Goal: Communication & Community: Share content

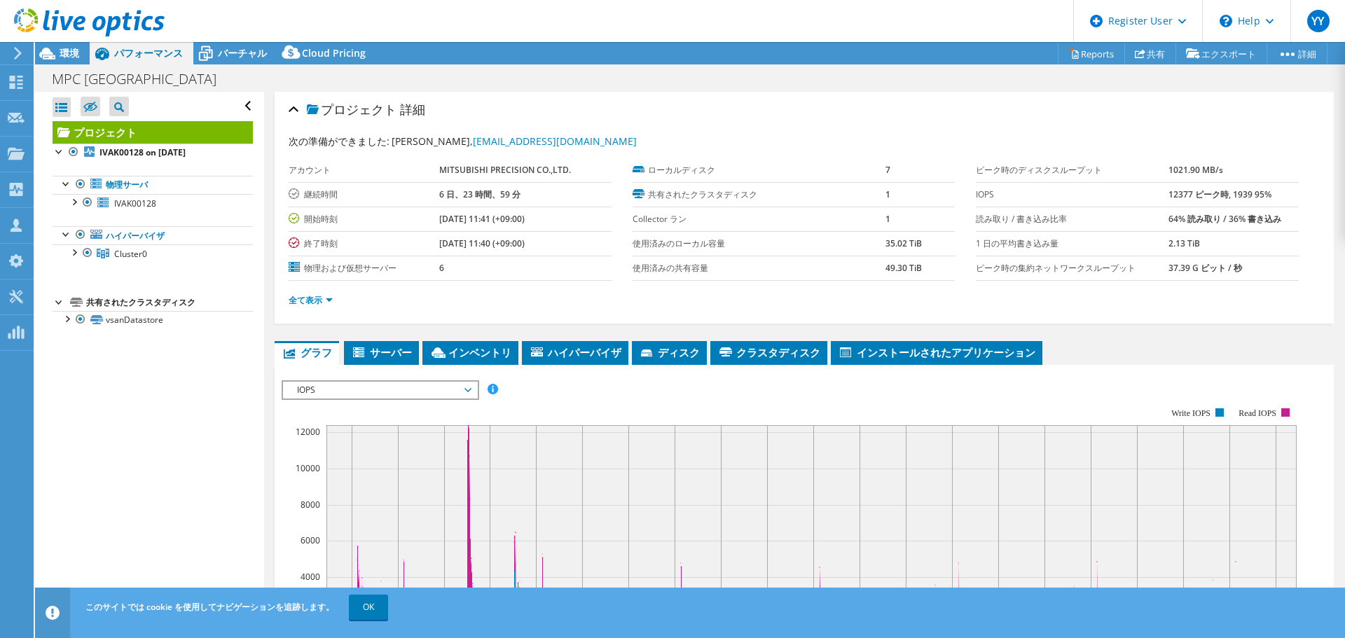
select select "[GEOGRAPHIC_DATA]"
select select "JPY"
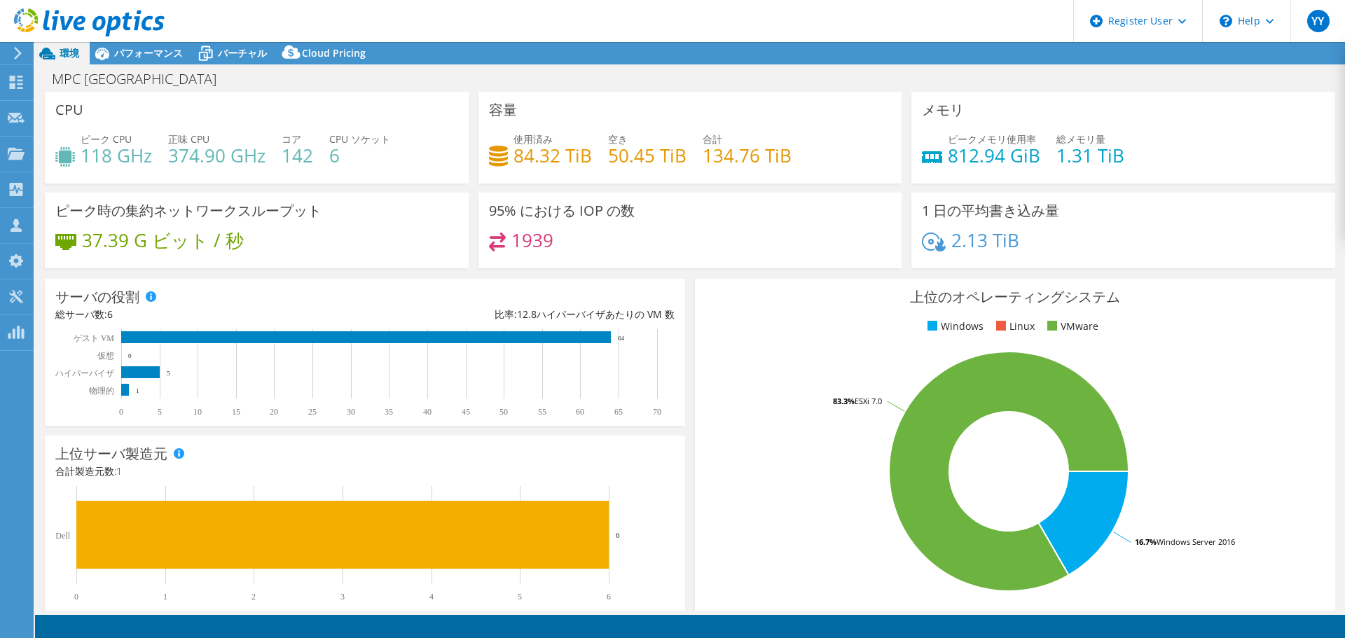
select select "[GEOGRAPHIC_DATA]"
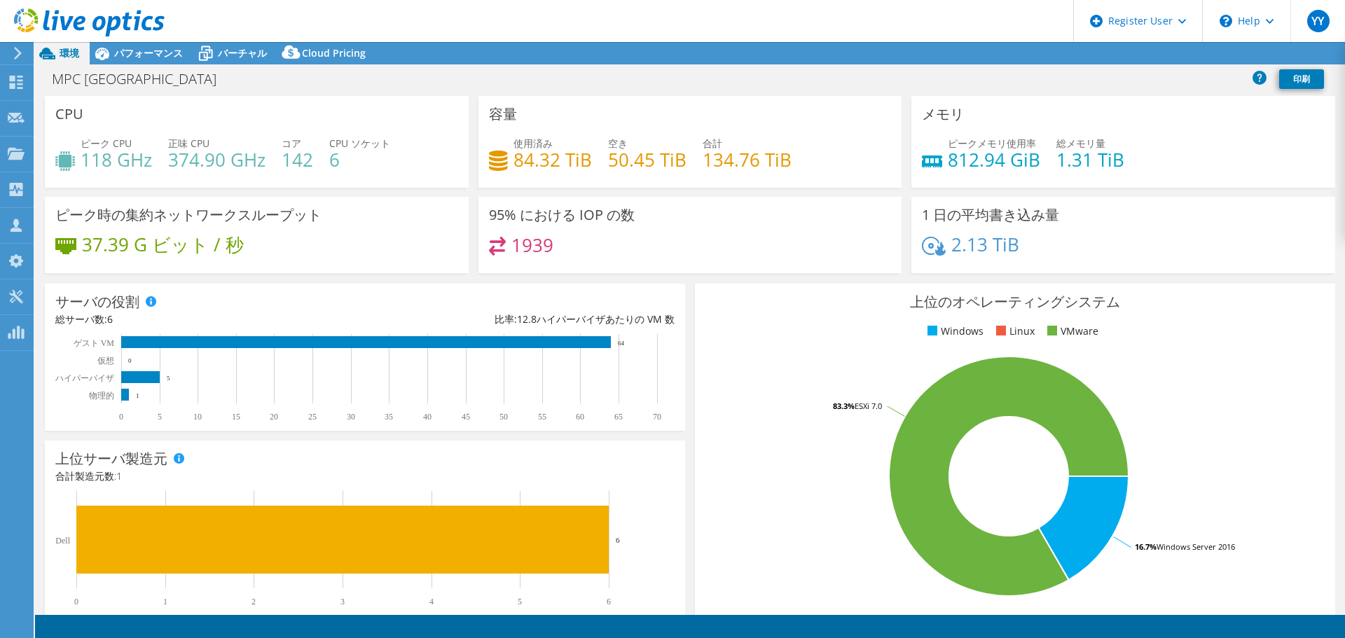
select select "JPY"
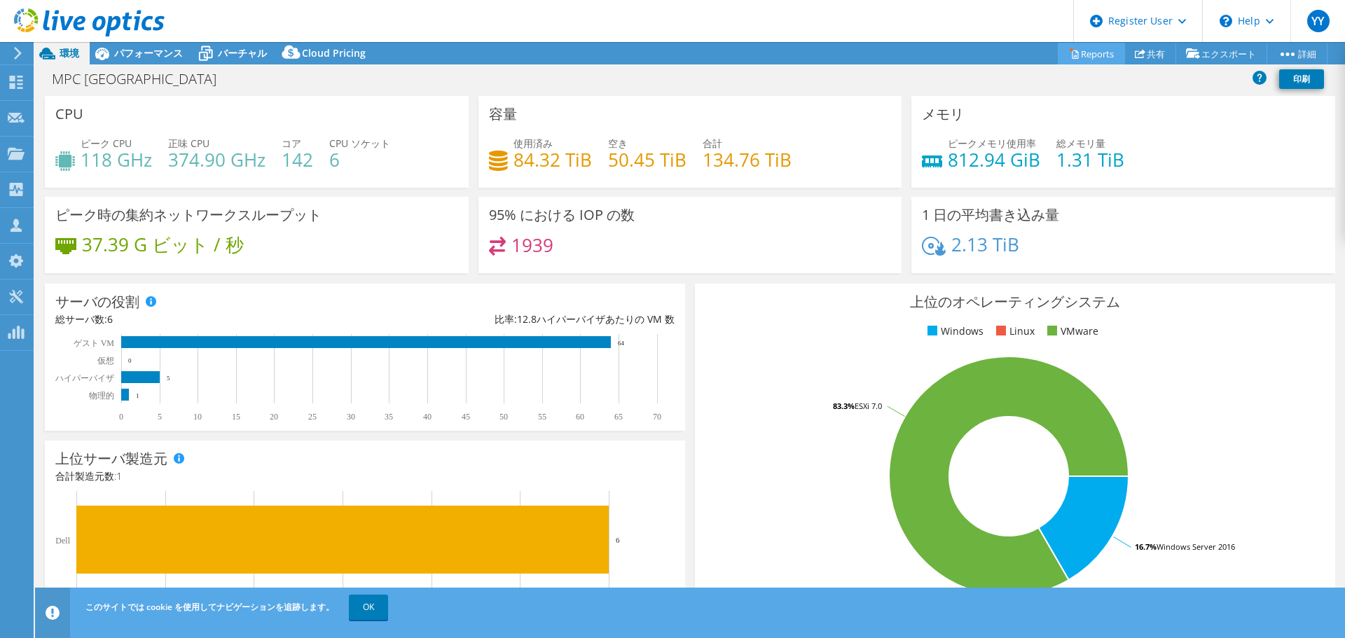
click at [1070, 57] on link "Reports" at bounding box center [1091, 54] width 67 height 22
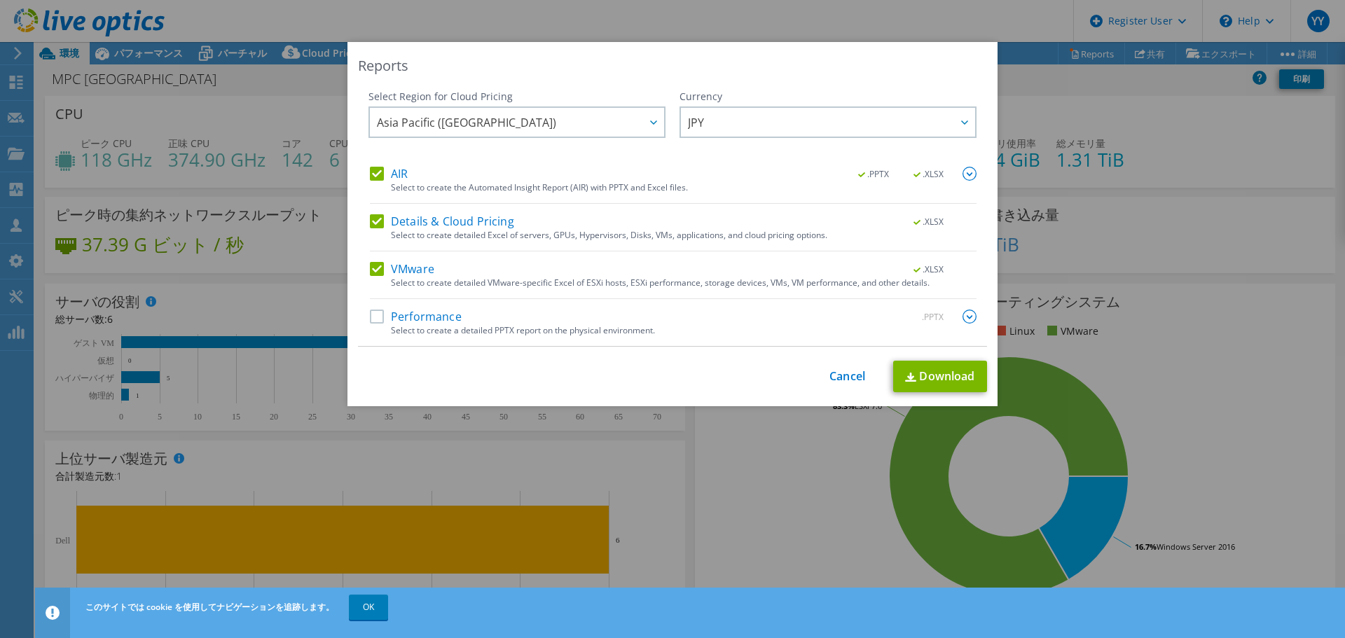
click at [374, 320] on label "Performance" at bounding box center [416, 317] width 92 height 14
click at [0, 0] on input "Performance" at bounding box center [0, 0] width 0 height 0
click at [961, 379] on link "Download" at bounding box center [940, 377] width 94 height 32
click at [1207, 322] on div "Reports Select Region for Cloud Pricing Asia Pacific (Hong Kong) Asia Pacific (…" at bounding box center [672, 319] width 1345 height 554
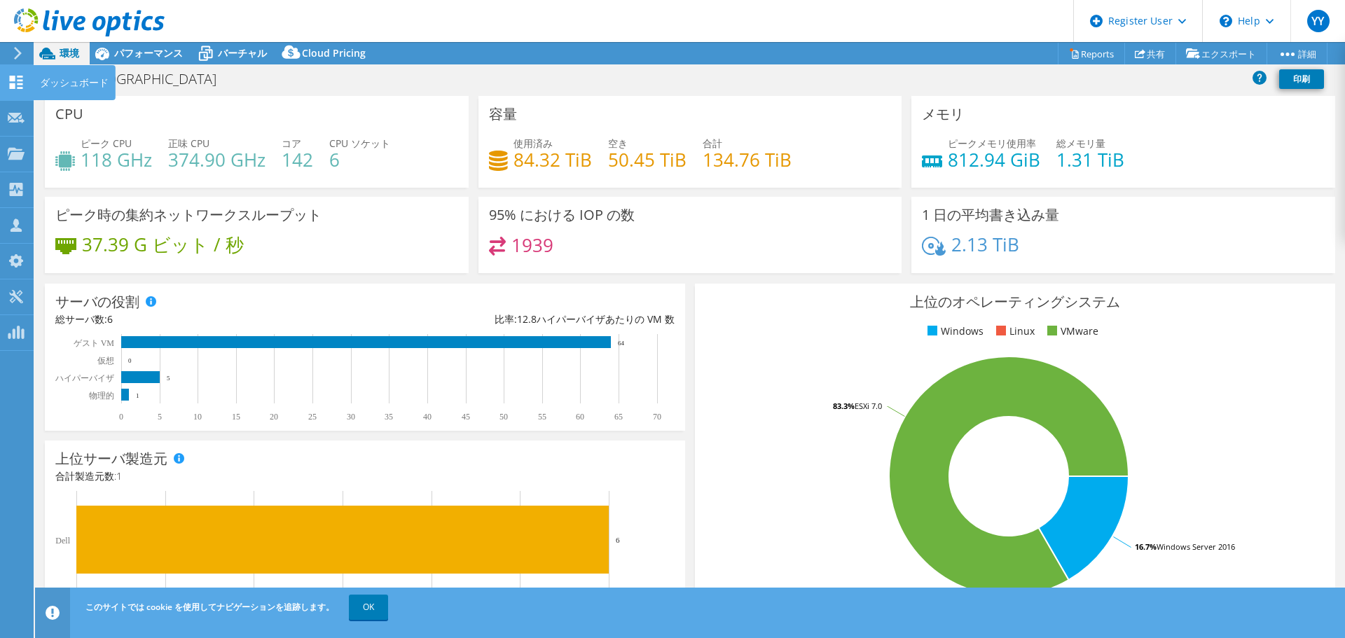
click at [13, 76] on use at bounding box center [16, 82] width 13 height 13
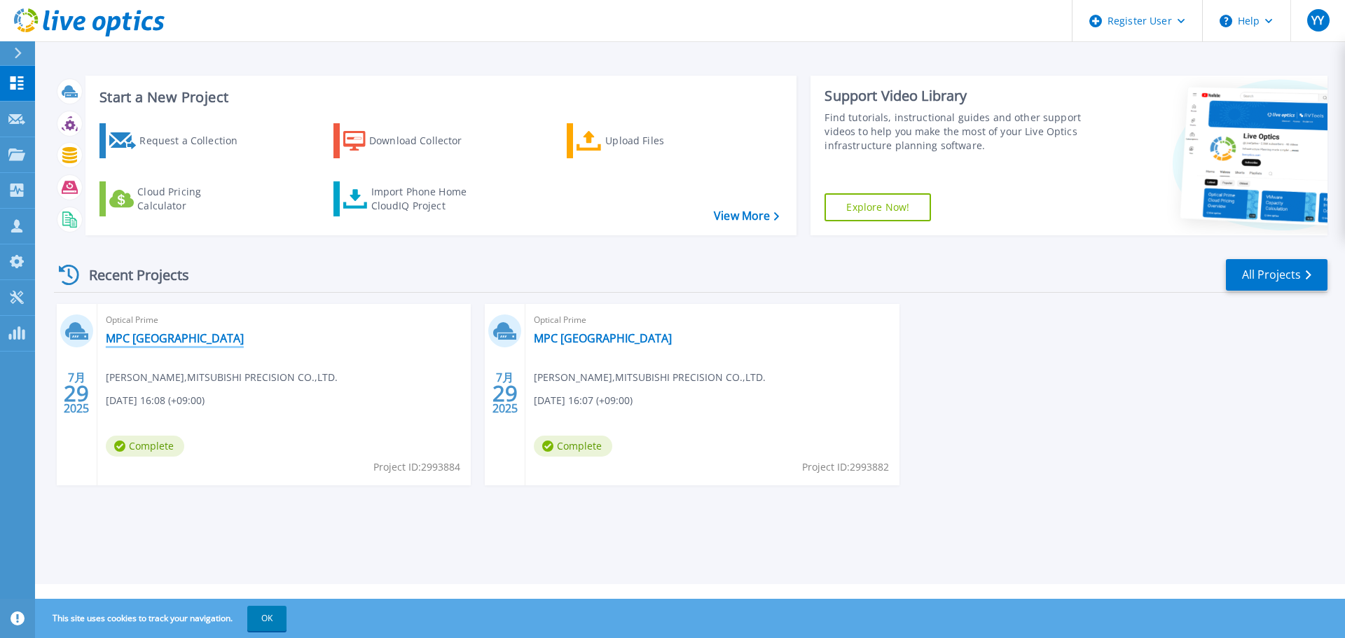
click at [156, 339] on link "MPC [GEOGRAPHIC_DATA]" at bounding box center [175, 338] width 138 height 14
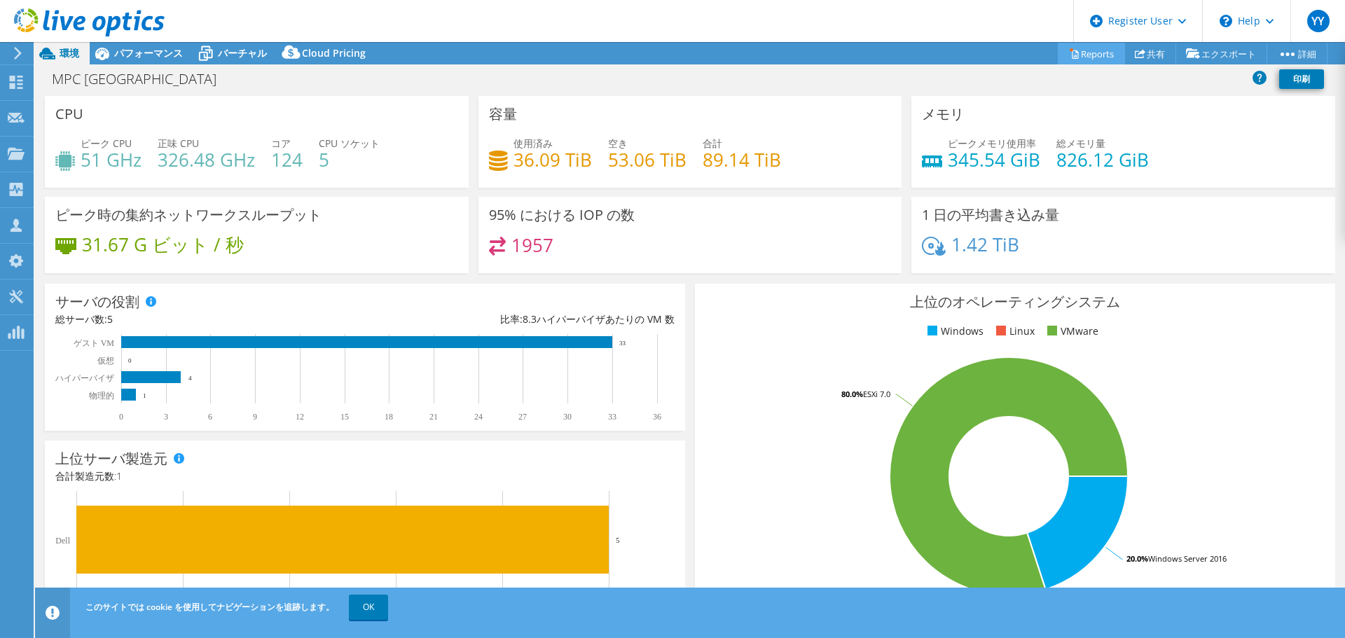
click at [1074, 54] on link "Reports" at bounding box center [1091, 54] width 67 height 22
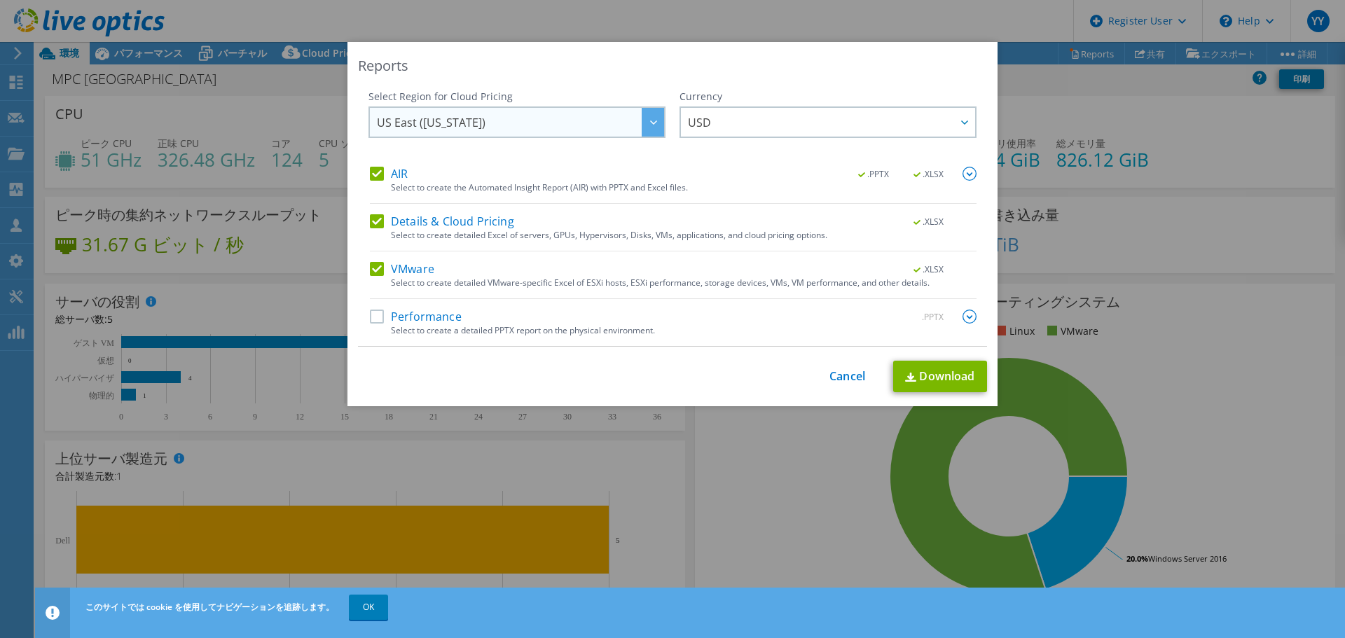
click at [561, 125] on span "US East ([US_STATE])" at bounding box center [520, 122] width 287 height 29
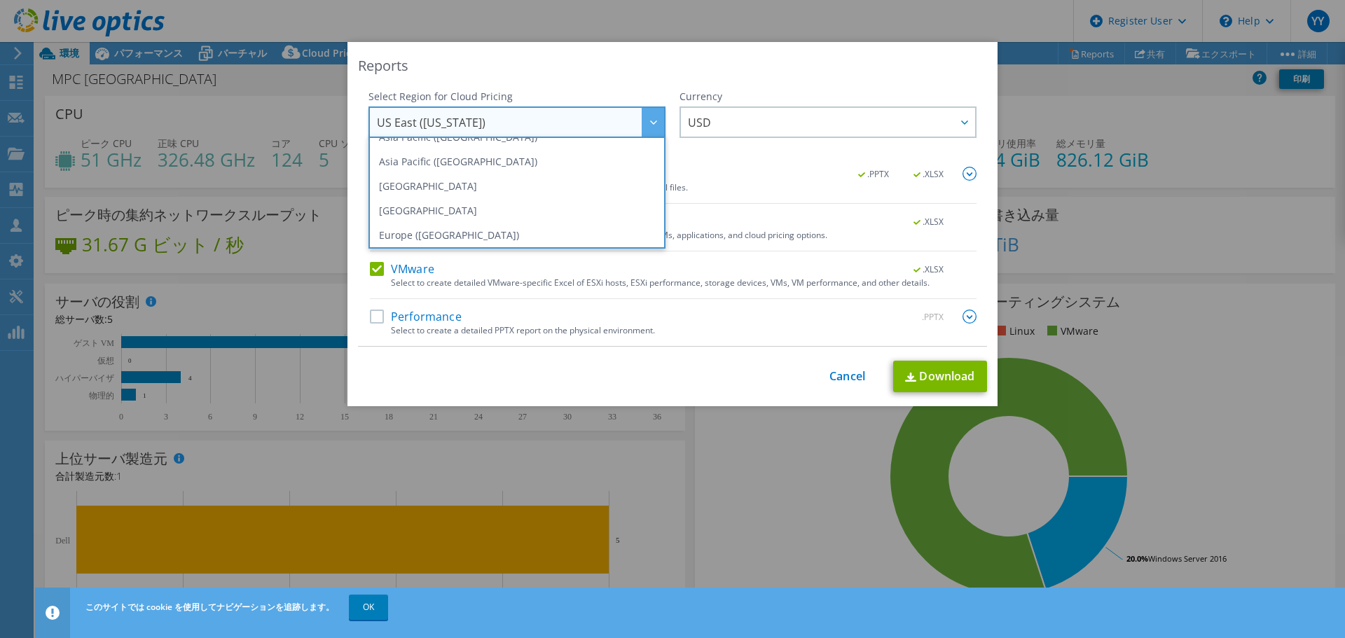
scroll to position [61, 0]
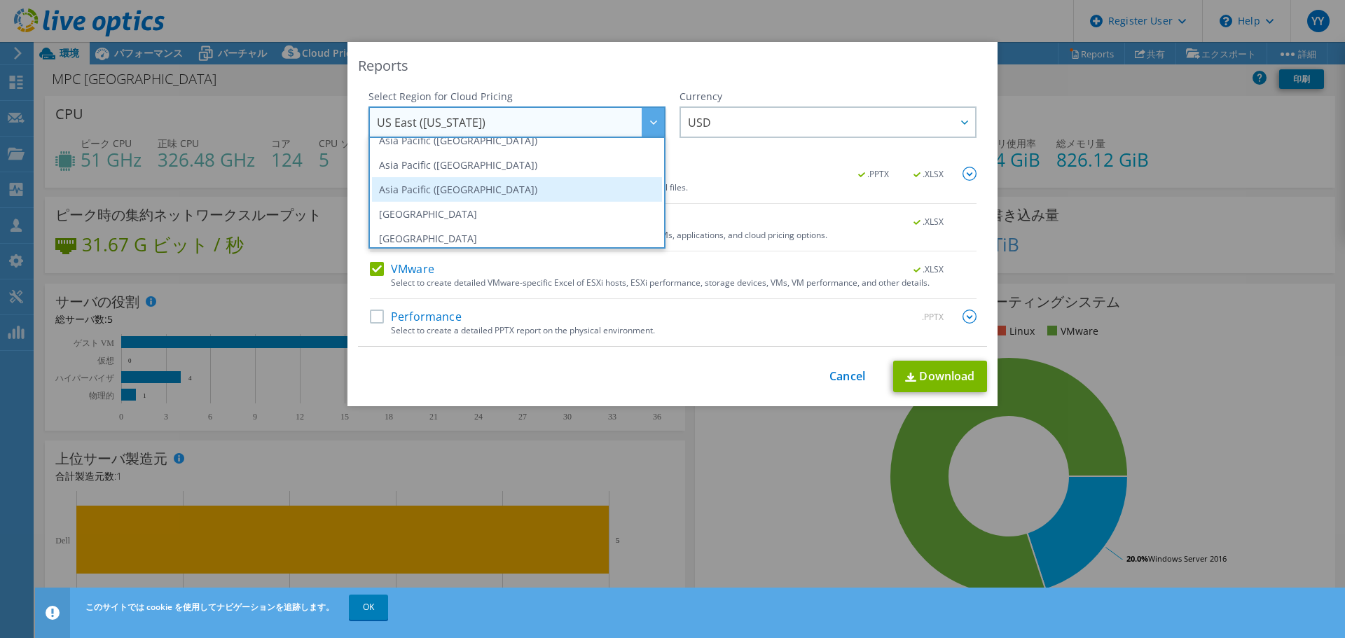
click at [541, 186] on li "Asia Pacific (Tokyo)" at bounding box center [517, 189] width 290 height 25
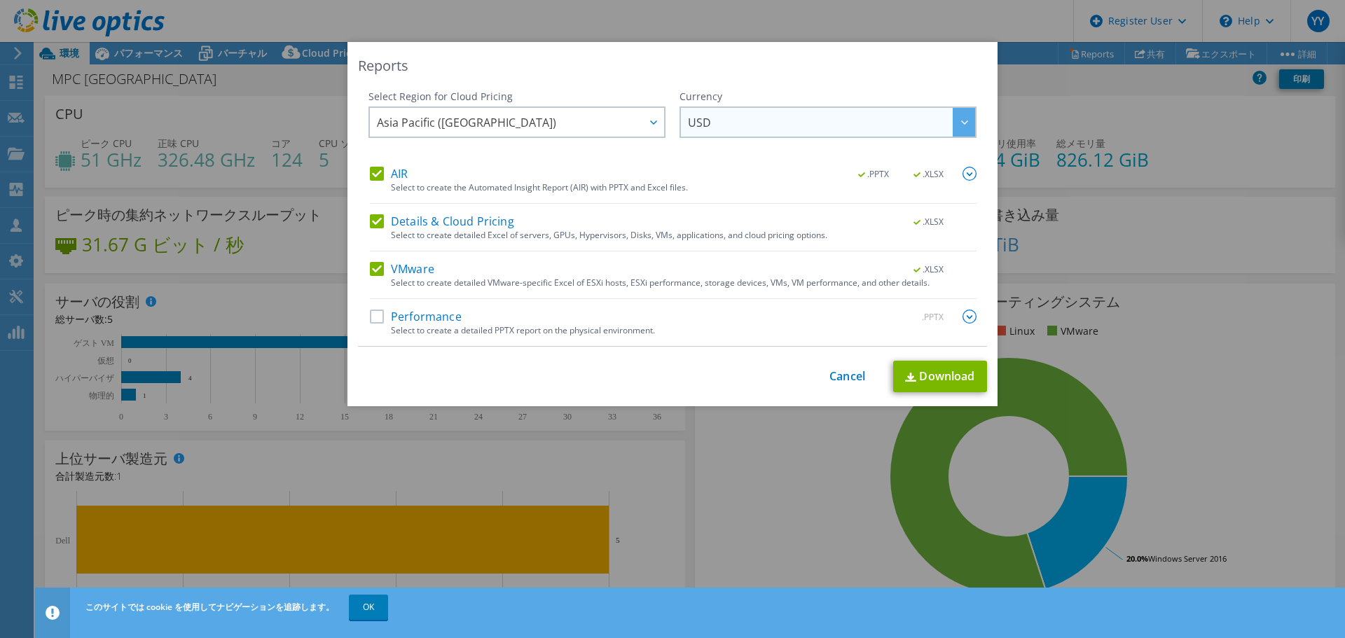
click at [815, 114] on span "USD" at bounding box center [831, 122] width 287 height 29
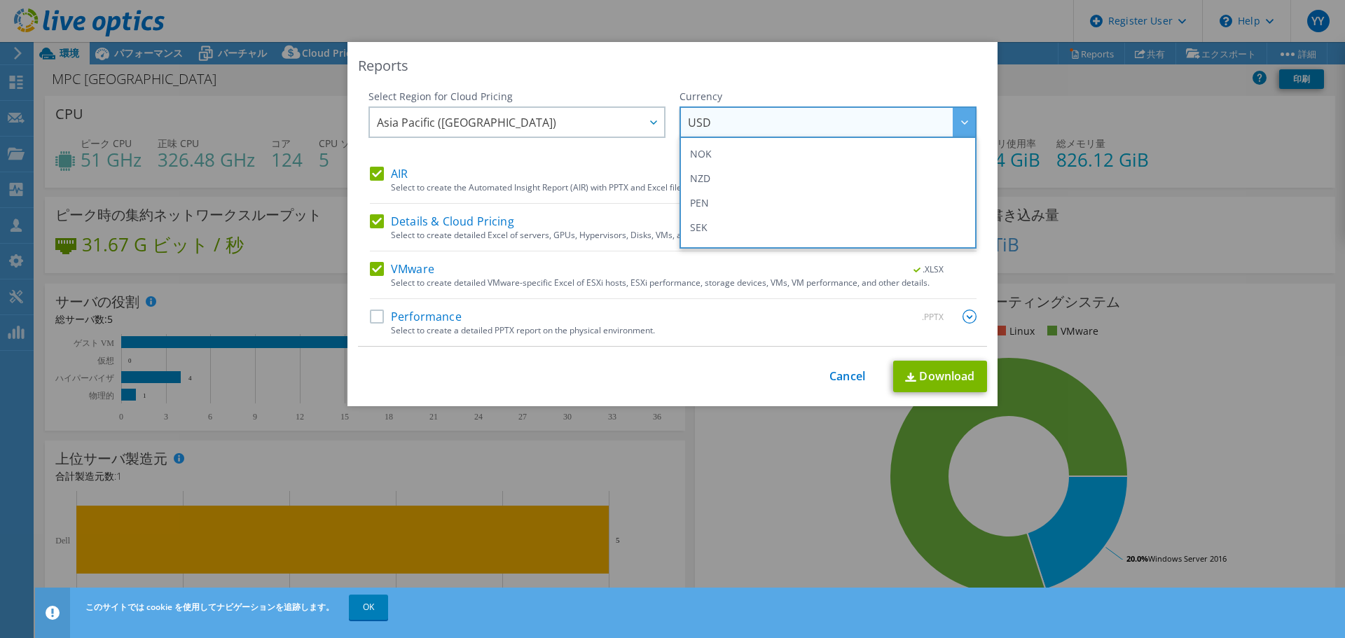
scroll to position [275, 0]
click at [784, 196] on li "JPY" at bounding box center [828, 196] width 290 height 25
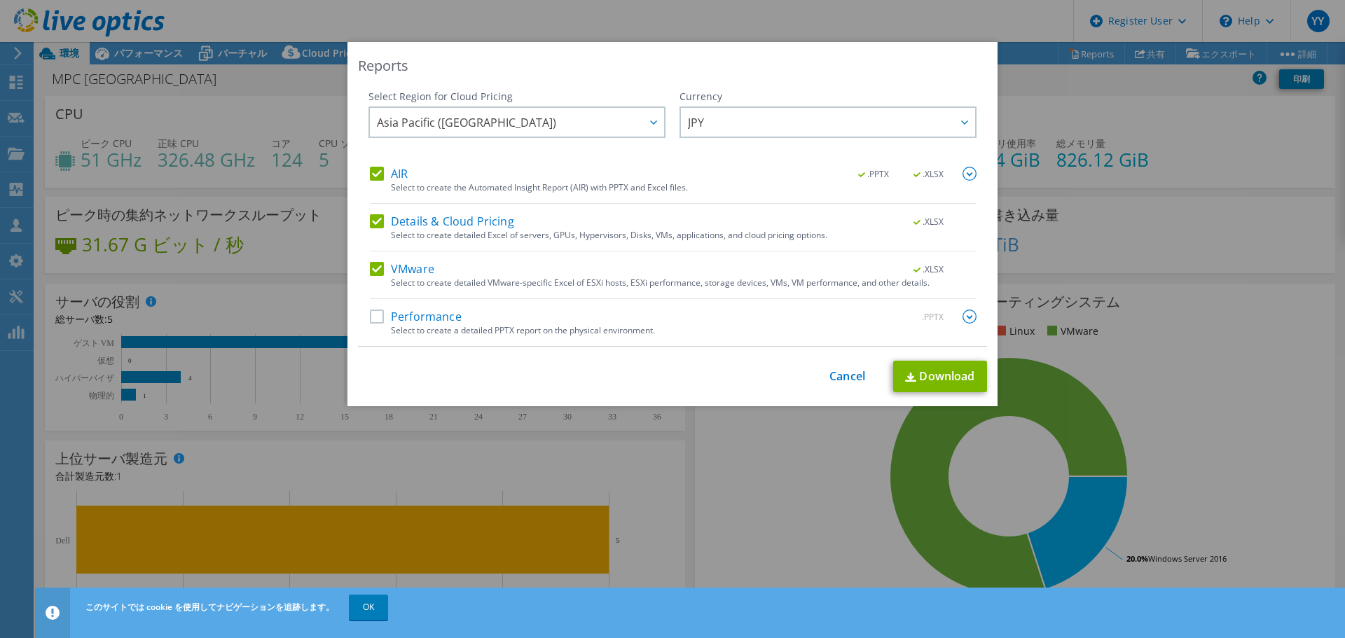
click at [378, 319] on label "Performance" at bounding box center [416, 317] width 92 height 14
click at [0, 0] on input "Performance" at bounding box center [0, 0] width 0 height 0
click at [929, 378] on link "Download" at bounding box center [940, 377] width 94 height 32
click at [1188, 376] on div "Reports Select Region for Cloud Pricing Asia Pacific (Hong Kong) Asia Pacific (…" at bounding box center [672, 319] width 1345 height 554
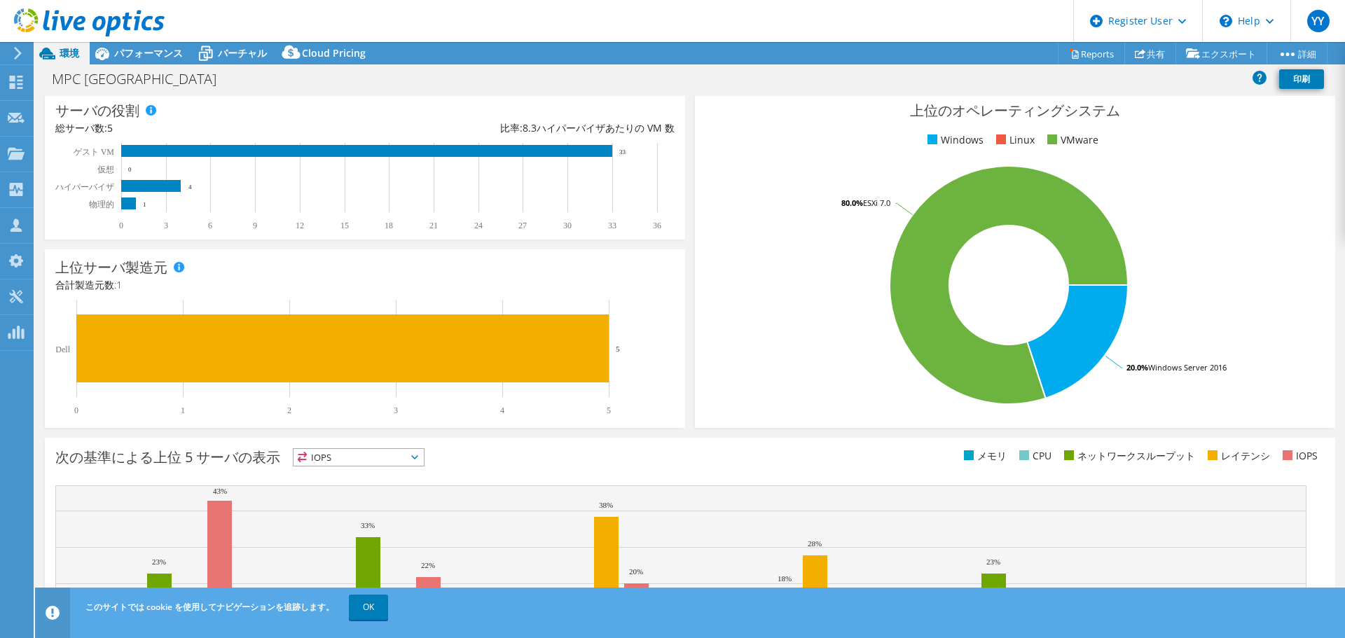
scroll to position [297, 0]
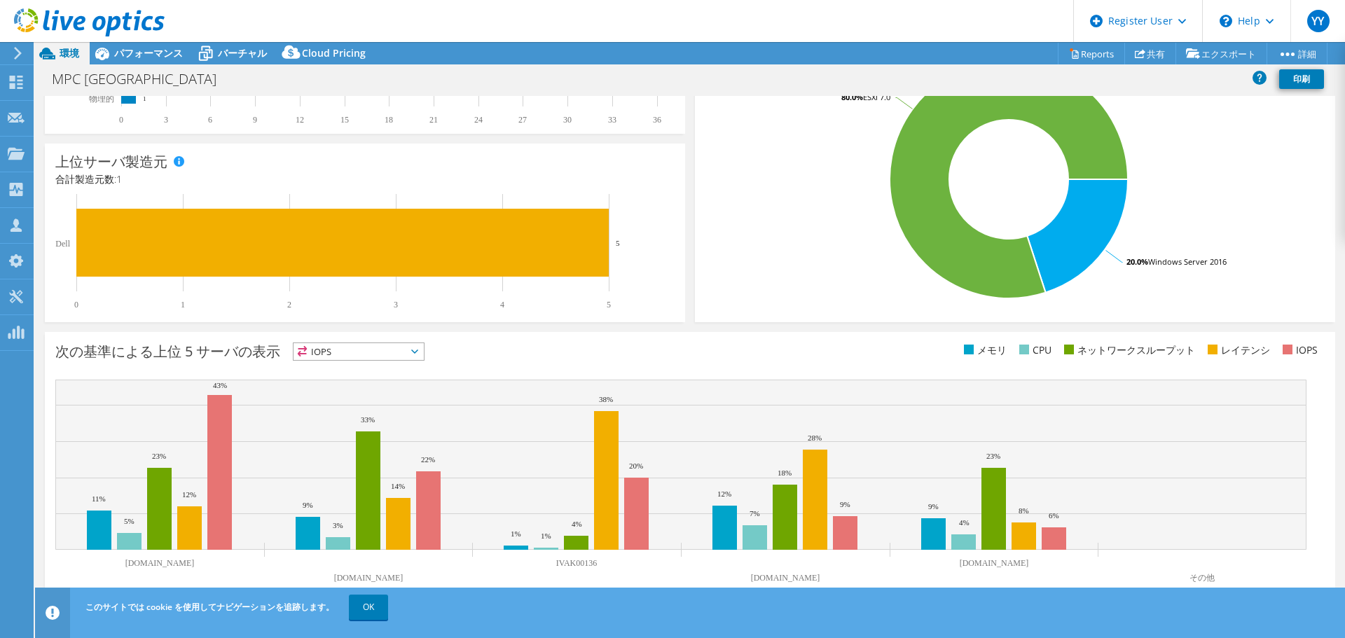
click at [390, 350] on span "IOPS" at bounding box center [359, 351] width 130 height 17
click at [374, 406] on li "CPU" at bounding box center [359, 409] width 130 height 20
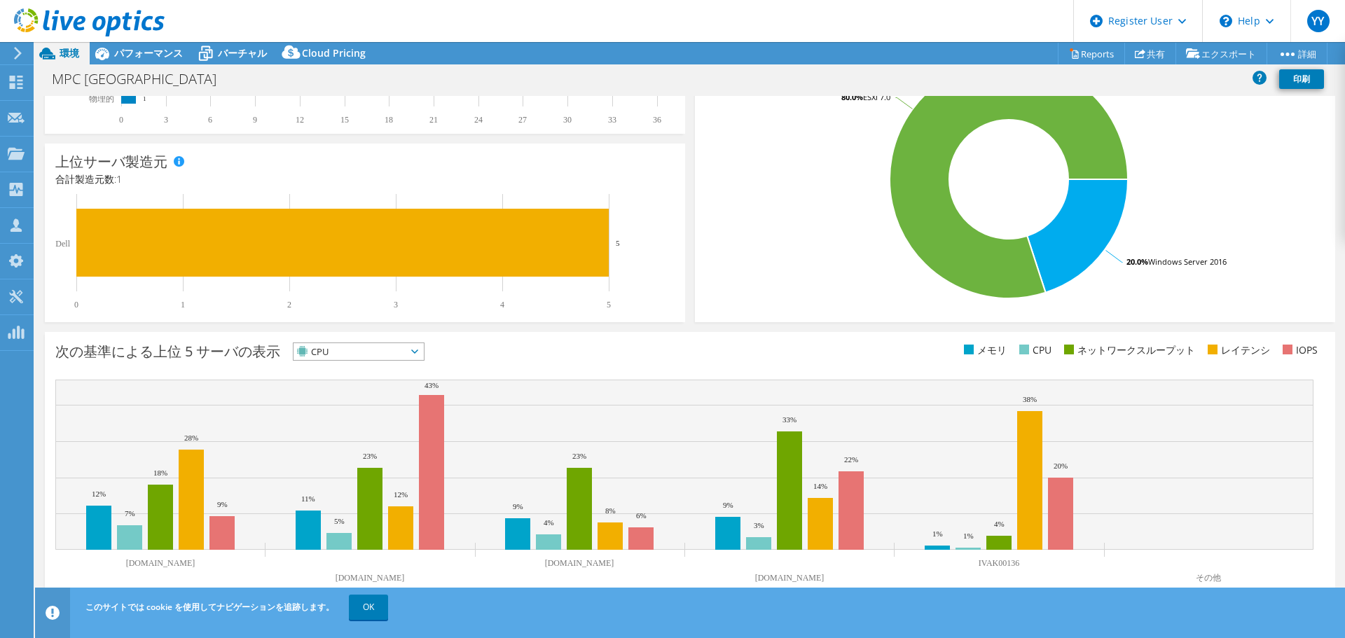
click at [399, 357] on span "CPU" at bounding box center [350, 351] width 113 height 17
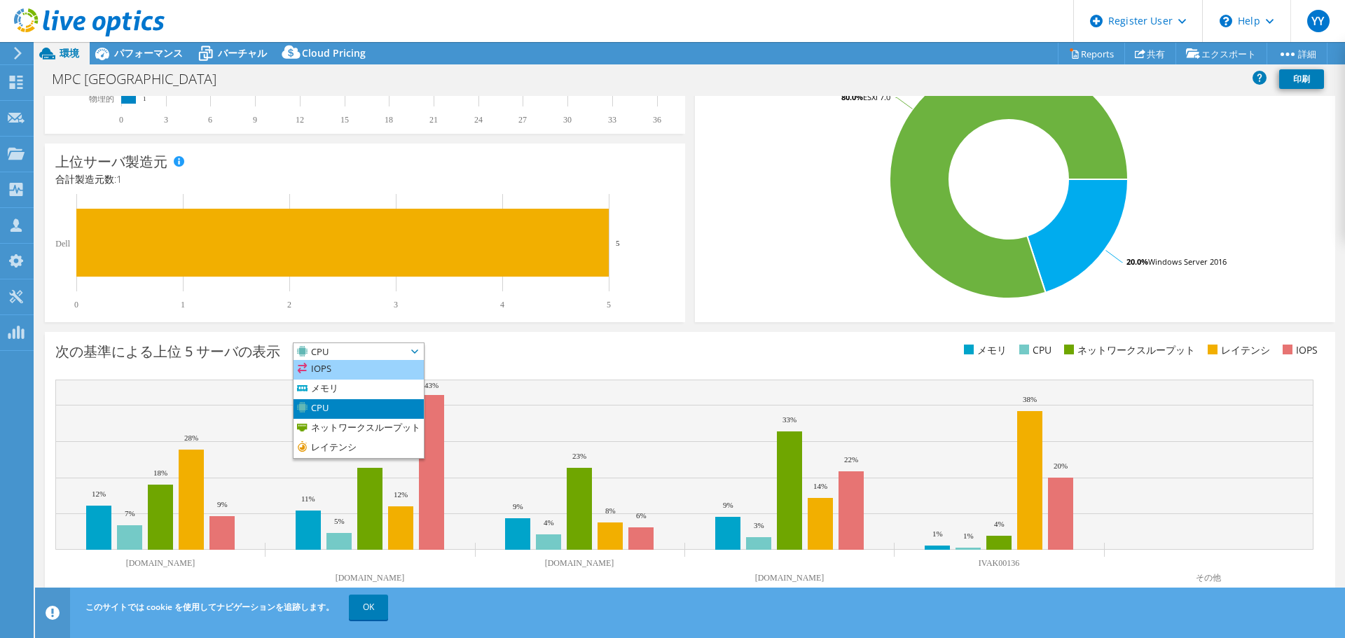
click at [399, 371] on li "IOPS" at bounding box center [359, 370] width 130 height 20
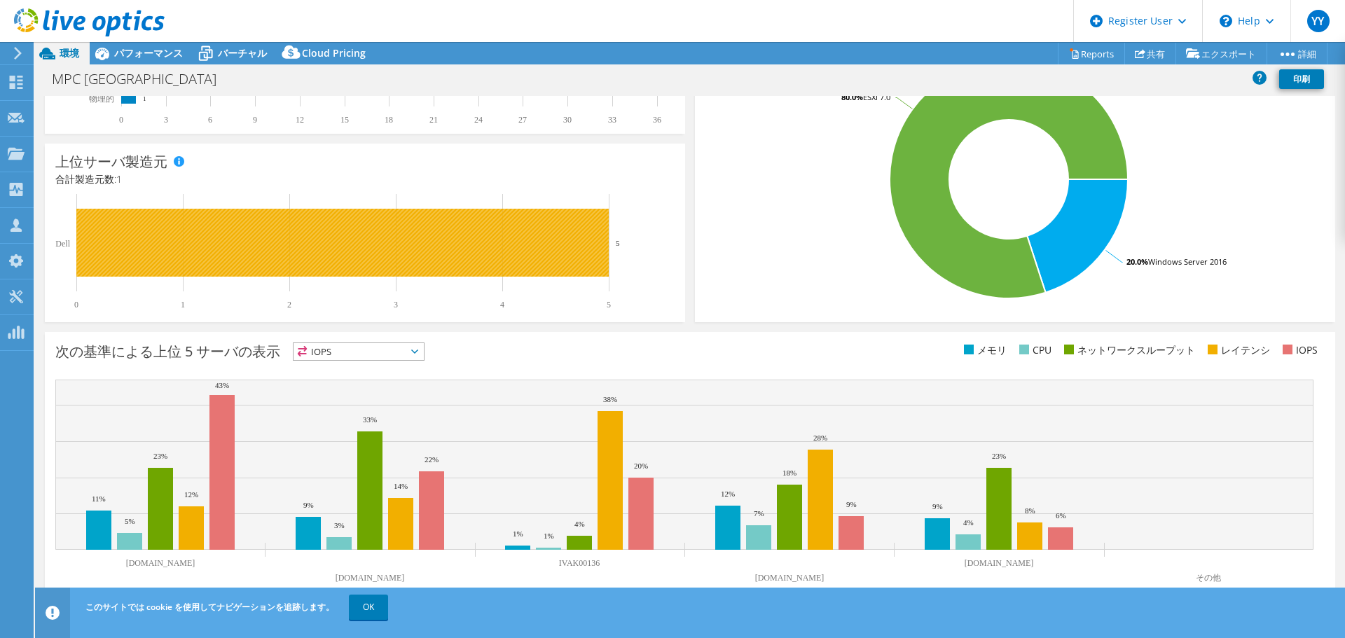
scroll to position [0, 0]
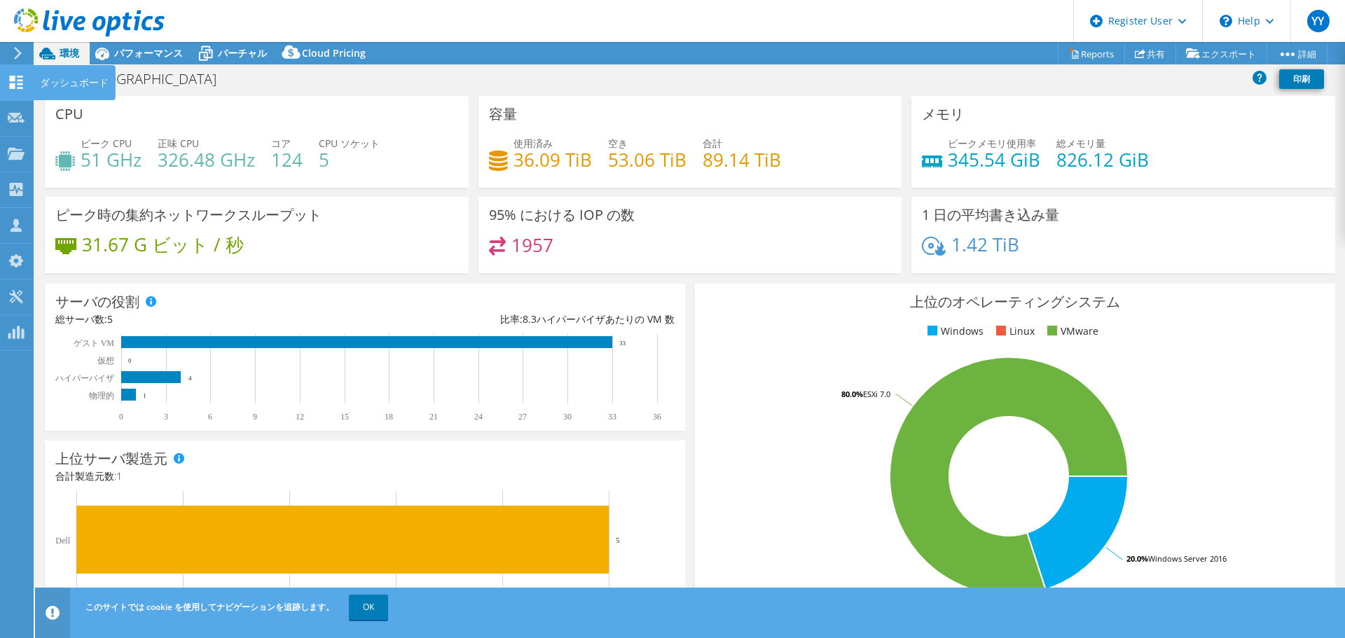
click at [15, 83] on use at bounding box center [16, 82] width 13 height 13
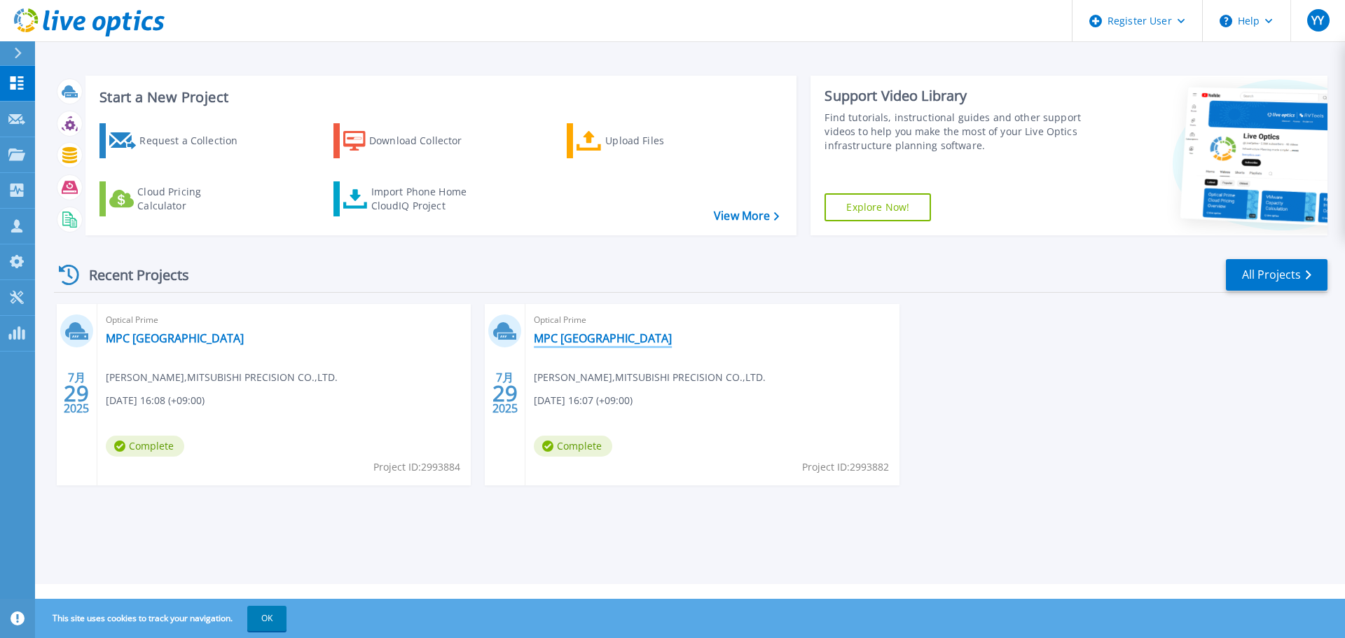
click at [550, 342] on link "MPC [GEOGRAPHIC_DATA]" at bounding box center [603, 338] width 138 height 14
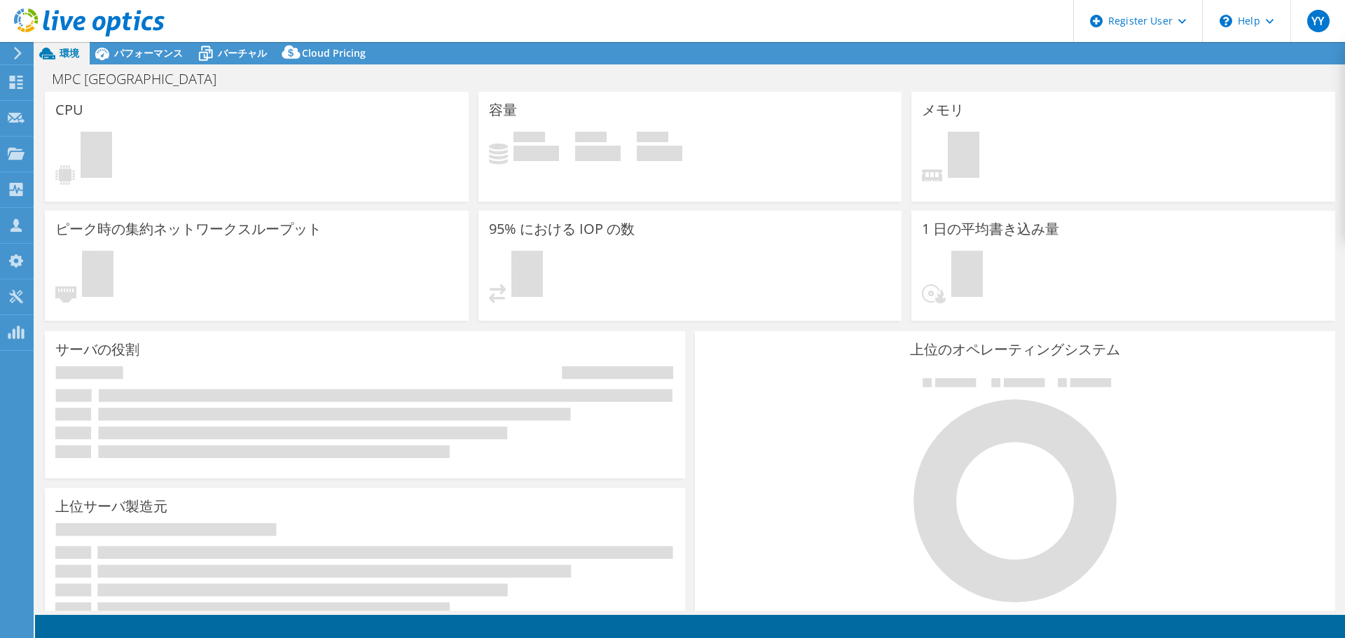
select select "[GEOGRAPHIC_DATA]"
select select "JPY"
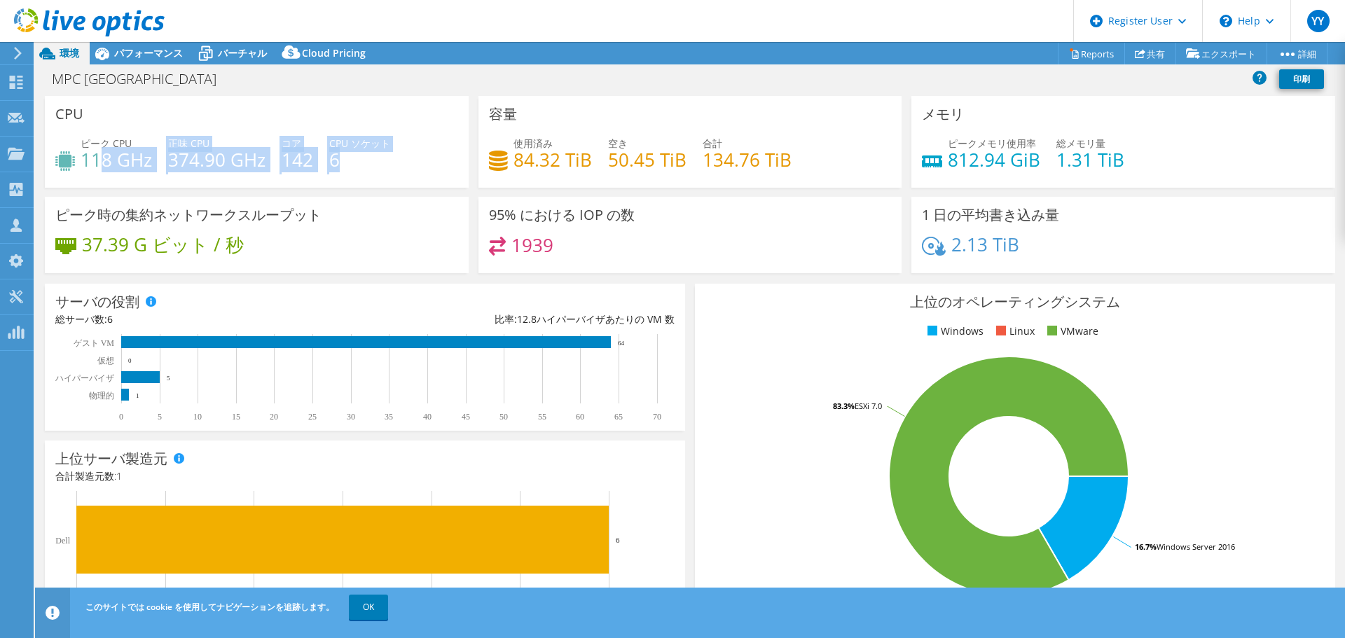
drag, startPoint x: 106, startPoint y: 163, endPoint x: 347, endPoint y: 164, distance: 241.1
click at [347, 164] on div "ピーク CPU 118 GHz 正味 CPU 374.90 GHz コア 142 CPU ソケット 6" at bounding box center [256, 159] width 403 height 46
click at [433, 166] on div "ピーク CPU 118 GHz 正味 CPU 374.90 GHz コア 142 CPU ソケット 6" at bounding box center [256, 159] width 403 height 46
drag, startPoint x: 78, startPoint y: 156, endPoint x: 155, endPoint y: 156, distance: 76.4
click at [155, 156] on div "ピーク CPU 118 GHz 正味 CPU 374.90 GHz コア 142 CPU ソケット 6" at bounding box center [256, 159] width 403 height 46
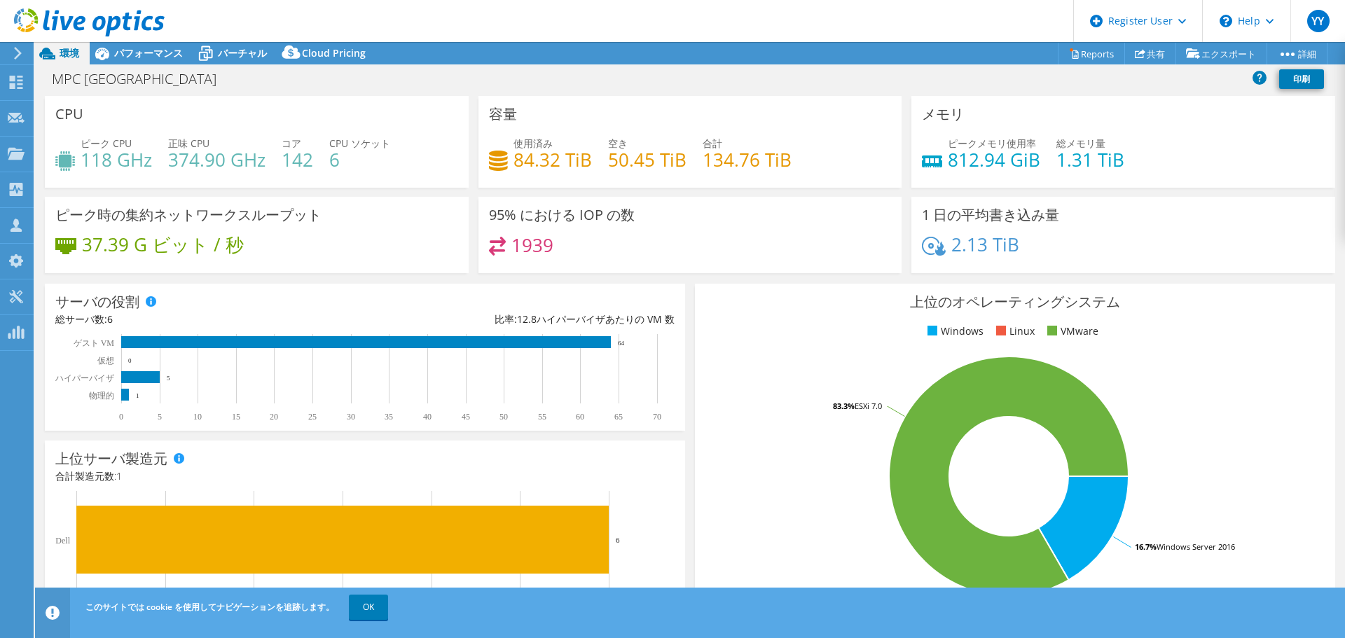
click at [409, 252] on div "37.39 G ビット / 秒" at bounding box center [256, 251] width 403 height 29
drag, startPoint x: 516, startPoint y: 161, endPoint x: 568, endPoint y: 158, distance: 51.9
click at [568, 158] on h4 "84.32 TiB" at bounding box center [553, 159] width 78 height 15
drag, startPoint x: 610, startPoint y: 160, endPoint x: 672, endPoint y: 165, distance: 62.6
click at [672, 165] on h4 "50.45 TiB" at bounding box center [647, 159] width 78 height 15
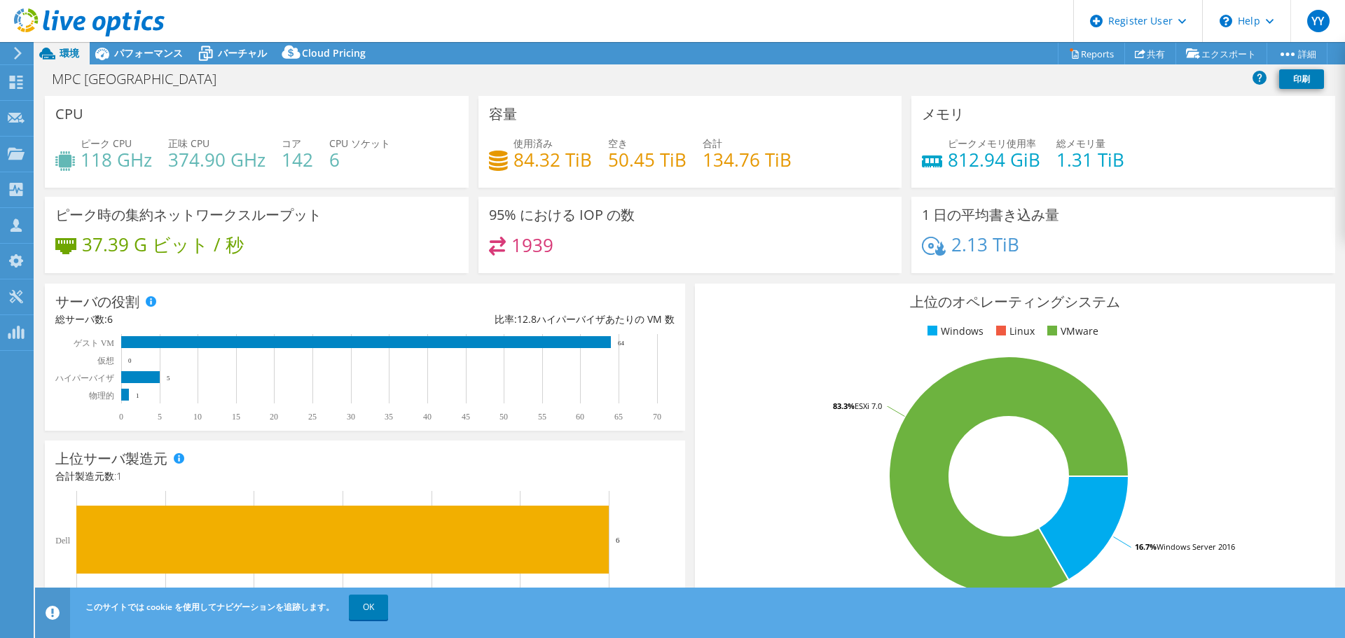
click at [687, 264] on div "1939" at bounding box center [690, 252] width 403 height 30
drag, startPoint x: 699, startPoint y: 164, endPoint x: 796, endPoint y: 171, distance: 97.7
click at [796, 171] on div "使用済み 84.32 TiB 空き 50.45 TiB 合計 134.76 TiB" at bounding box center [690, 159] width 403 height 46
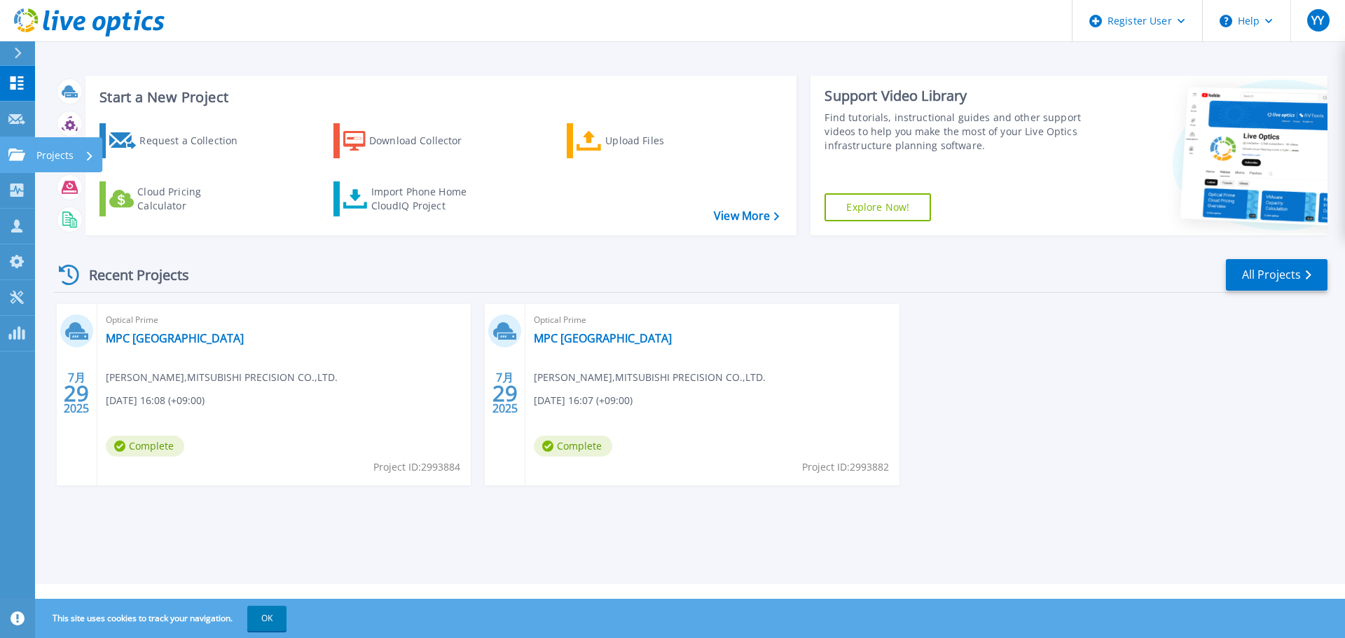
click at [77, 163] on div "Projects" at bounding box center [64, 155] width 57 height 36
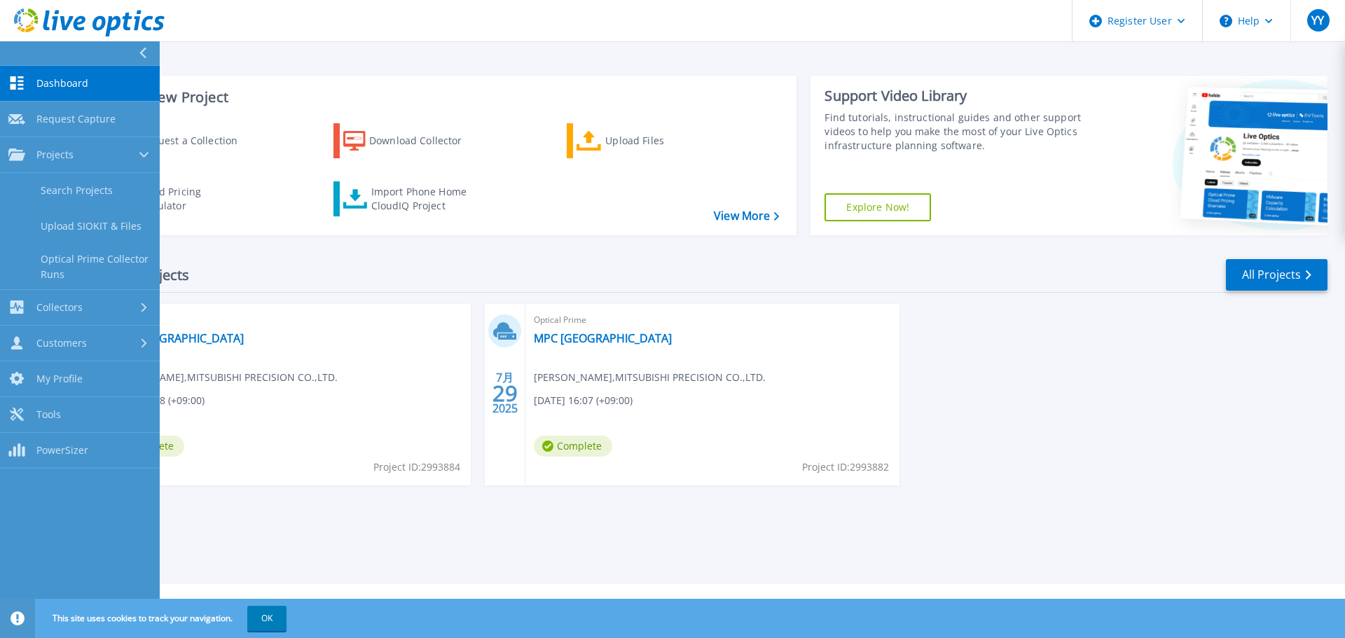
click at [285, 280] on div "Recent Projects All Projects" at bounding box center [691, 275] width 1274 height 35
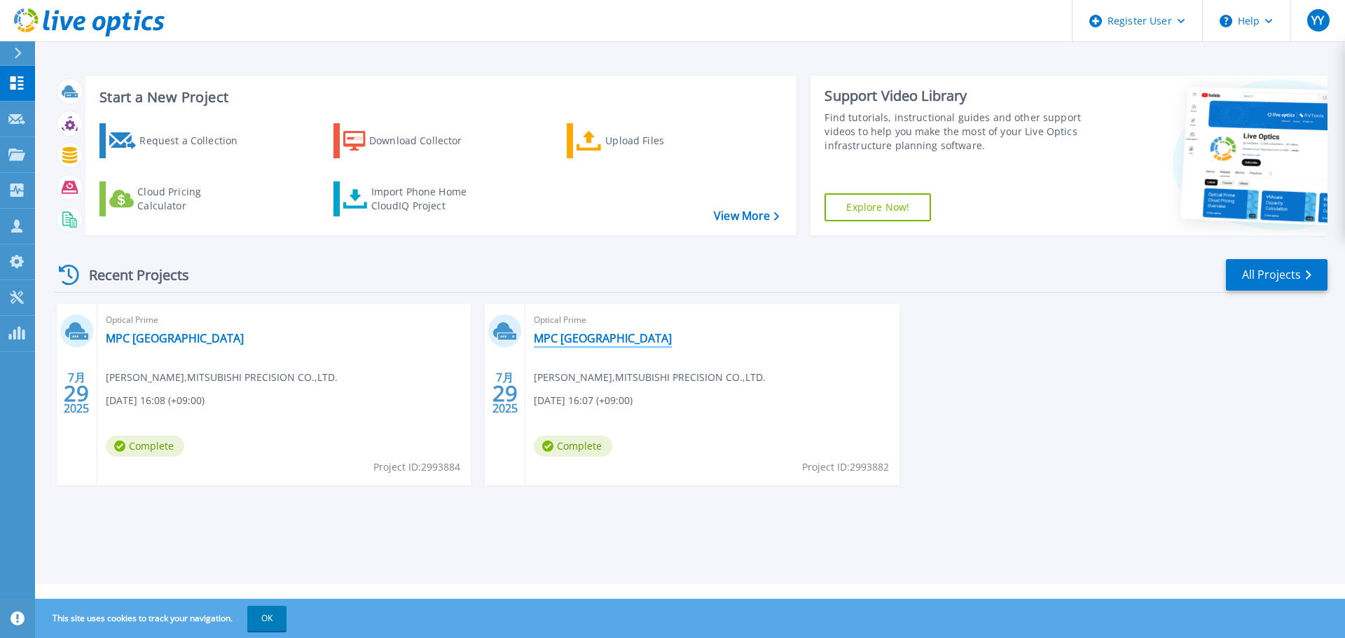
click at [578, 333] on link "MPC [GEOGRAPHIC_DATA]" at bounding box center [603, 338] width 138 height 14
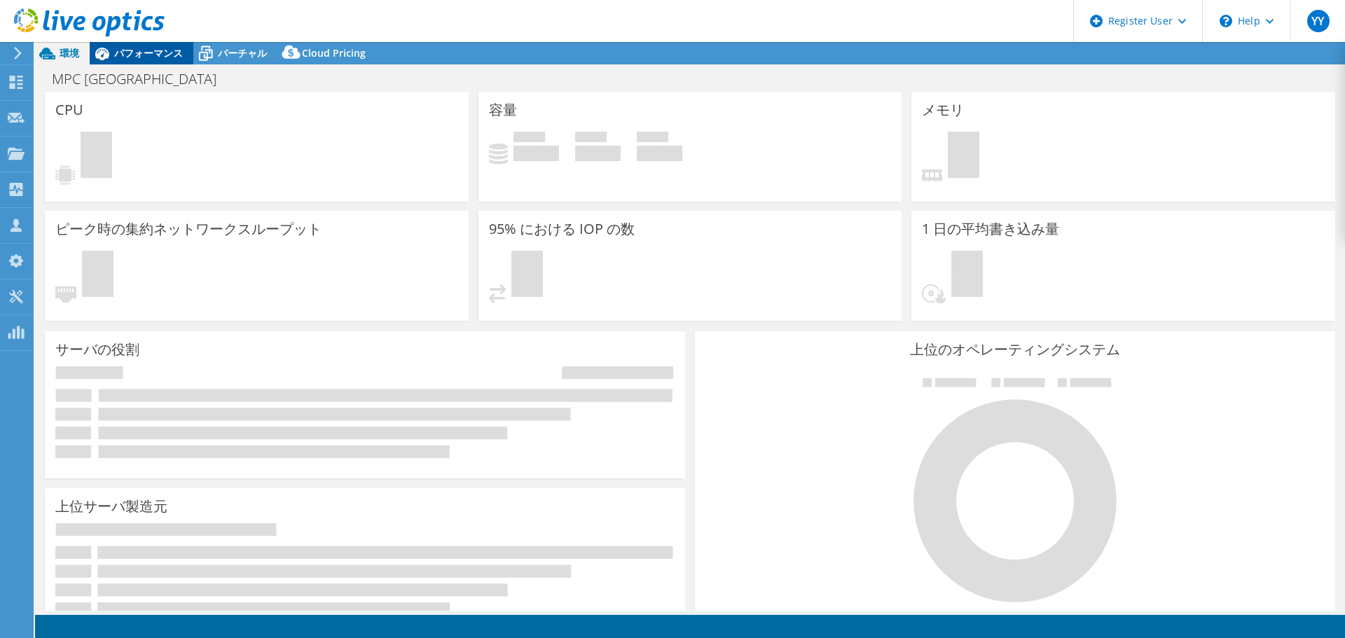
select select "[GEOGRAPHIC_DATA]"
select select "JPY"
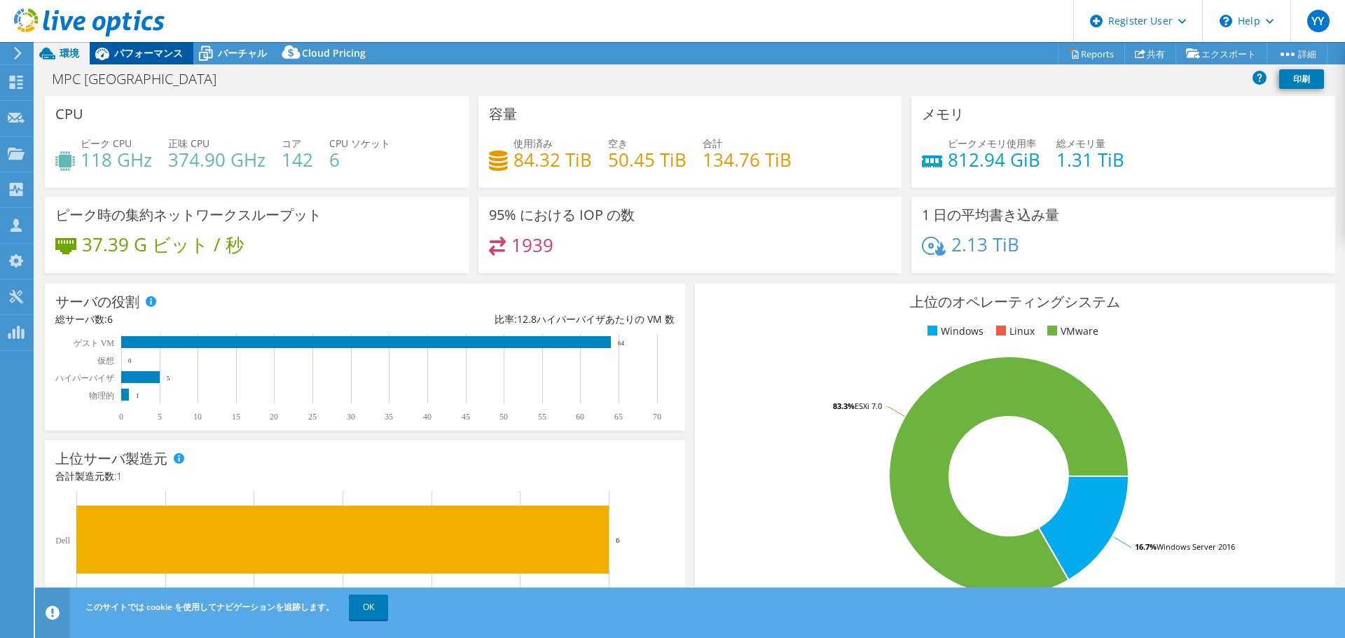
click at [155, 53] on span "パフォーマンス" at bounding box center [148, 52] width 69 height 13
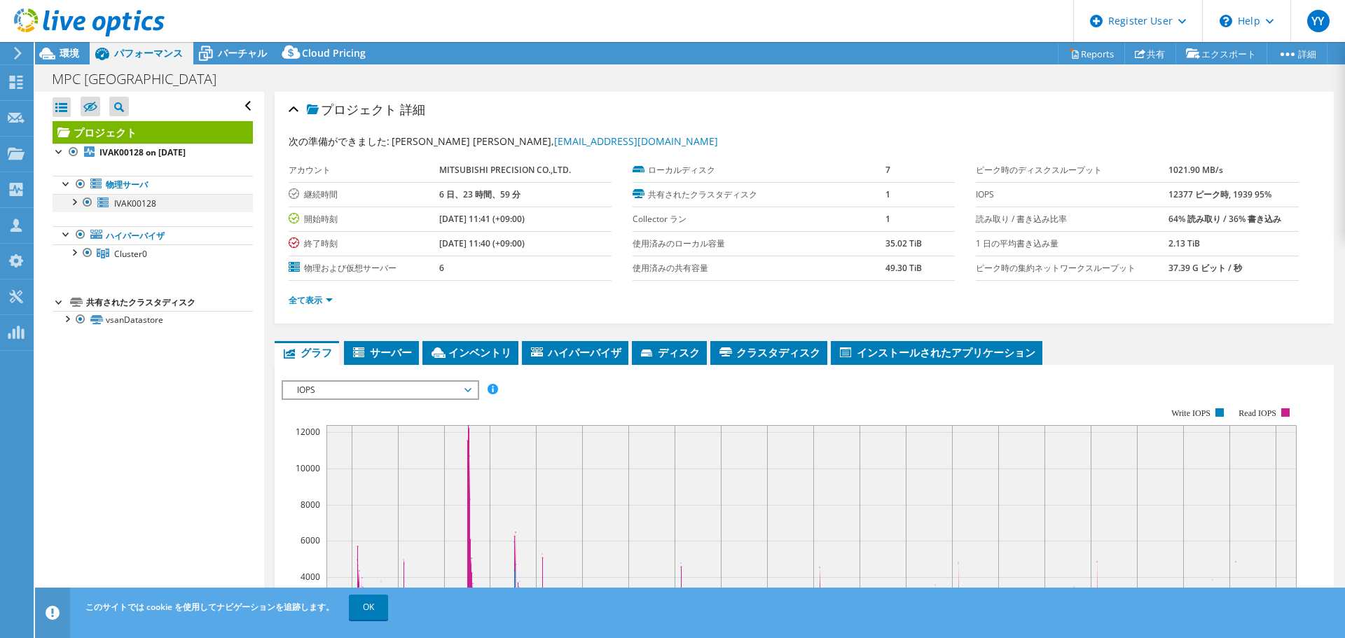
click at [73, 201] on div at bounding box center [74, 201] width 14 height 14
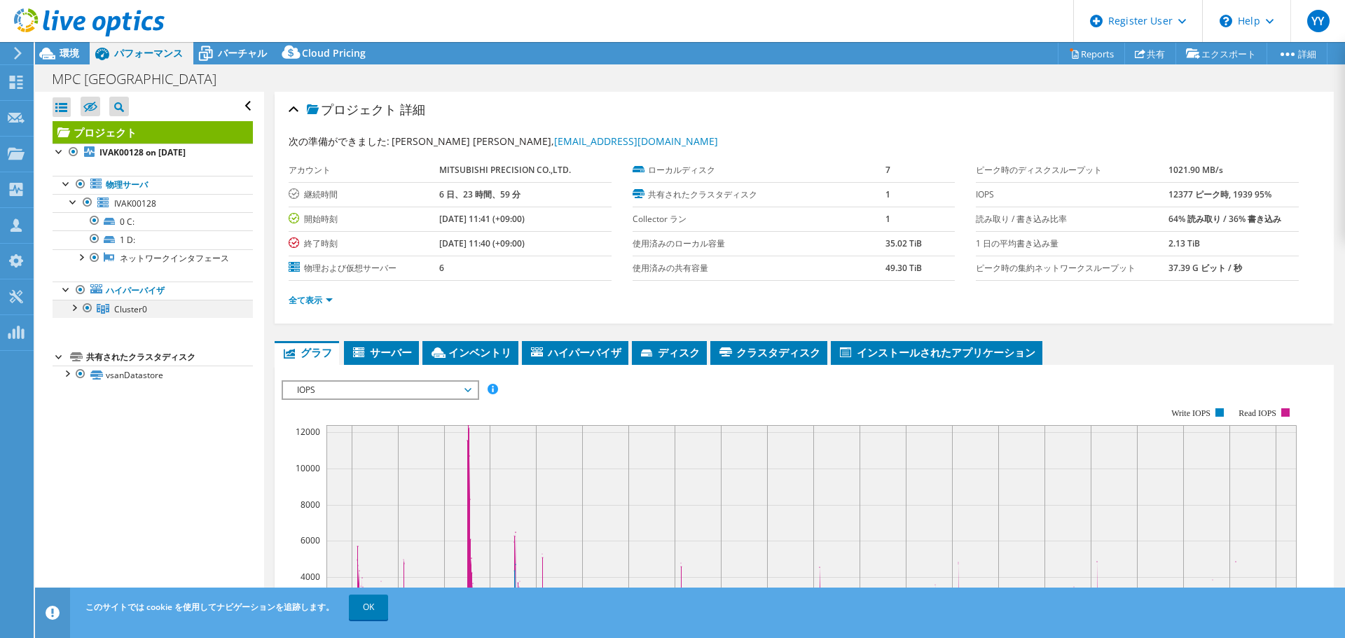
click at [78, 314] on div at bounding box center [74, 307] width 14 height 14
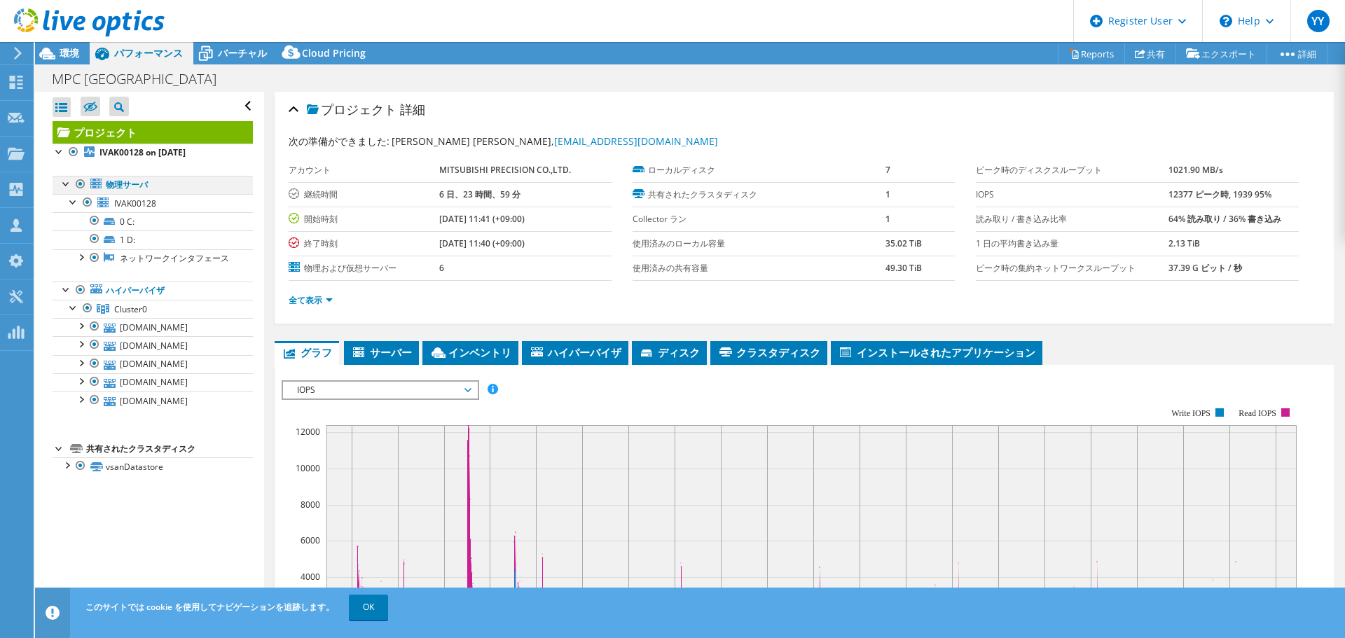
click at [80, 179] on div at bounding box center [81, 184] width 14 height 17
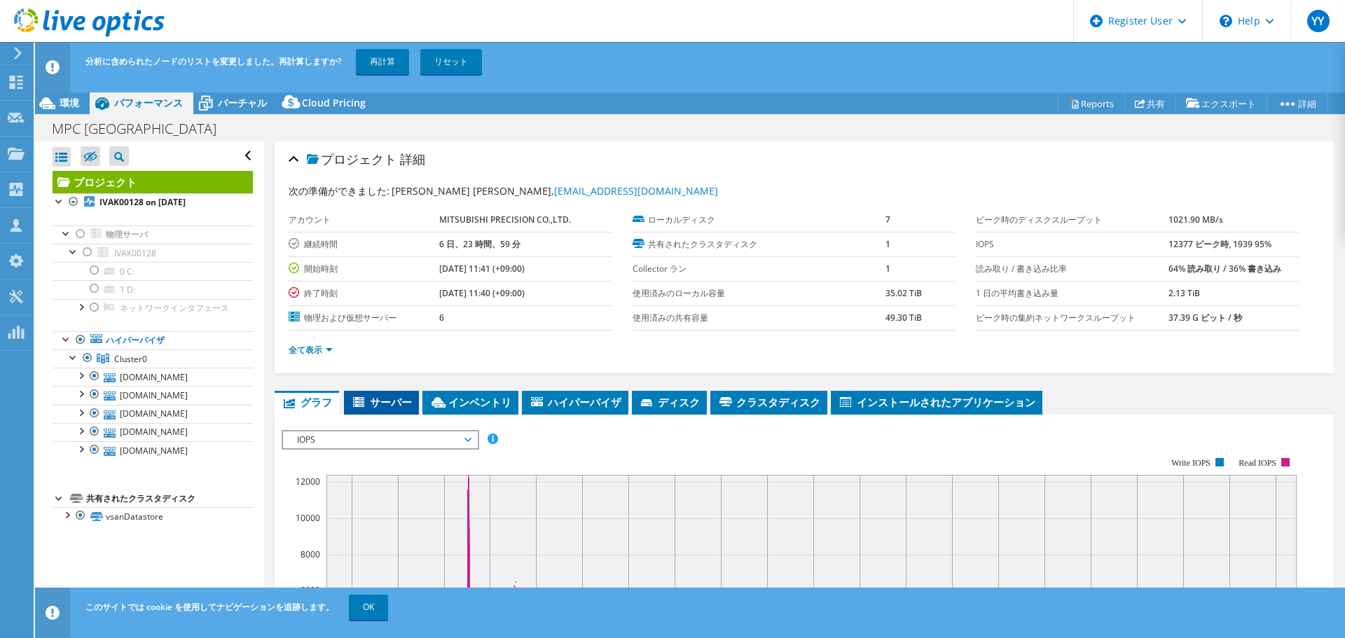
click at [362, 398] on icon at bounding box center [358, 402] width 11 height 10
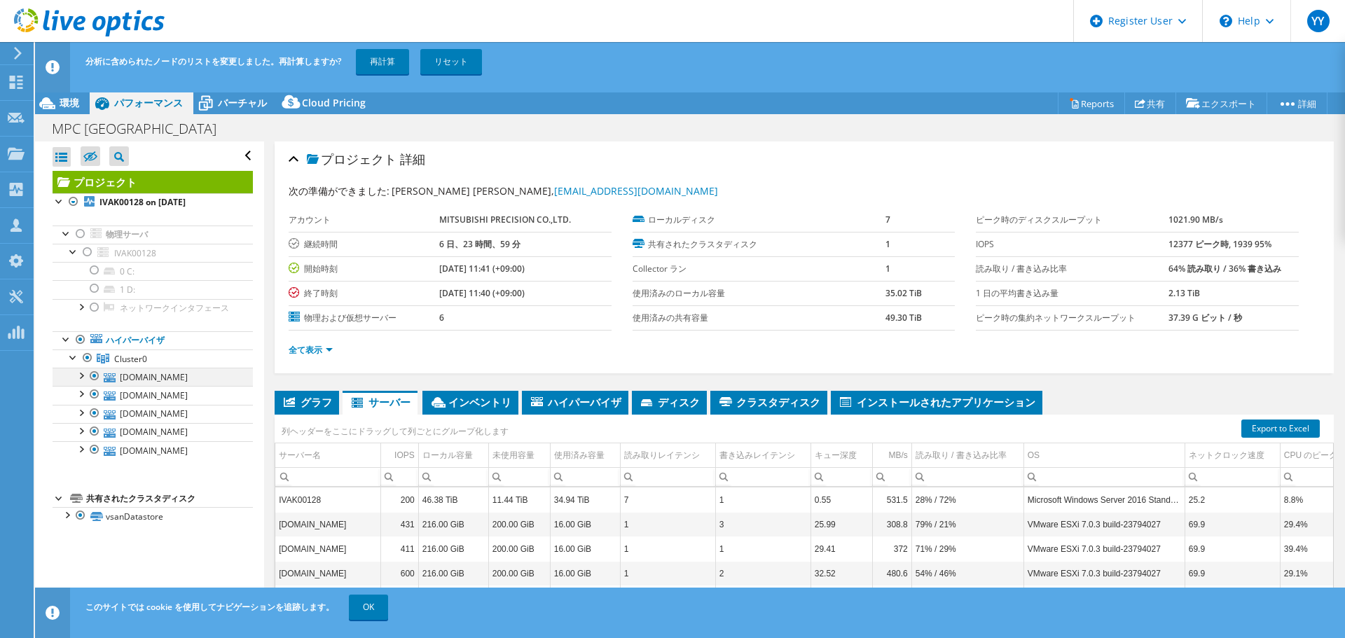
click at [82, 382] on div at bounding box center [81, 375] width 14 height 14
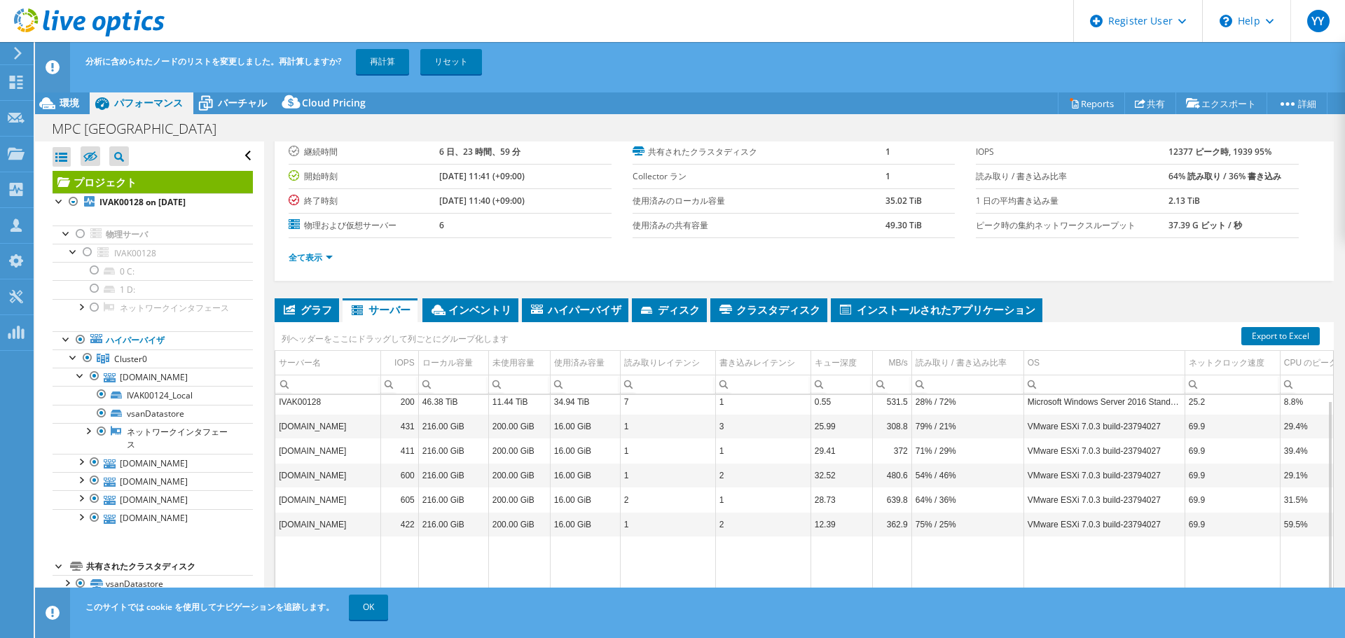
scroll to position [105, 0]
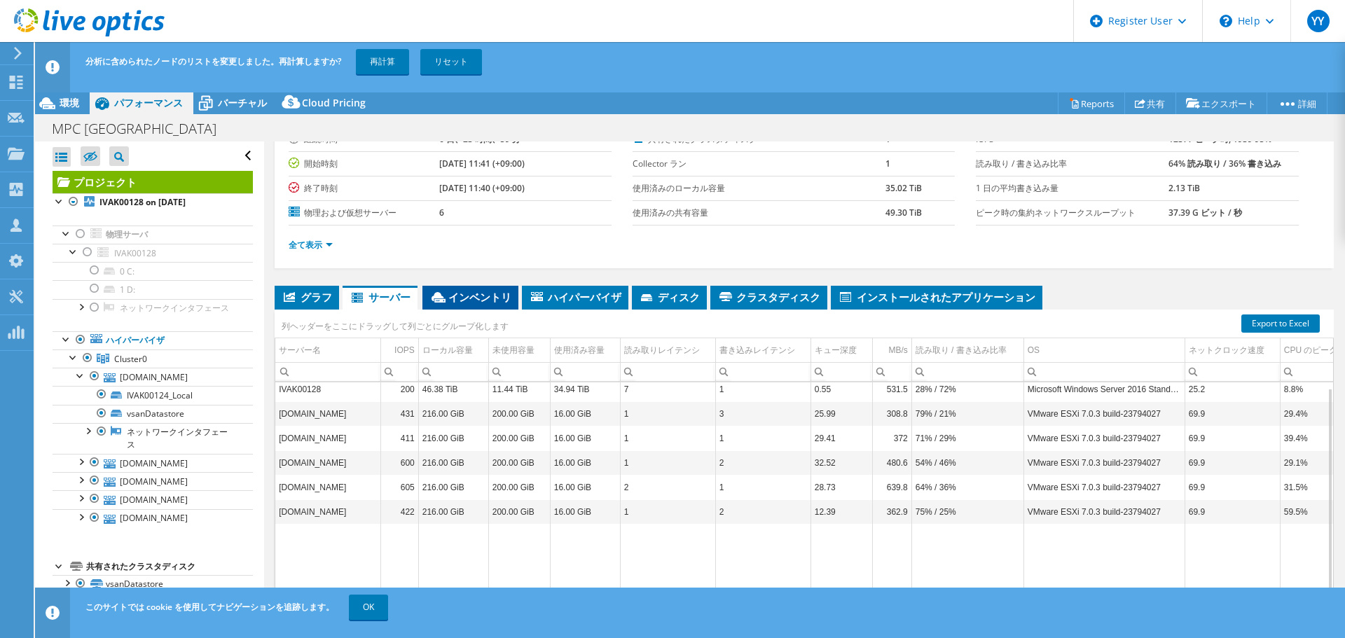
click at [485, 295] on span "インベントリ" at bounding box center [471, 297] width 82 height 14
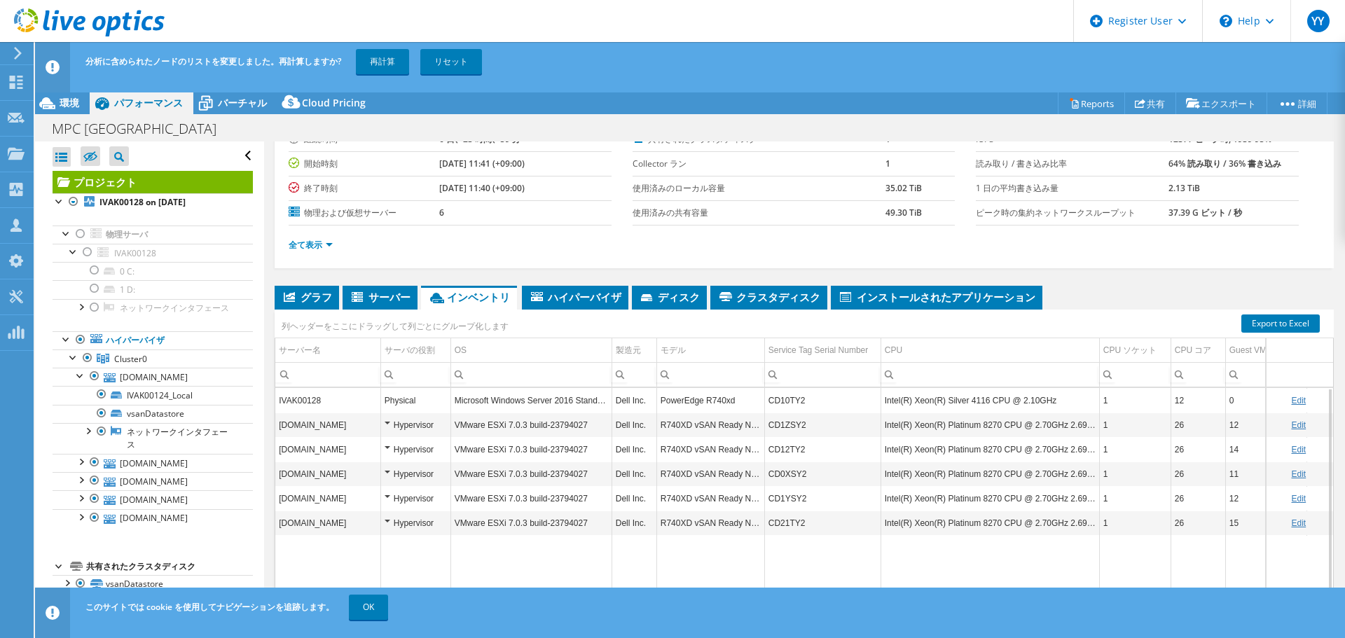
click at [1291, 425] on link "Edit" at bounding box center [1298, 425] width 15 height 10
click at [1297, 430] on link "Cancel" at bounding box center [1310, 425] width 26 height 10
click at [386, 425] on div "Hypervisor" at bounding box center [416, 425] width 62 height 17
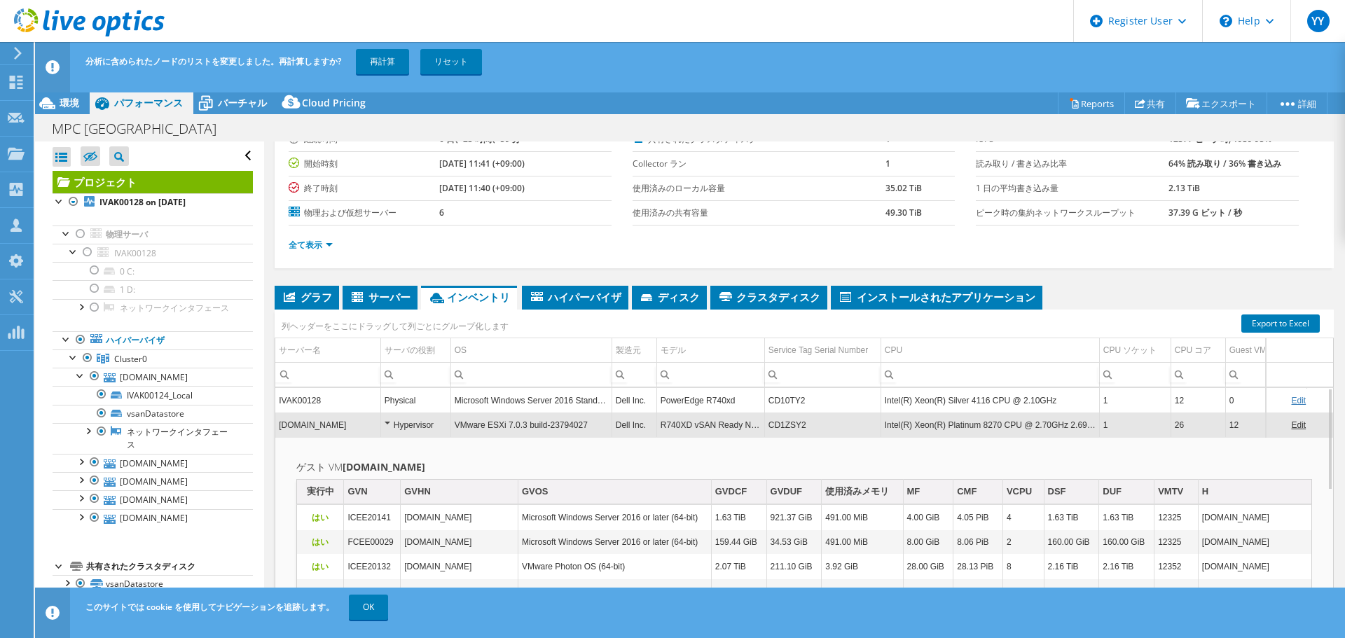
click at [386, 425] on div "Hypervisor" at bounding box center [416, 425] width 62 height 17
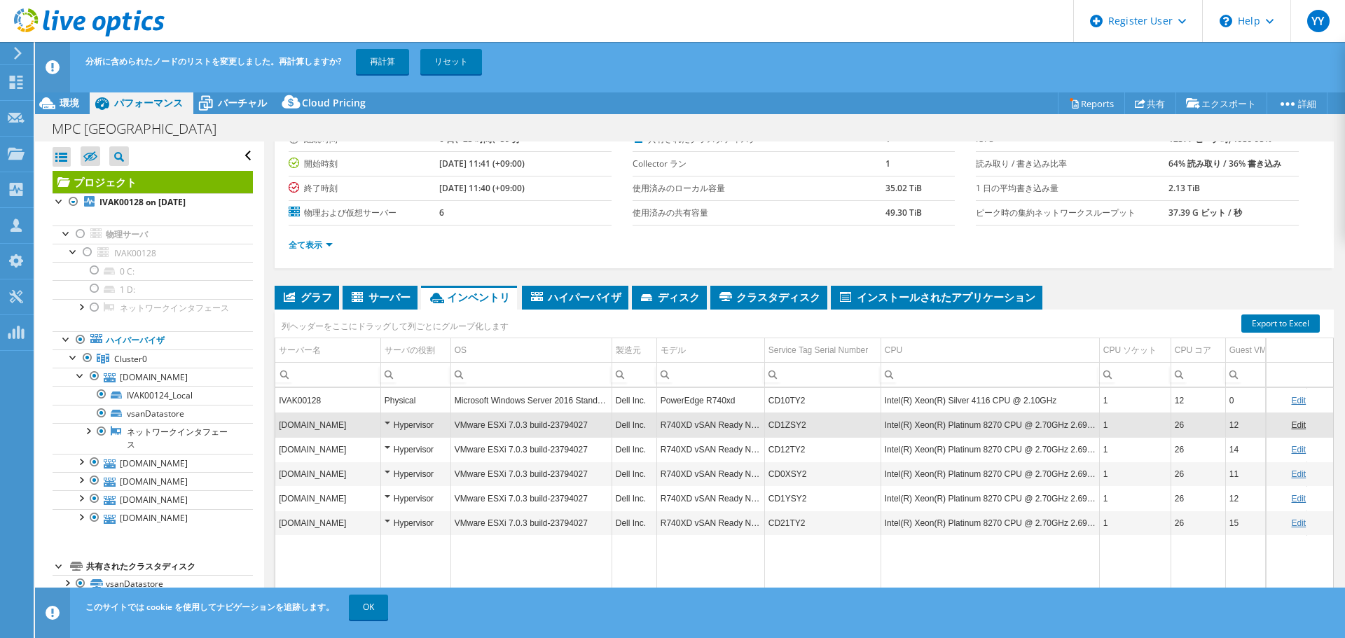
click at [386, 425] on div "Hypervisor" at bounding box center [416, 425] width 62 height 17
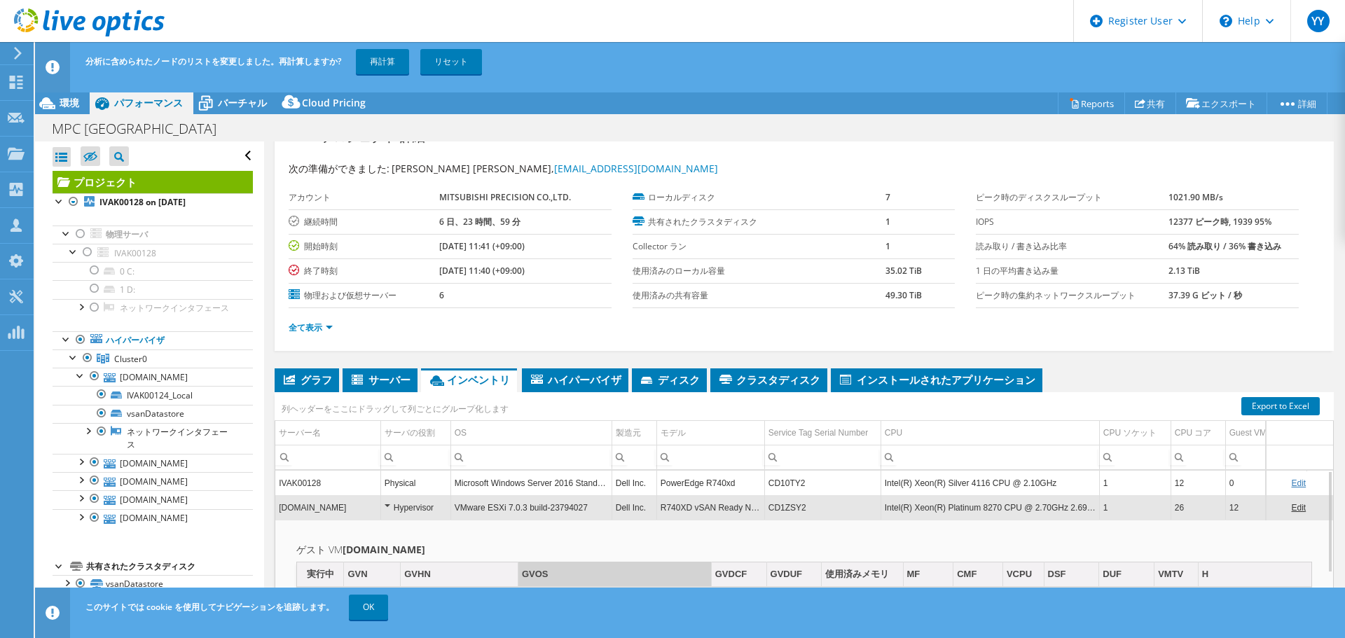
scroll to position [0, 0]
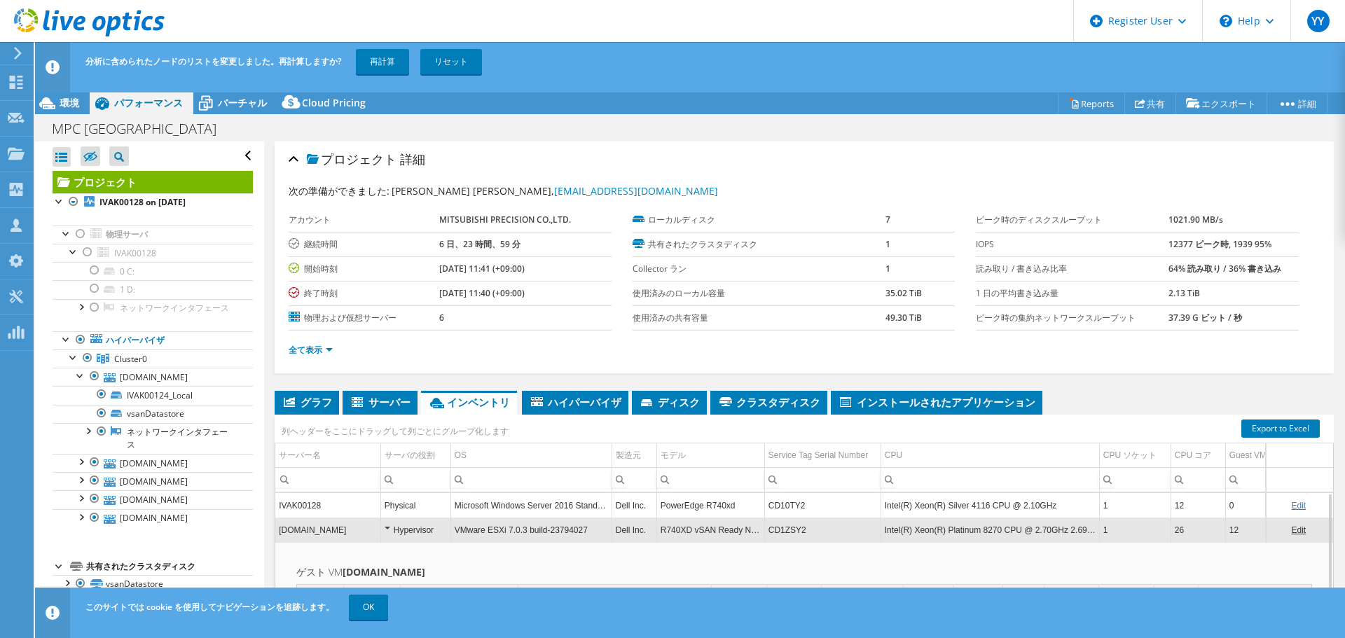
click at [388, 524] on div "Hypervisor" at bounding box center [416, 530] width 62 height 17
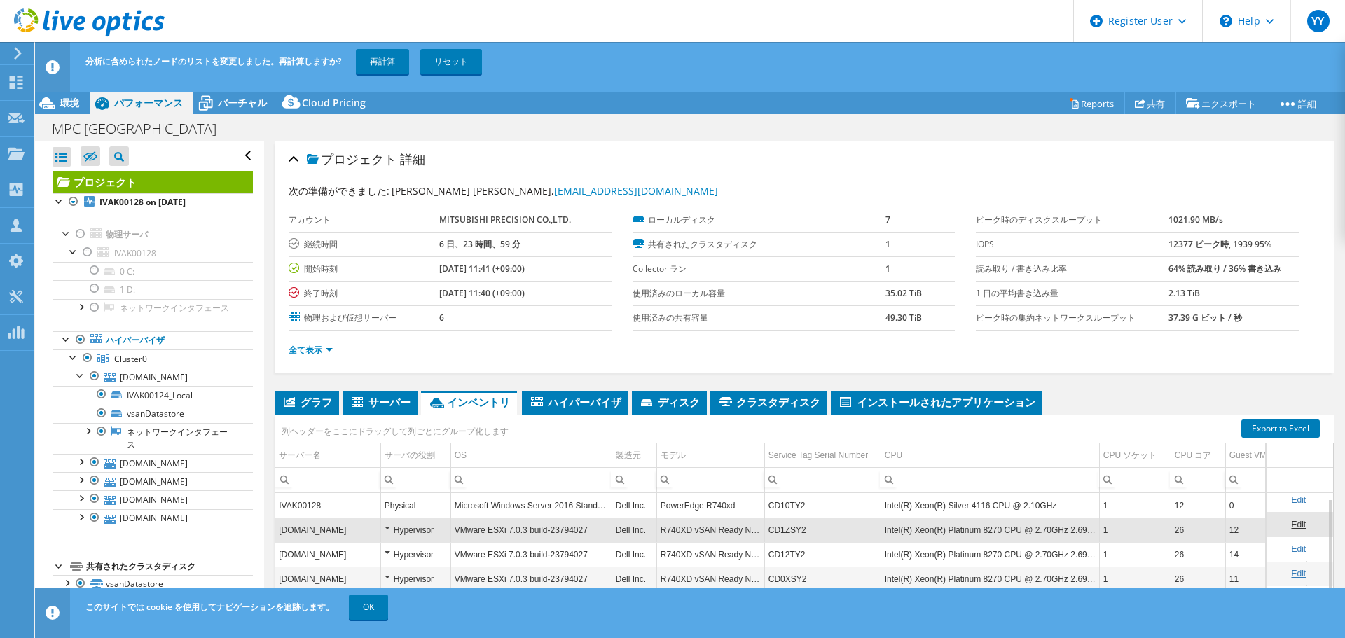
scroll to position [105, 0]
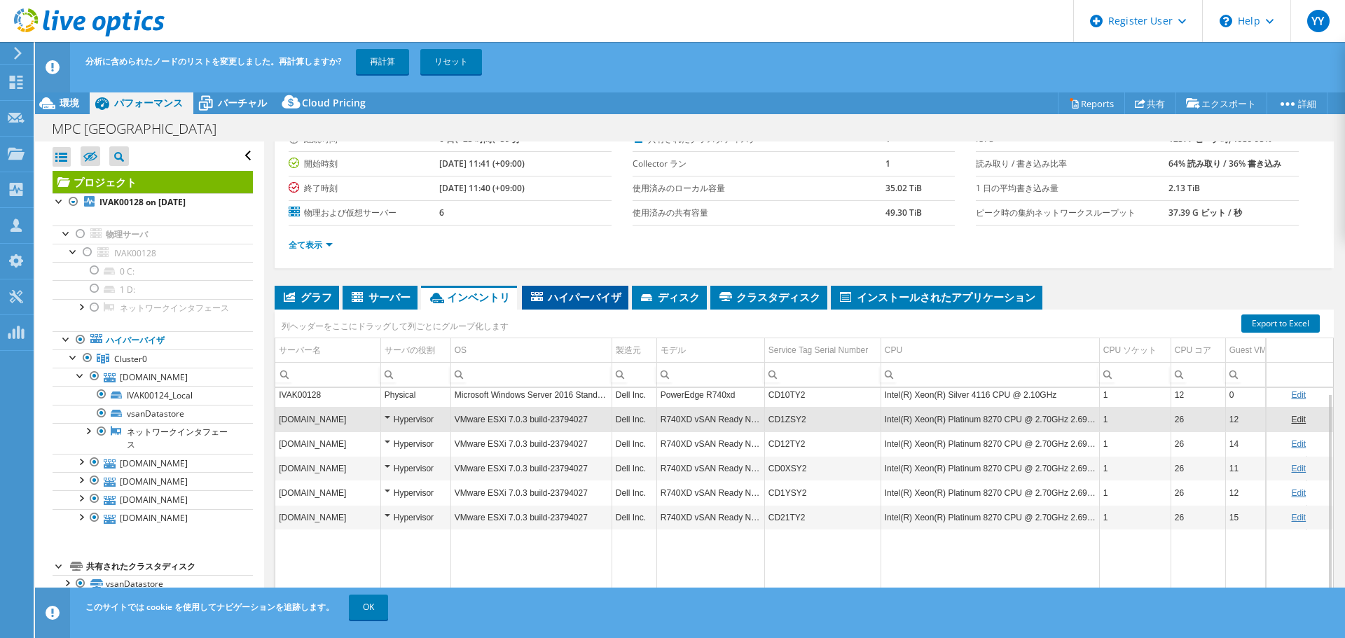
click at [581, 299] on span "ハイパーバイザ" at bounding box center [575, 297] width 92 height 14
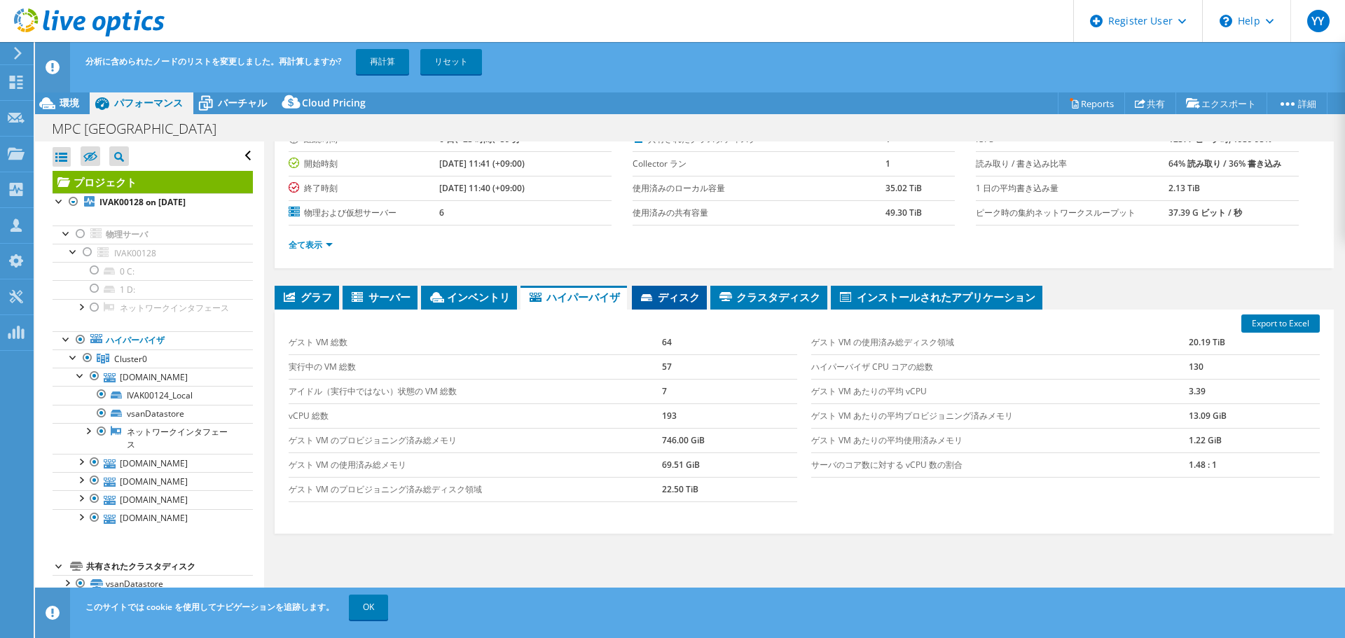
click at [667, 293] on span "ディスク" at bounding box center [669, 297] width 61 height 14
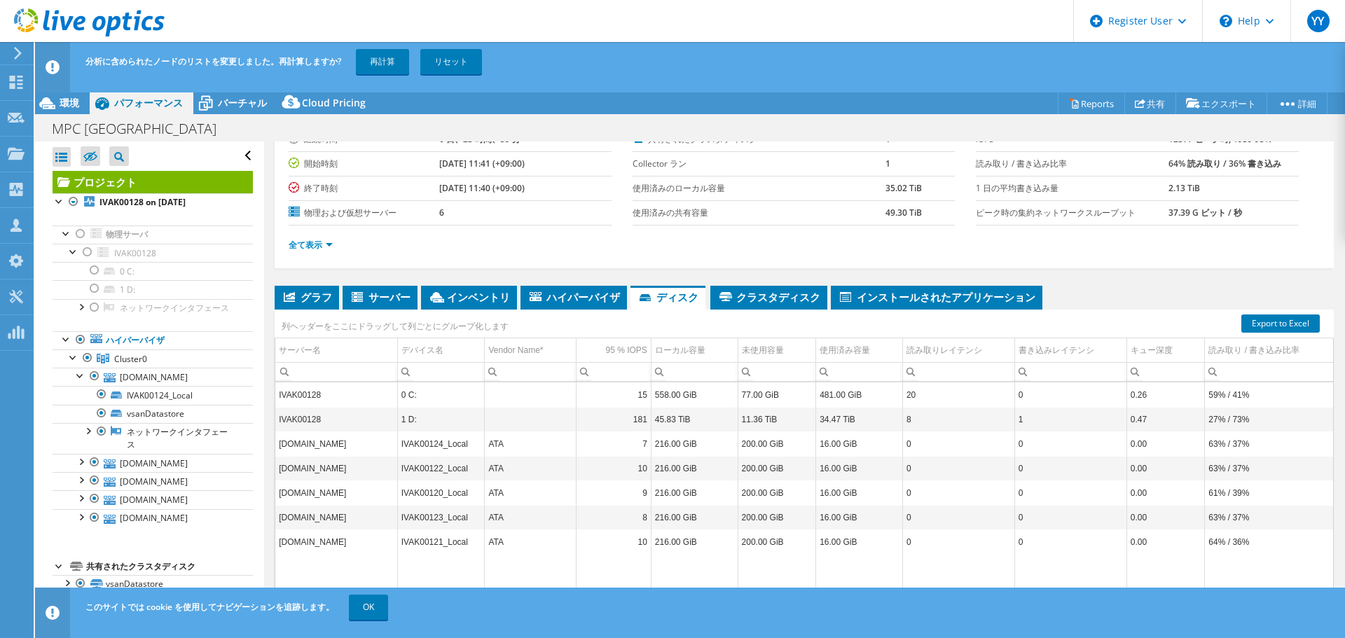
scroll to position [6, 0]
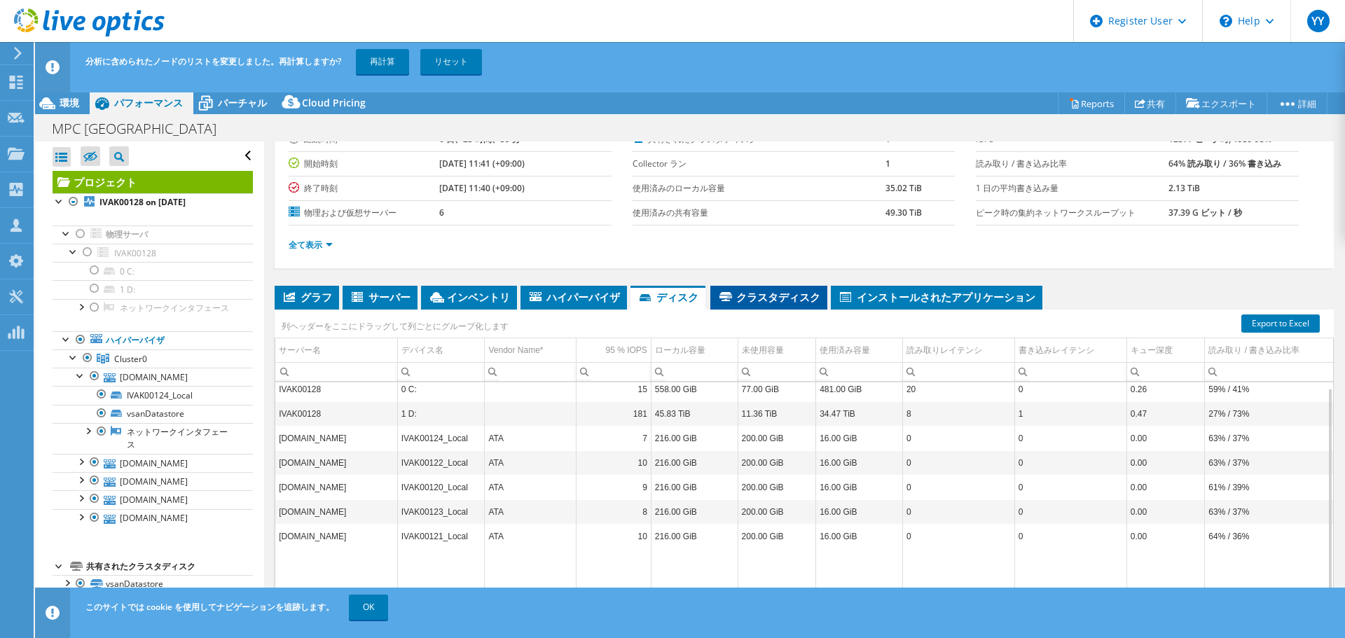
click at [772, 296] on span "クラスタディスク" at bounding box center [769, 297] width 103 height 14
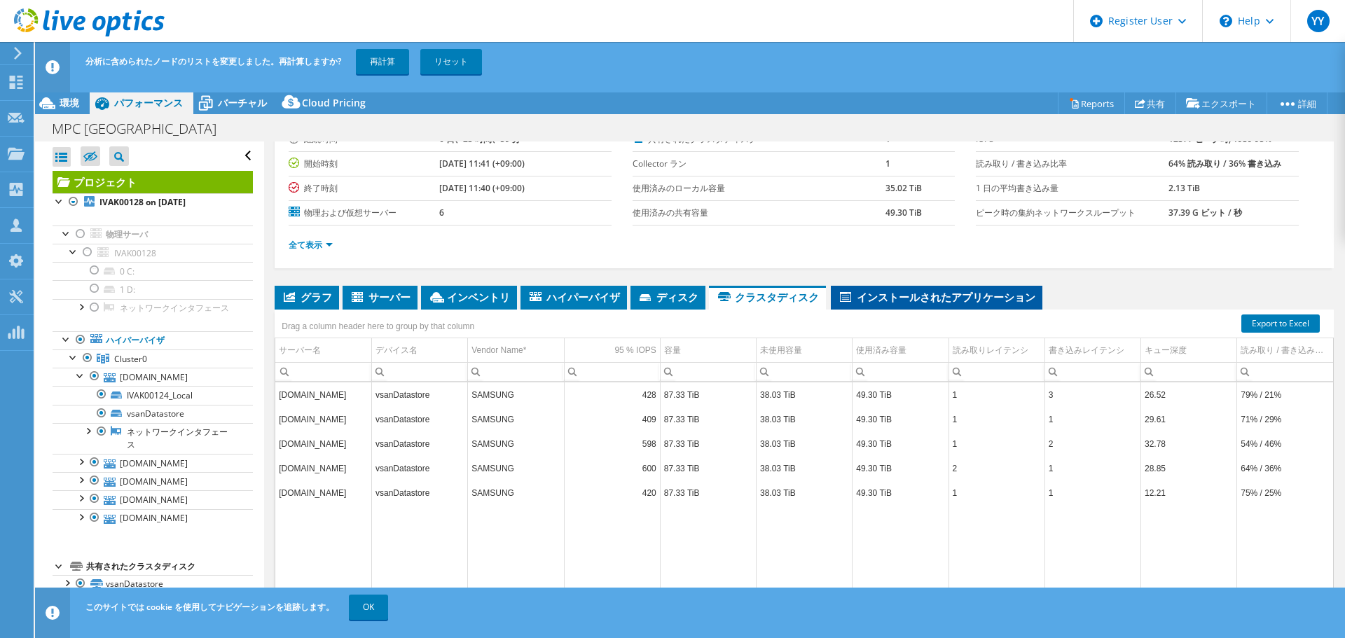
click at [976, 293] on span "インストールされたアプリケーション" at bounding box center [937, 297] width 198 height 14
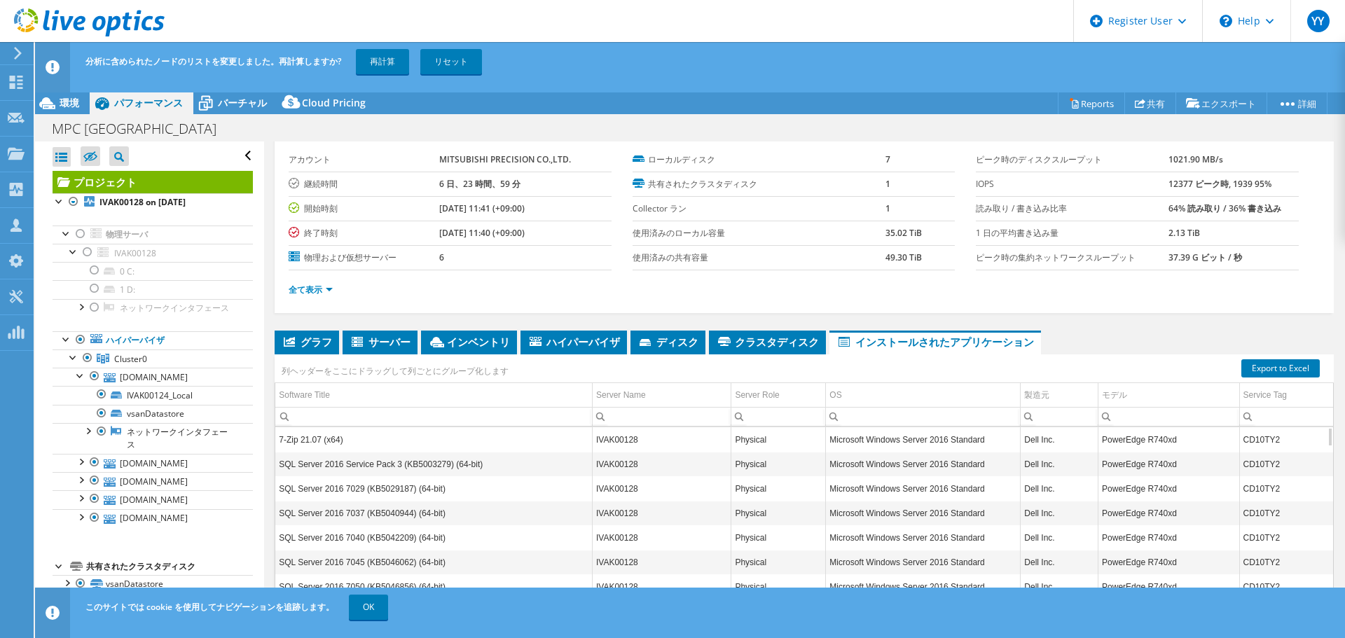
scroll to position [67, 0]
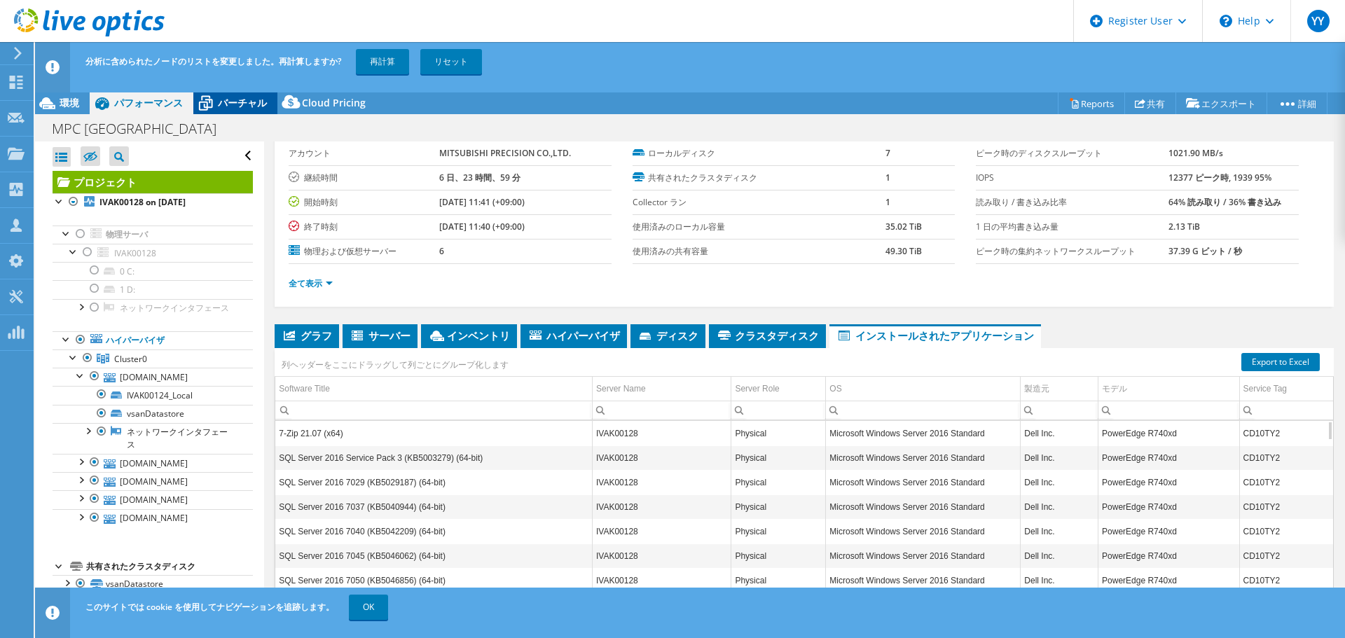
click at [250, 109] on span "バーチャル" at bounding box center [242, 102] width 49 height 13
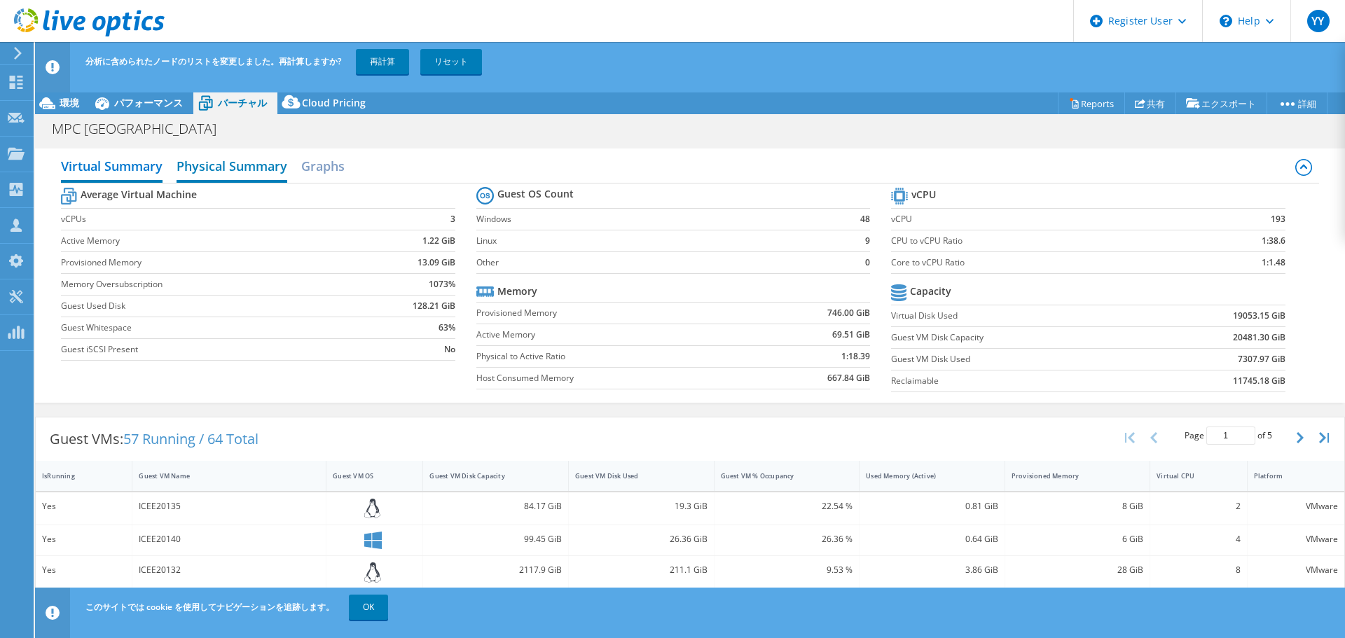
click at [266, 174] on h2 "Physical Summary" at bounding box center [232, 167] width 111 height 31
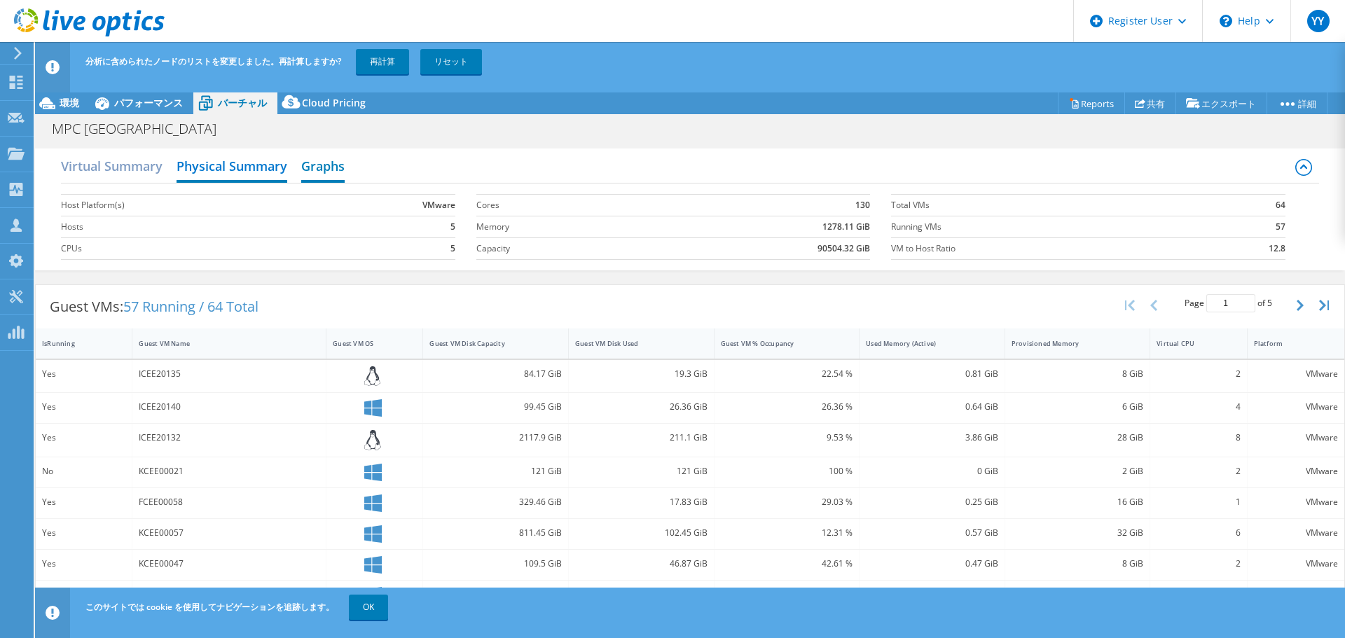
click at [331, 172] on h2 "Graphs" at bounding box center [322, 167] width 43 height 31
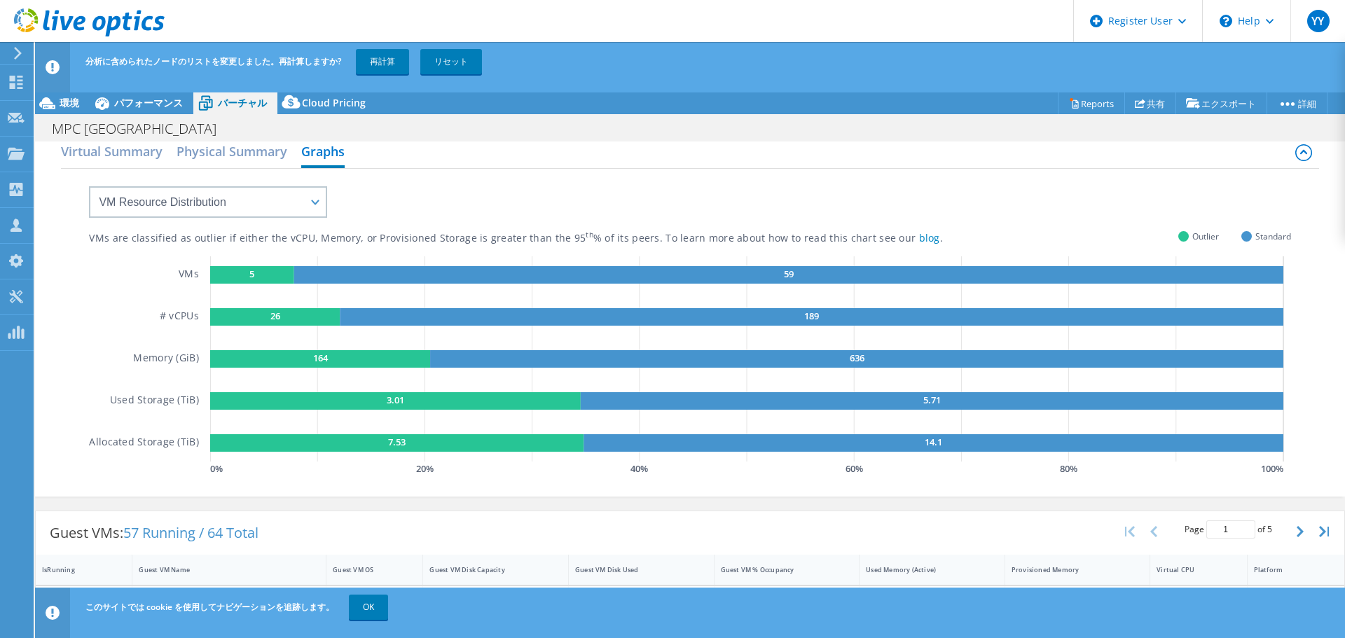
scroll to position [0, 0]
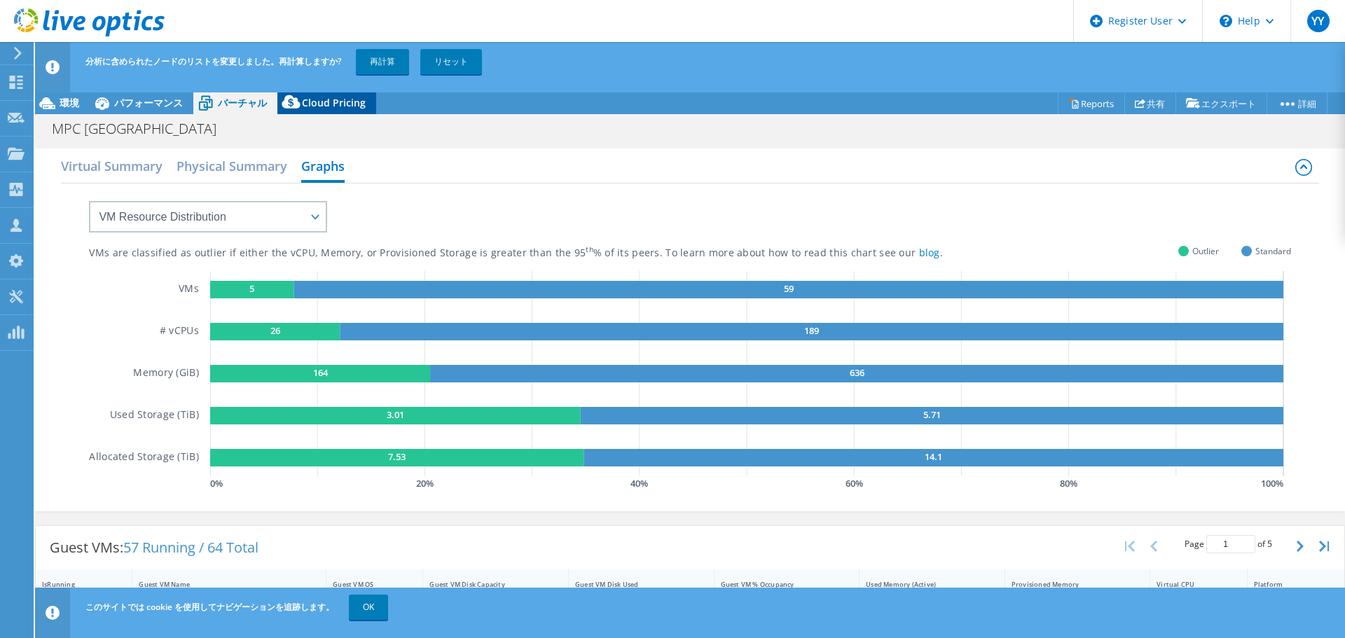
click at [317, 99] on span "Cloud Pricing" at bounding box center [334, 102] width 64 height 13
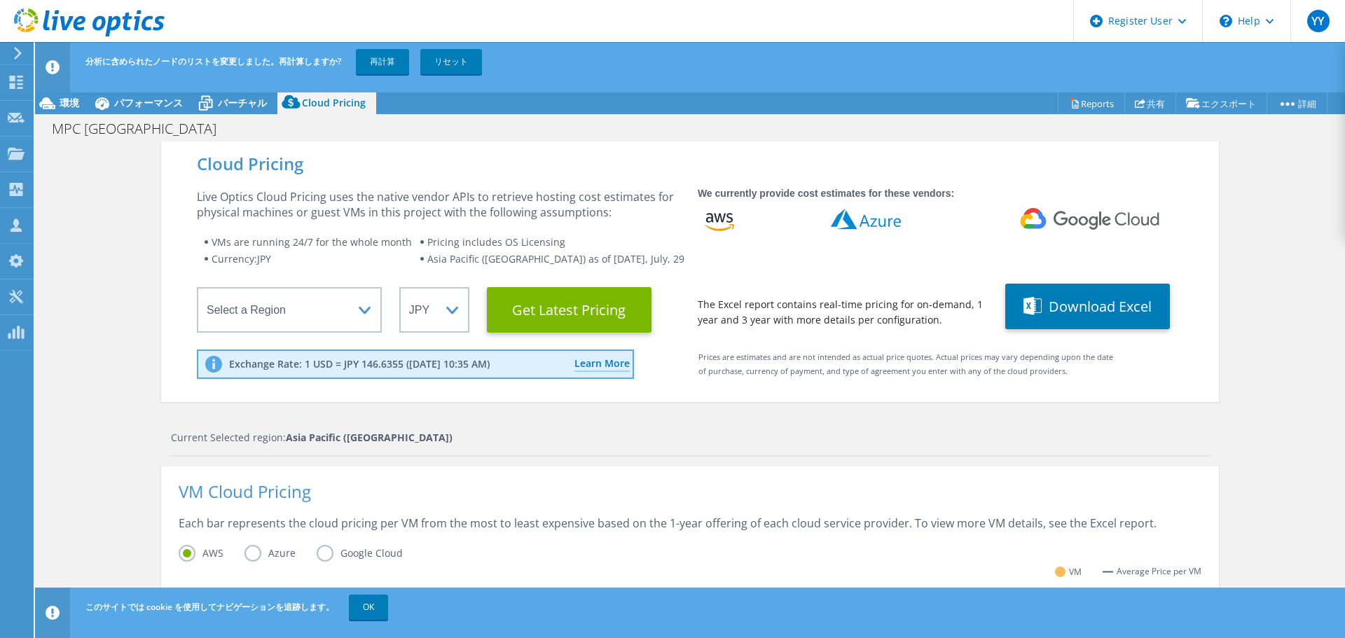
scroll to position [435, 0]
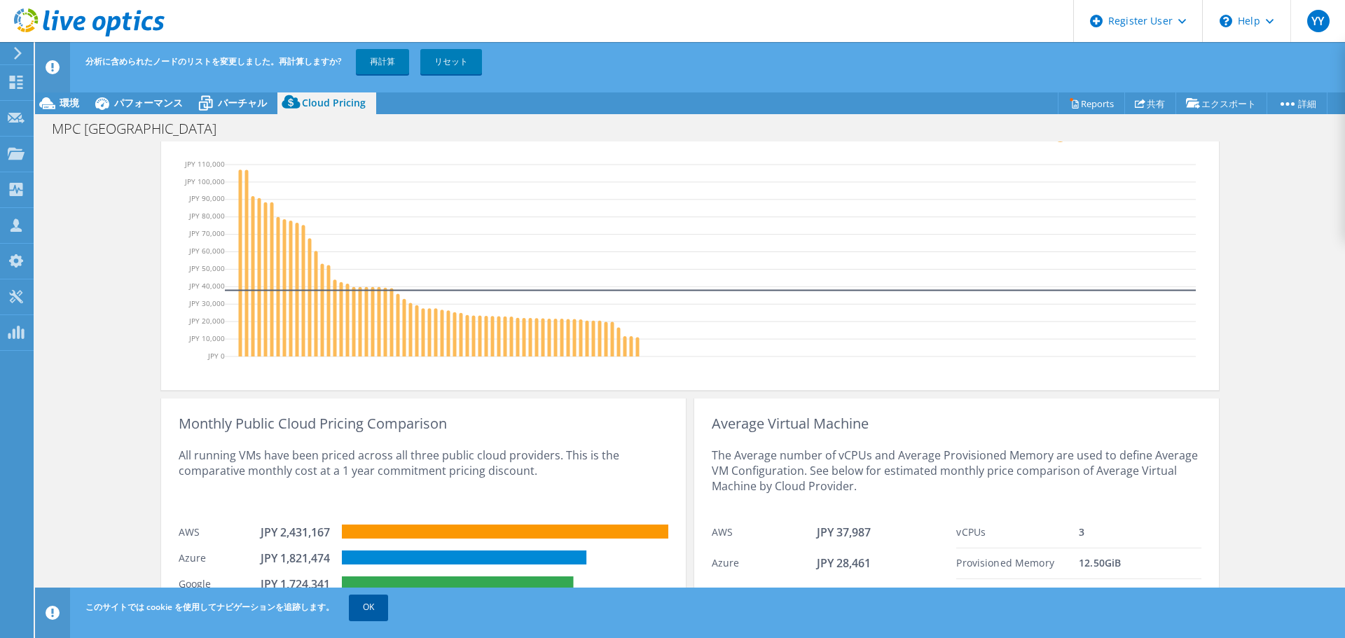
click at [368, 608] on link "OK" at bounding box center [368, 607] width 39 height 25
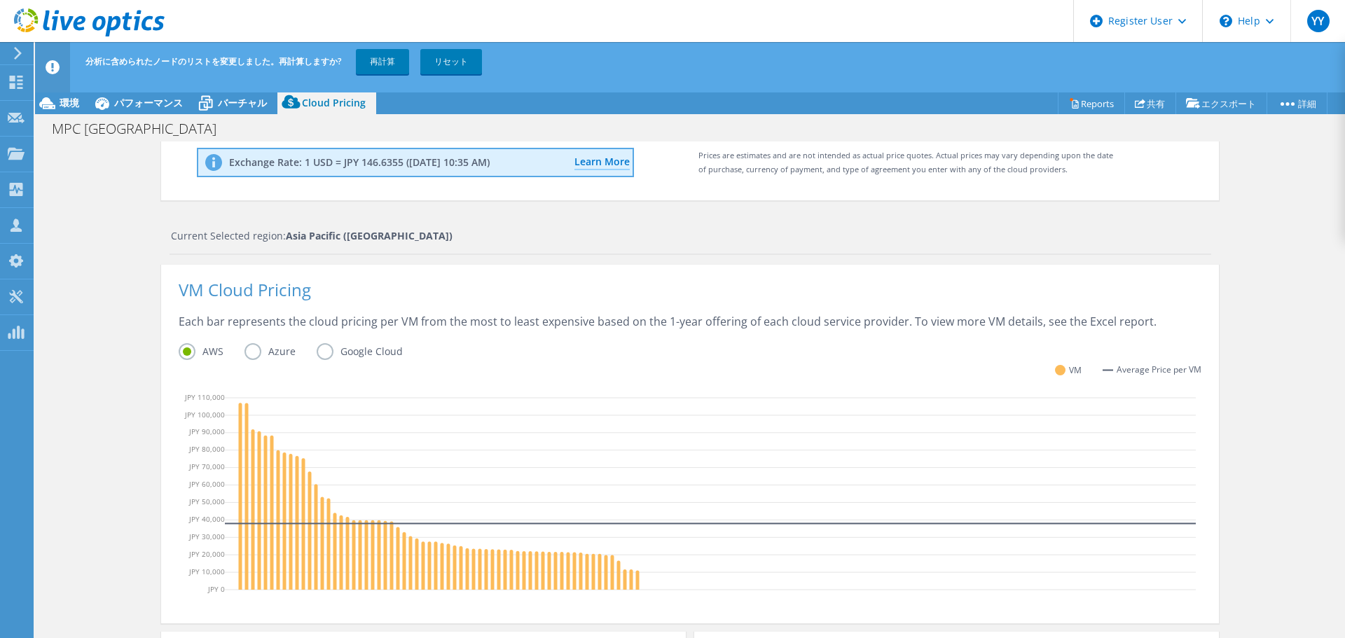
scroll to position [0, 0]
click at [249, 352] on label "Azure" at bounding box center [281, 351] width 72 height 17
click at [0, 0] on input "Azure" at bounding box center [0, 0] width 0 height 0
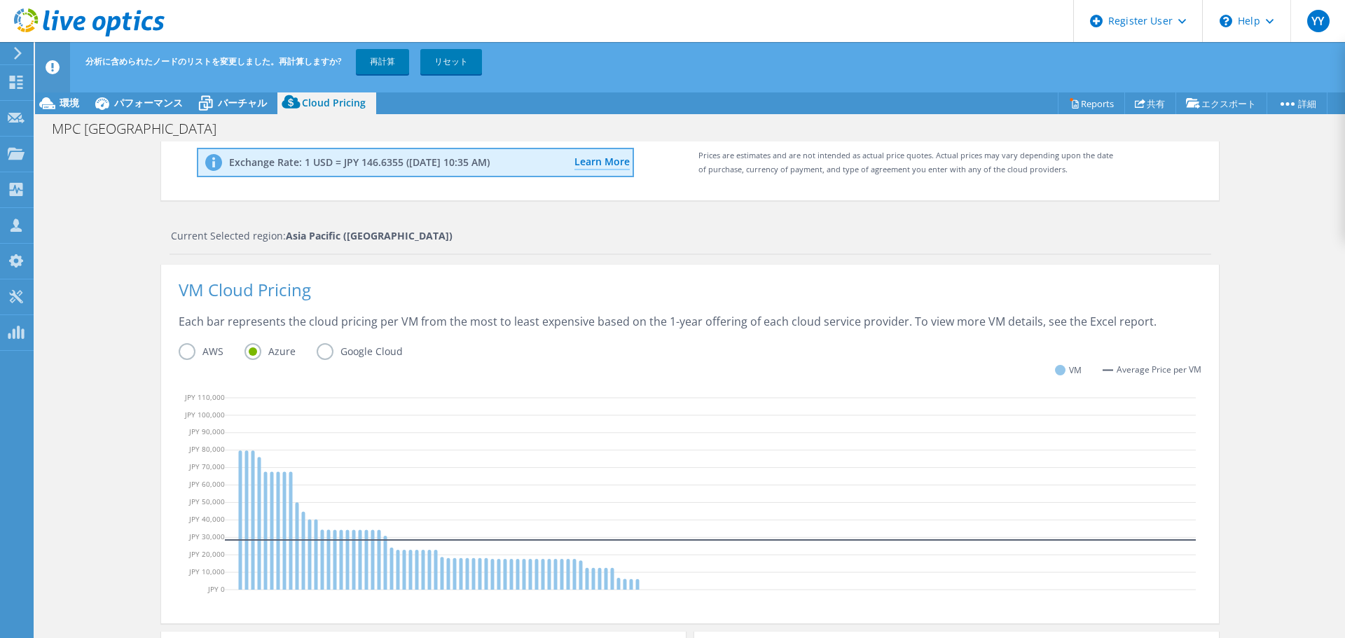
click at [179, 348] on label "AWS" at bounding box center [212, 351] width 66 height 17
click at [0, 0] on input "AWS" at bounding box center [0, 0] width 0 height 0
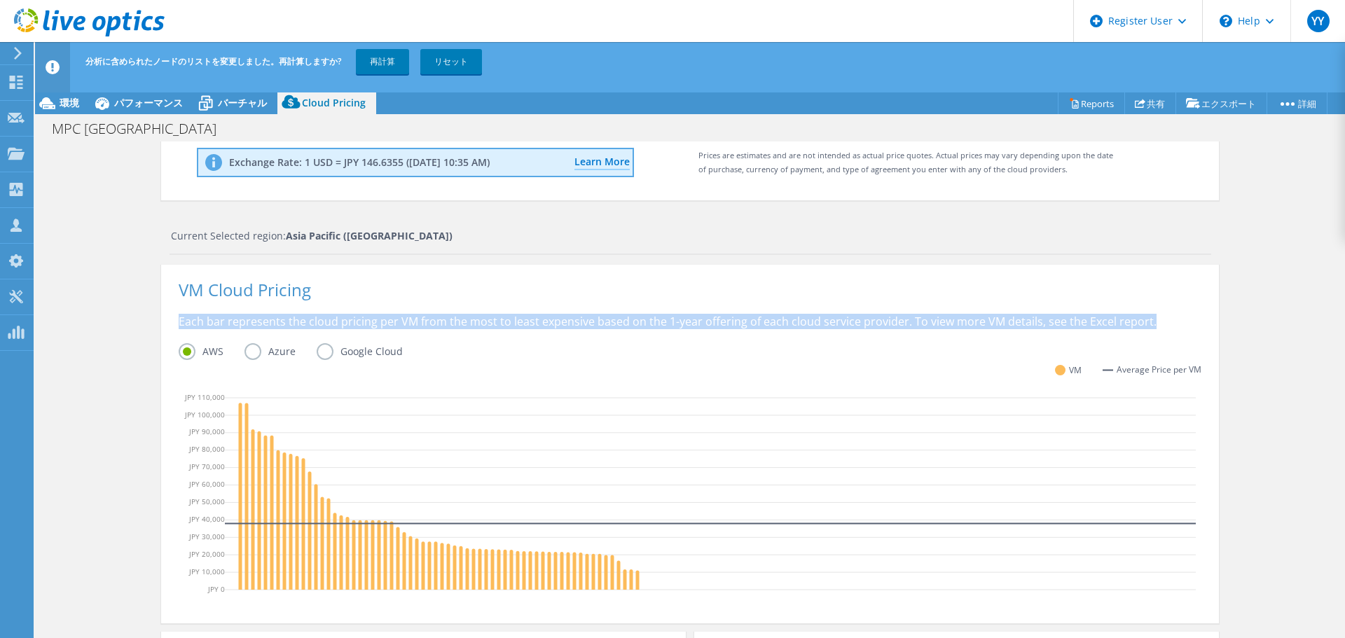
drag, startPoint x: 174, startPoint y: 324, endPoint x: 1207, endPoint y: 326, distance: 1032.2
click at [1207, 326] on div "VM Cloud Pricing Each bar represents the cloud pricing per VM from the most to …" at bounding box center [690, 444] width 1058 height 359
copy div "Each bar represents the cloud pricing per VM from the most to least expensive b…"
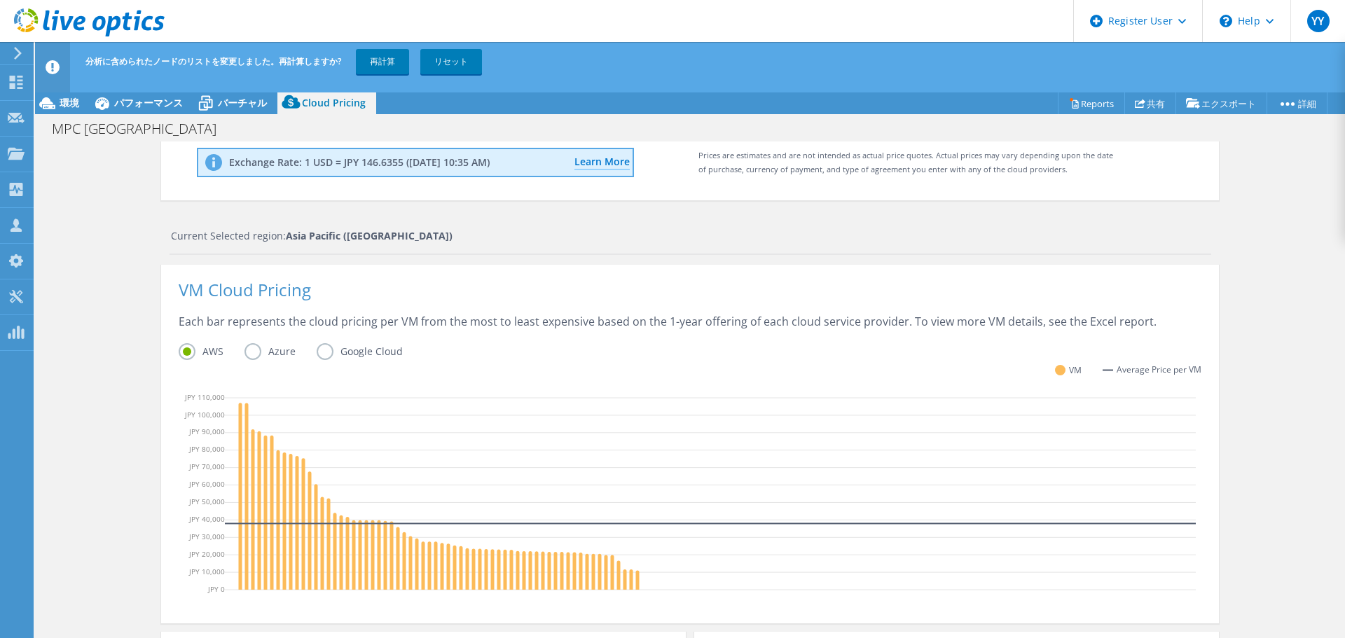
click at [1267, 289] on div "Cloud Pricing Live Optics Cloud Pricing uses the native vendor APIs to retrieve…" at bounding box center [690, 417] width 1310 height 954
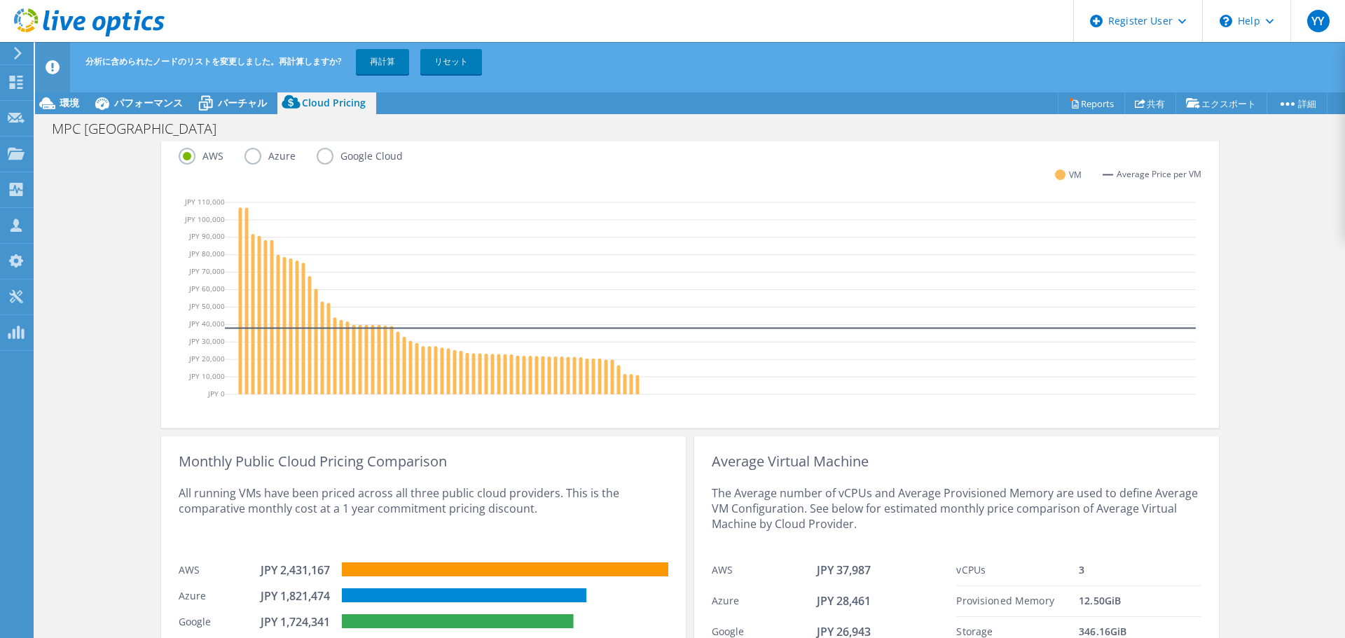
scroll to position [435, 0]
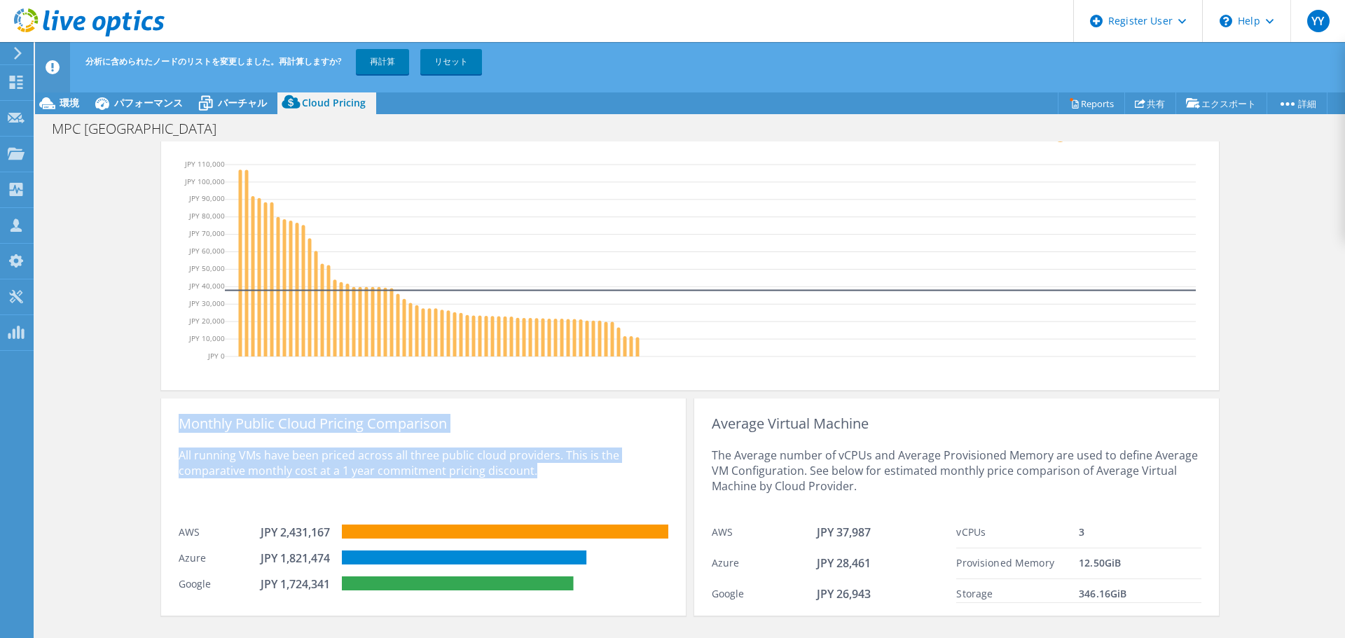
drag, startPoint x: 462, startPoint y: 461, endPoint x: 163, endPoint y: 413, distance: 302.4
click at [163, 413] on div "Monthly Public Cloud Pricing Comparison All running VMs have been priced across…" at bounding box center [423, 507] width 525 height 217
copy div "Monthly Public Cloud Pricing Comparison All running VMs have been priced across…"
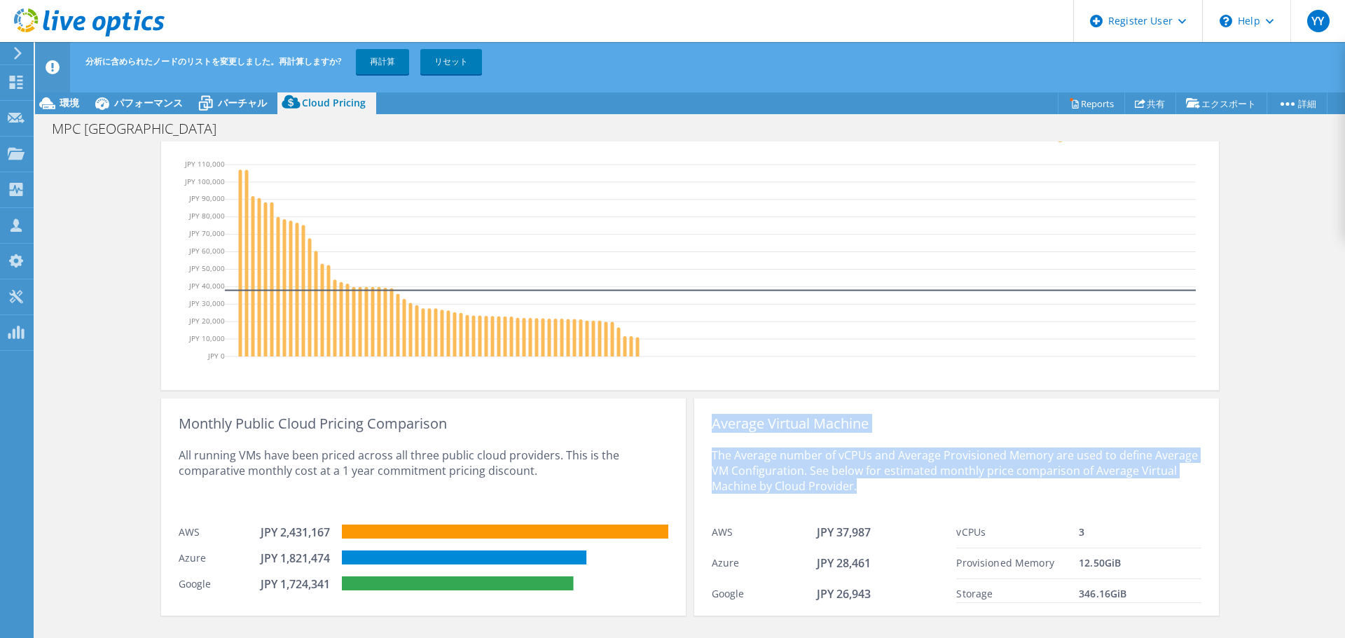
drag, startPoint x: 711, startPoint y: 423, endPoint x: 884, endPoint y: 489, distance: 185.9
click at [884, 489] on div "Average Virtual Machine The Average number of vCPUs and Average Provisioned Mem…" at bounding box center [956, 507] width 525 height 217
copy div "Average Virtual Machine The Average number of vCPUs and Average Provisioned Mem…"
click at [1231, 506] on div "Cloud Pricing Live Optics Cloud Pricing uses the native vendor APIs to retrieve…" at bounding box center [690, 183] width 1310 height 954
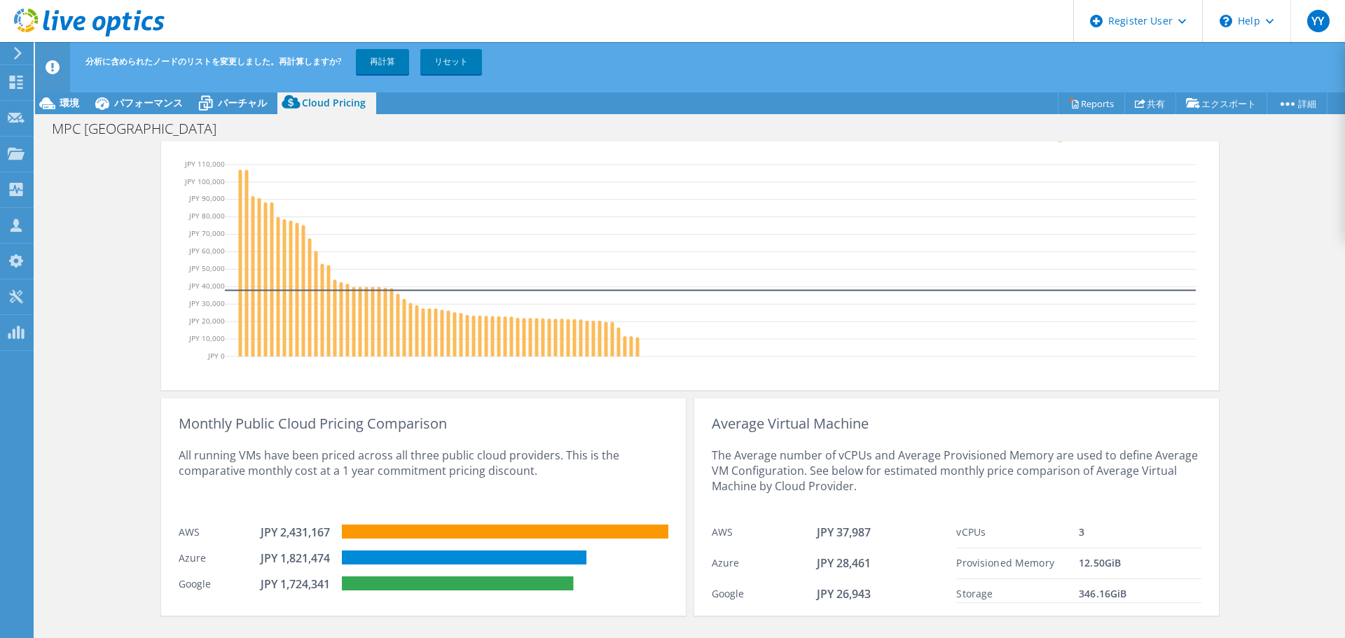
scroll to position [0, 0]
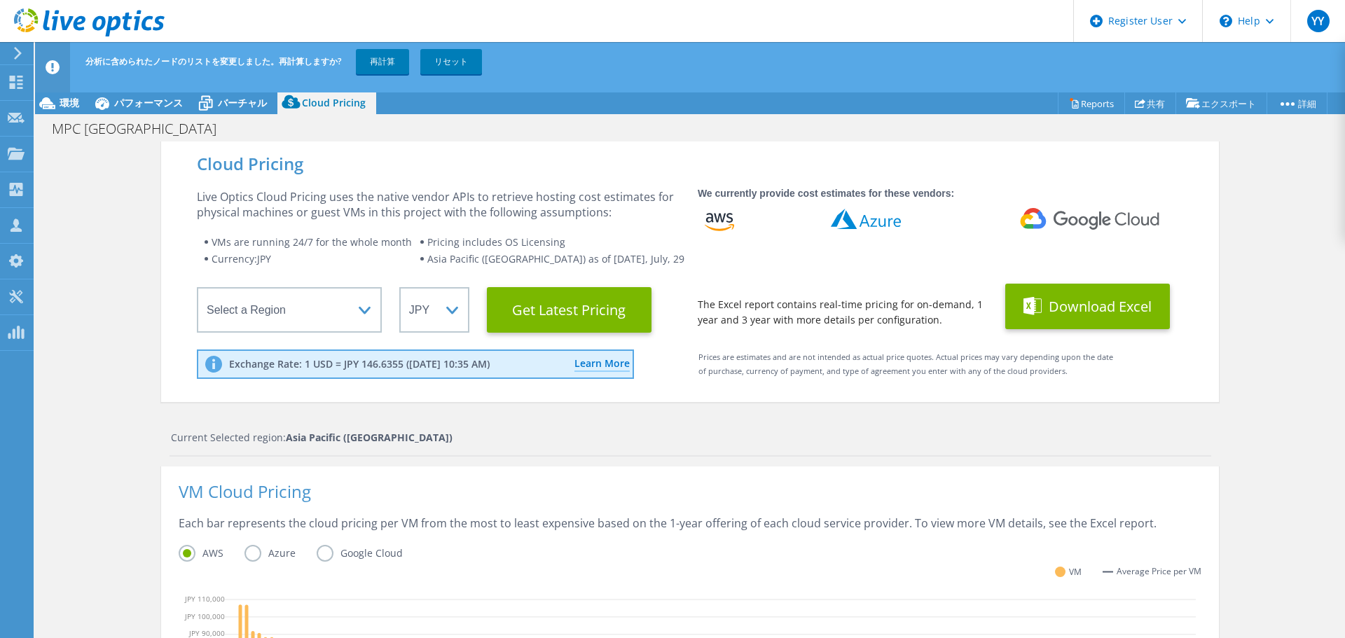
click at [1111, 316] on button "Download Excel" at bounding box center [1088, 307] width 165 height 46
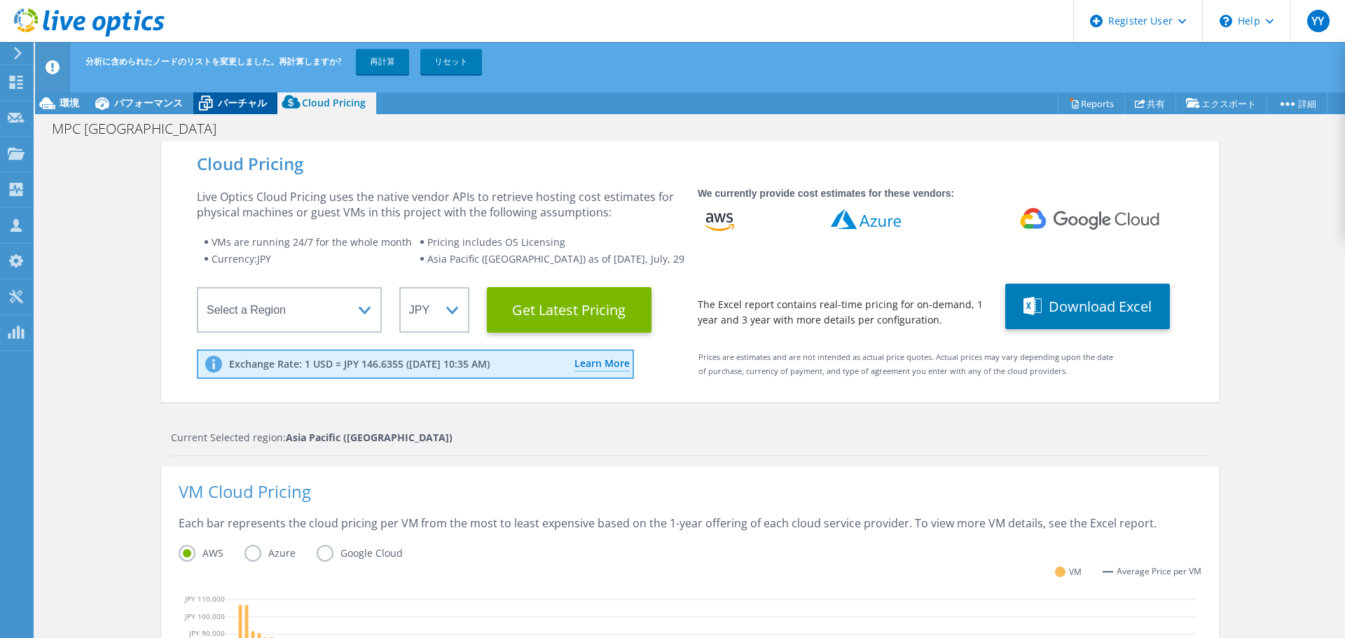
click at [249, 102] on span "バーチャル" at bounding box center [242, 102] width 49 height 13
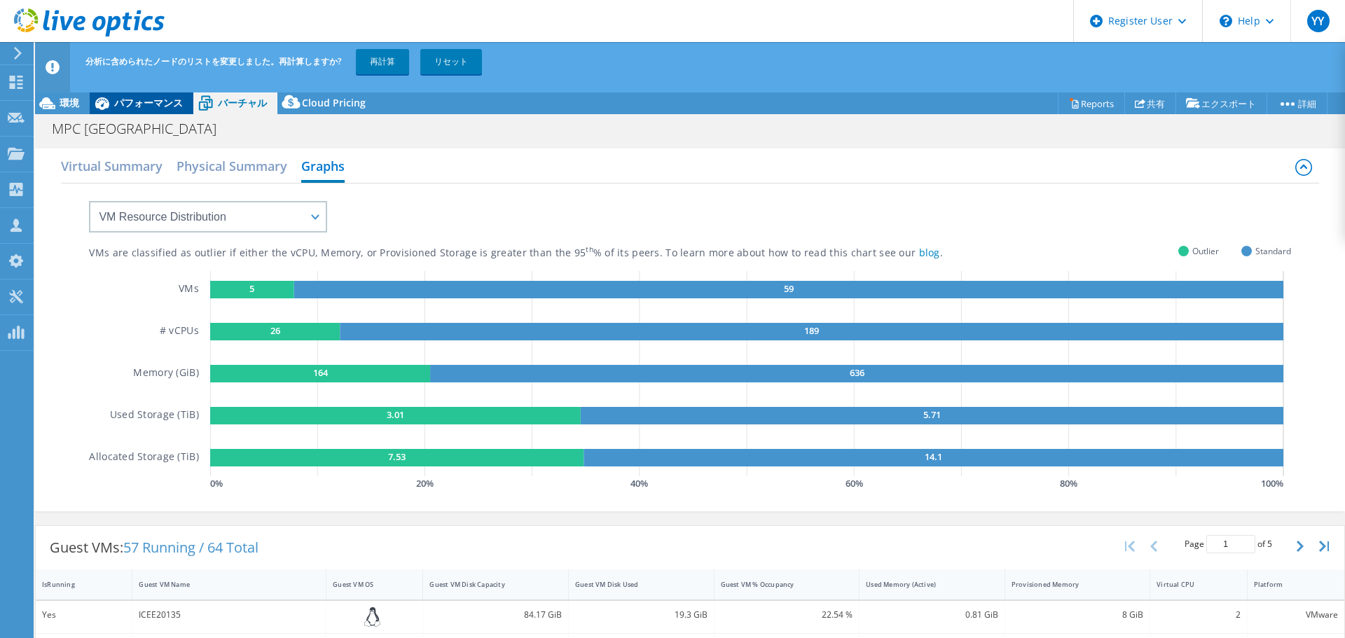
click at [156, 104] on span "パフォーマンス" at bounding box center [148, 102] width 69 height 13
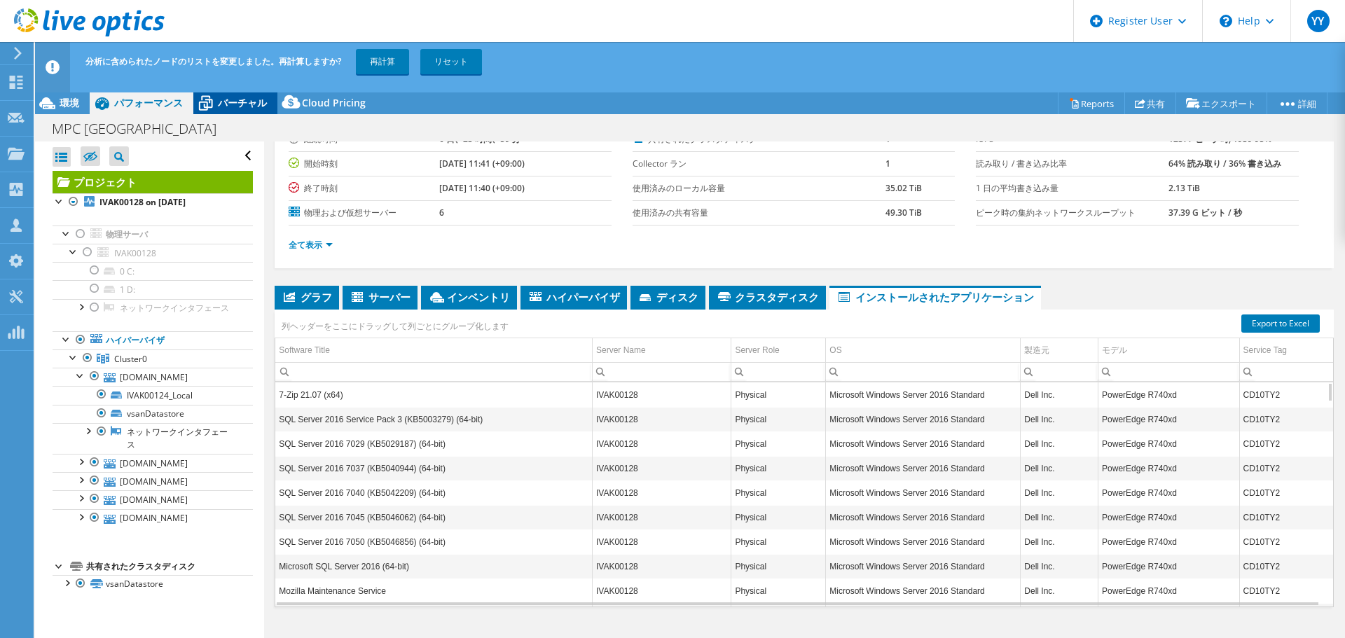
click at [227, 104] on span "バーチャル" at bounding box center [242, 102] width 49 height 13
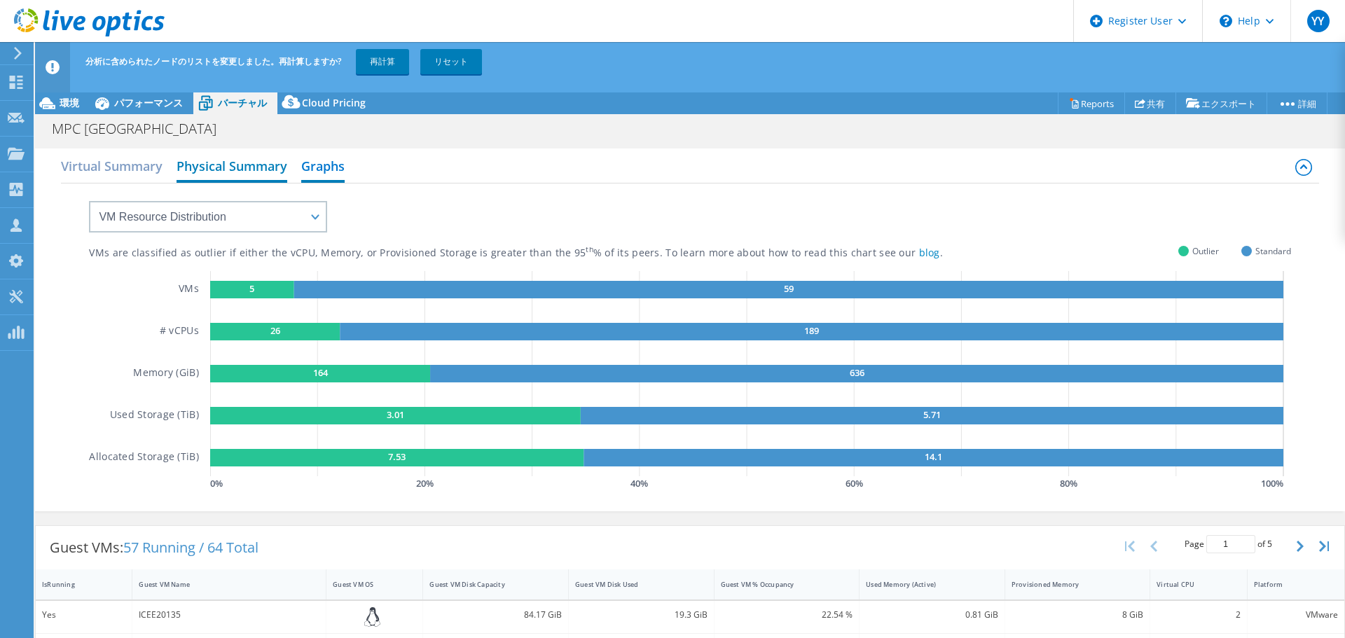
click at [218, 167] on h2 "Physical Summary" at bounding box center [232, 167] width 111 height 31
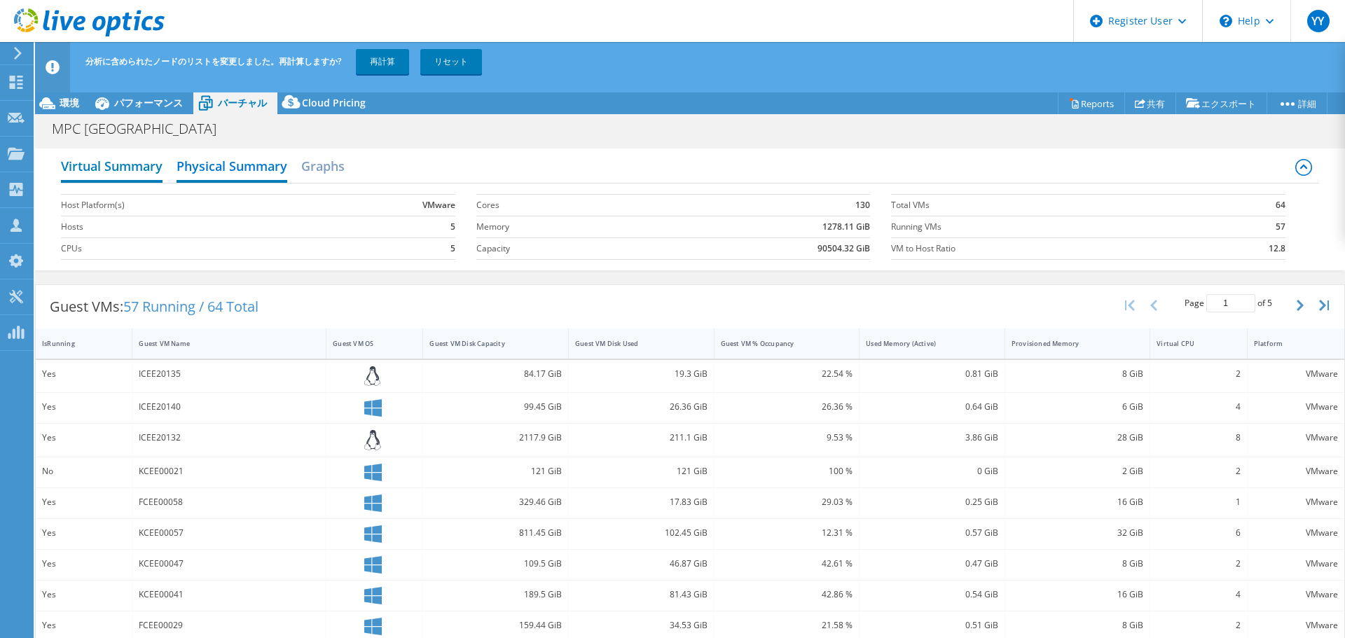
click at [142, 168] on h2 "Virtual Summary" at bounding box center [112, 167] width 102 height 31
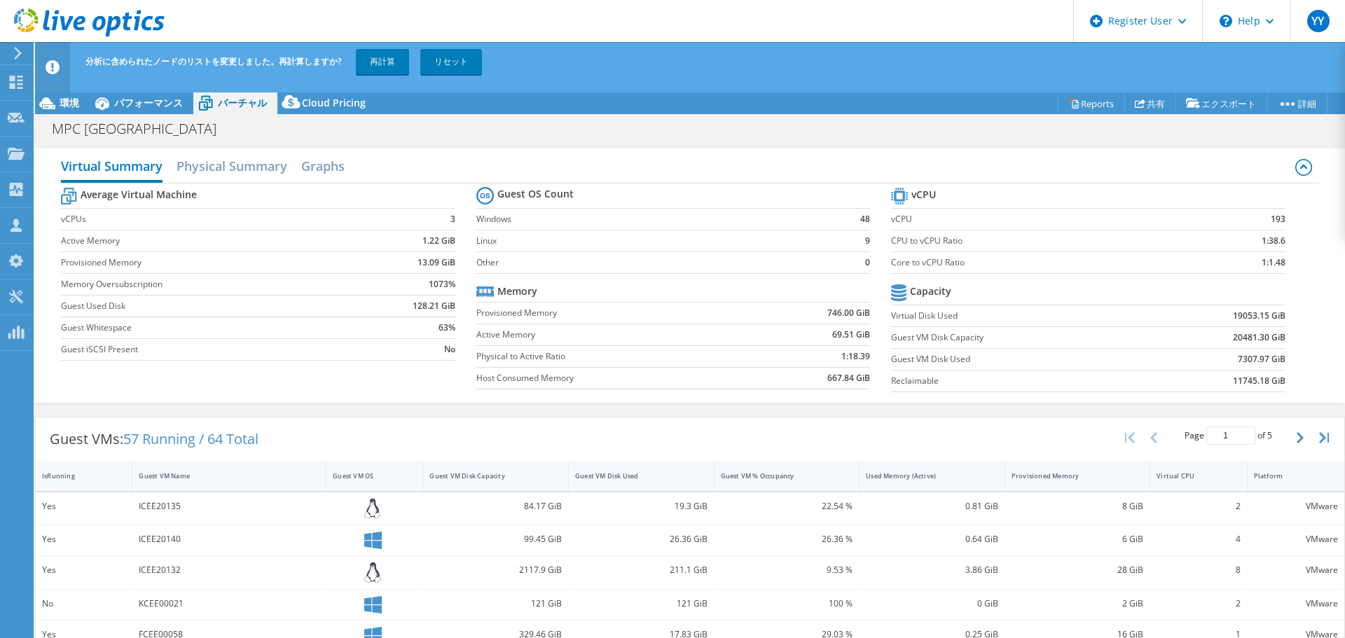
click at [332, 123] on div "MPC Tokyo 印刷" at bounding box center [690, 129] width 1310 height 26
drag, startPoint x: 822, startPoint y: 313, endPoint x: 862, endPoint y: 311, distance: 40.0
click at [862, 311] on b "746.00 GiB" at bounding box center [849, 313] width 43 height 14
click at [676, 261] on label "Other" at bounding box center [656, 263] width 358 height 14
click at [254, 165] on h2 "Physical Summary" at bounding box center [232, 167] width 111 height 31
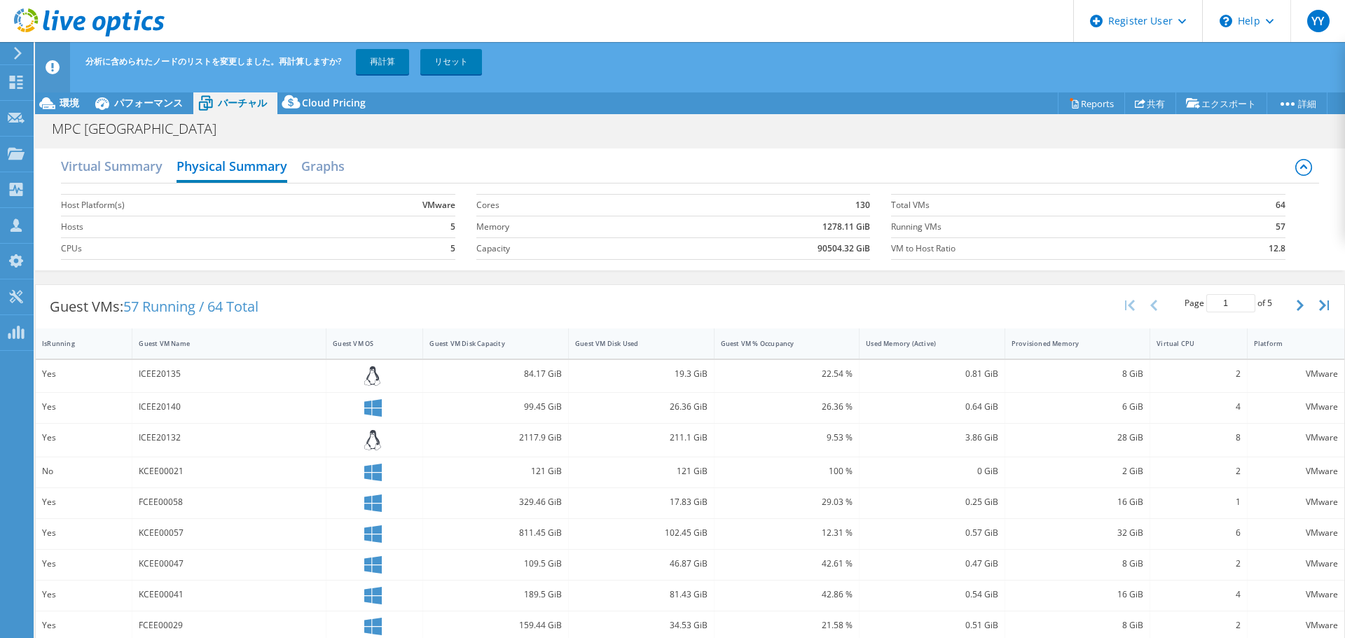
click at [1296, 172] on icon at bounding box center [1304, 167] width 17 height 17
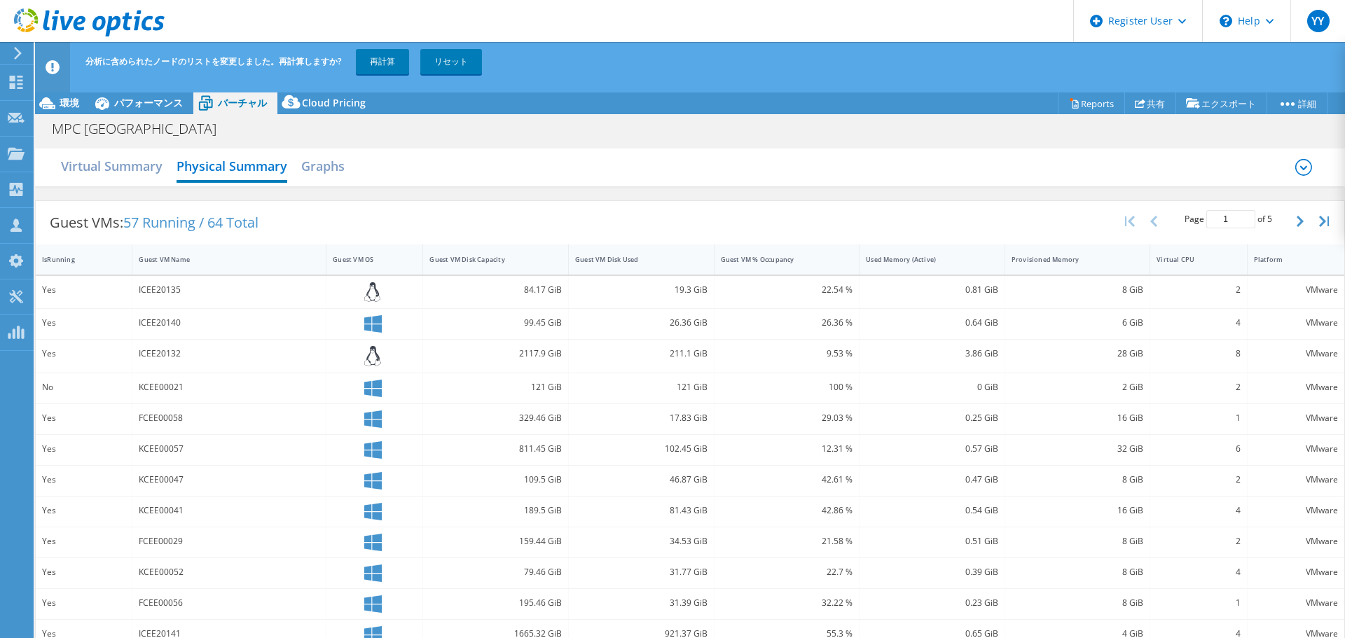
click at [1296, 172] on icon at bounding box center [1304, 167] width 17 height 17
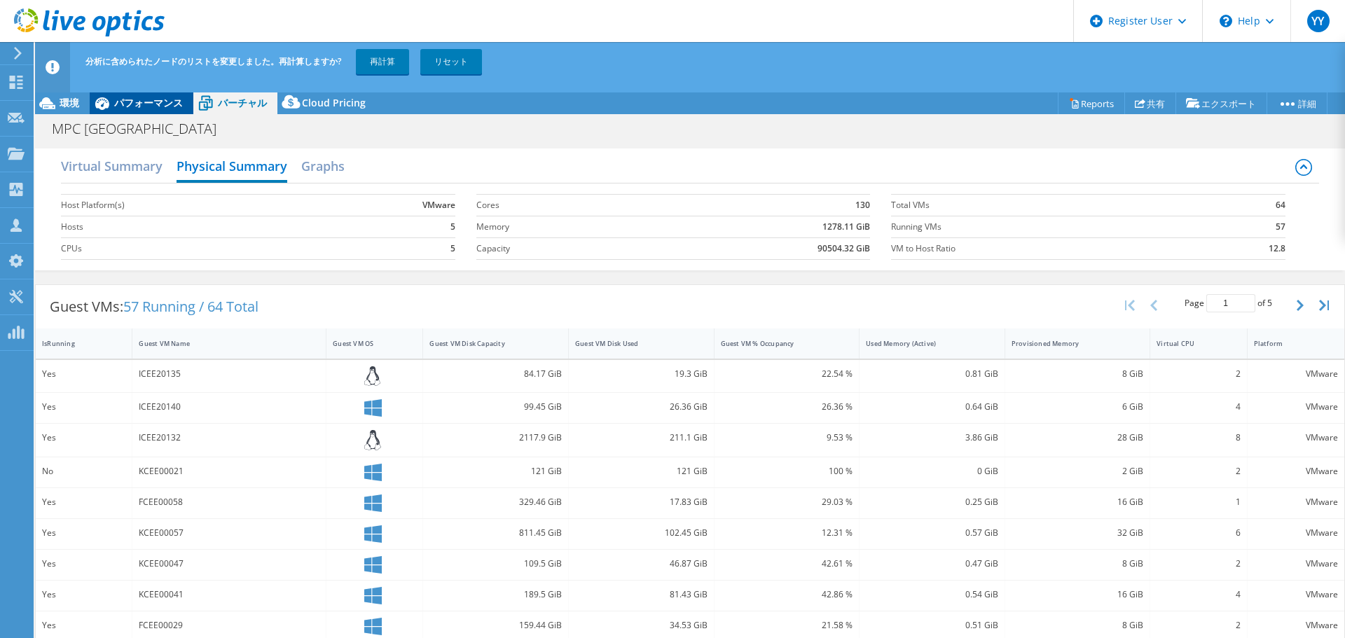
click at [122, 103] on span "パフォーマンス" at bounding box center [148, 102] width 69 height 13
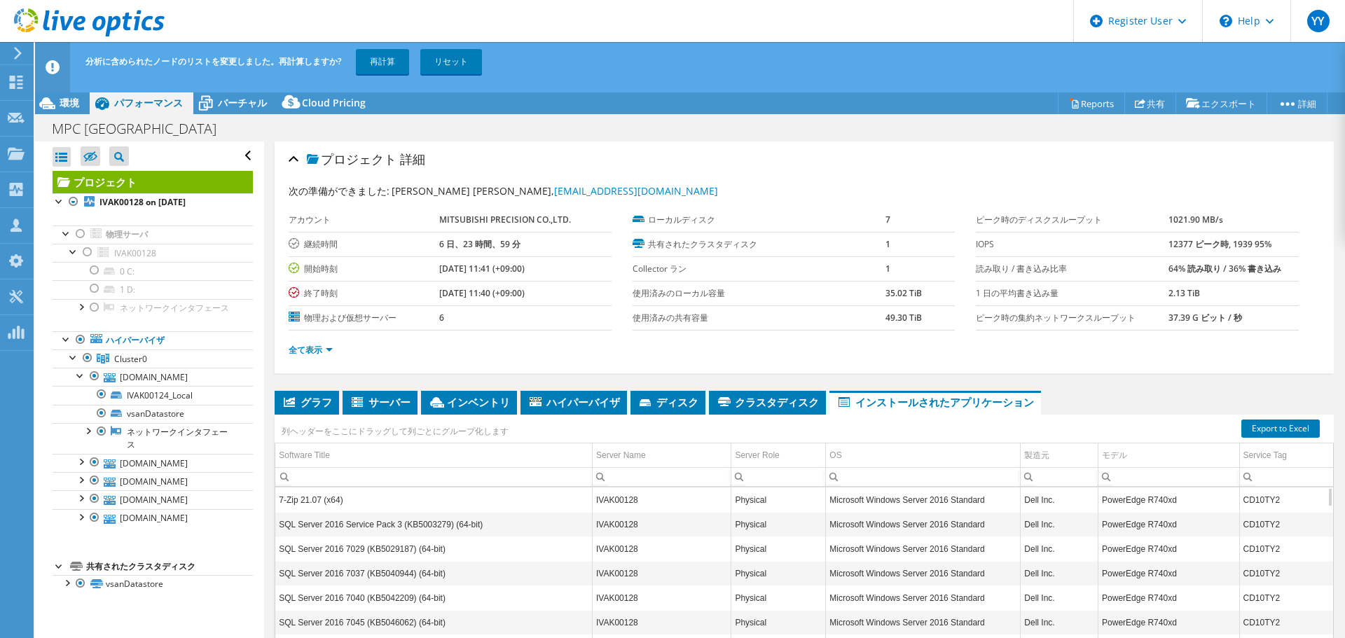
drag, startPoint x: 1158, startPoint y: 243, endPoint x: 1285, endPoint y: 245, distance: 126.8
click at [1285, 245] on tr "IOPS 12377 ピーク時, 1939 95%" at bounding box center [1137, 244] width 323 height 25
click at [237, 109] on div "バーチャル" at bounding box center [235, 103] width 84 height 22
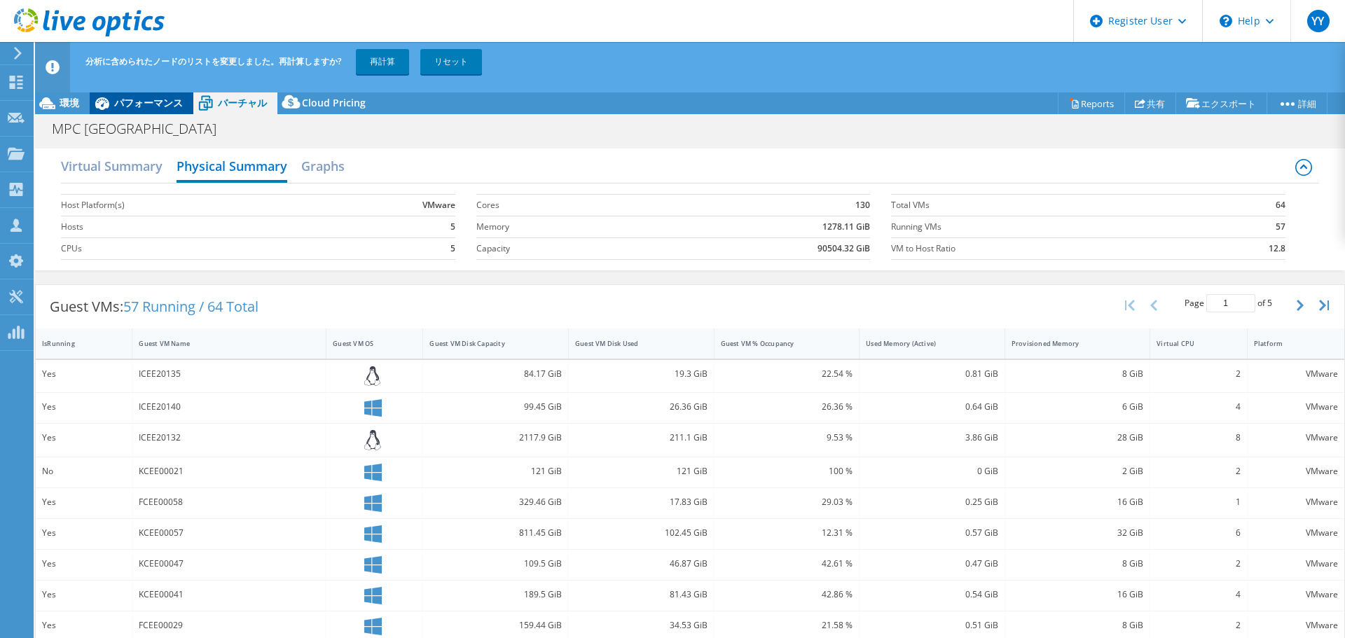
click at [160, 108] on span "パフォーマンス" at bounding box center [148, 102] width 69 height 13
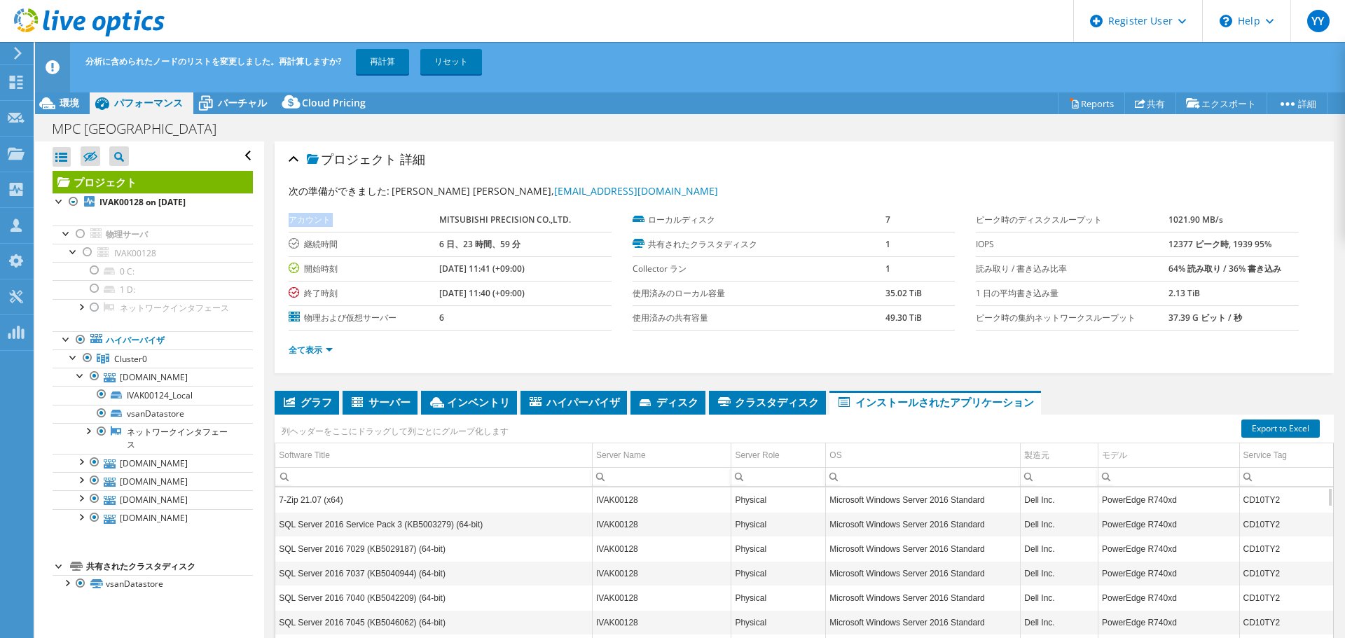
drag, startPoint x: 439, startPoint y: 222, endPoint x: 617, endPoint y: 224, distance: 178.0
click at [617, 224] on div "アカウント MITSUBISHI PRECISION CO.,LTD. 継続時間 6 日、23 時間、59 分 開始時刻 06/25/2025, 11:41 …" at bounding box center [461, 269] width 344 height 123
click at [488, 220] on b "MITSUBISHI PRECISION CO.,LTD." at bounding box center [505, 220] width 132 height 12
click at [292, 404] on icon at bounding box center [289, 402] width 11 height 10
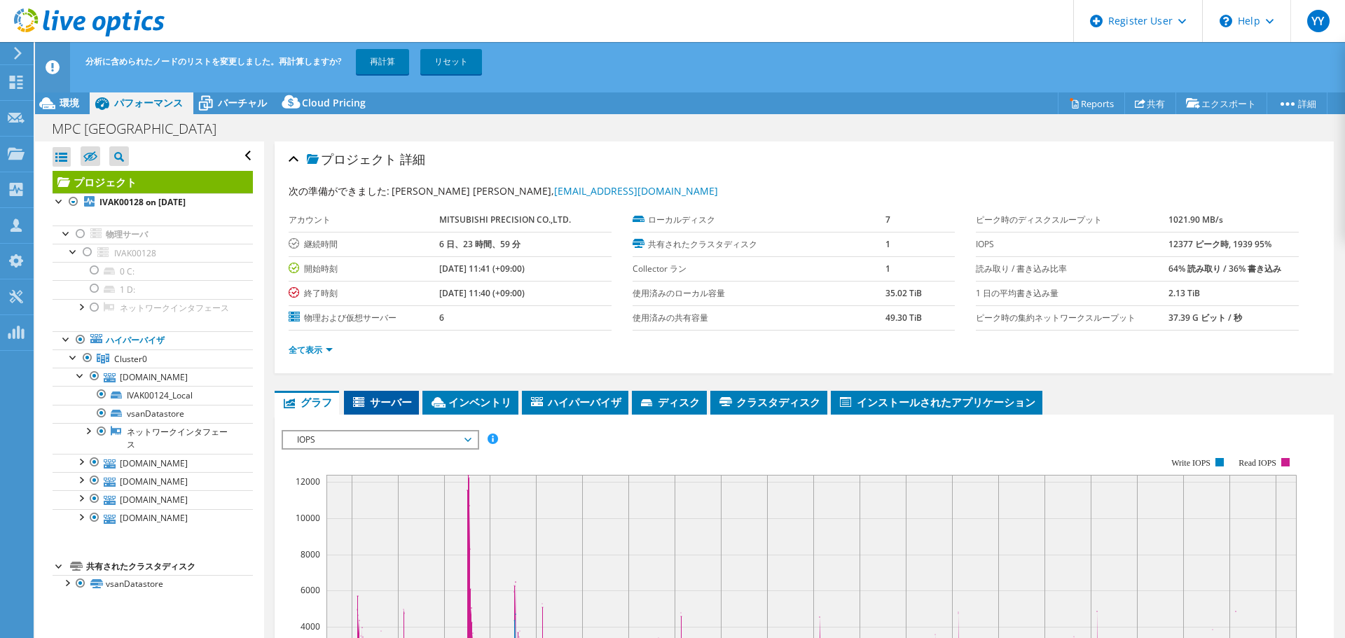
click at [392, 404] on span "サーバー" at bounding box center [381, 402] width 61 height 14
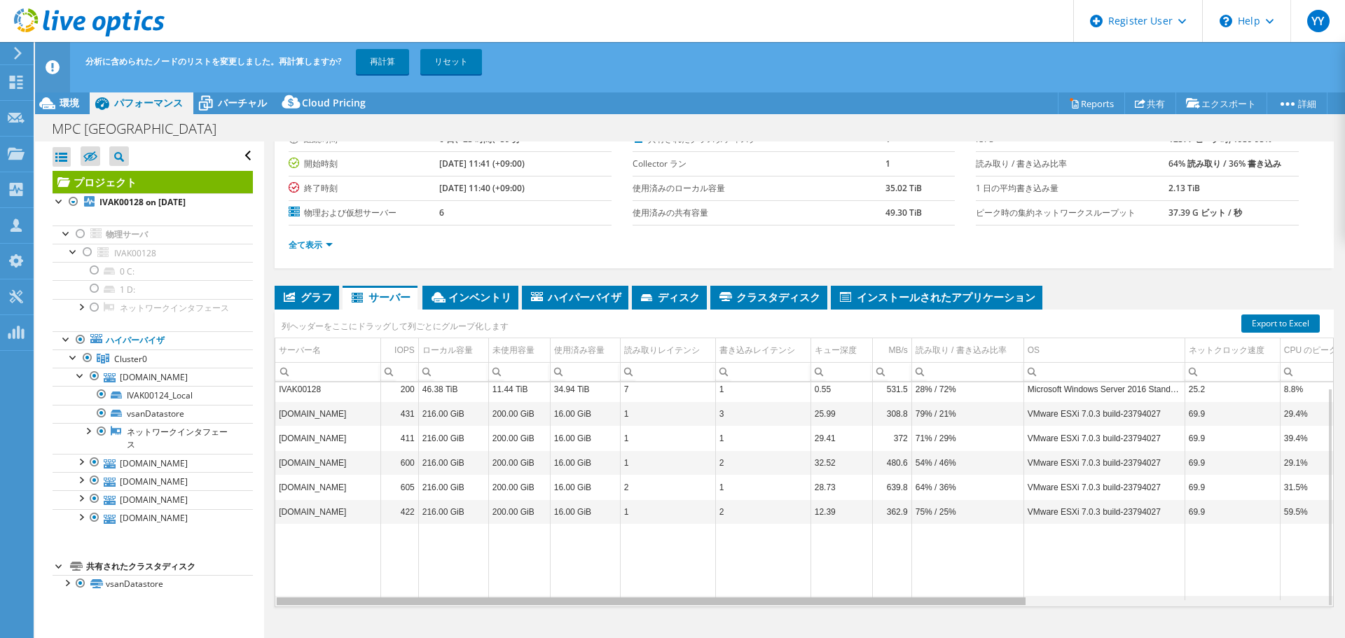
drag, startPoint x: 804, startPoint y: 605, endPoint x: 788, endPoint y: 596, distance: 18.9
click at [788, 596] on body "YY Dell ユーザー Yoshitaka Yamamoto Yoshitaka.Yamamoto@dell.com Dell My Profile Log…" at bounding box center [672, 319] width 1345 height 638
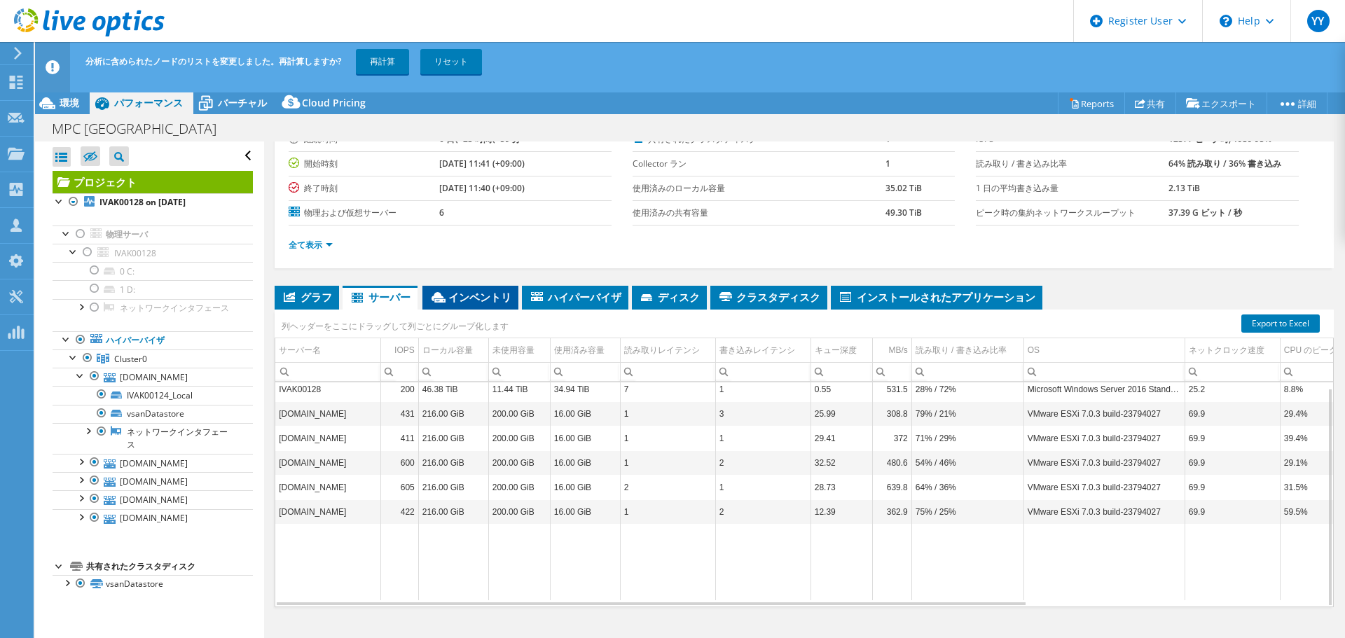
click at [486, 296] on span "インベントリ" at bounding box center [471, 297] width 82 height 14
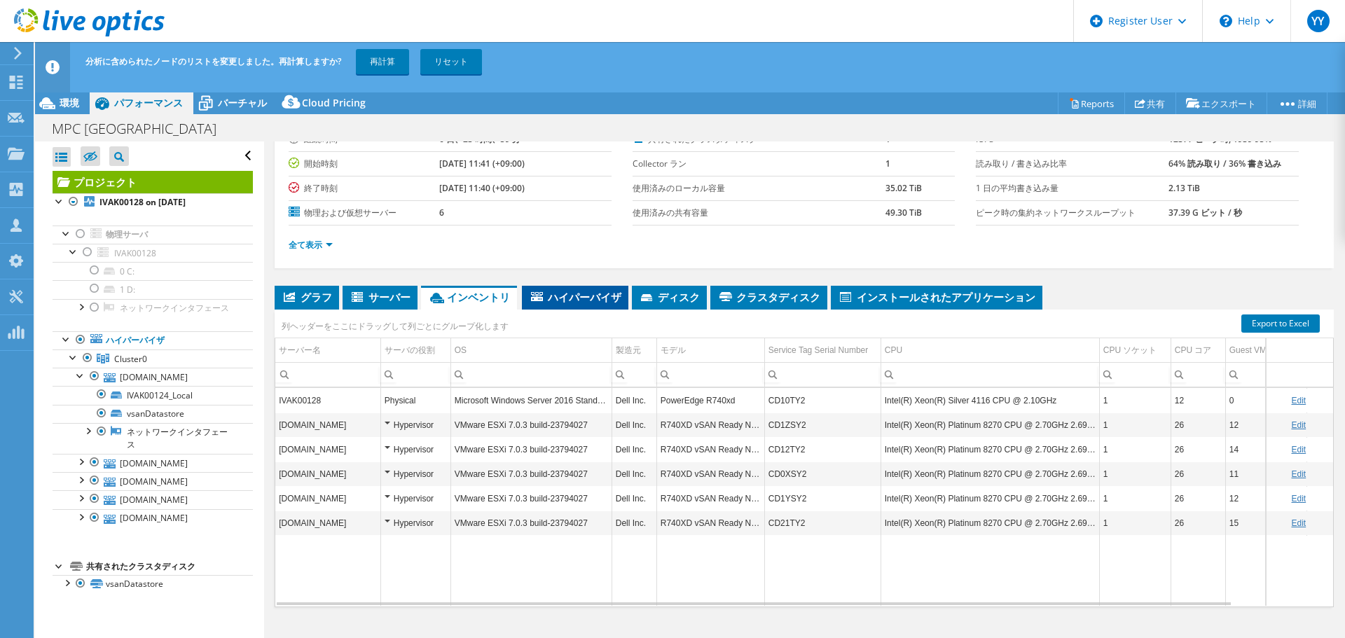
click at [570, 295] on span "ハイパーバイザ" at bounding box center [575, 297] width 92 height 14
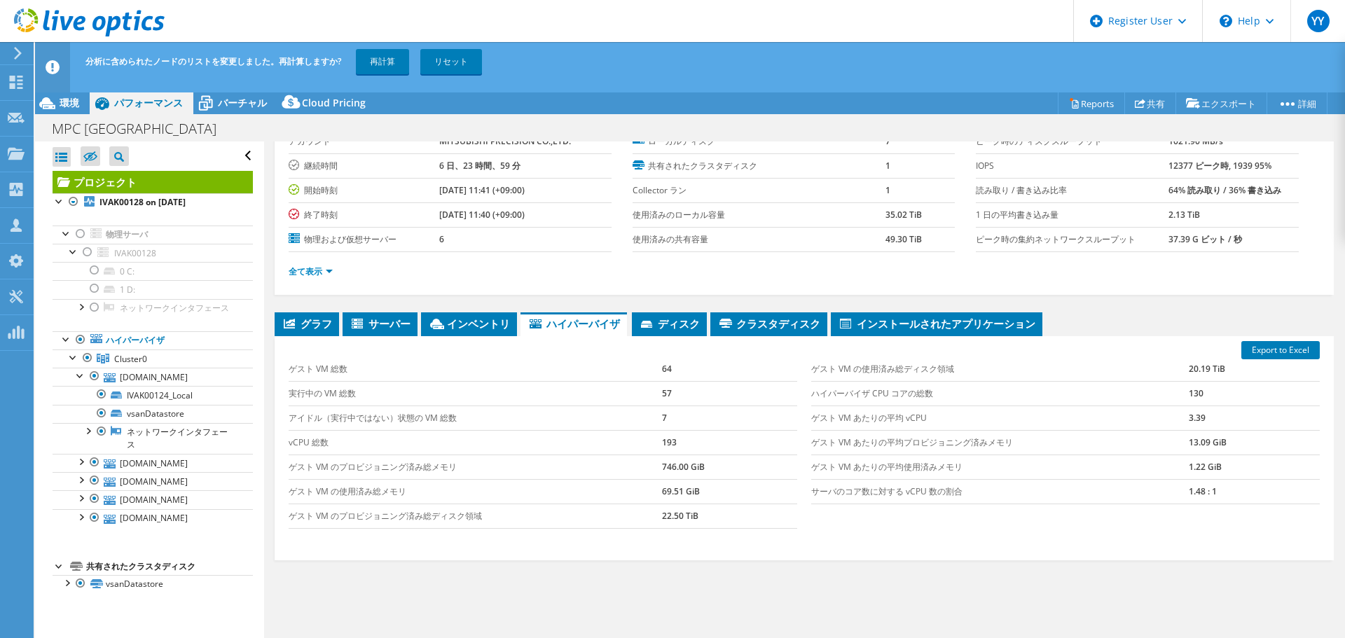
scroll to position [105, 0]
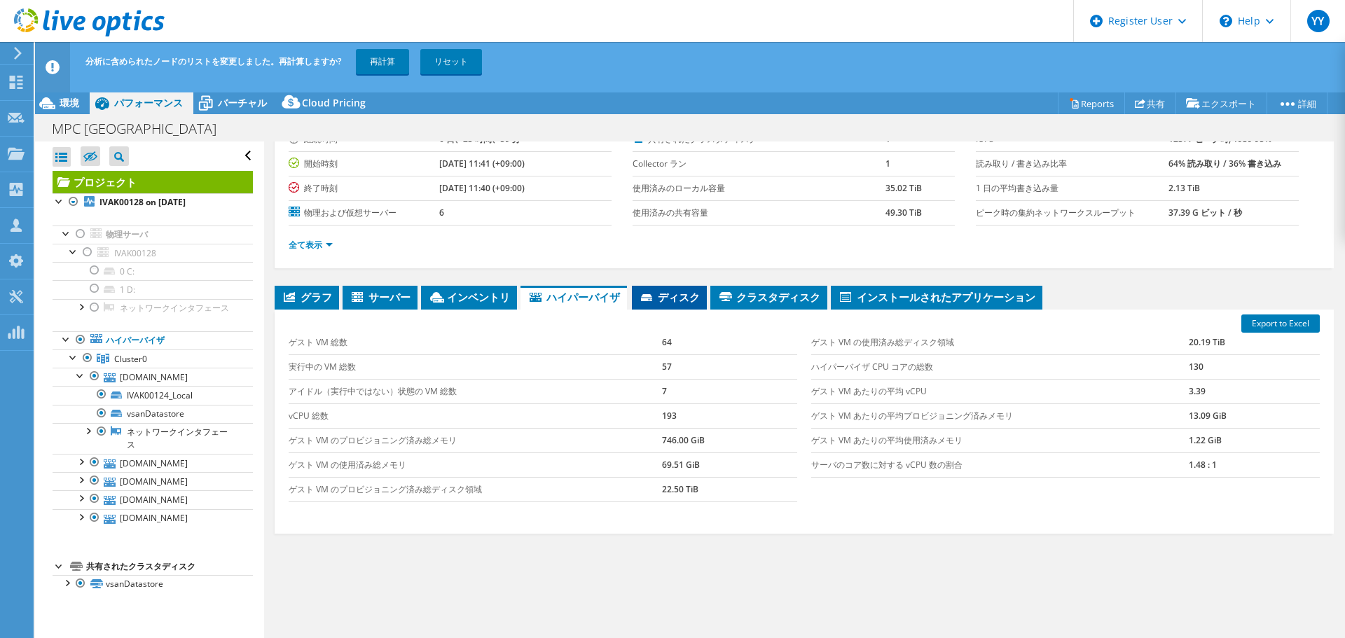
click at [685, 303] on span "ディスク" at bounding box center [669, 297] width 61 height 14
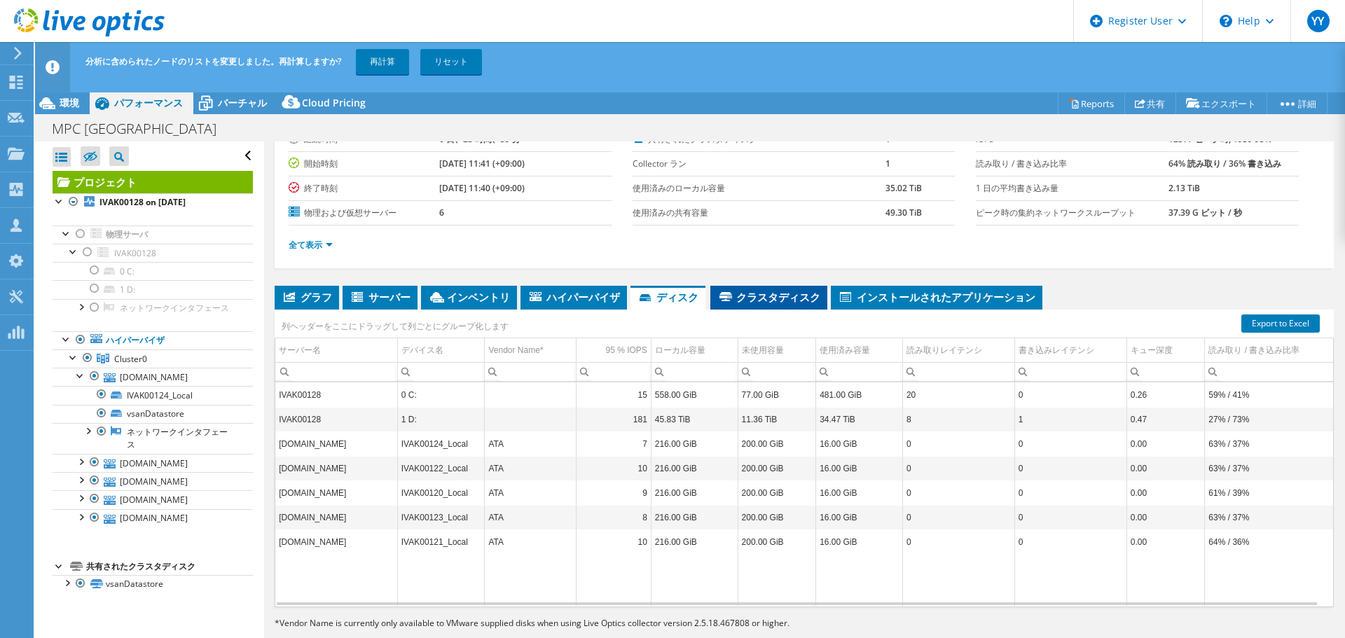
click at [771, 301] on span "クラスタディスク" at bounding box center [769, 297] width 103 height 14
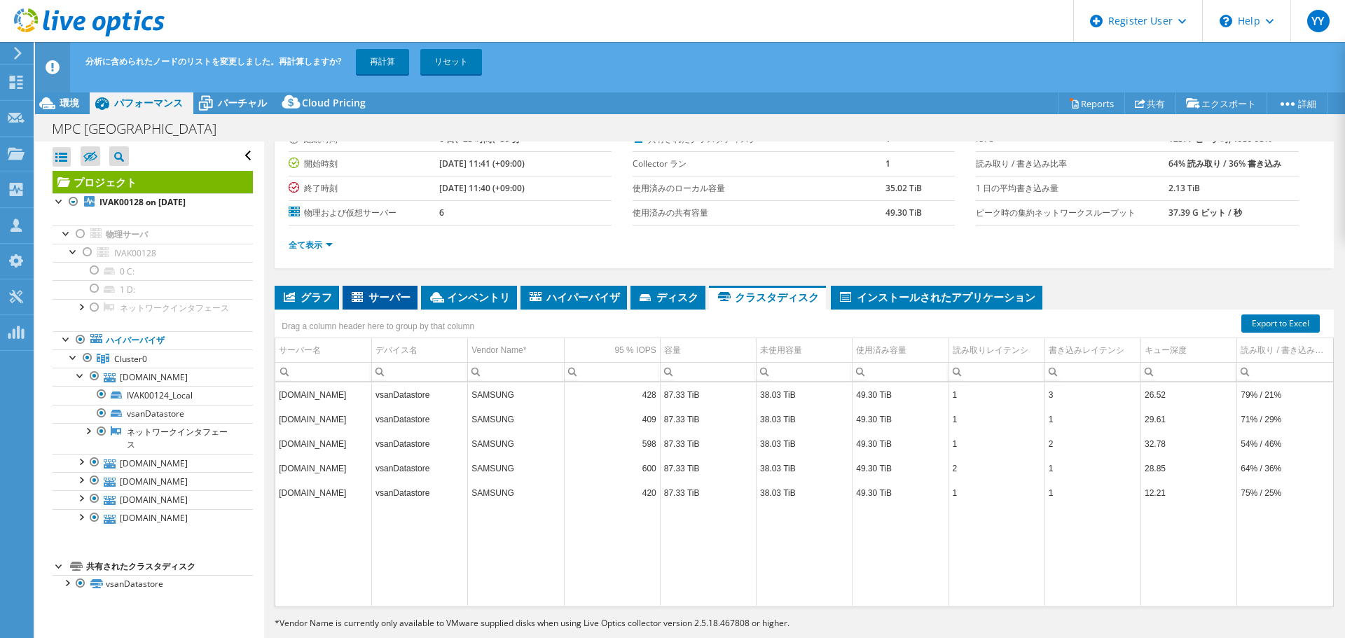
click at [381, 291] on span "サーバー" at bounding box center [380, 297] width 61 height 14
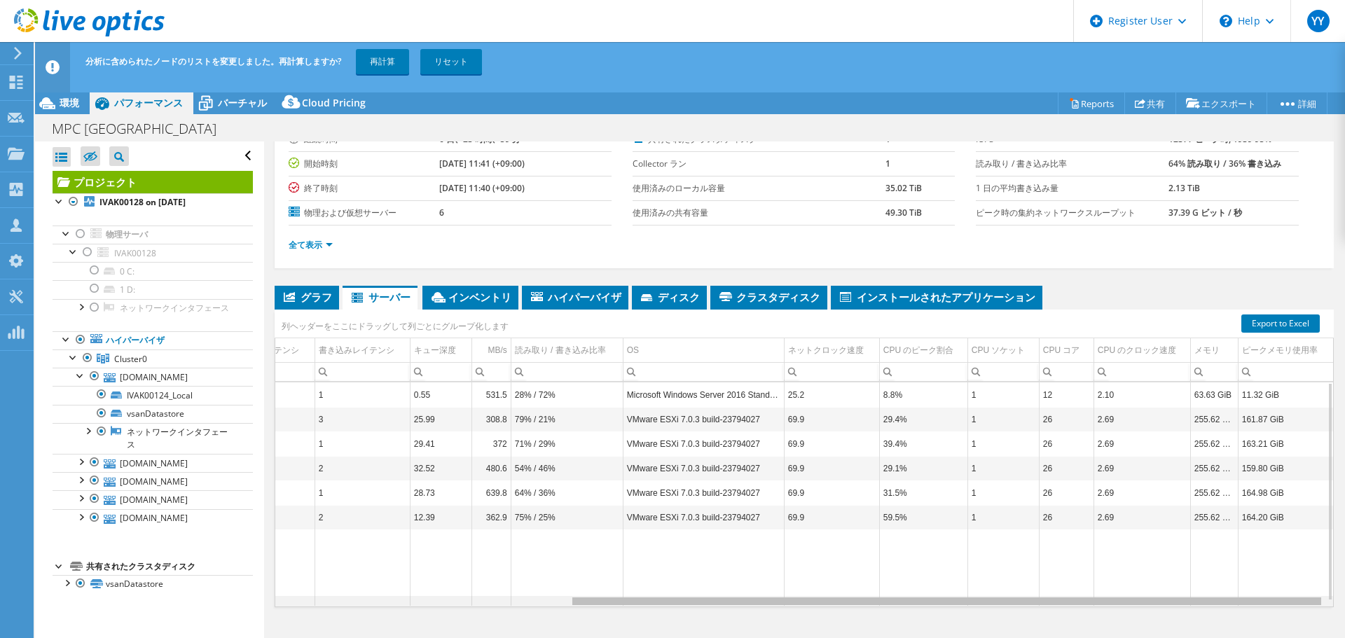
scroll to position [0, 364]
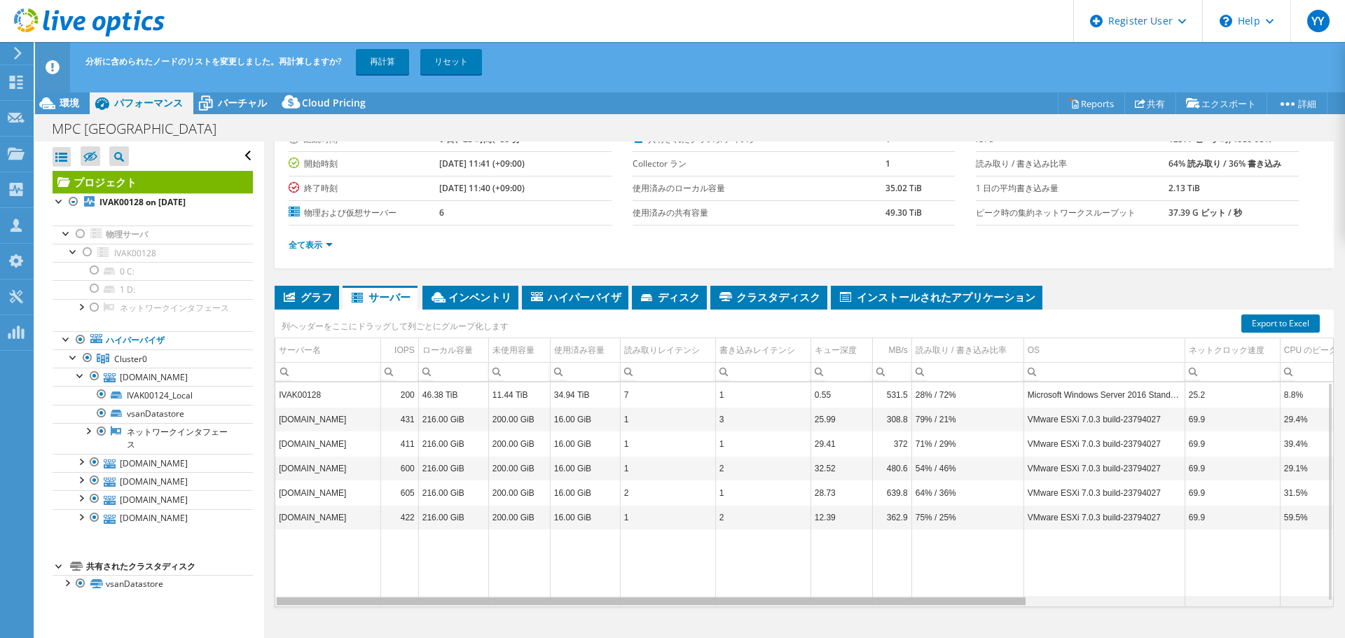
drag, startPoint x: 842, startPoint y: 605, endPoint x: 700, endPoint y: 534, distance: 158.6
click at [773, 580] on body "YY Dell ユーザー Yoshitaka Yamamoto Yoshitaka.Yamamoto@dell.com Dell My Profile Log…" at bounding box center [672, 319] width 1345 height 638
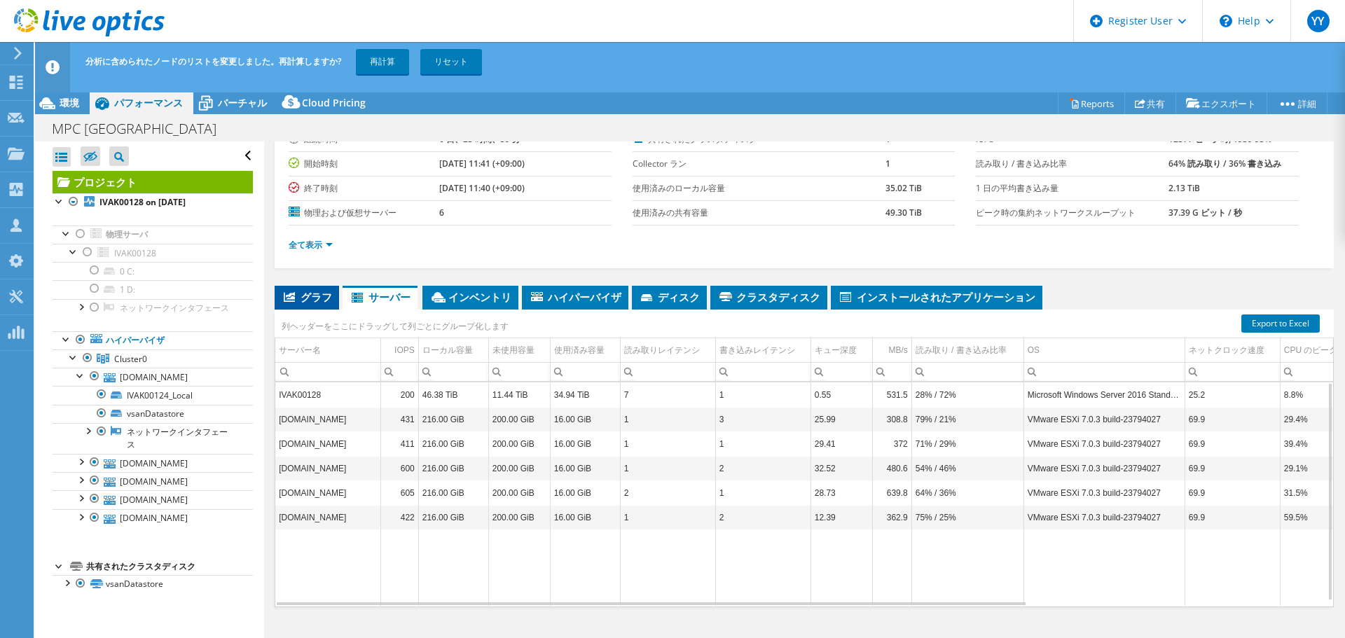
click at [310, 303] on span "グラフ" at bounding box center [307, 297] width 50 height 14
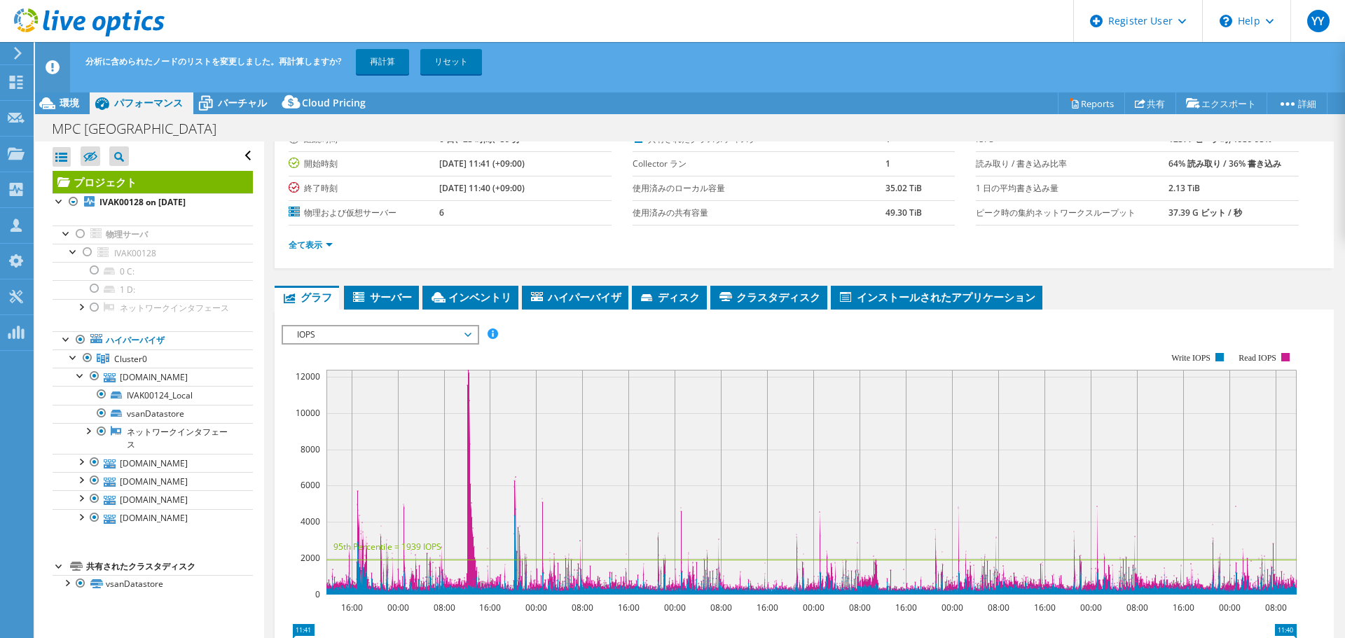
click at [434, 336] on span "IOPS" at bounding box center [380, 335] width 180 height 17
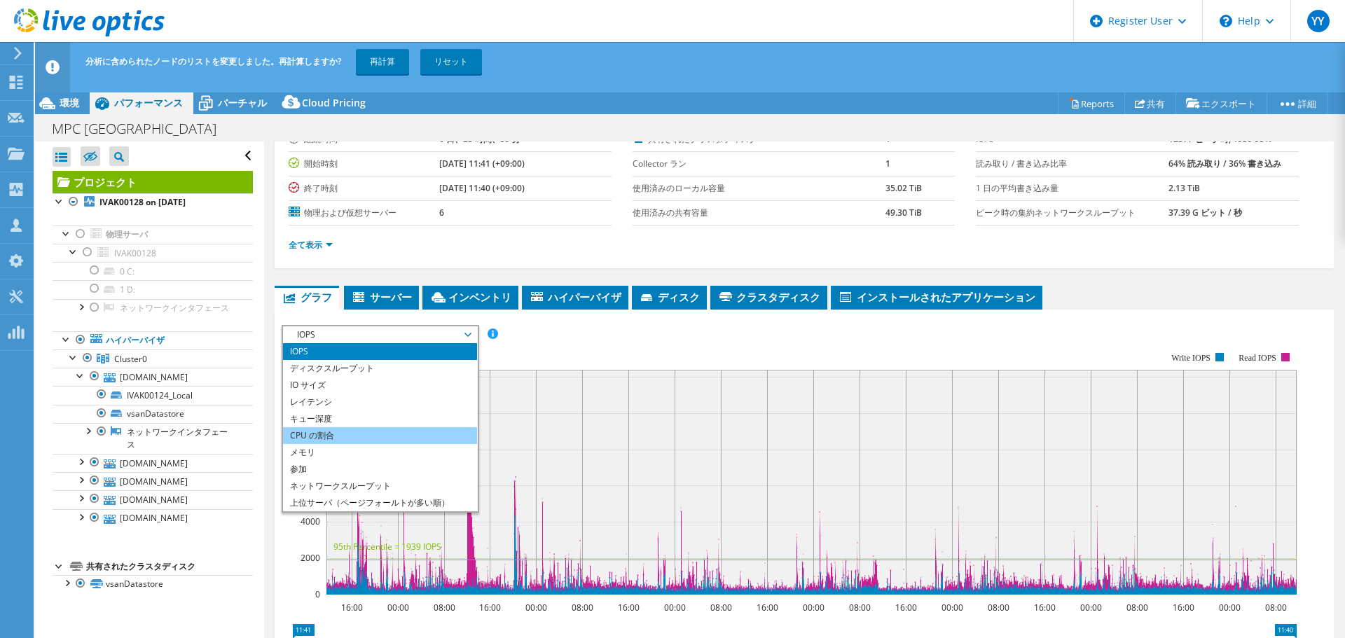
click at [426, 434] on li "CPU の割合" at bounding box center [380, 435] width 194 height 17
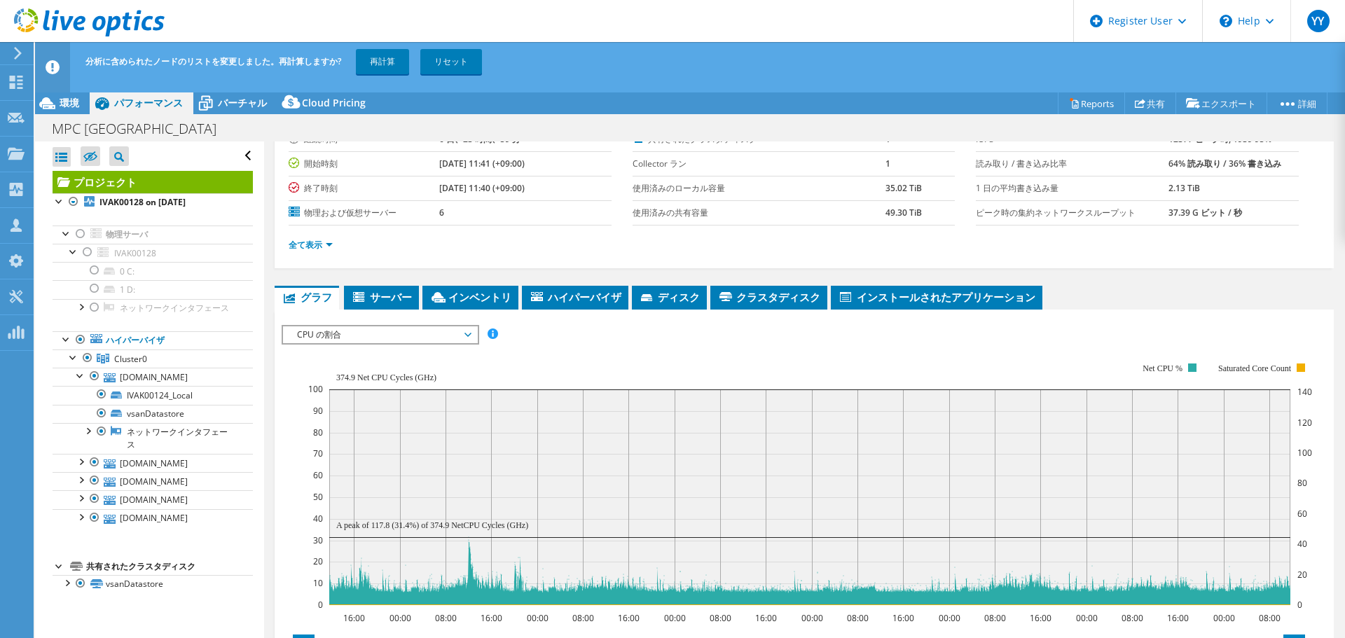
click at [434, 336] on span "CPU の割合" at bounding box center [380, 335] width 180 height 17
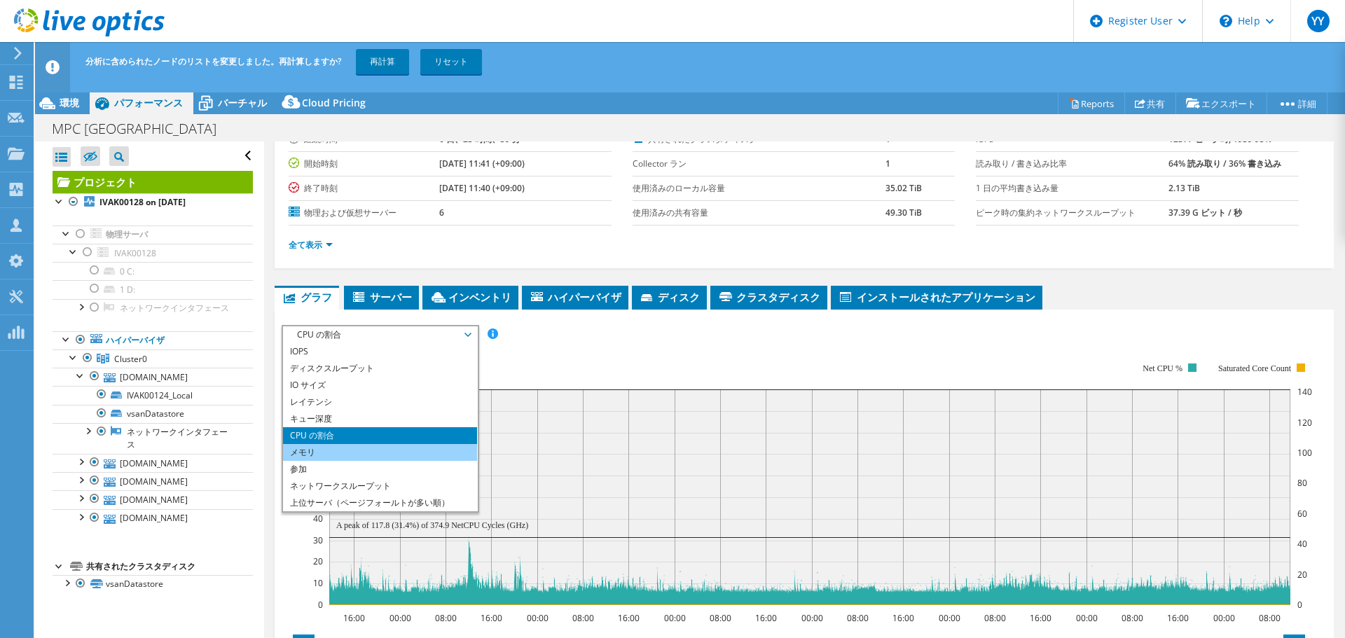
click at [404, 455] on li "メモリ" at bounding box center [380, 452] width 194 height 17
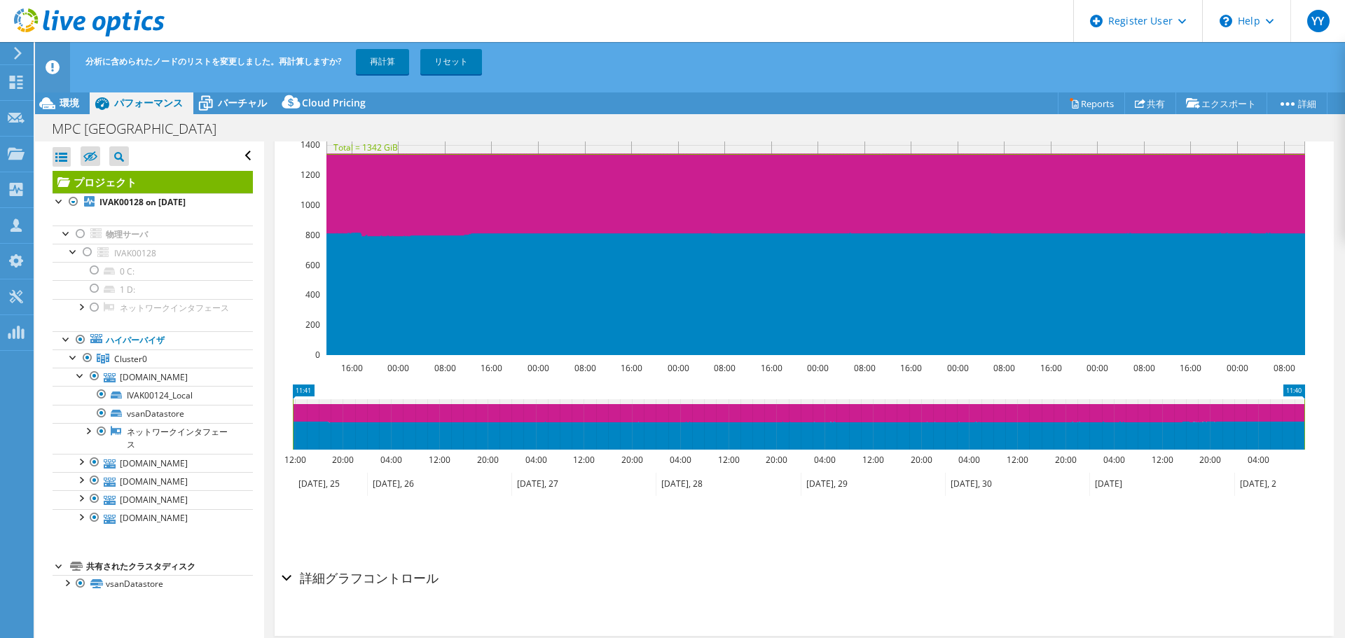
click at [289, 576] on div "詳細グラフコントロール" at bounding box center [805, 579] width 1046 height 30
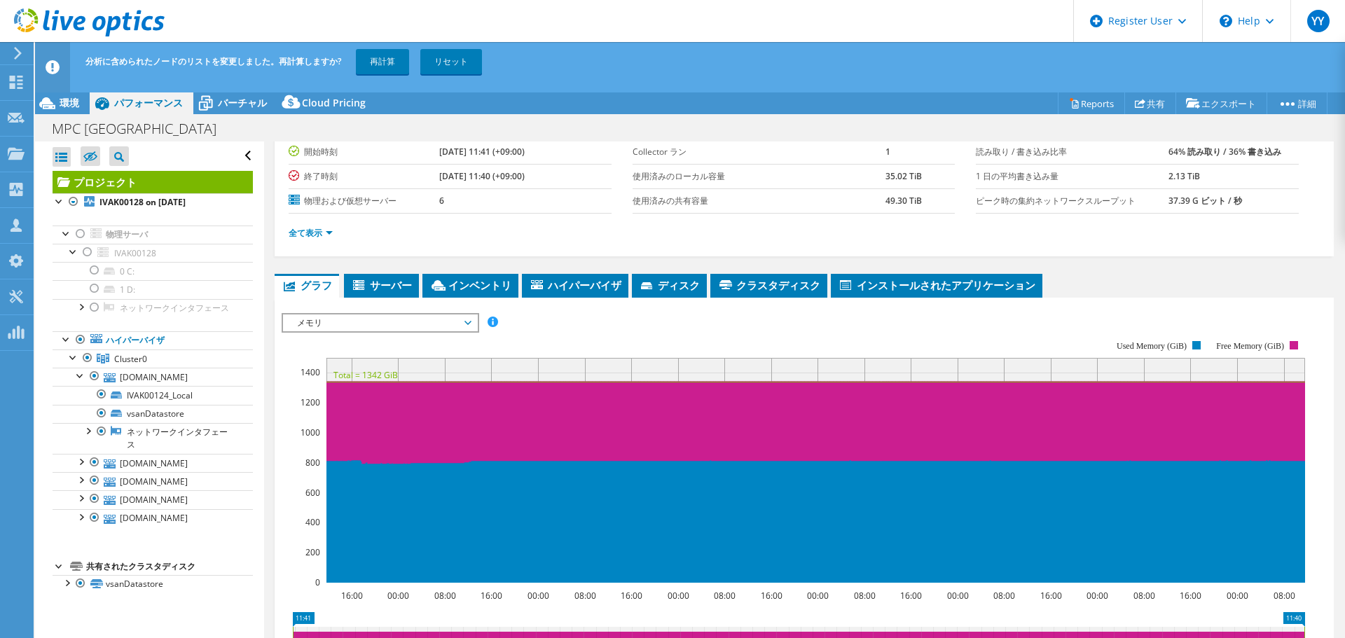
click at [391, 327] on span "メモリ" at bounding box center [380, 323] width 180 height 17
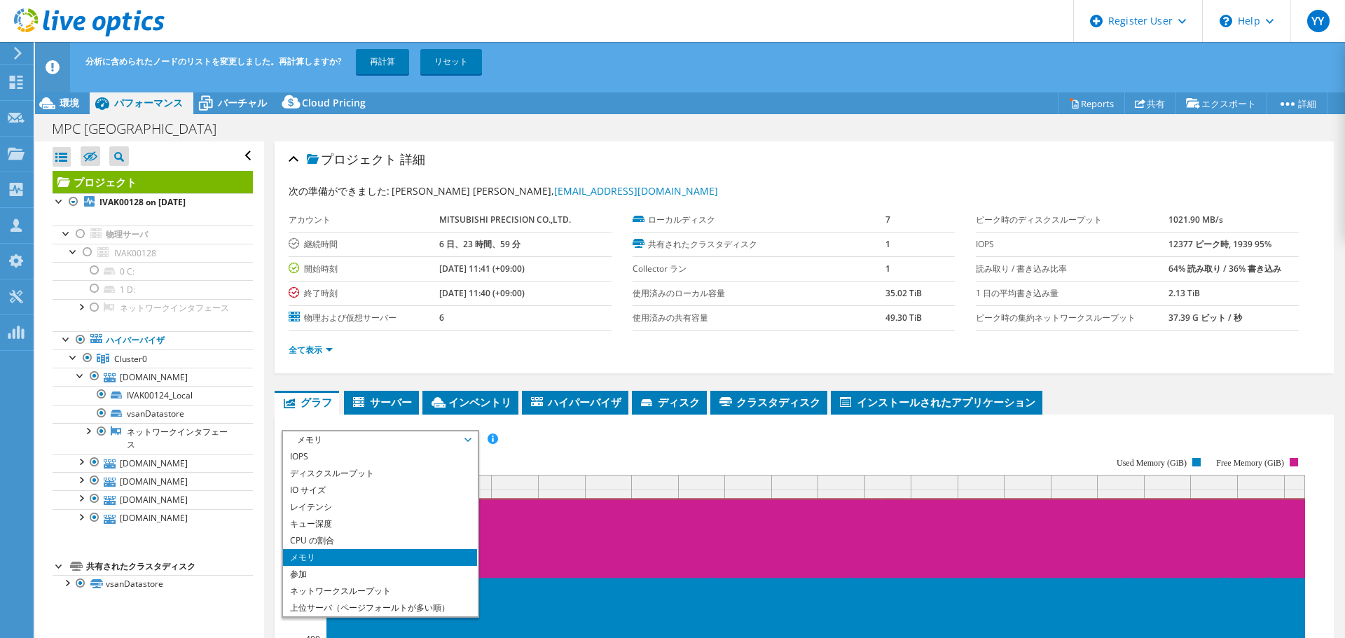
drag, startPoint x: 375, startPoint y: 369, endPoint x: 346, endPoint y: 356, distance: 31.7
click at [375, 369] on div "全て表示" at bounding box center [805, 350] width 1032 height 39
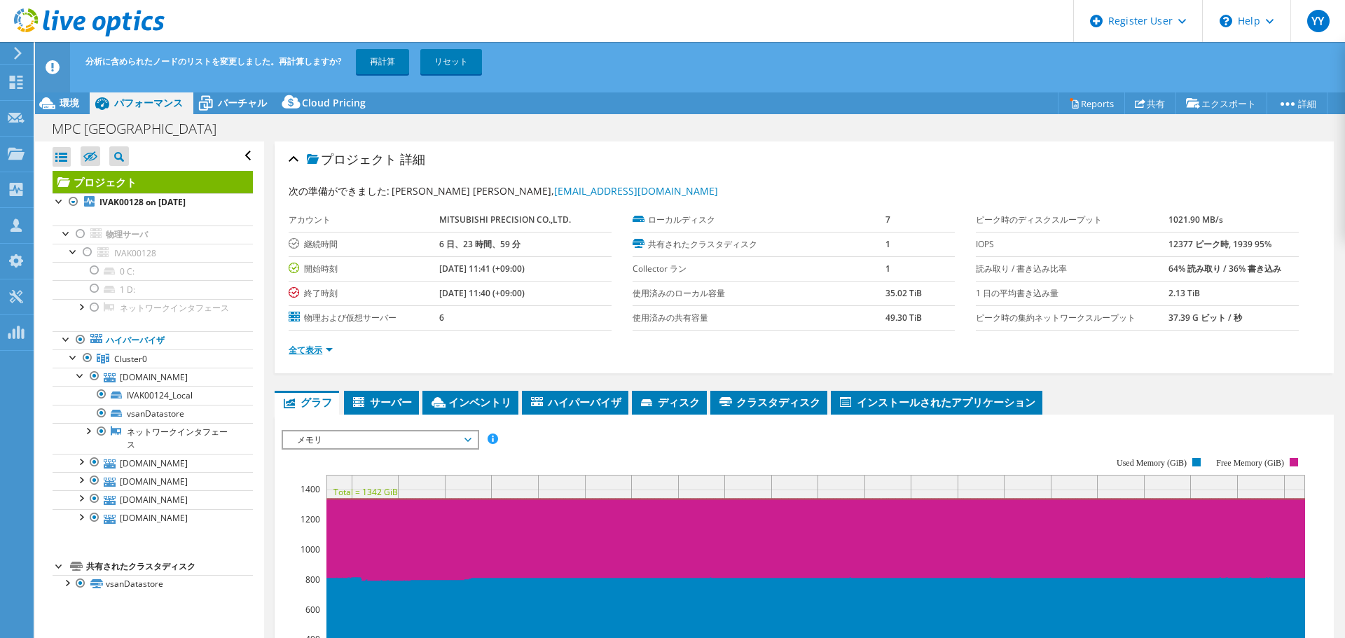
click at [322, 355] on link "全て表示" at bounding box center [311, 350] width 44 height 12
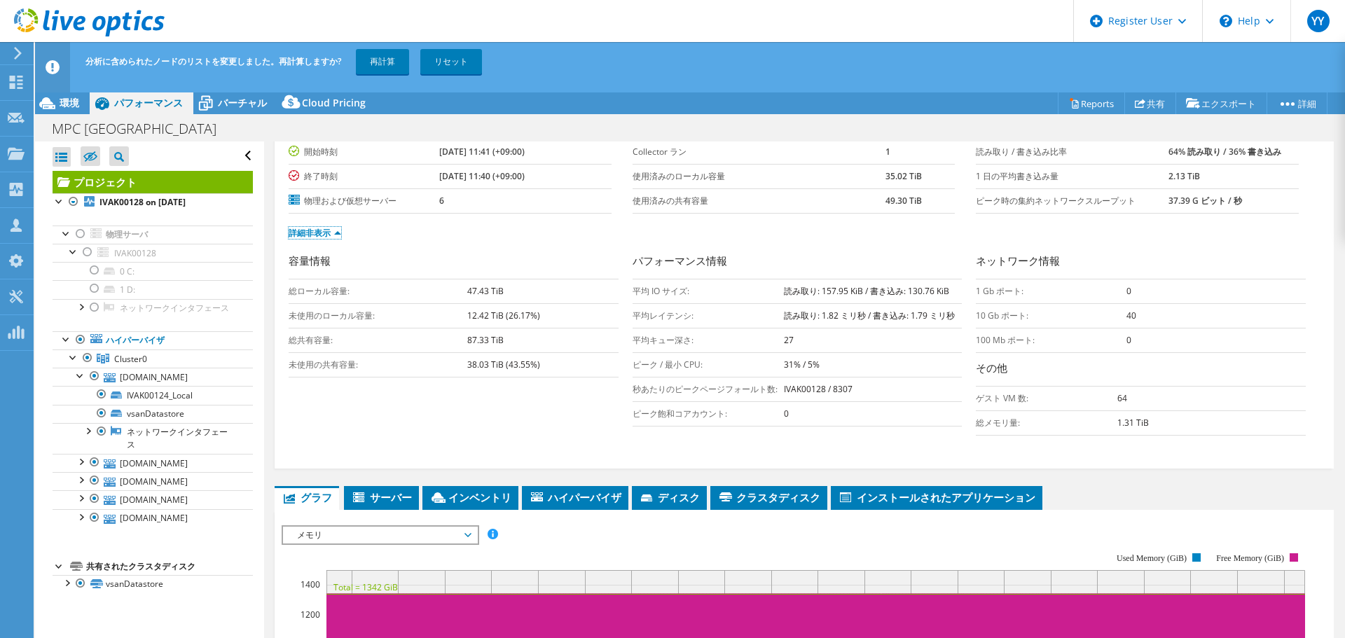
scroll to position [233, 0]
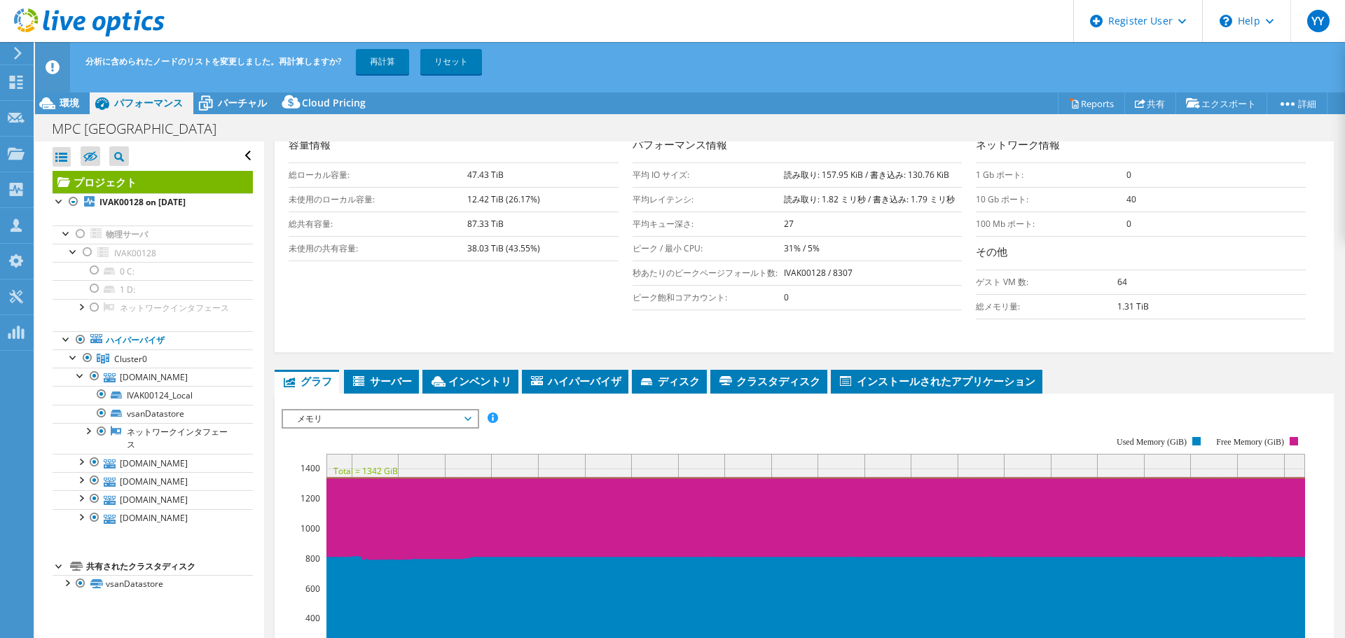
click at [379, 420] on span "メモリ" at bounding box center [380, 419] width 180 height 17
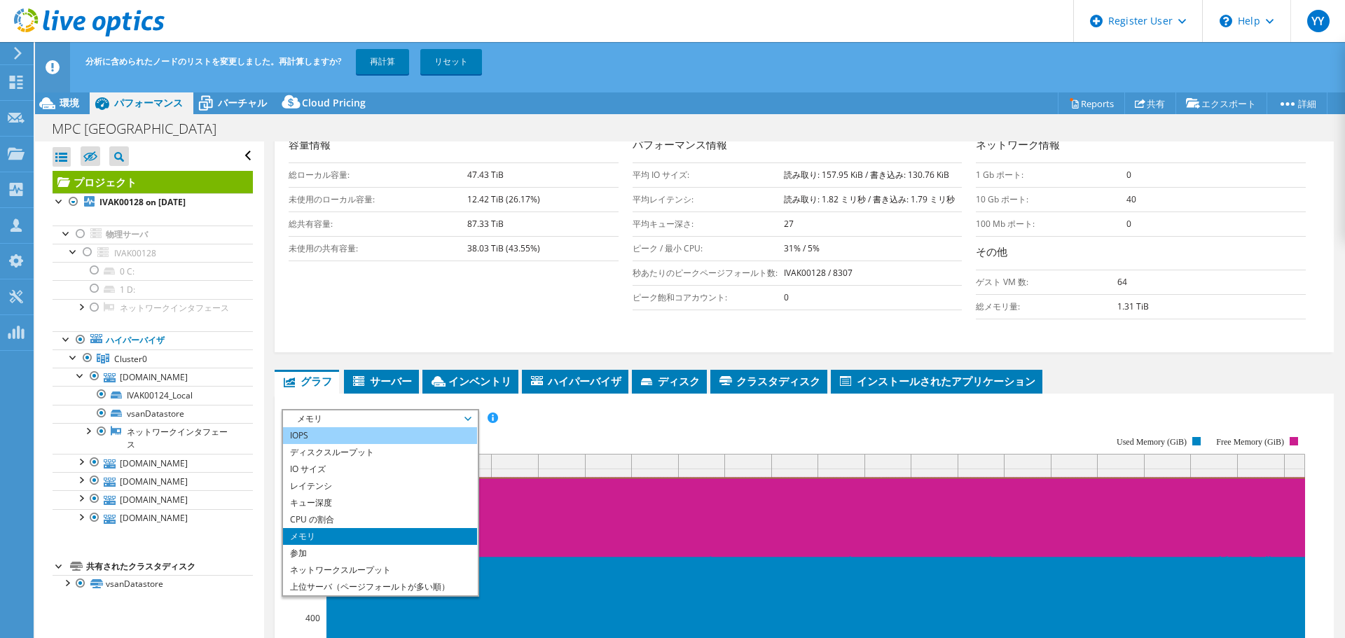
click at [376, 437] on li "IOPS" at bounding box center [380, 435] width 194 height 17
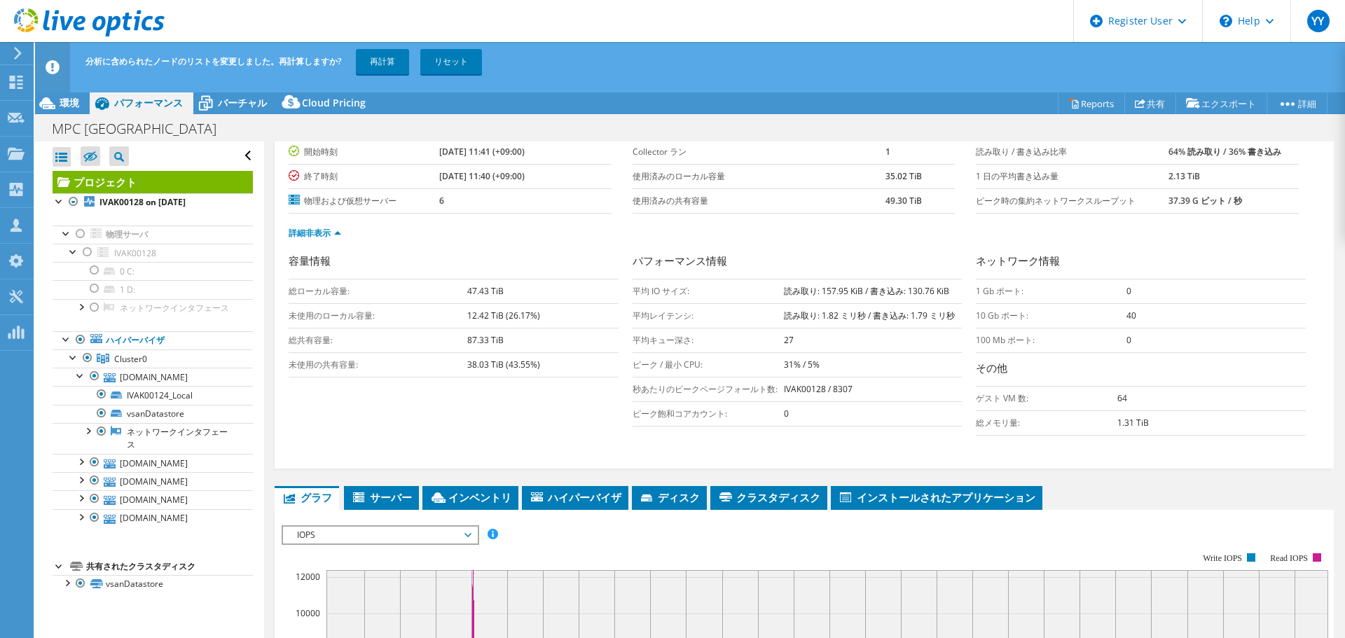
scroll to position [0, 0]
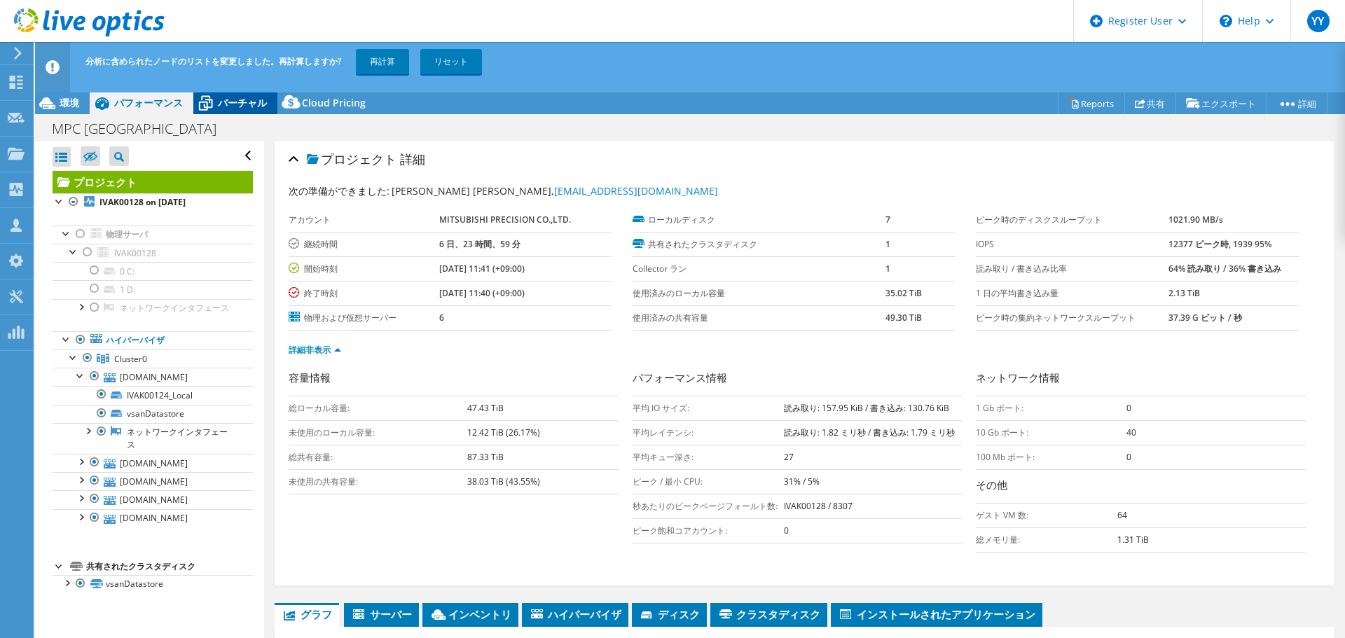
click at [230, 110] on div "バーチャル" at bounding box center [235, 103] width 84 height 22
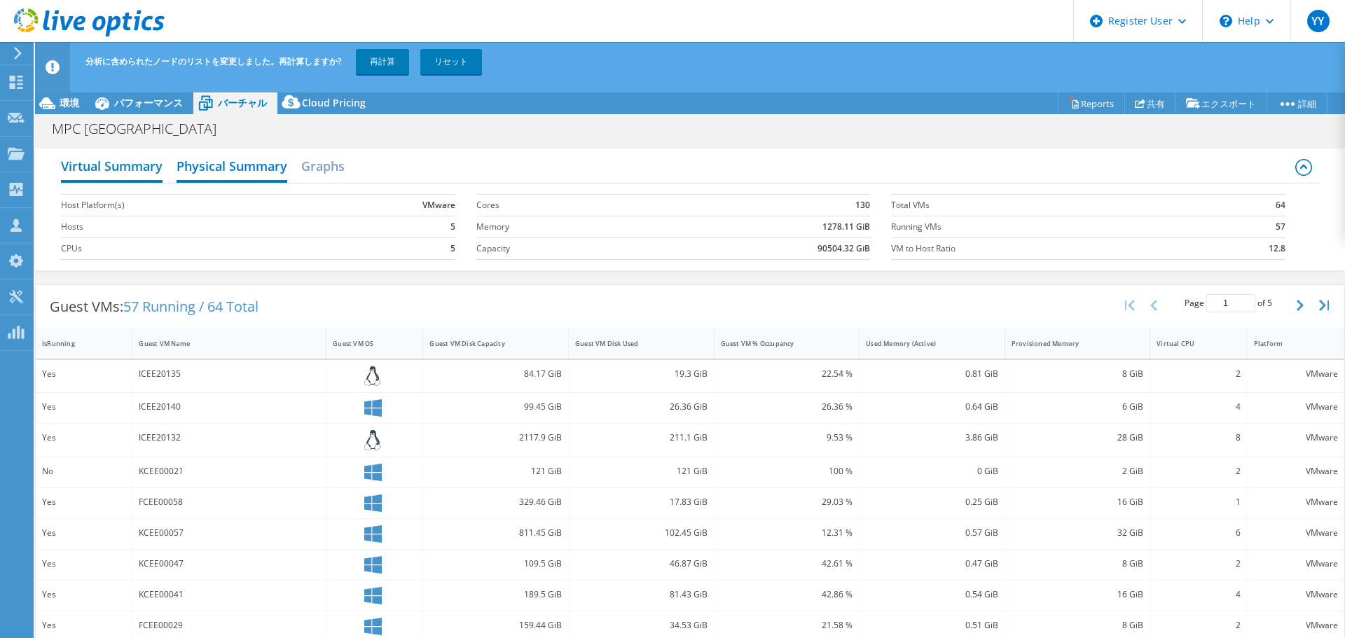
click at [140, 170] on h2 "Virtual Summary" at bounding box center [112, 167] width 102 height 31
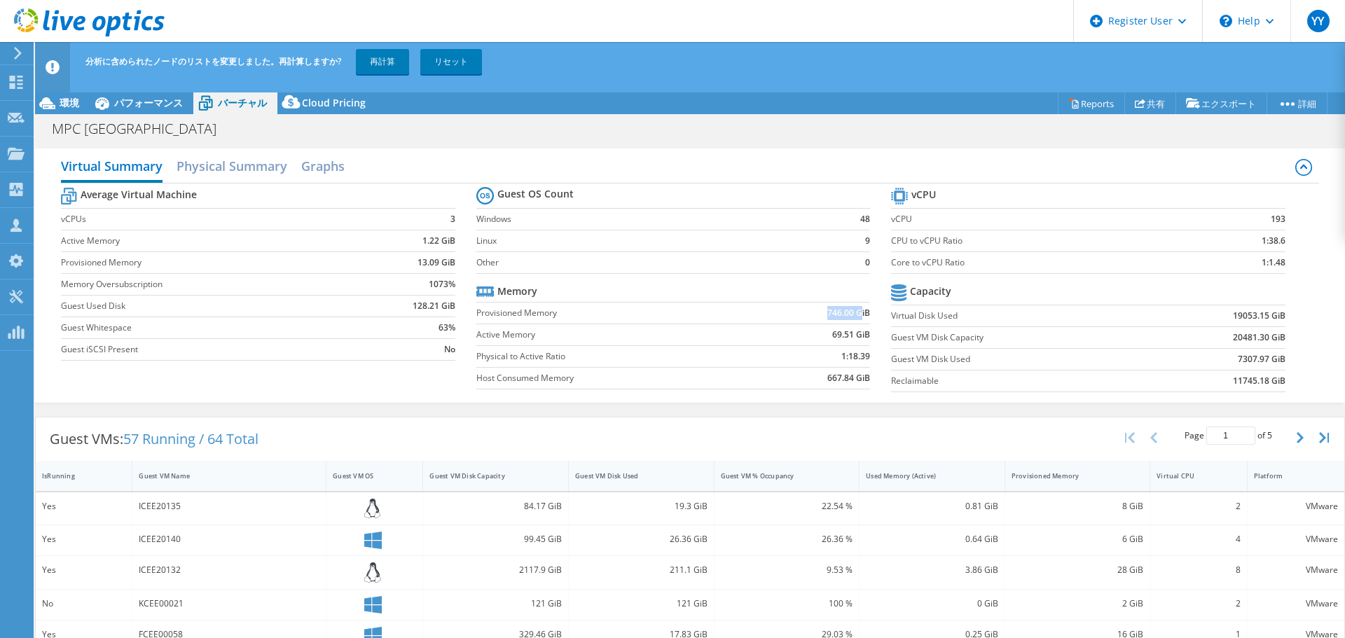
drag, startPoint x: 820, startPoint y: 313, endPoint x: 856, endPoint y: 316, distance: 36.6
click at [856, 316] on td "746.00 GiB" at bounding box center [813, 313] width 114 height 22
click at [262, 168] on h2 "Physical Summary" at bounding box center [232, 167] width 111 height 31
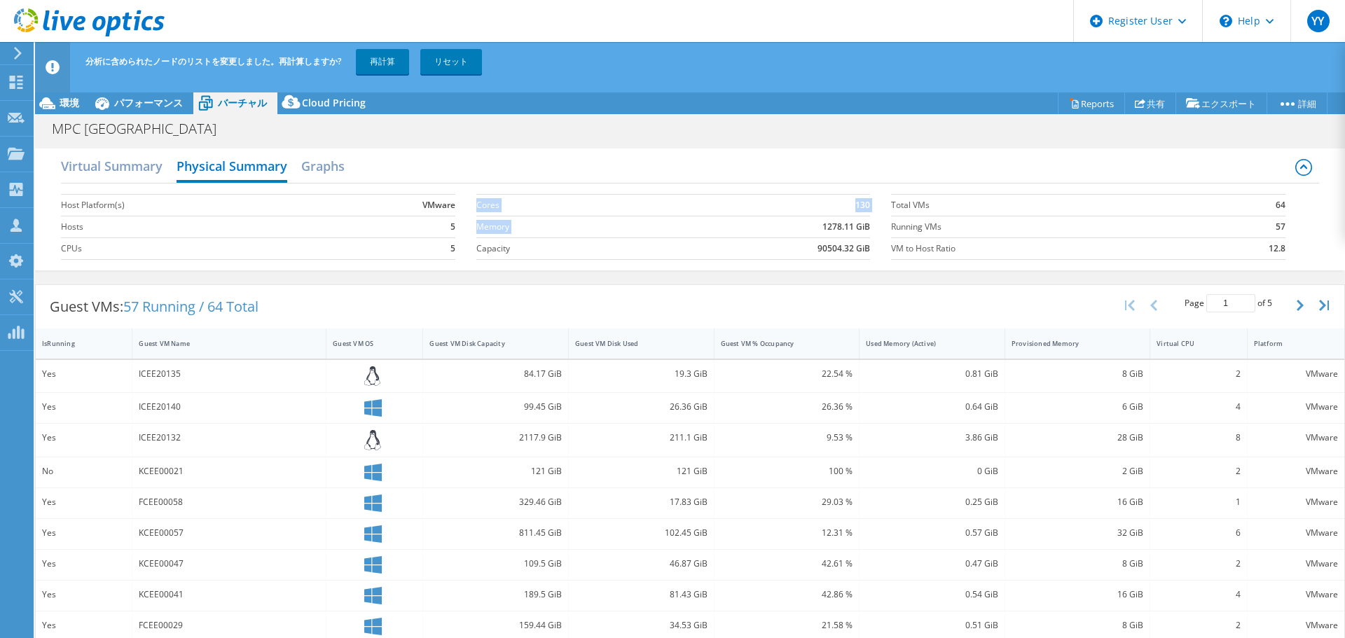
drag, startPoint x: 817, startPoint y: 225, endPoint x: 865, endPoint y: 227, distance: 47.7
click at [865, 227] on section "Cores 130 Memory 1278.11 GiB Capacity 90504.32 GiB" at bounding box center [684, 227] width 415 height 80
click at [740, 261] on section "Cores 130 Memory 1278.11 GiB Capacity 90504.32 GiB" at bounding box center [684, 227] width 415 height 80
drag, startPoint x: 807, startPoint y: 252, endPoint x: 861, endPoint y: 252, distance: 53.3
click at [861, 252] on td "90504.32 GiB" at bounding box center [759, 249] width 222 height 22
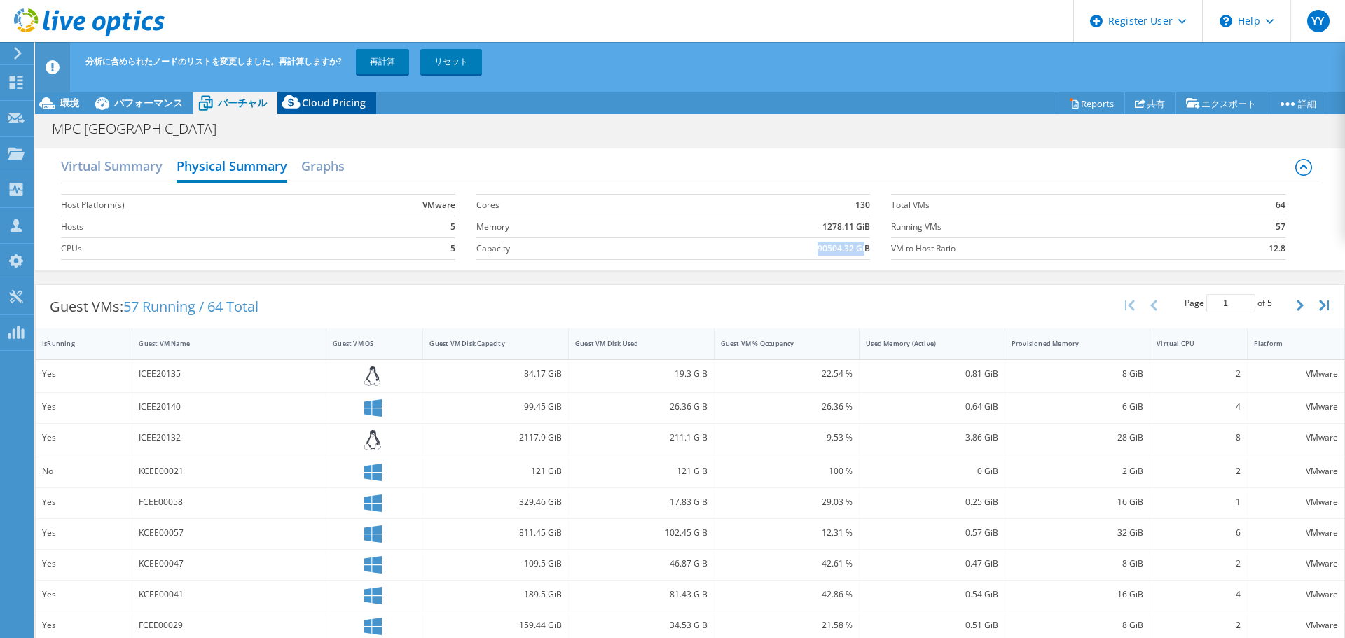
click at [320, 111] on div "Cloud Pricing" at bounding box center [326, 103] width 99 height 22
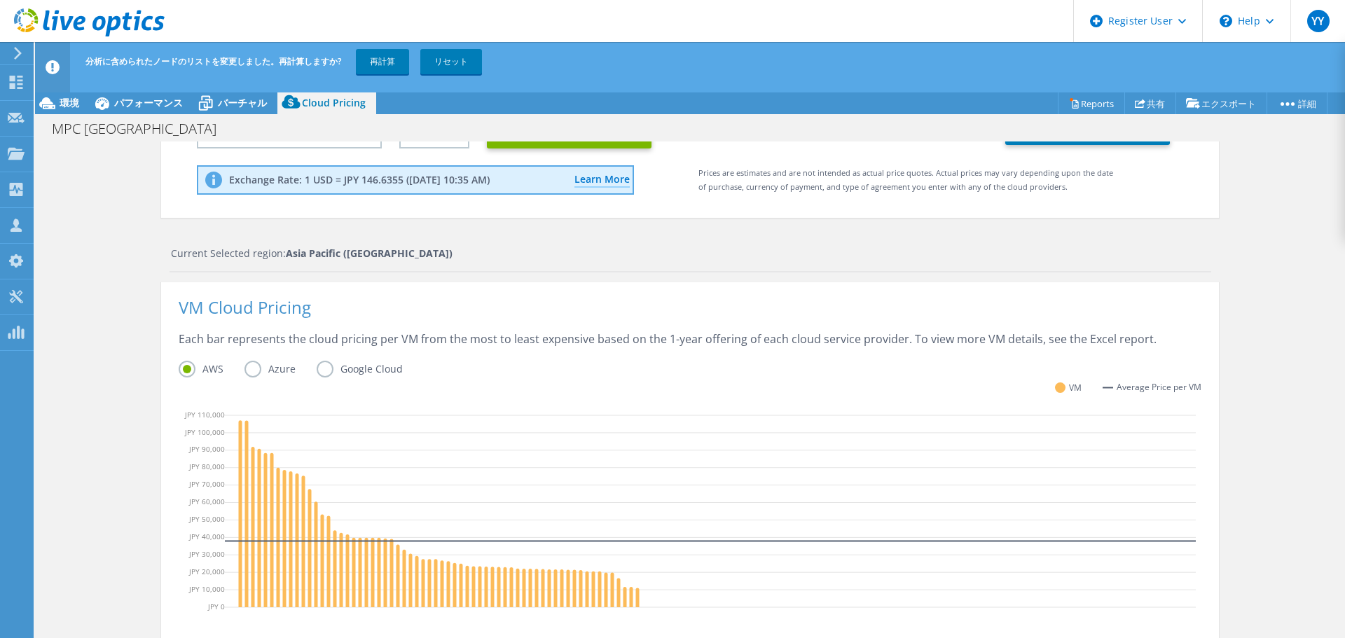
scroll to position [435, 0]
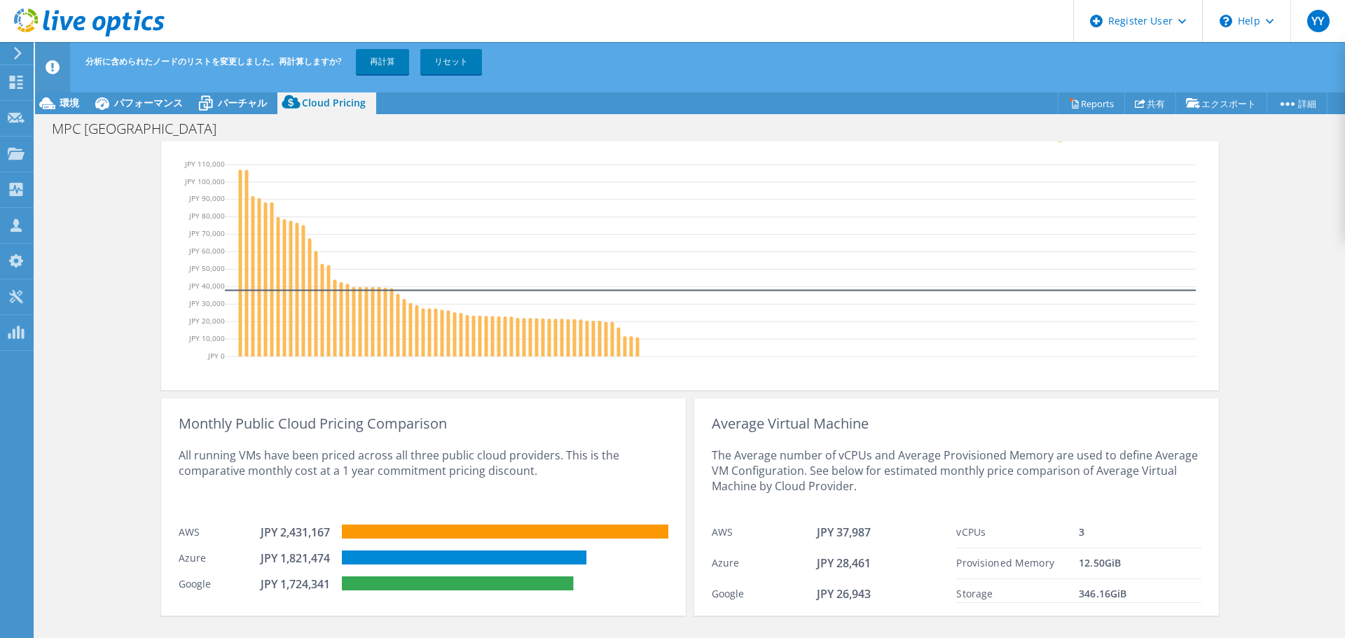
drag, startPoint x: 64, startPoint y: 108, endPoint x: 74, endPoint y: 119, distance: 14.4
click at [64, 108] on span "環境" at bounding box center [70, 102] width 20 height 13
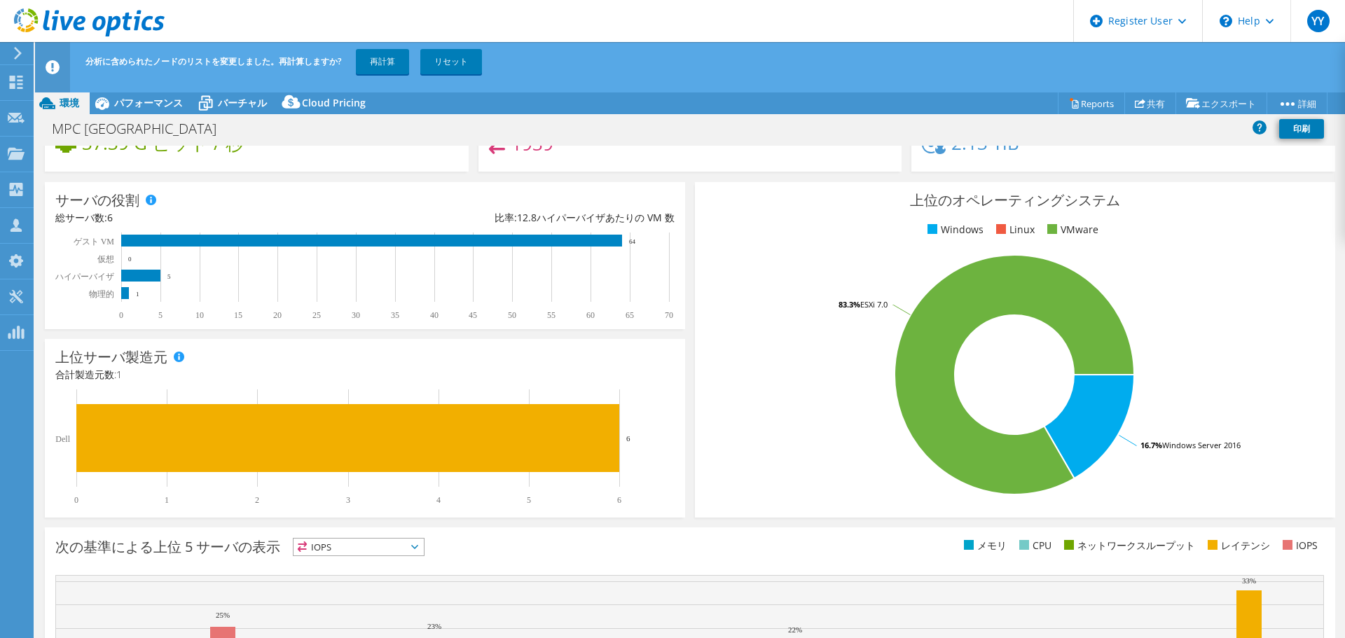
scroll to position [0, 0]
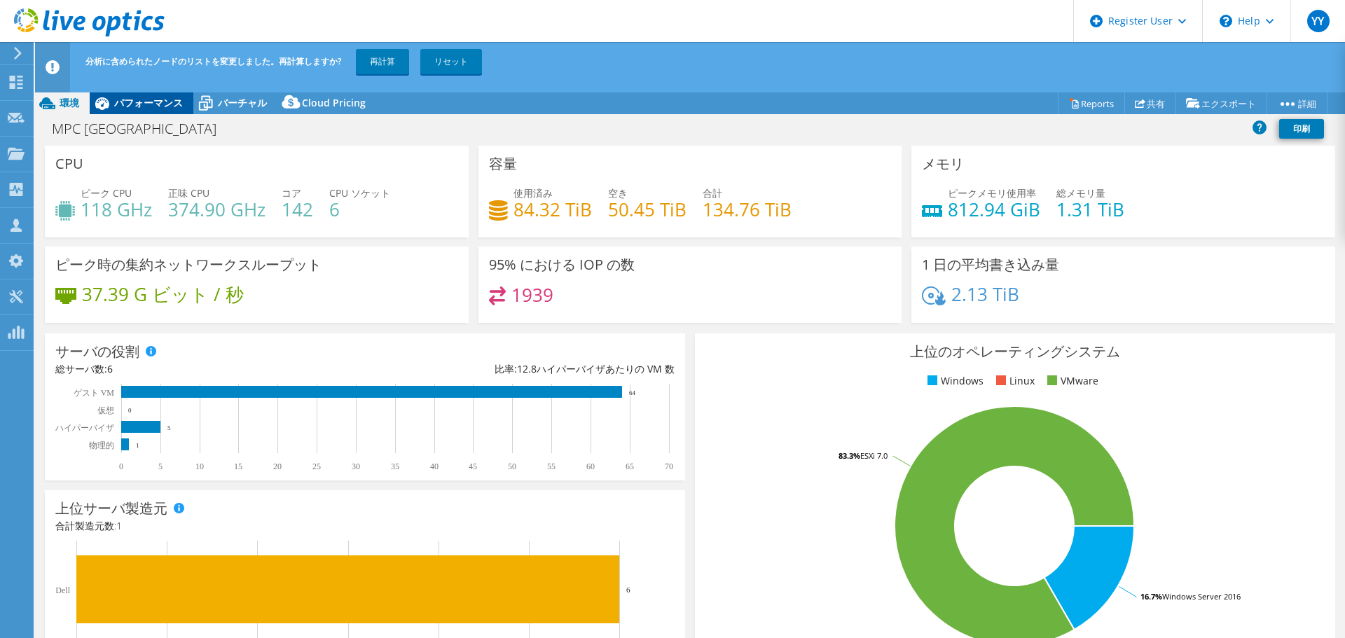
drag, startPoint x: 139, startPoint y: 107, endPoint x: 141, endPoint y: 120, distance: 12.7
click at [139, 107] on span "パフォーマンス" at bounding box center [148, 102] width 69 height 13
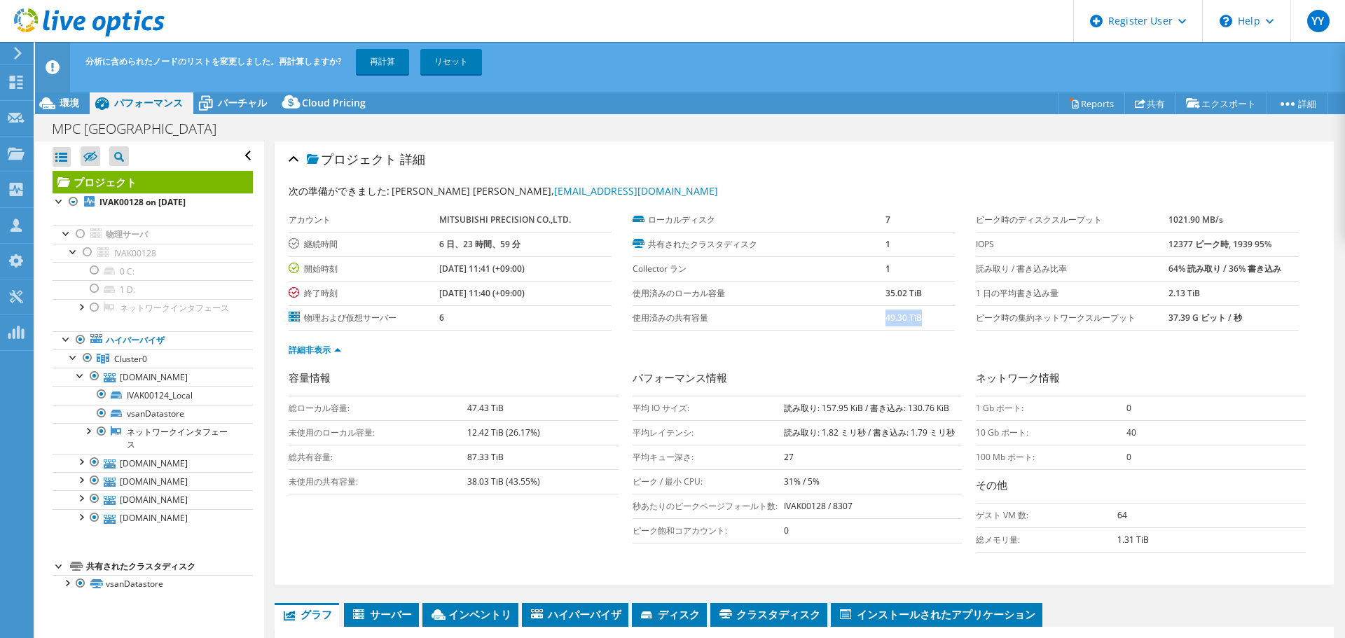
drag, startPoint x: 879, startPoint y: 320, endPoint x: 926, endPoint y: 320, distance: 46.3
click at [926, 320] on td "49.30 TiB" at bounding box center [921, 318] width 70 height 25
drag, startPoint x: 879, startPoint y: 292, endPoint x: 917, endPoint y: 292, distance: 38.5
click at [917, 292] on td "35.02 TiB" at bounding box center [921, 293] width 70 height 25
drag, startPoint x: 873, startPoint y: 314, endPoint x: 924, endPoint y: 320, distance: 51.5
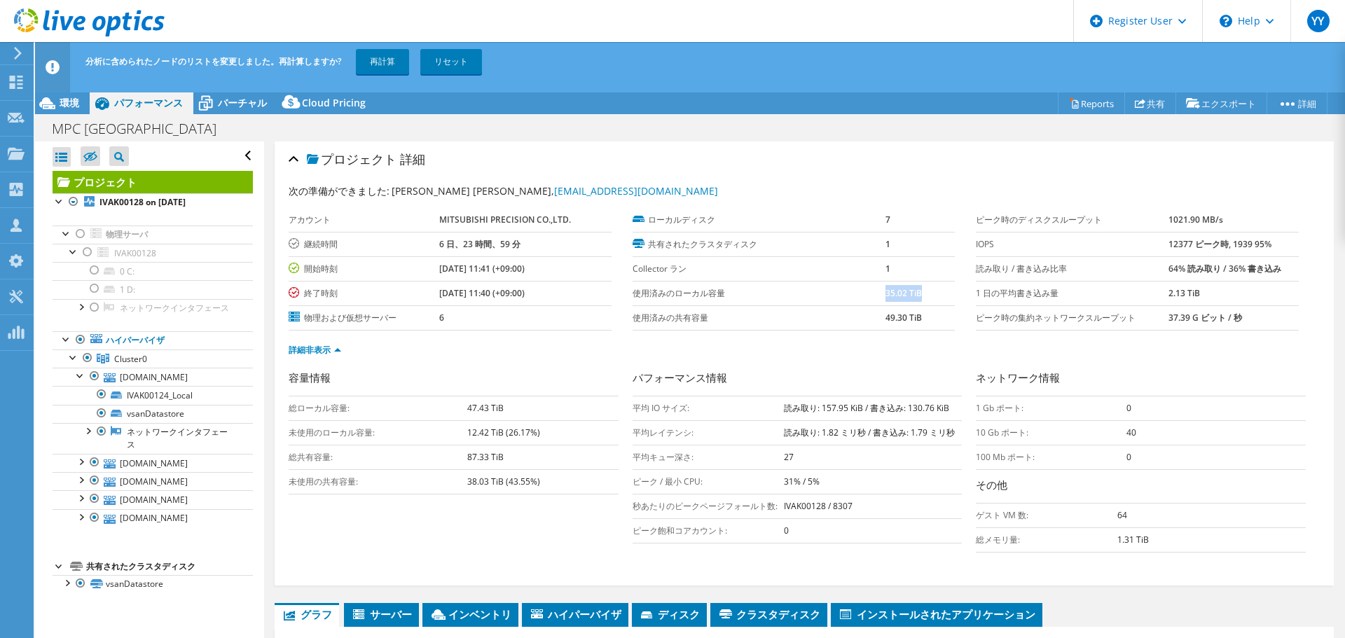
click at [924, 320] on tr "使用済みの共有容量 49.30 TiB" at bounding box center [794, 318] width 323 height 25
drag, startPoint x: 1226, startPoint y: 246, endPoint x: 1290, endPoint y: 247, distance: 64.5
click at [1290, 247] on div "ピーク時のディスクスループット 1021.90 MB/s IOPS 12377 ピーク時, 1939 95% 読み取り / 書き込み比率 64% 読み取り /…" at bounding box center [1148, 269] width 344 height 123
click at [1169, 255] on td "12377 ピーク時, 1939 95%" at bounding box center [1234, 244] width 130 height 25
click at [240, 103] on span "バーチャル" at bounding box center [242, 102] width 49 height 13
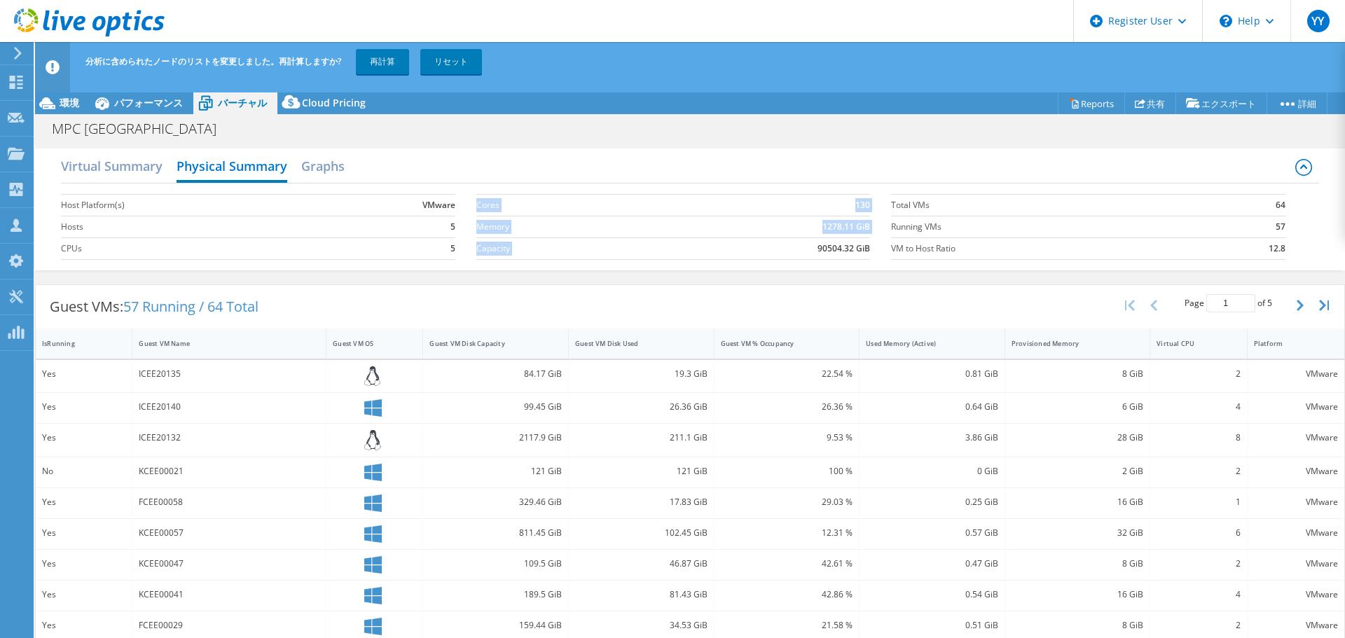
drag, startPoint x: 811, startPoint y: 245, endPoint x: 864, endPoint y: 245, distance: 53.3
click at [864, 245] on section "Cores 130 Memory 1278.11 GiB Capacity 90504.32 GiB" at bounding box center [684, 227] width 415 height 80
click at [160, 107] on span "パフォーマンス" at bounding box center [148, 102] width 69 height 13
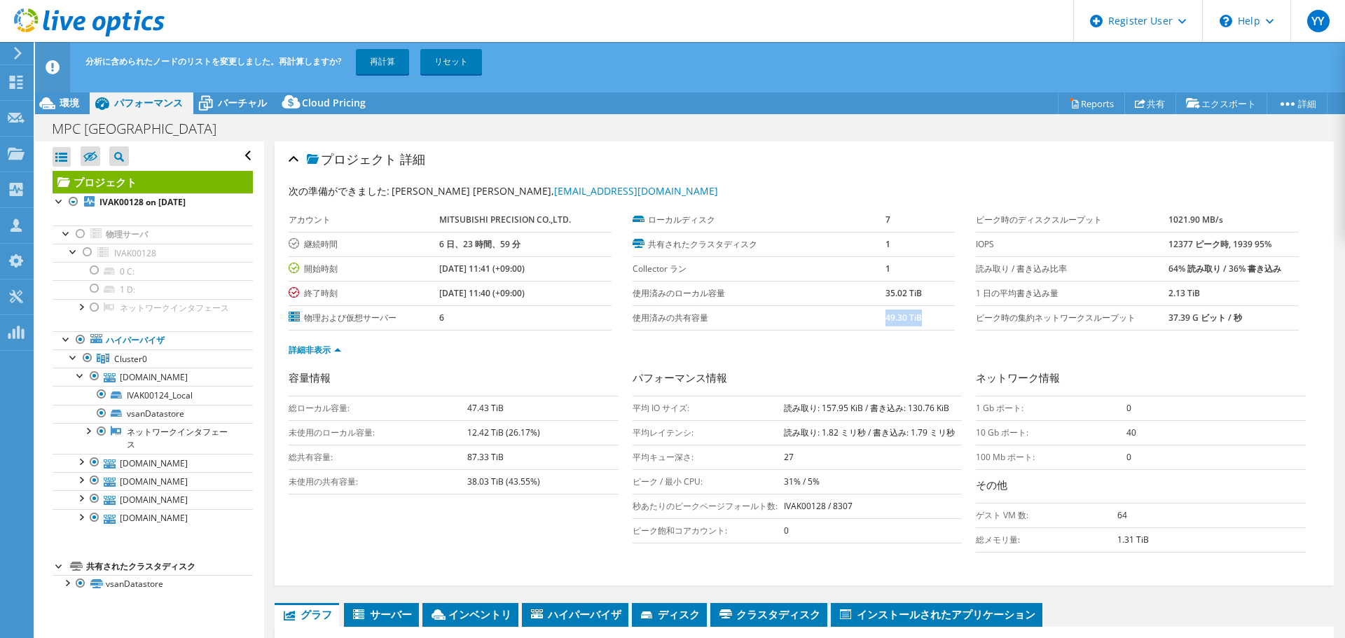
drag, startPoint x: 881, startPoint y: 320, endPoint x: 929, endPoint y: 320, distance: 48.4
click at [929, 320] on td "49.30 TiB" at bounding box center [921, 318] width 70 height 25
click at [240, 102] on span "バーチャル" at bounding box center [242, 102] width 49 height 13
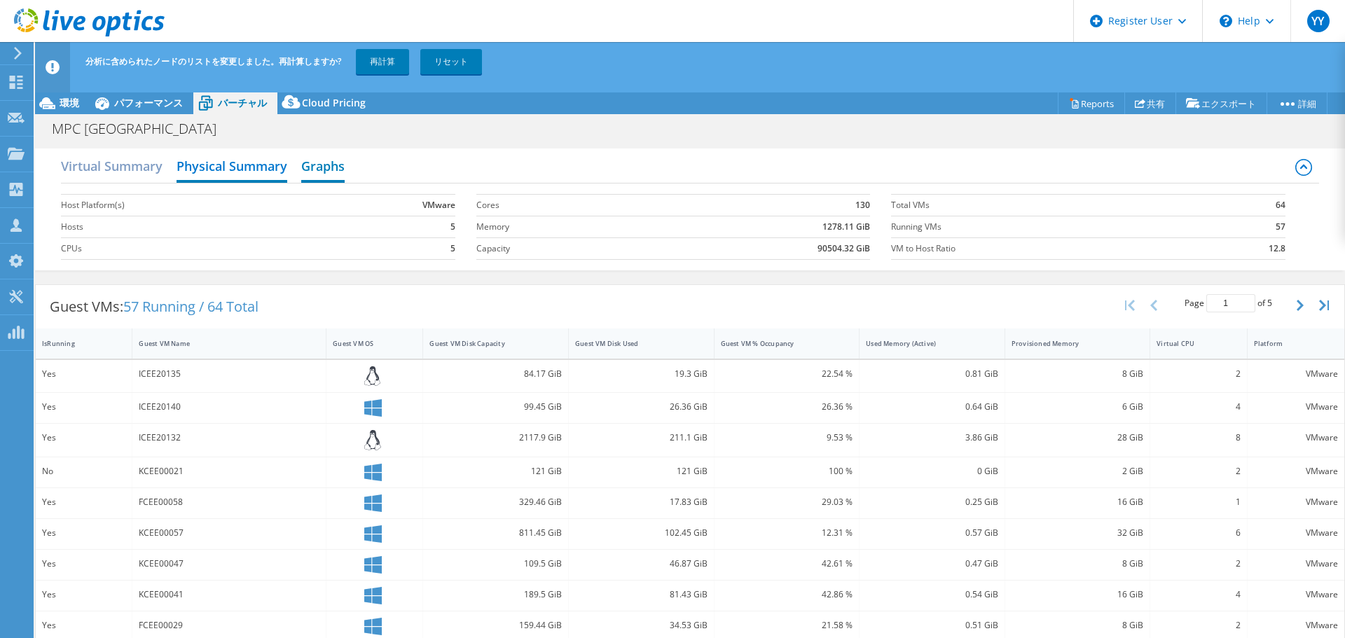
click at [325, 172] on h2 "Graphs" at bounding box center [322, 167] width 43 height 31
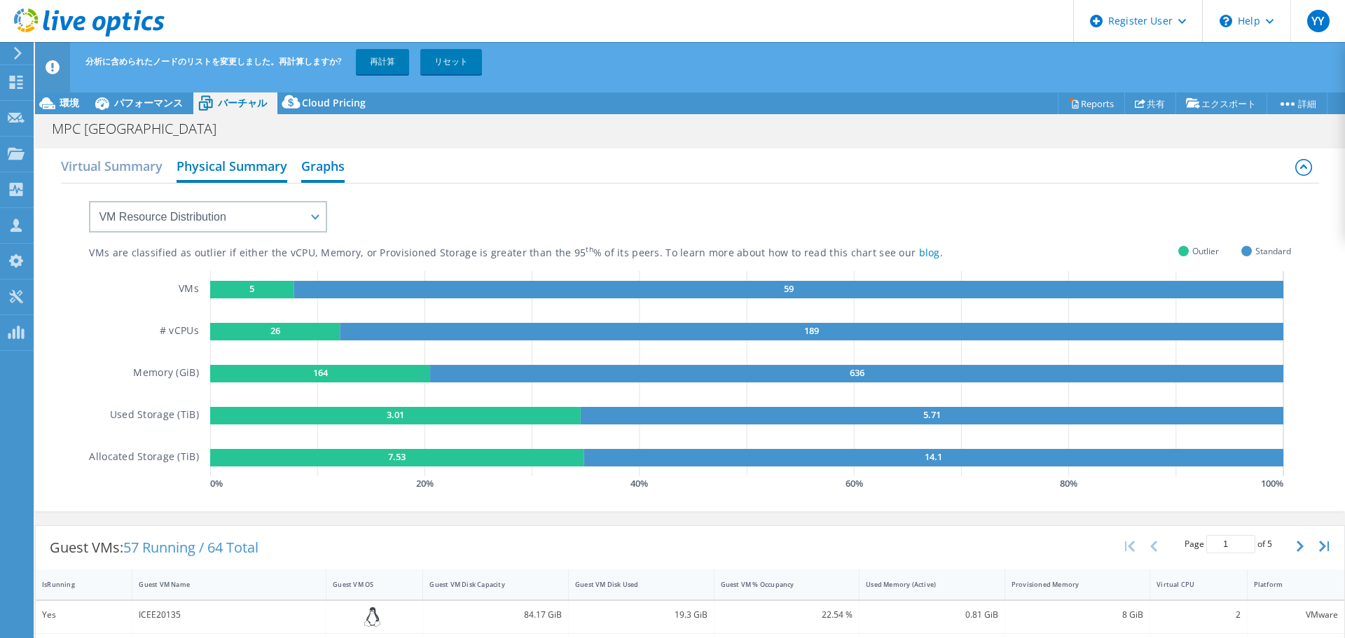
click at [231, 167] on h2 "Physical Summary" at bounding box center [232, 167] width 111 height 31
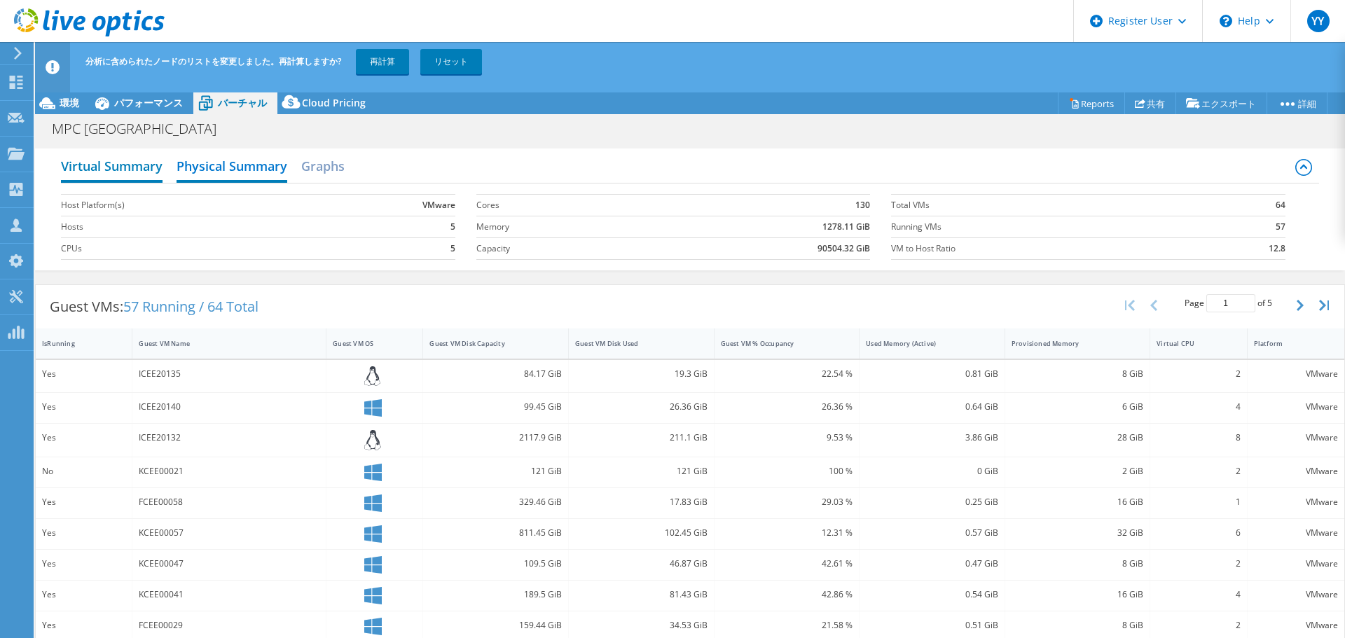
click at [138, 174] on h2 "Virtual Summary" at bounding box center [112, 167] width 102 height 31
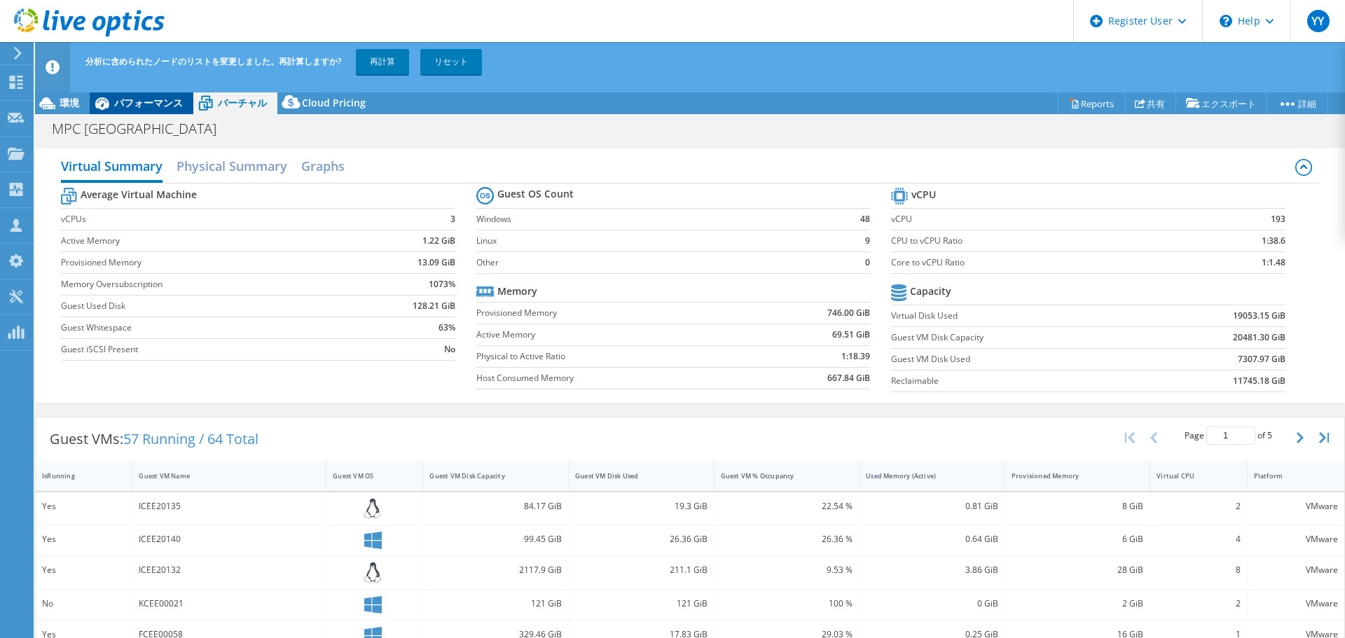
click at [143, 104] on span "パフォーマンス" at bounding box center [148, 102] width 69 height 13
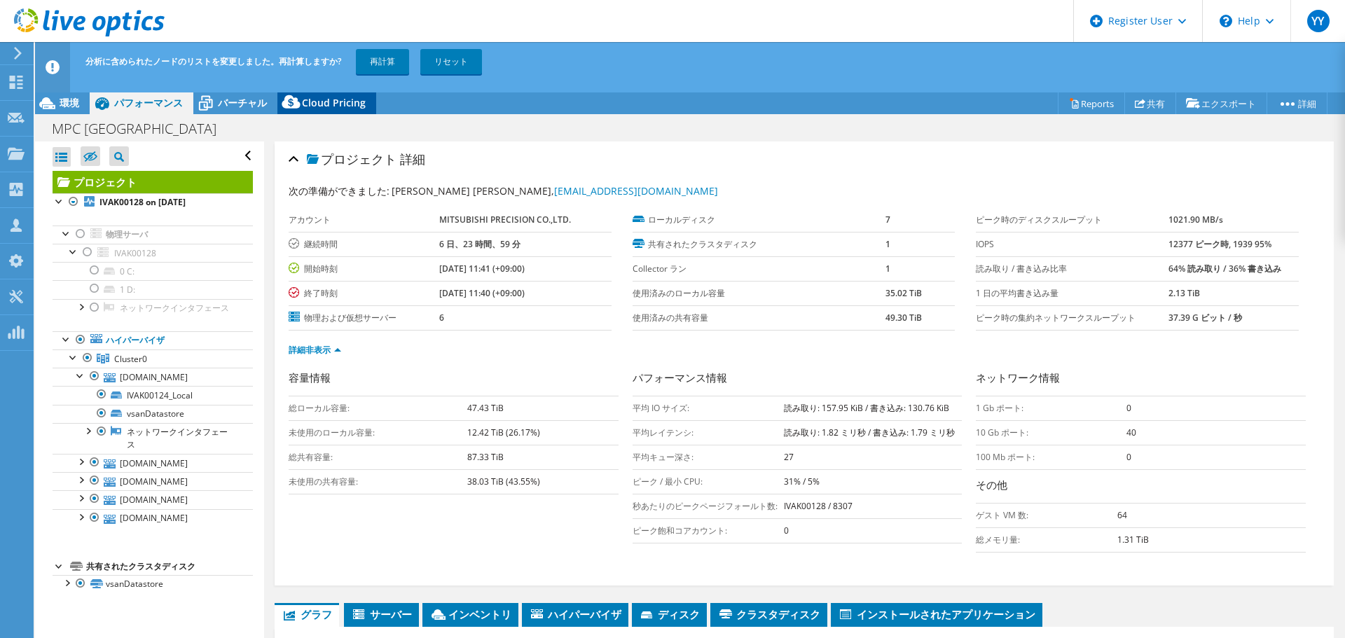
click at [324, 108] on span "Cloud Pricing" at bounding box center [334, 102] width 64 height 13
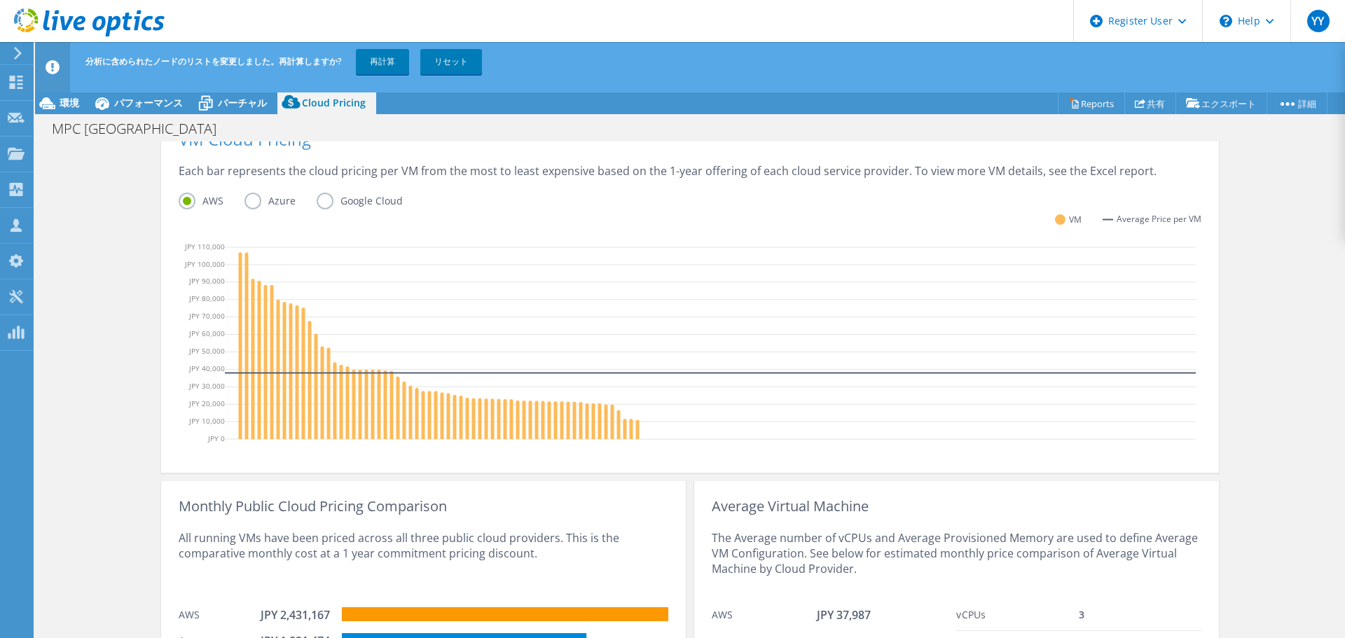
scroll to position [435, 0]
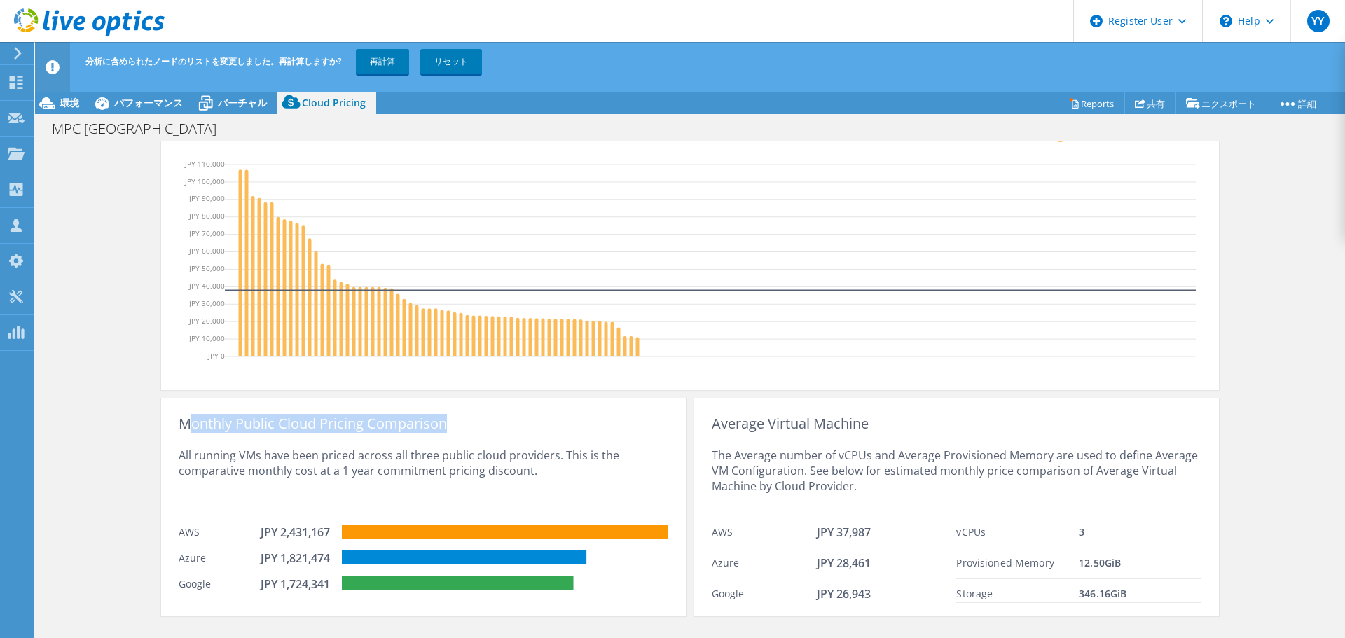
drag, startPoint x: 186, startPoint y: 424, endPoint x: 468, endPoint y: 423, distance: 281.7
click at [468, 423] on div "Monthly Public Cloud Pricing Comparison" at bounding box center [424, 423] width 490 height 15
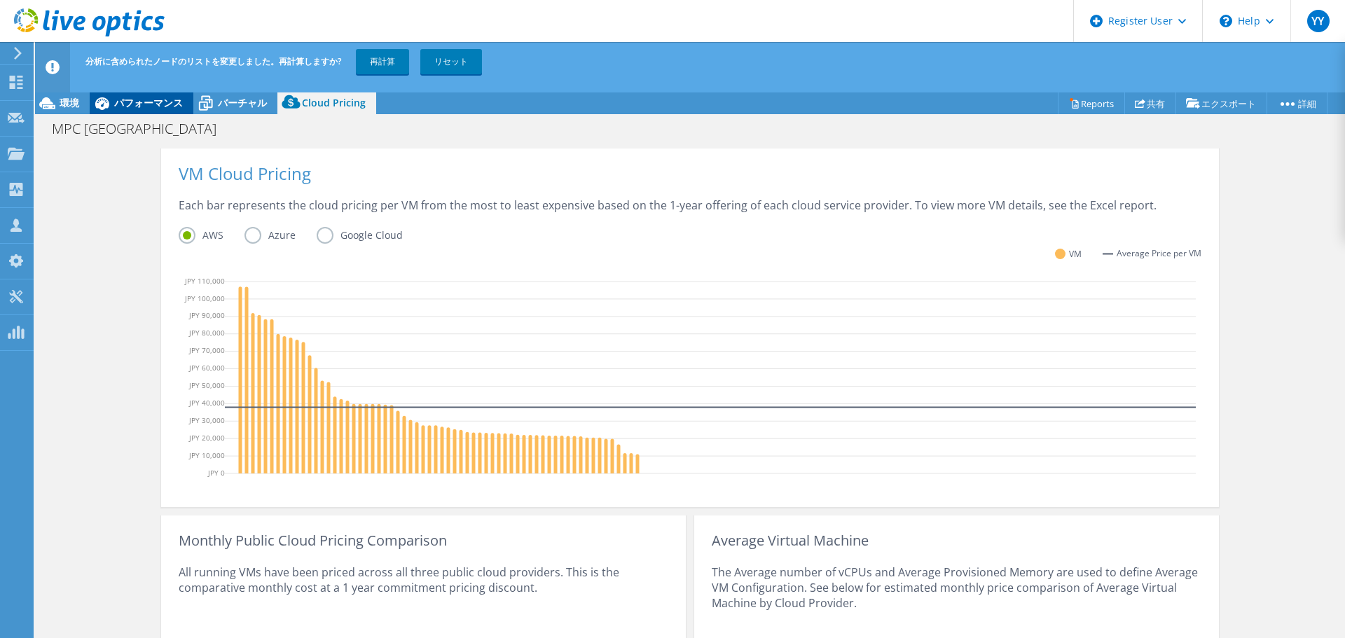
click at [144, 101] on span "パフォーマンス" at bounding box center [148, 102] width 69 height 13
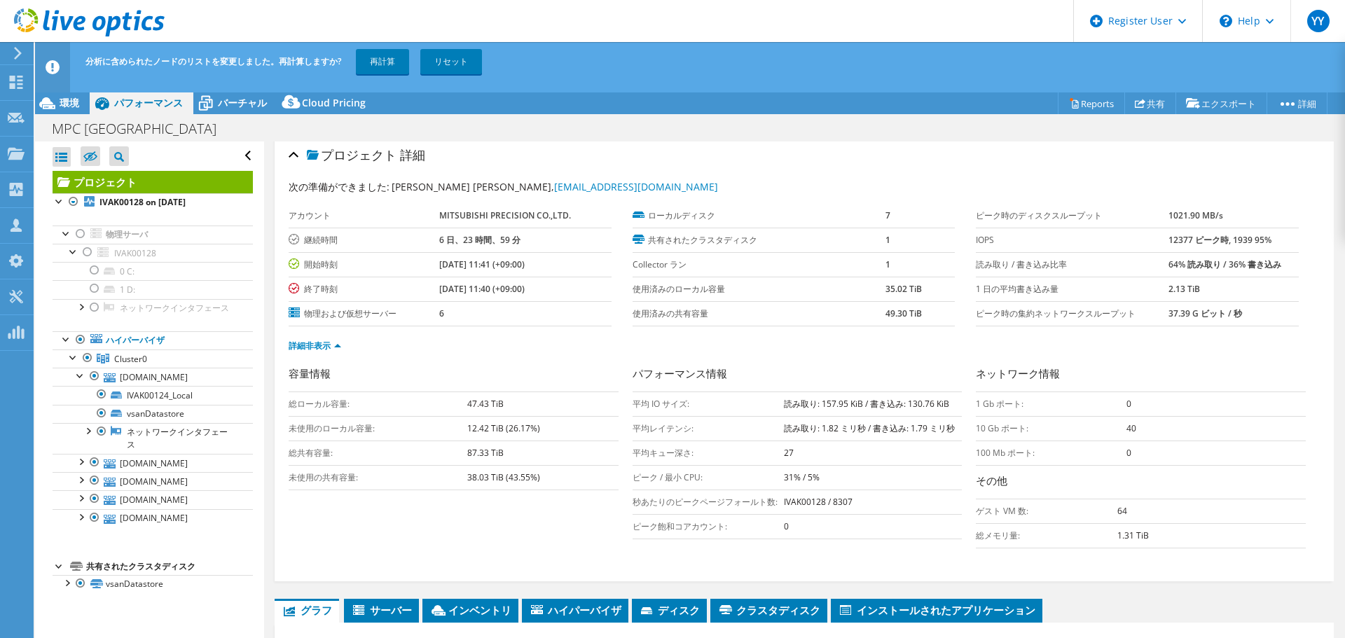
scroll to position [0, 0]
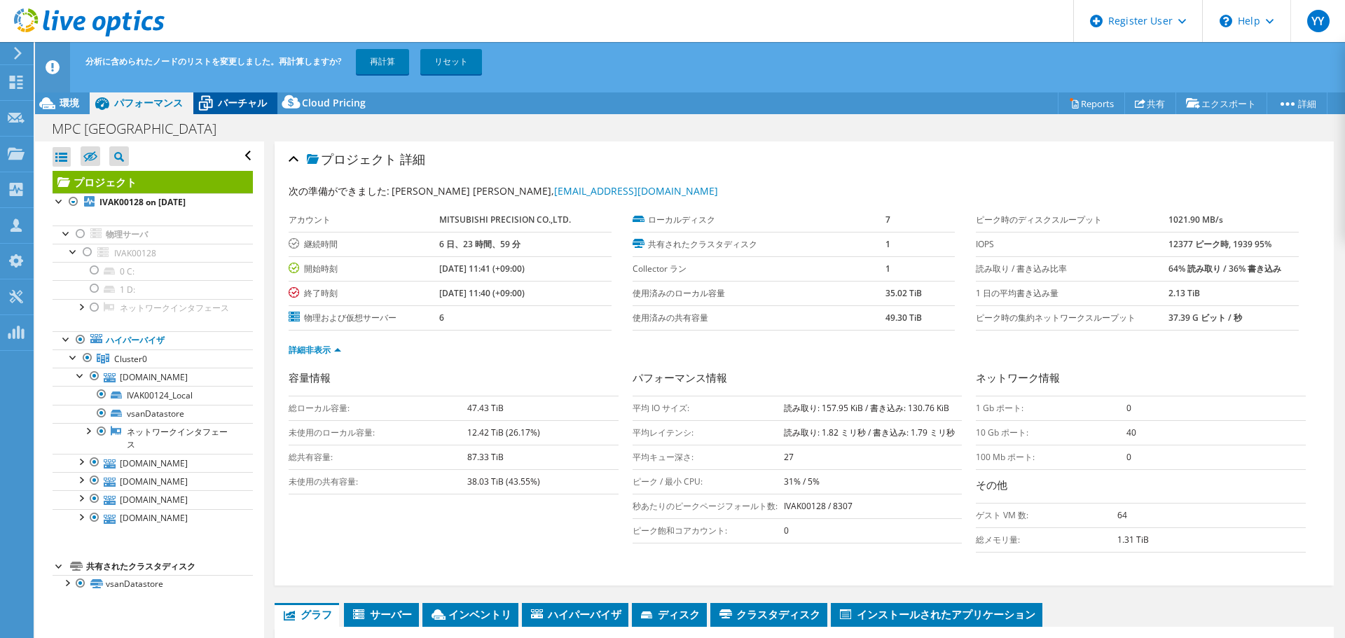
click at [240, 107] on span "バーチャル" at bounding box center [242, 102] width 49 height 13
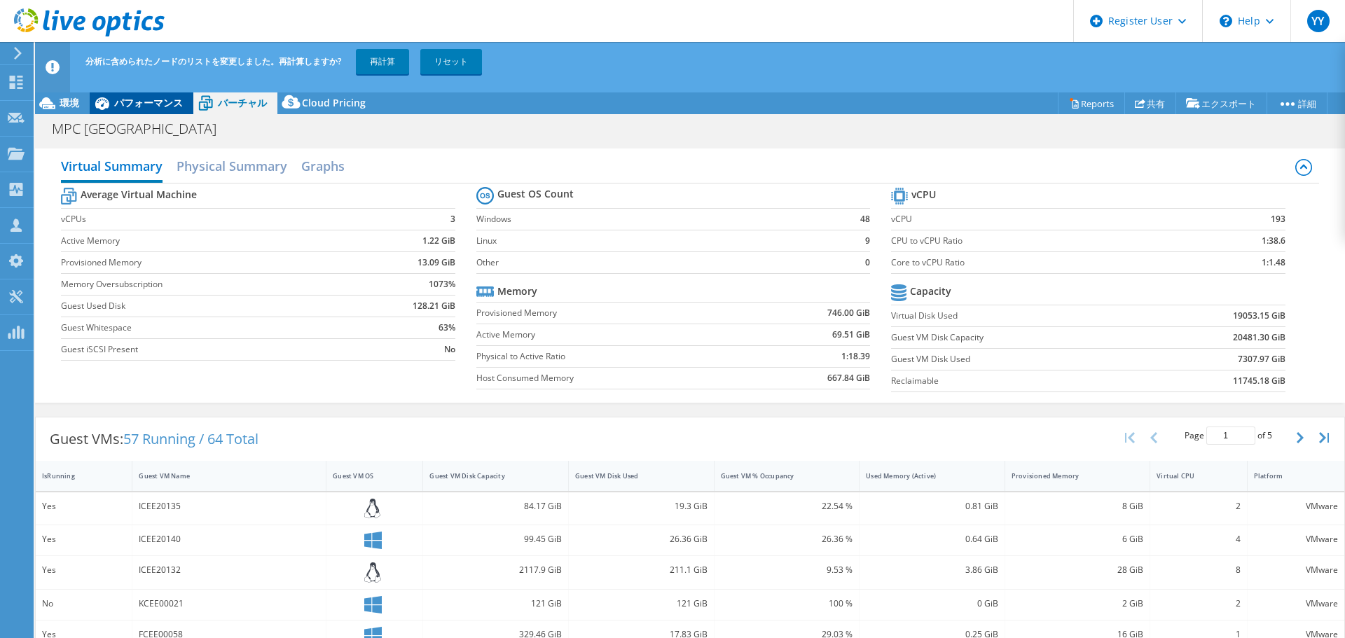
click at [135, 101] on span "パフォーマンス" at bounding box center [148, 102] width 69 height 13
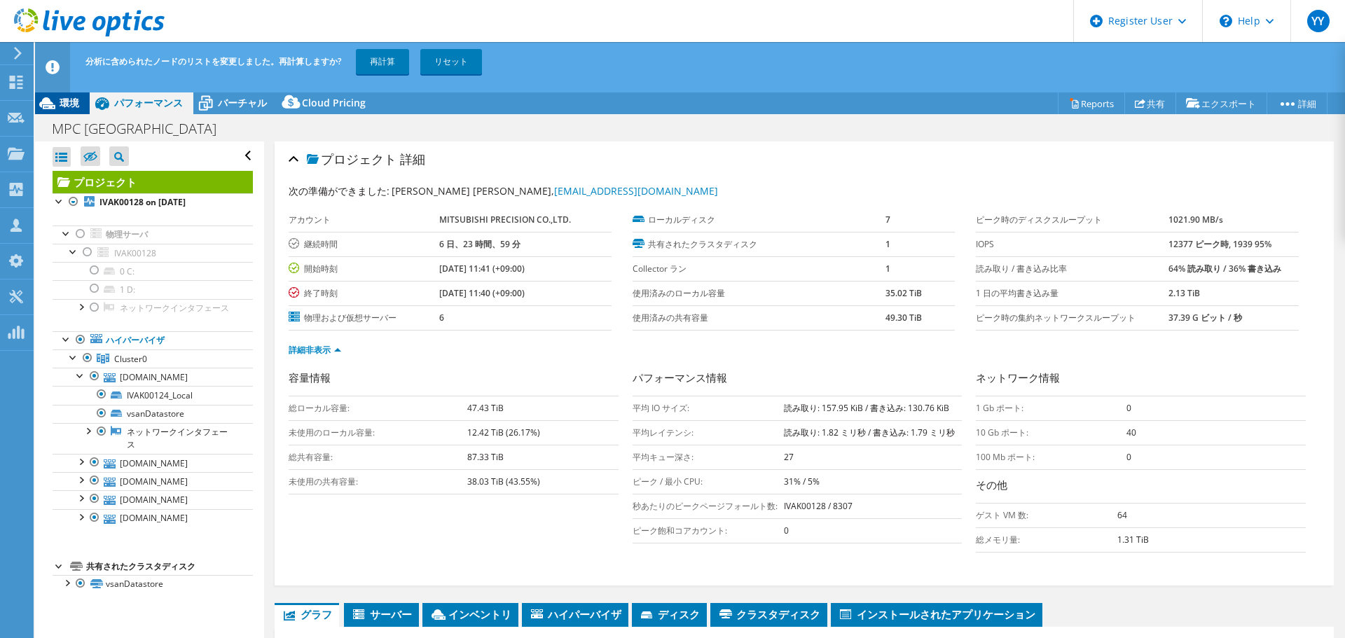
click at [74, 101] on span "環境" at bounding box center [70, 102] width 20 height 13
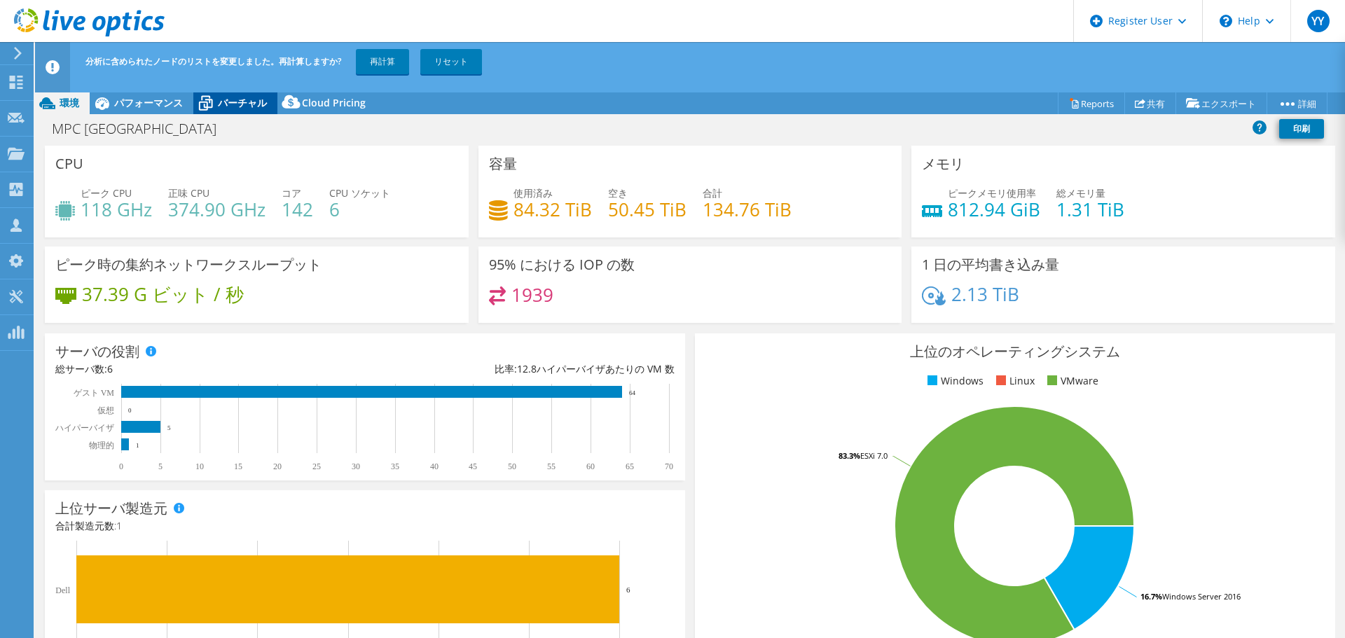
click at [239, 102] on span "バーチャル" at bounding box center [242, 102] width 49 height 13
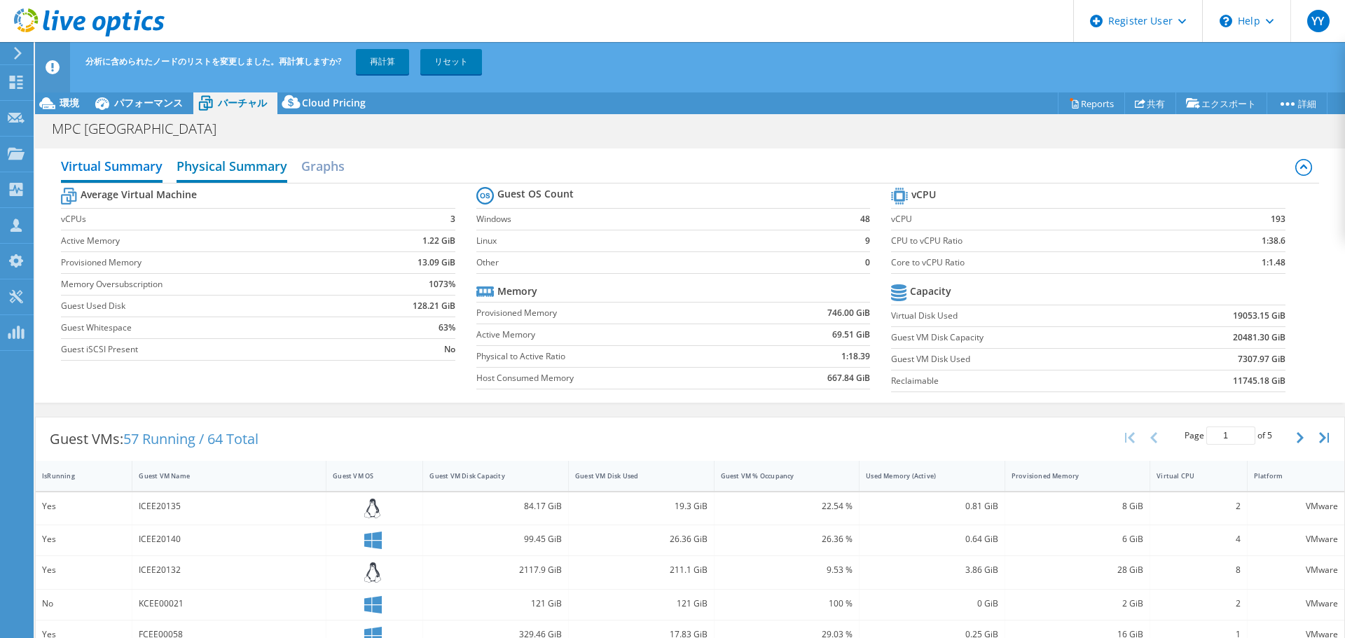
click at [236, 160] on h2 "Physical Summary" at bounding box center [232, 167] width 111 height 31
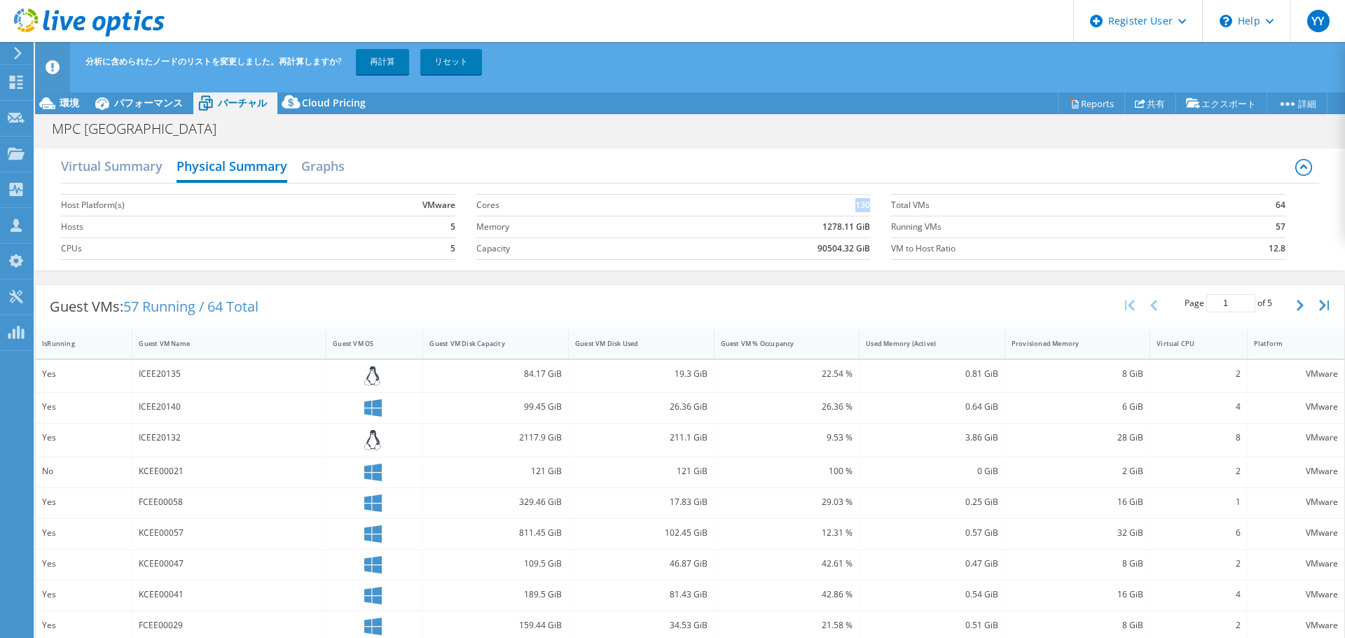
drag, startPoint x: 848, startPoint y: 205, endPoint x: 861, endPoint y: 201, distance: 13.8
click at [861, 201] on td "130" at bounding box center [759, 205] width 222 height 22
drag, startPoint x: 425, startPoint y: 207, endPoint x: 467, endPoint y: 207, distance: 42.8
click at [467, 207] on section "Host Platform(s) VMware Hosts 5 CPUs 5" at bounding box center [268, 227] width 415 height 80
click at [856, 236] on td "1278.11 GiB" at bounding box center [759, 227] width 222 height 22
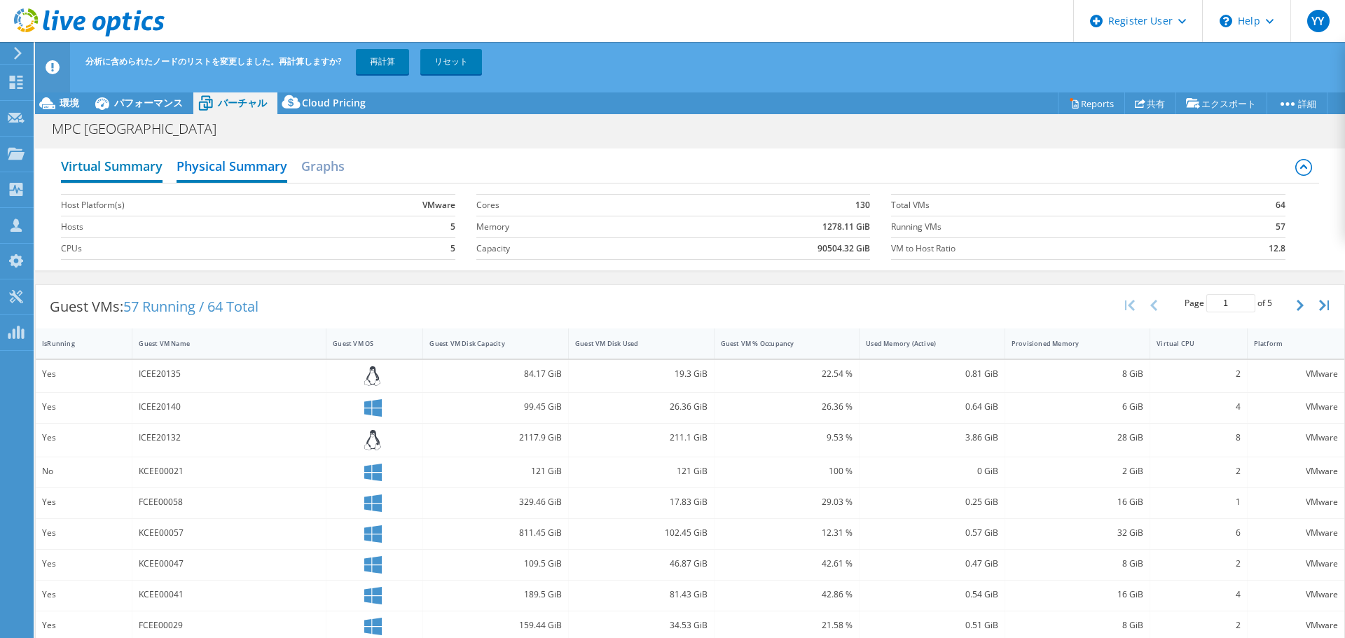
click at [104, 165] on h2 "Virtual Summary" at bounding box center [112, 167] width 102 height 31
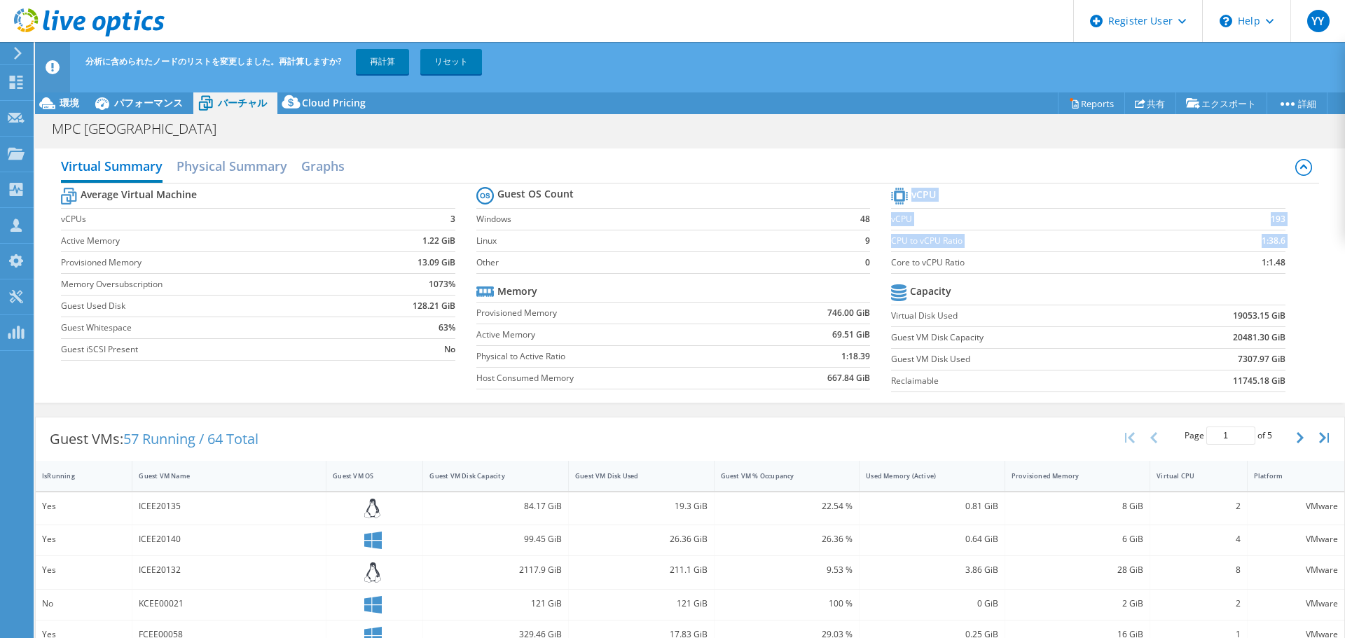
drag, startPoint x: 885, startPoint y: 263, endPoint x: 1286, endPoint y: 268, distance: 400.9
click at [1286, 268] on section "vCPU vCPU 193 CPU to vCPU Ratio 1:38.6 Core to vCPU Ratio 1:1.48 Capacity Virtu…" at bounding box center [1098, 291] width 415 height 215
drag, startPoint x: 1264, startPoint y: 217, endPoint x: 1273, endPoint y: 220, distance: 9.5
click at [1273, 220] on td "193" at bounding box center [1240, 219] width 90 height 22
click at [66, 106] on span "環境" at bounding box center [70, 102] width 20 height 13
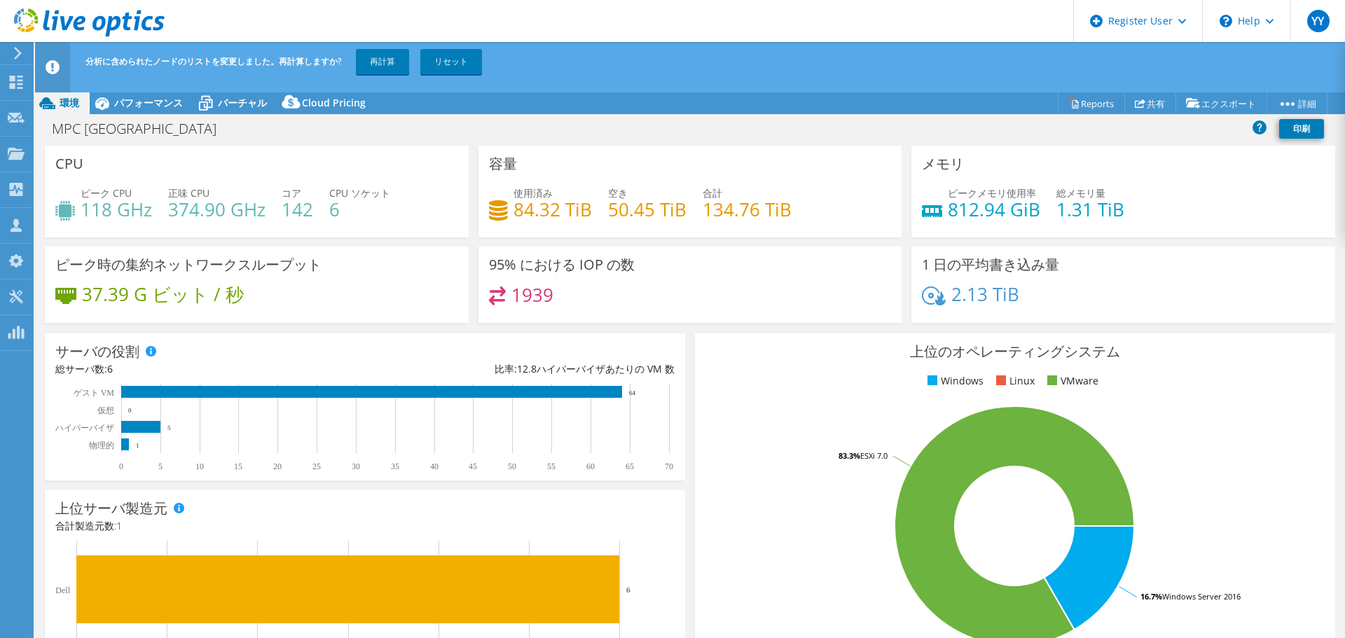
scroll to position [297, 0]
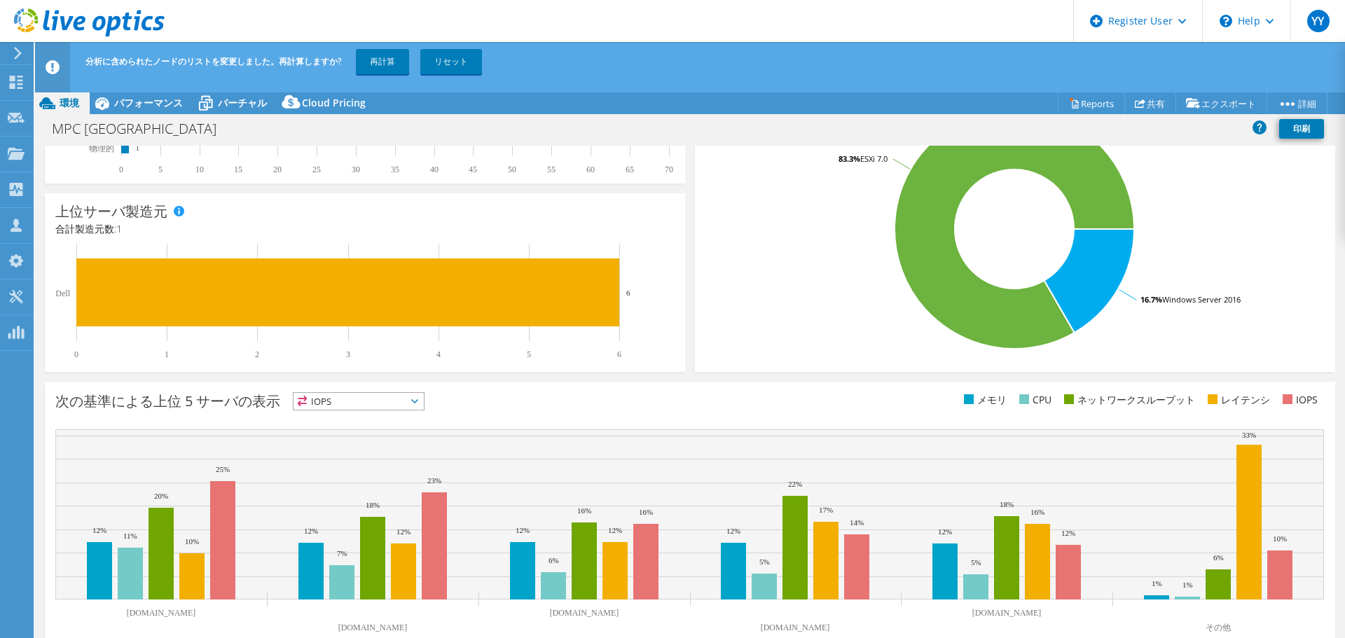
click at [406, 398] on span "IOPS" at bounding box center [359, 401] width 130 height 17
click at [381, 462] on li "CPU" at bounding box center [359, 459] width 130 height 20
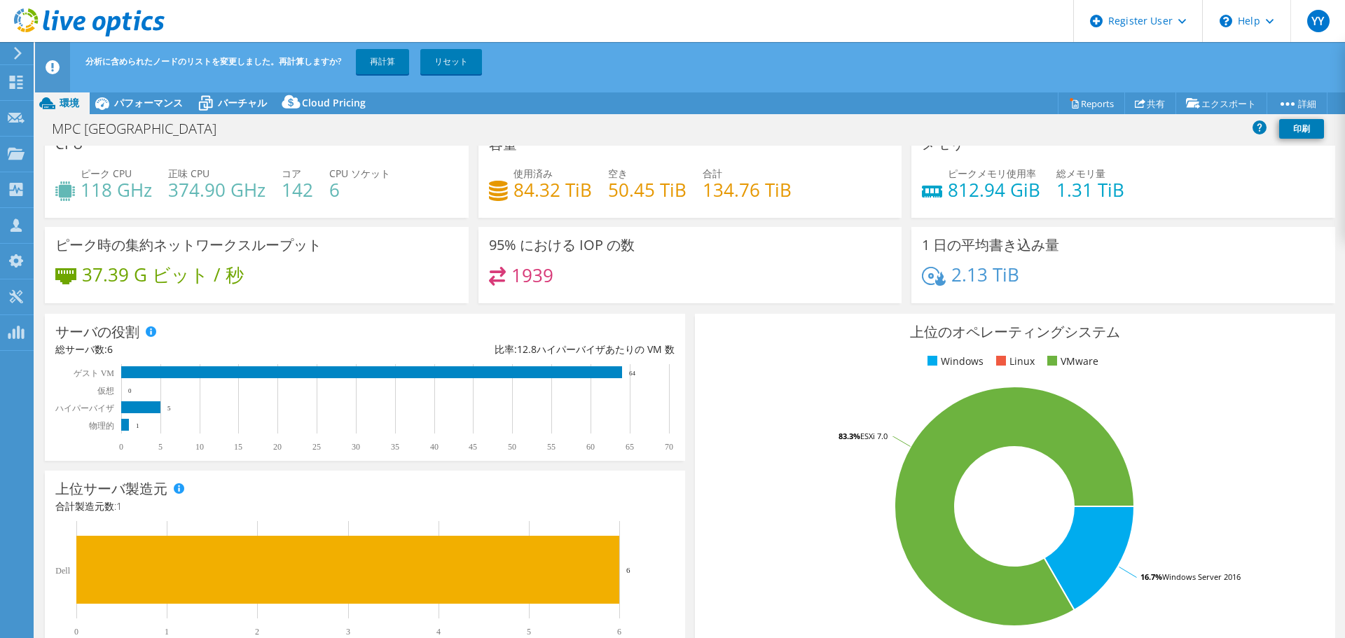
scroll to position [0, 0]
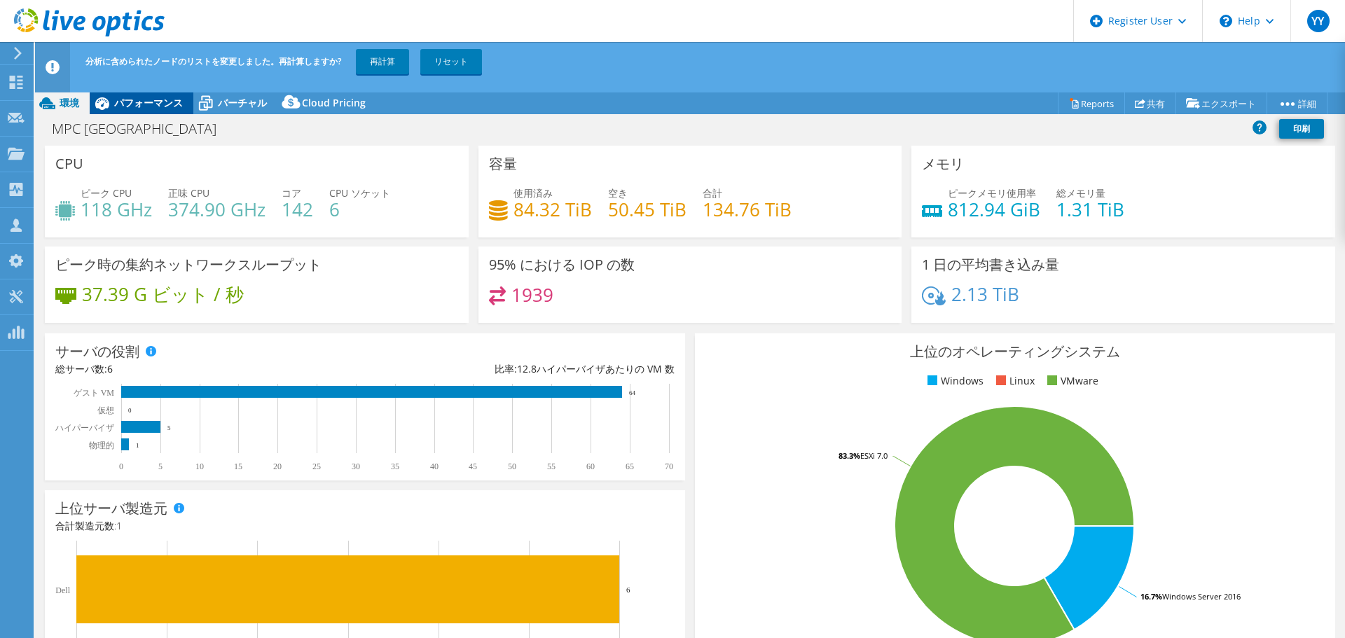
click at [163, 104] on span "パフォーマンス" at bounding box center [148, 102] width 69 height 13
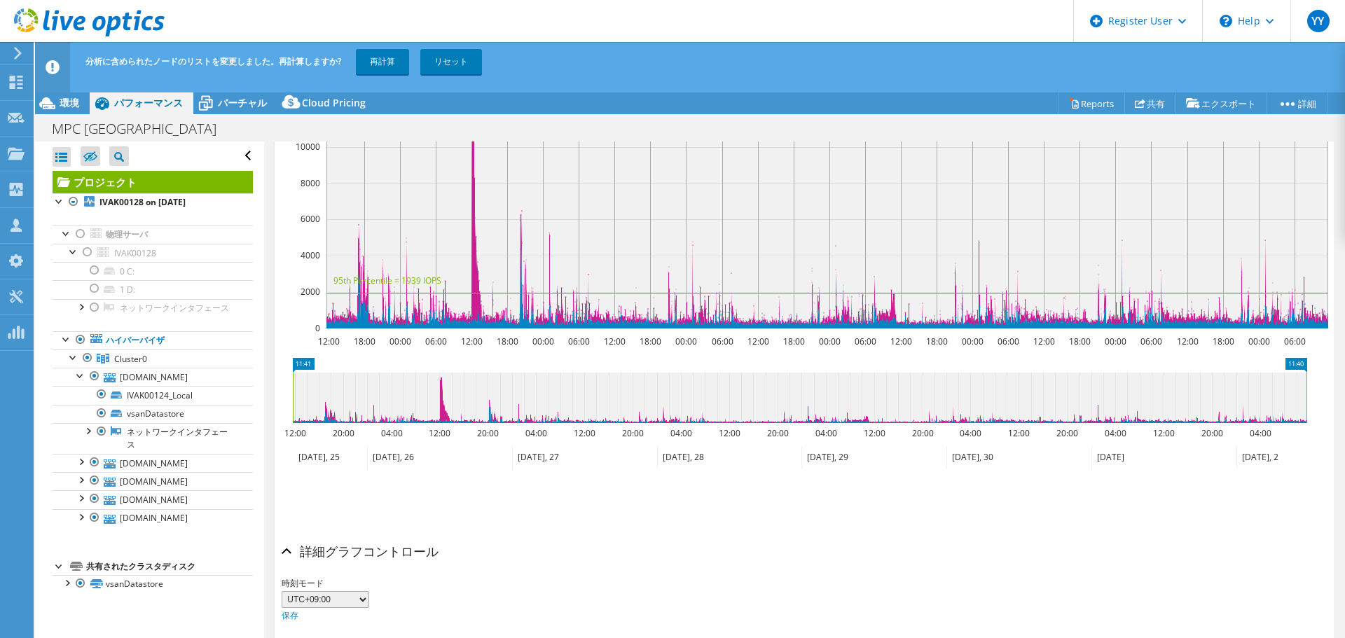
scroll to position [467, 0]
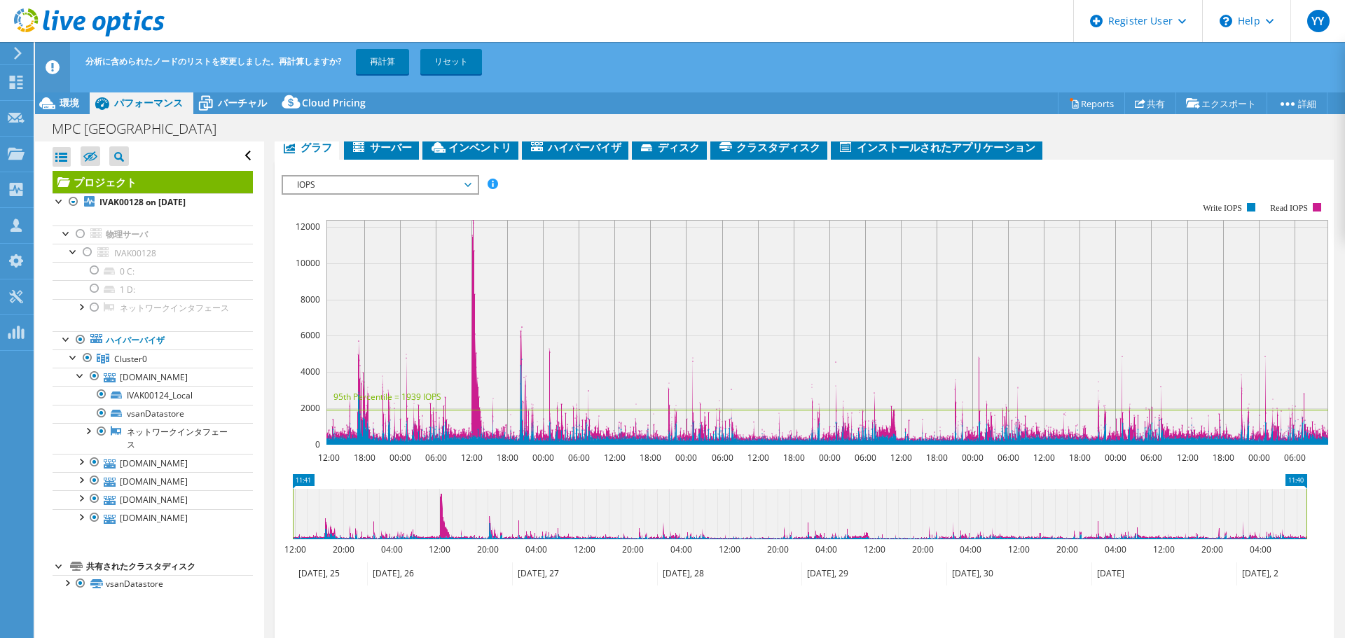
click at [397, 186] on span "IOPS" at bounding box center [380, 185] width 180 height 17
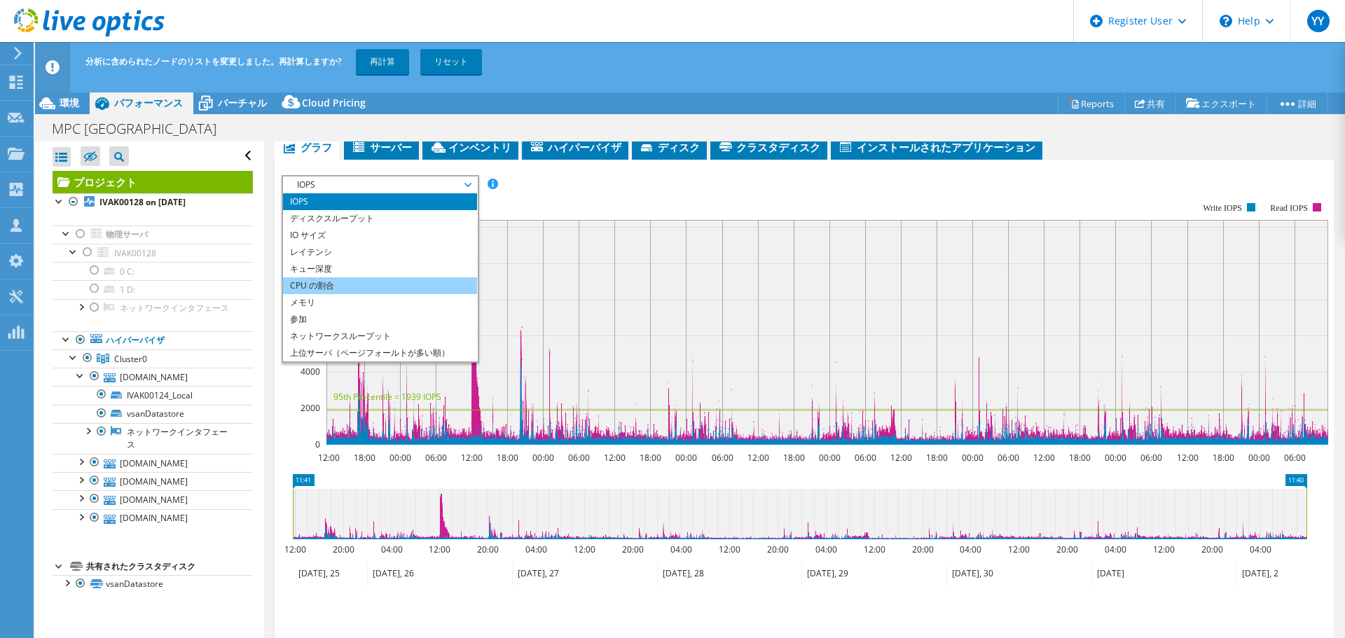
click at [381, 287] on li "CPU の割合" at bounding box center [380, 285] width 194 height 17
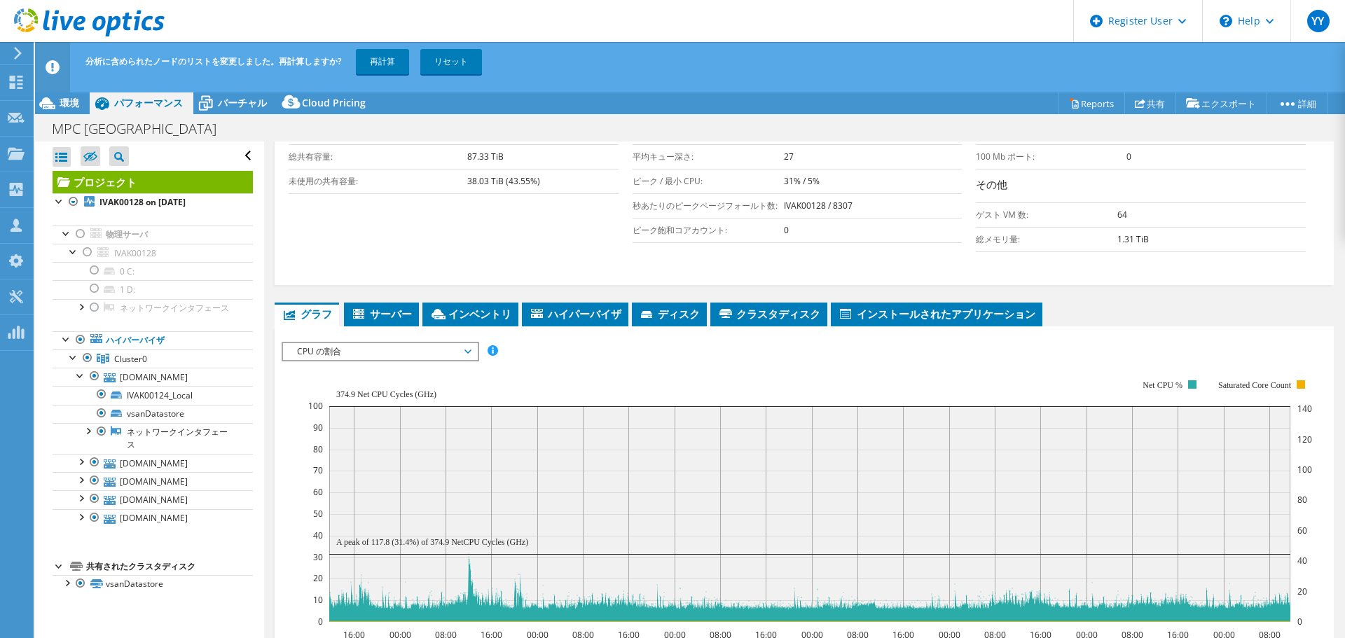
scroll to position [233, 0]
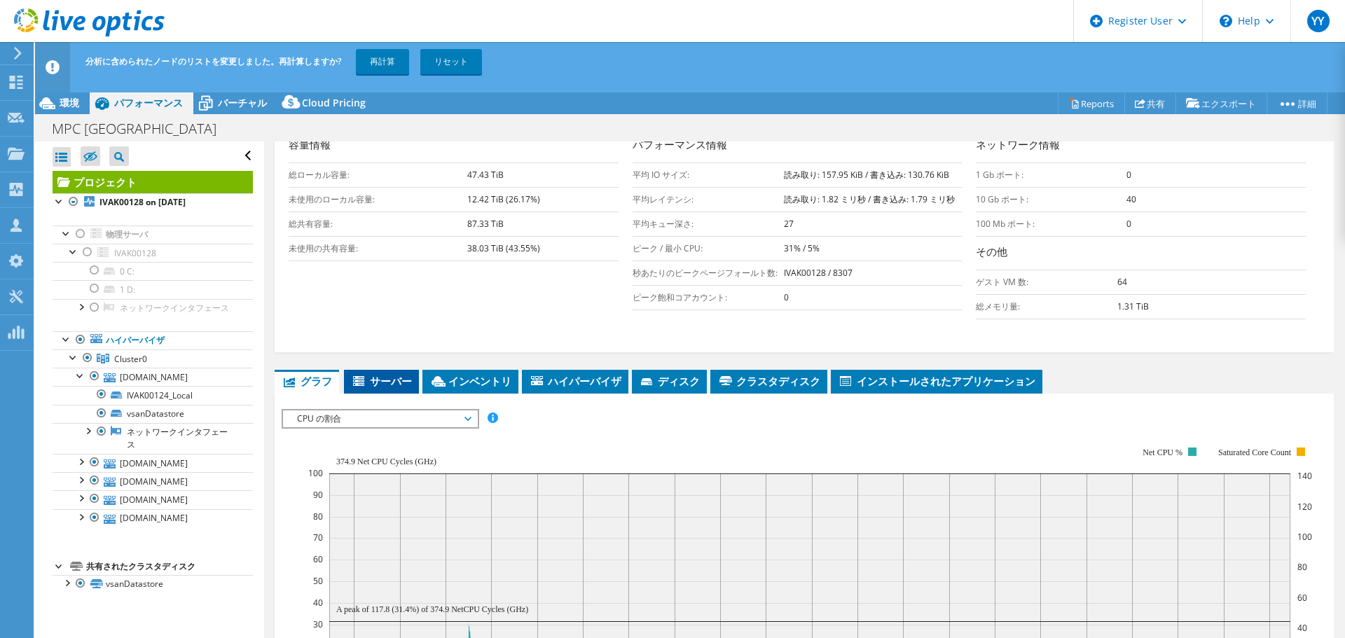
click at [395, 376] on span "サーバー" at bounding box center [381, 381] width 61 height 14
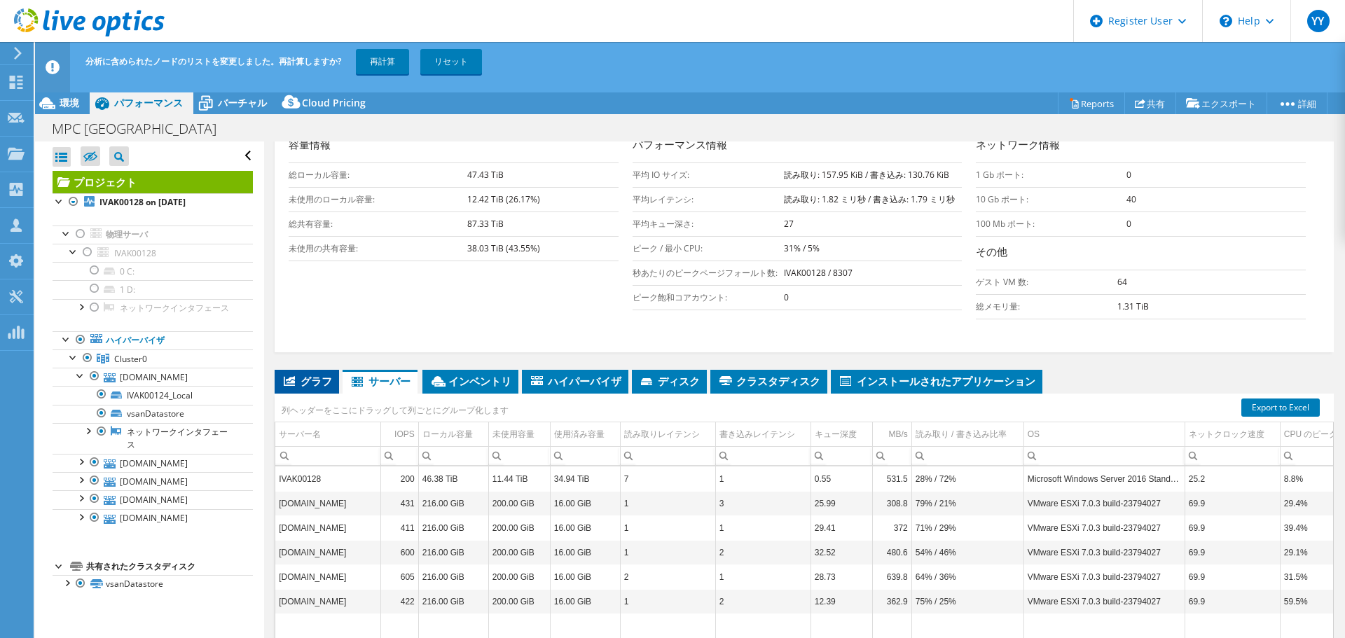
click at [295, 386] on span "グラフ" at bounding box center [307, 381] width 50 height 14
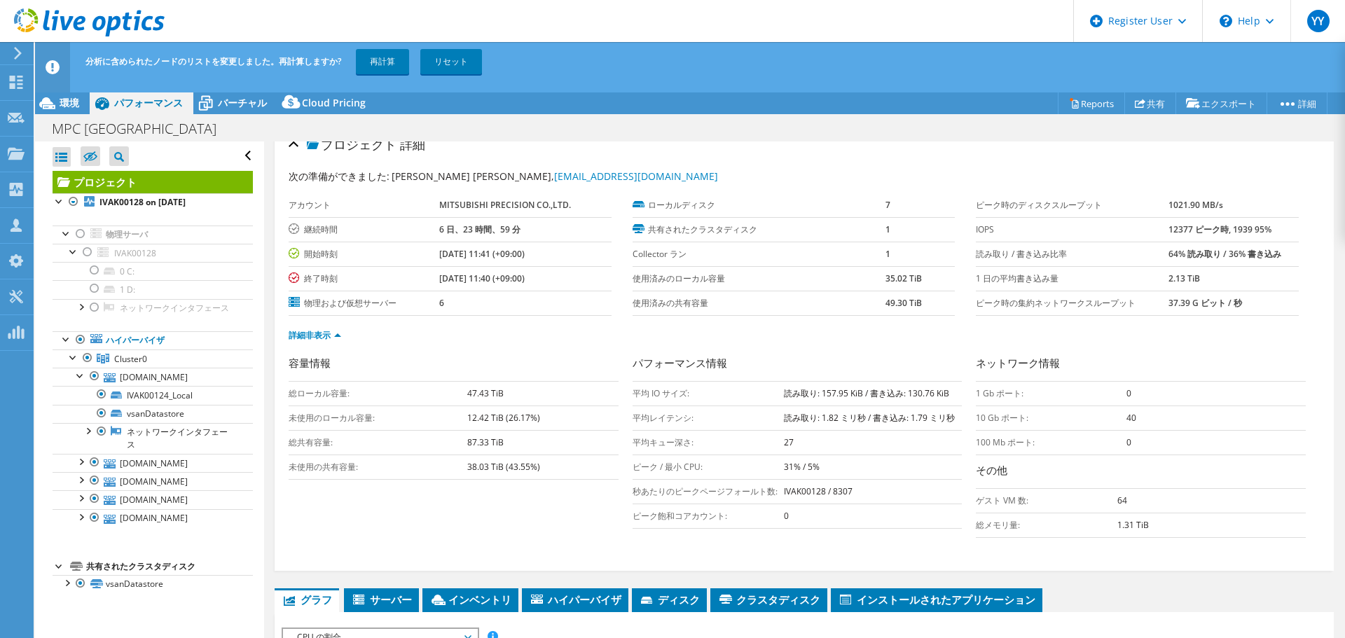
scroll to position [0, 0]
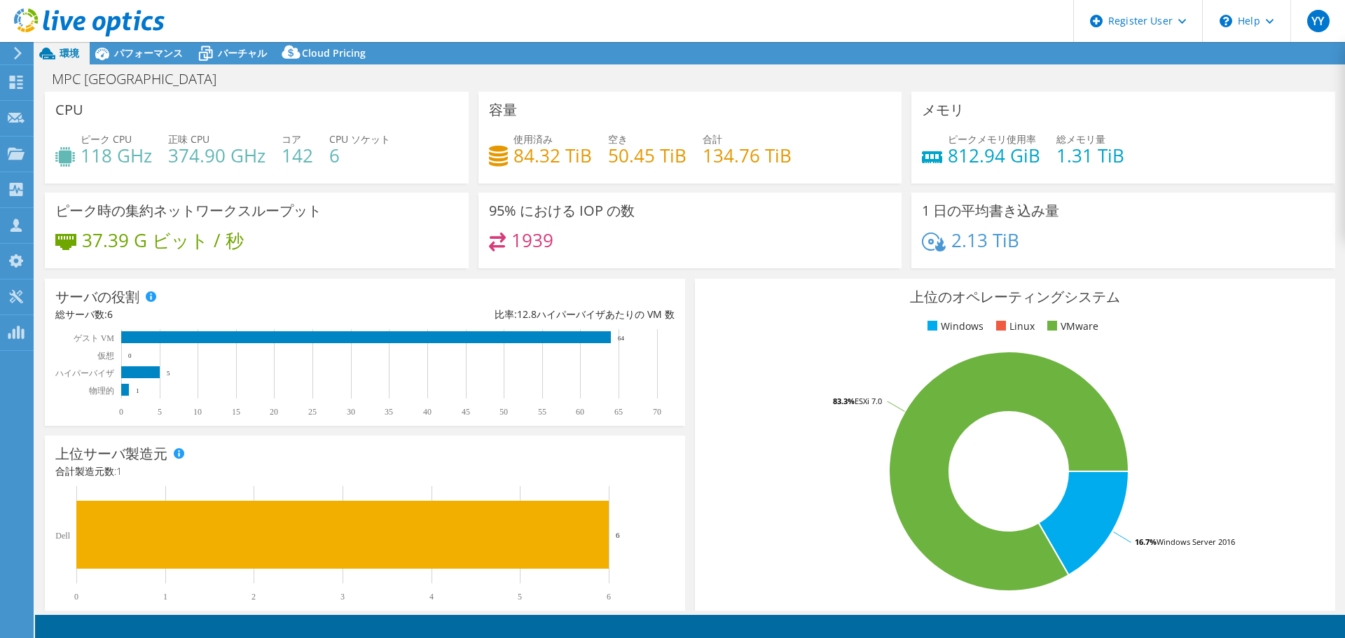
select select "[GEOGRAPHIC_DATA]"
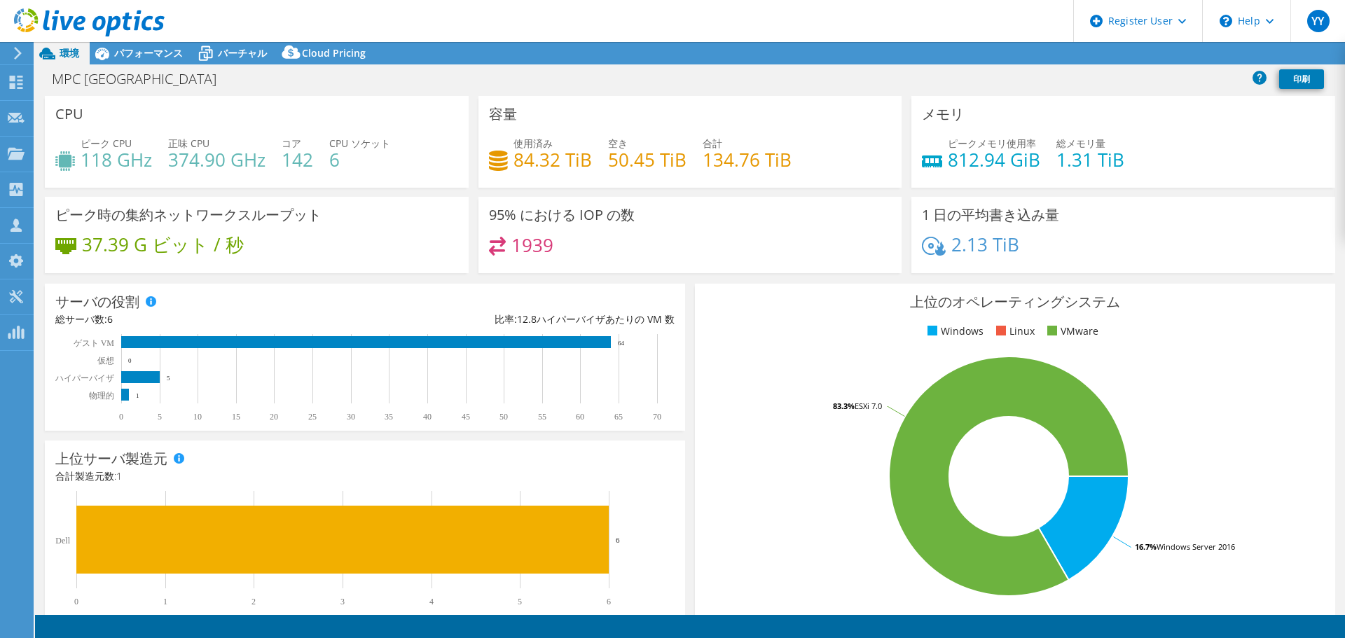
select select "JPY"
click at [1239, 158] on div "ピークメモリ使用率 812.94 GiB 総メモリ量 1.31 TiB" at bounding box center [1123, 159] width 403 height 46
click at [18, 81] on use at bounding box center [16, 82] width 13 height 13
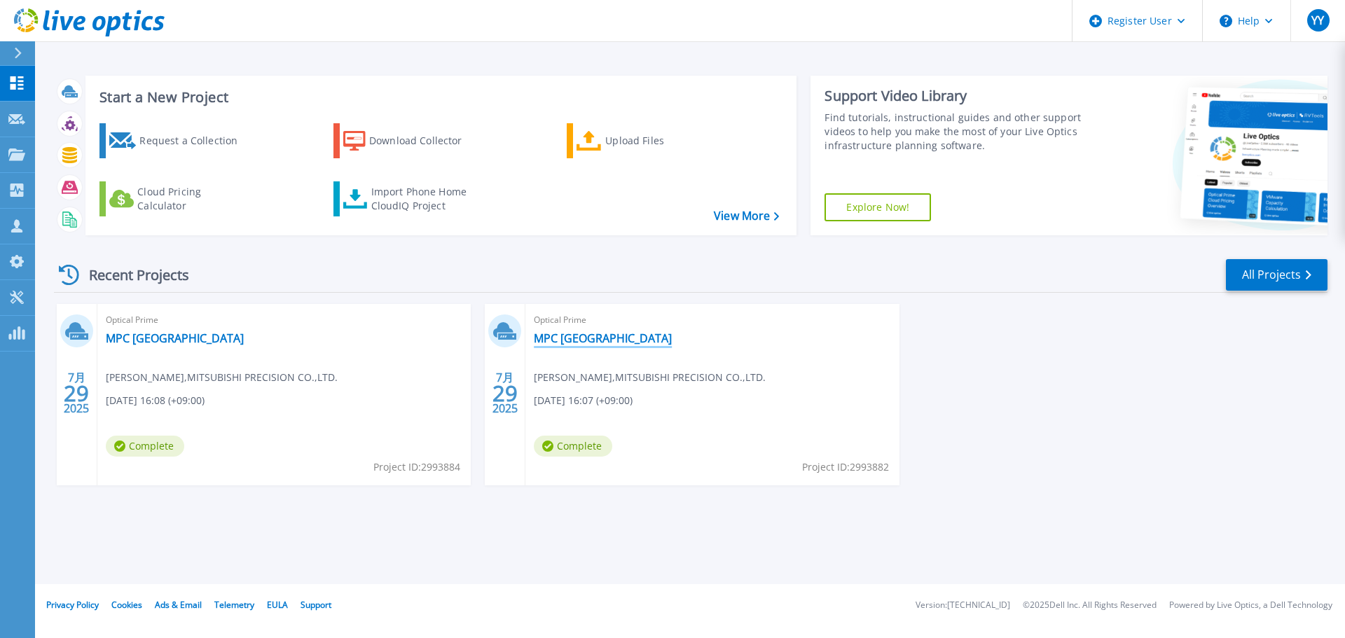
click at [569, 339] on link "MPC [GEOGRAPHIC_DATA]" at bounding box center [603, 338] width 138 height 14
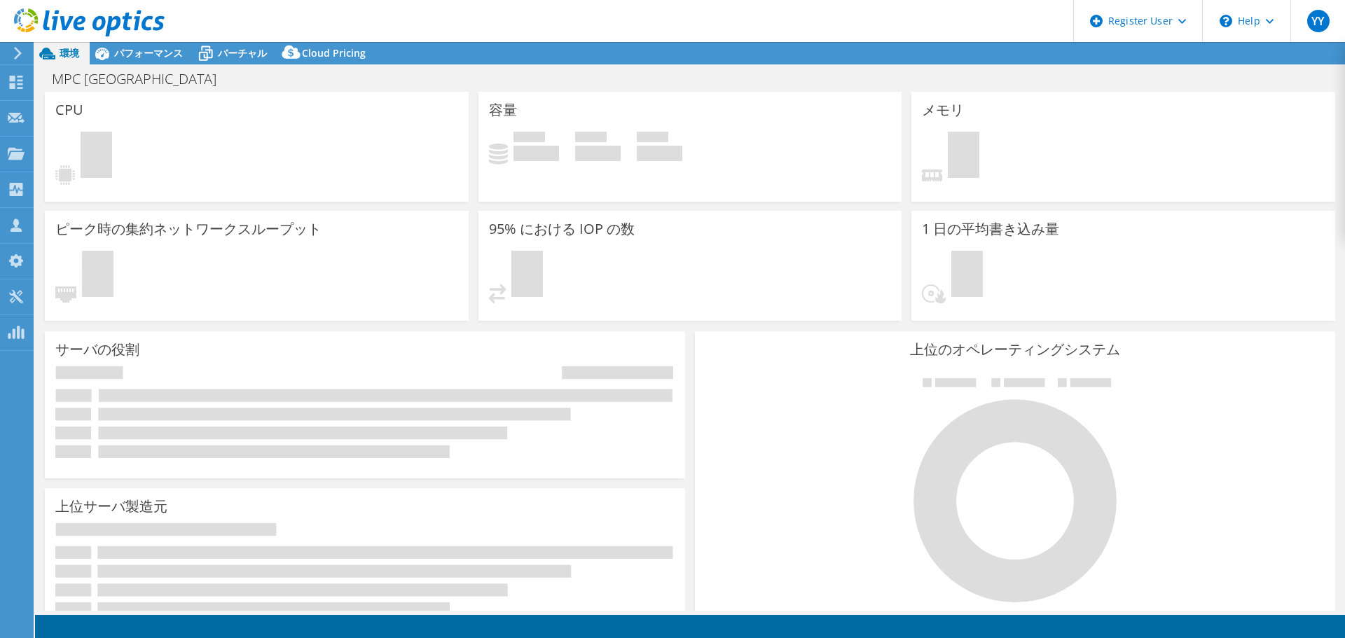
select select "[GEOGRAPHIC_DATA]"
select select "JPY"
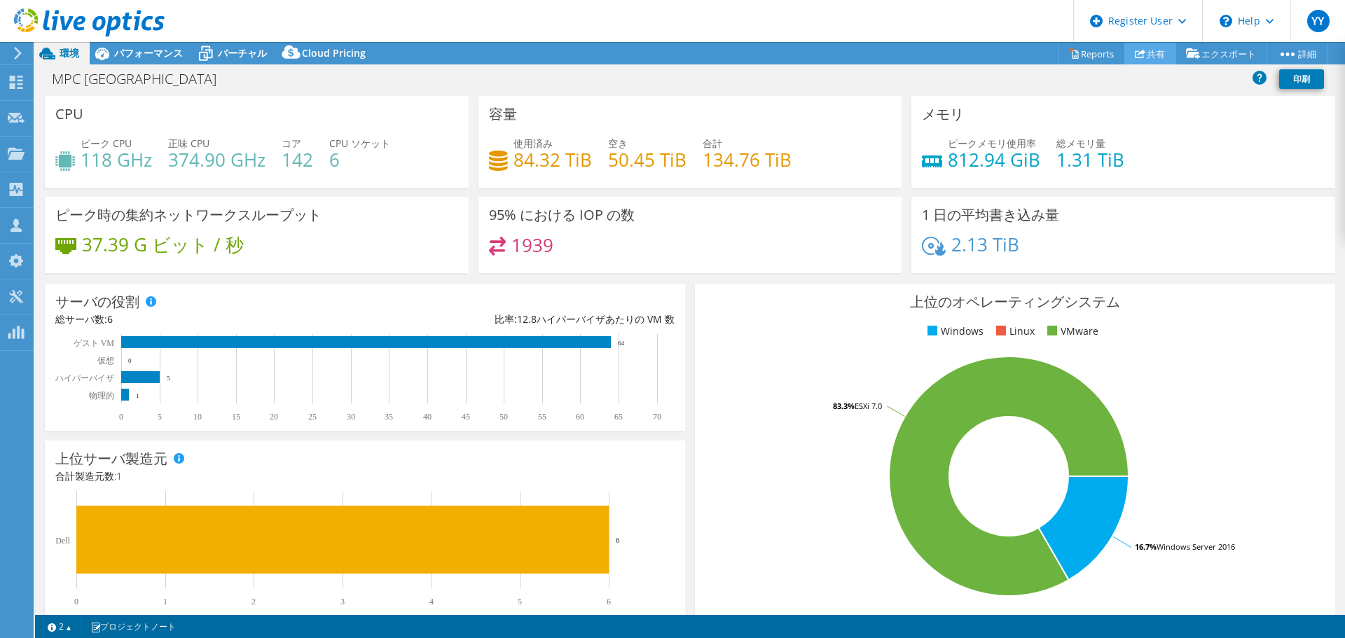
click at [1150, 50] on link "共有" at bounding box center [1151, 54] width 52 height 22
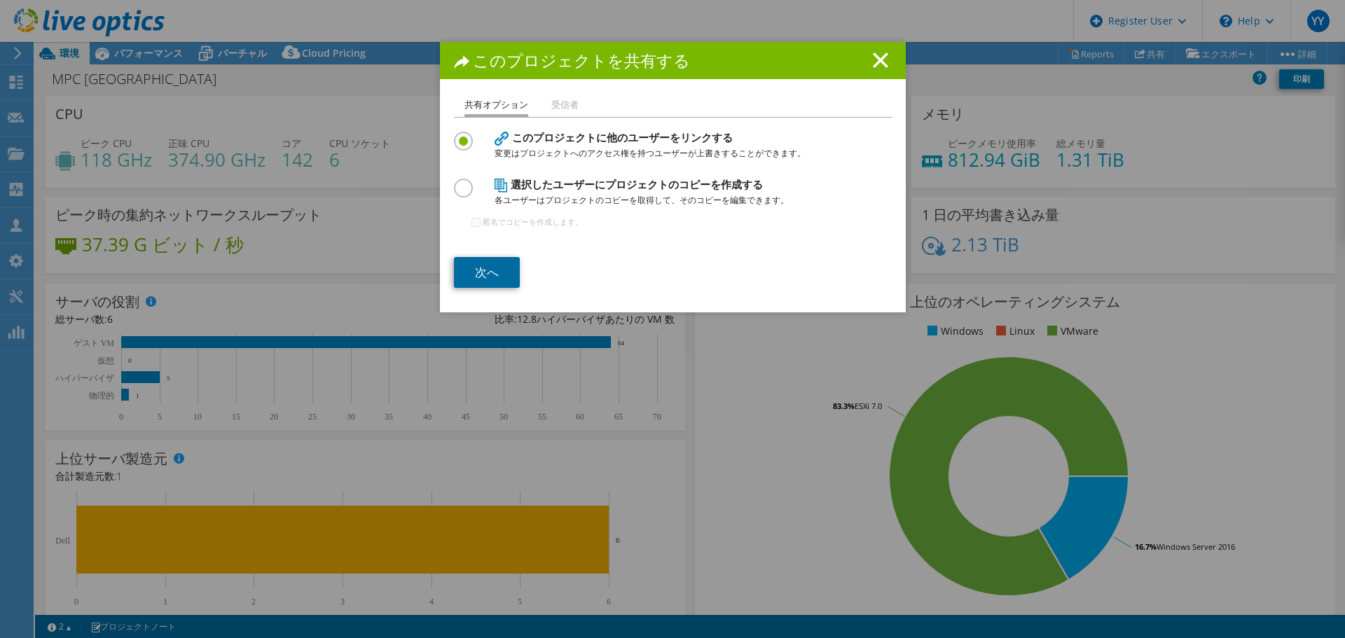
click at [488, 273] on link "次へ" at bounding box center [487, 272] width 66 height 31
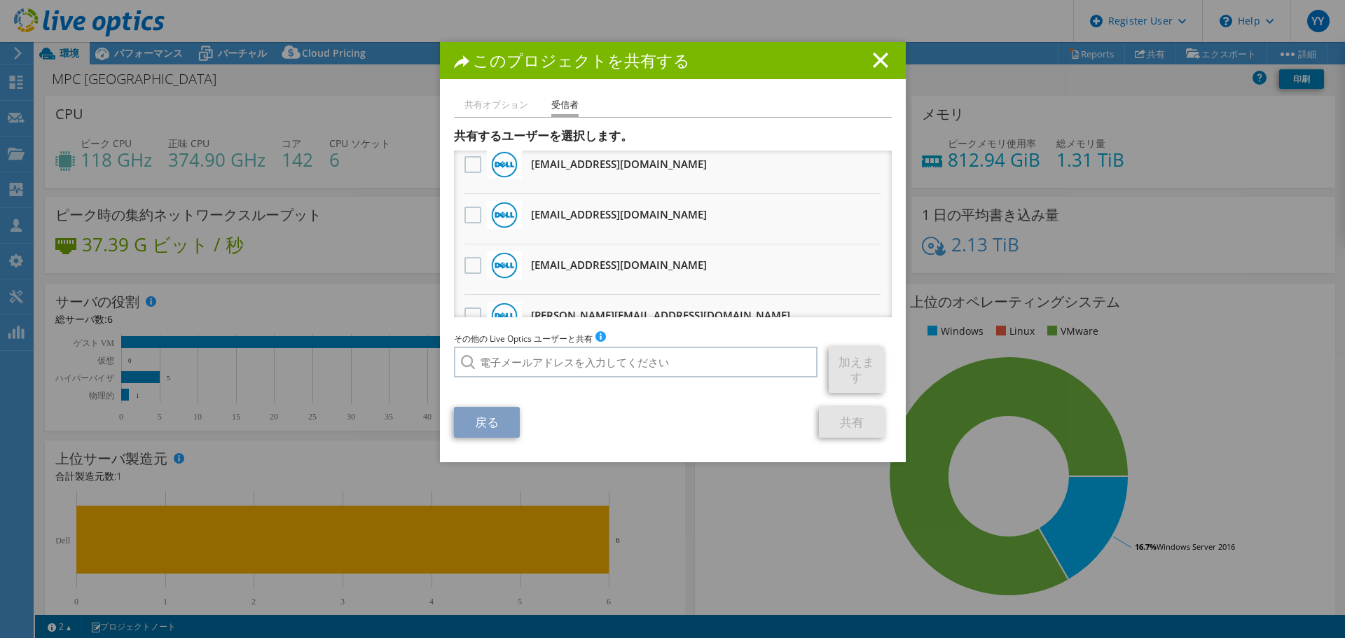
scroll to position [117, 0]
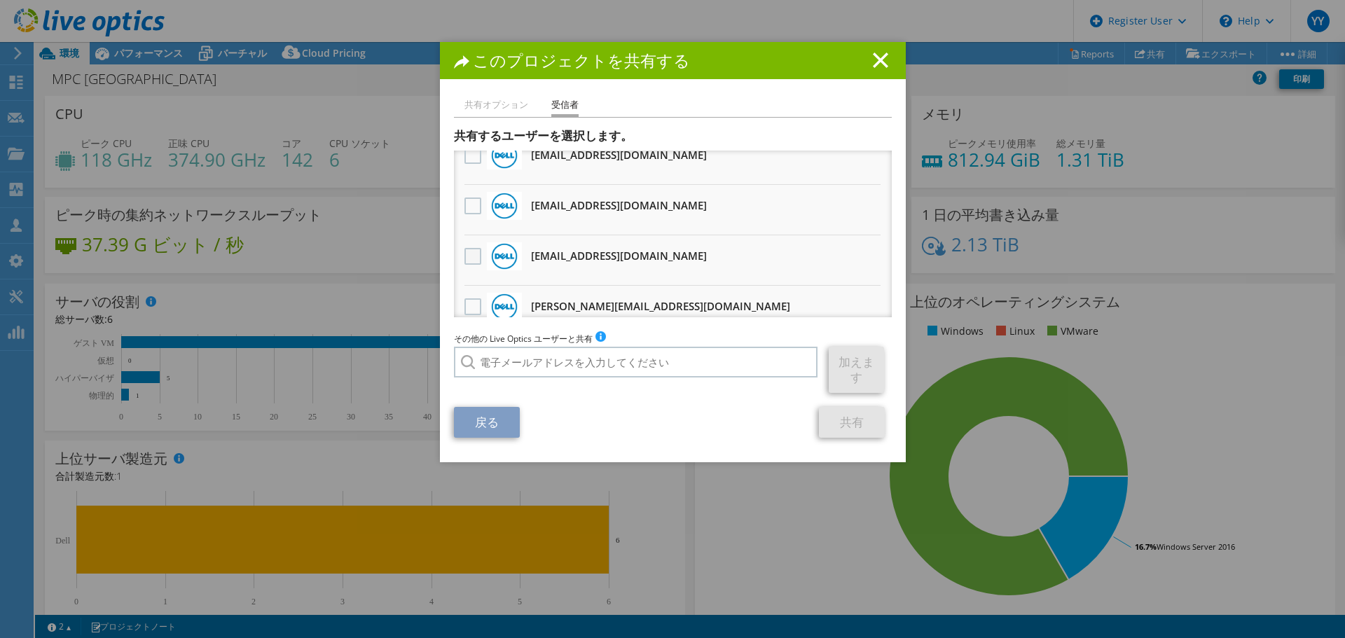
click at [469, 256] on label at bounding box center [475, 256] width 20 height 17
click at [0, 0] on input "checkbox" at bounding box center [0, 0] width 0 height 0
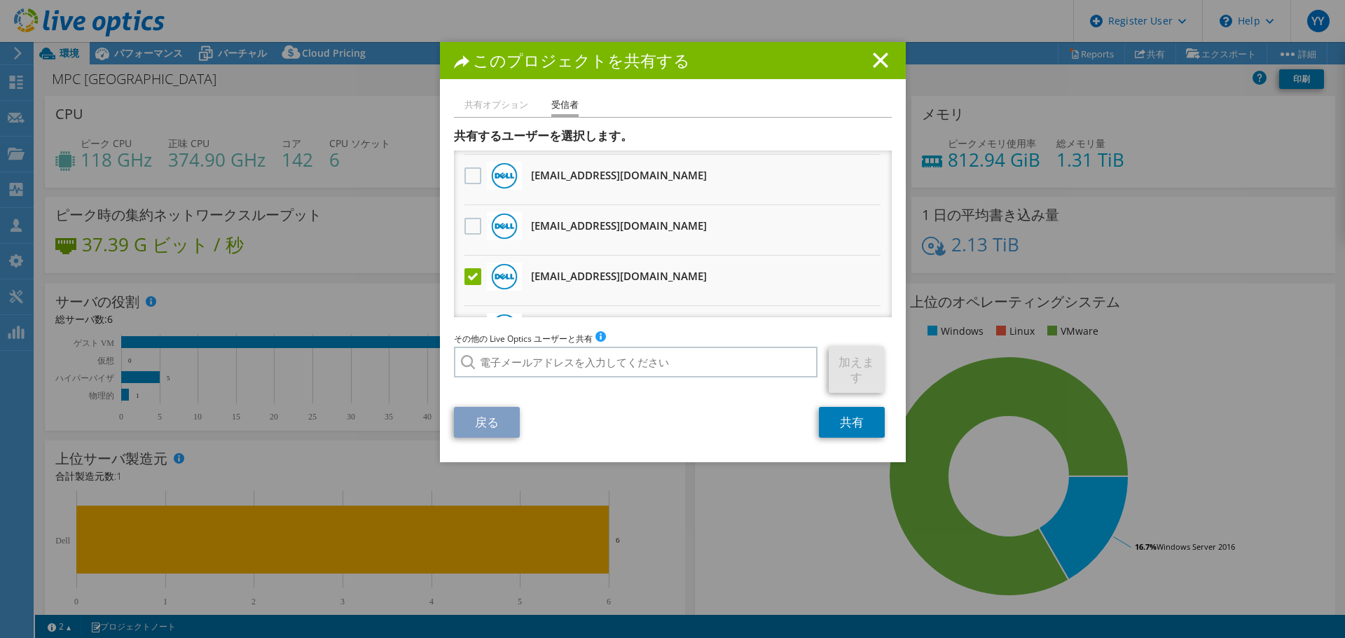
scroll to position [139, 0]
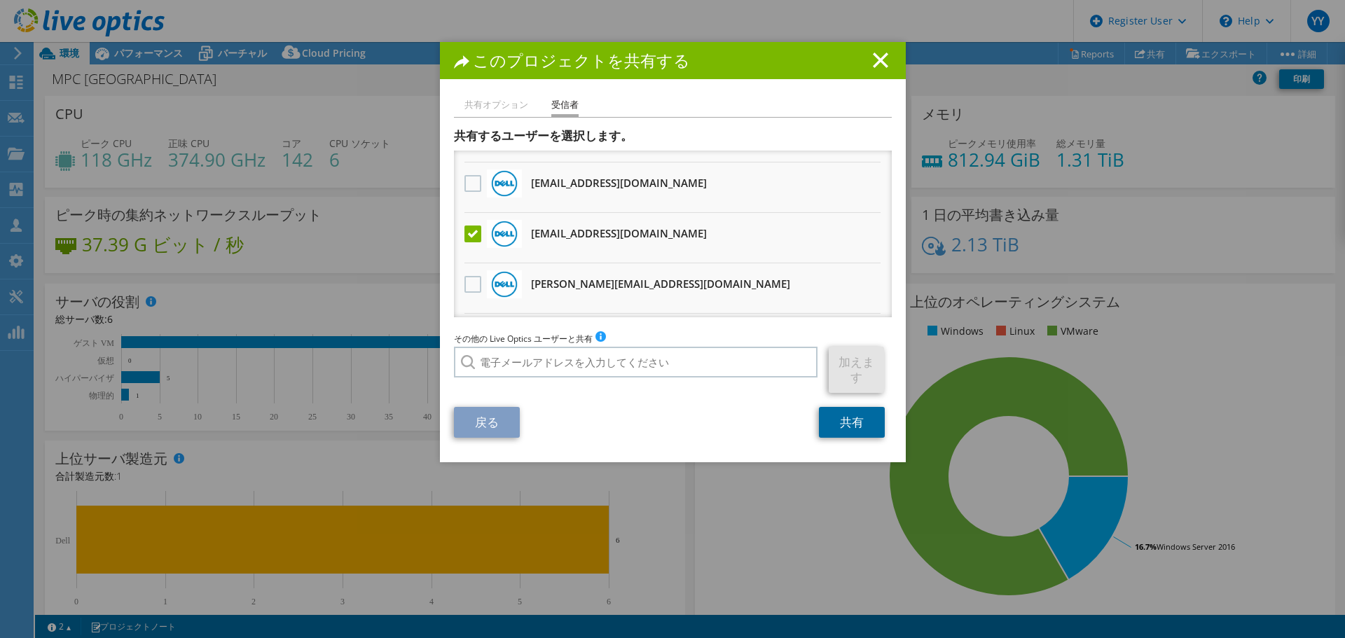
click at [847, 420] on link "共有" at bounding box center [852, 422] width 66 height 31
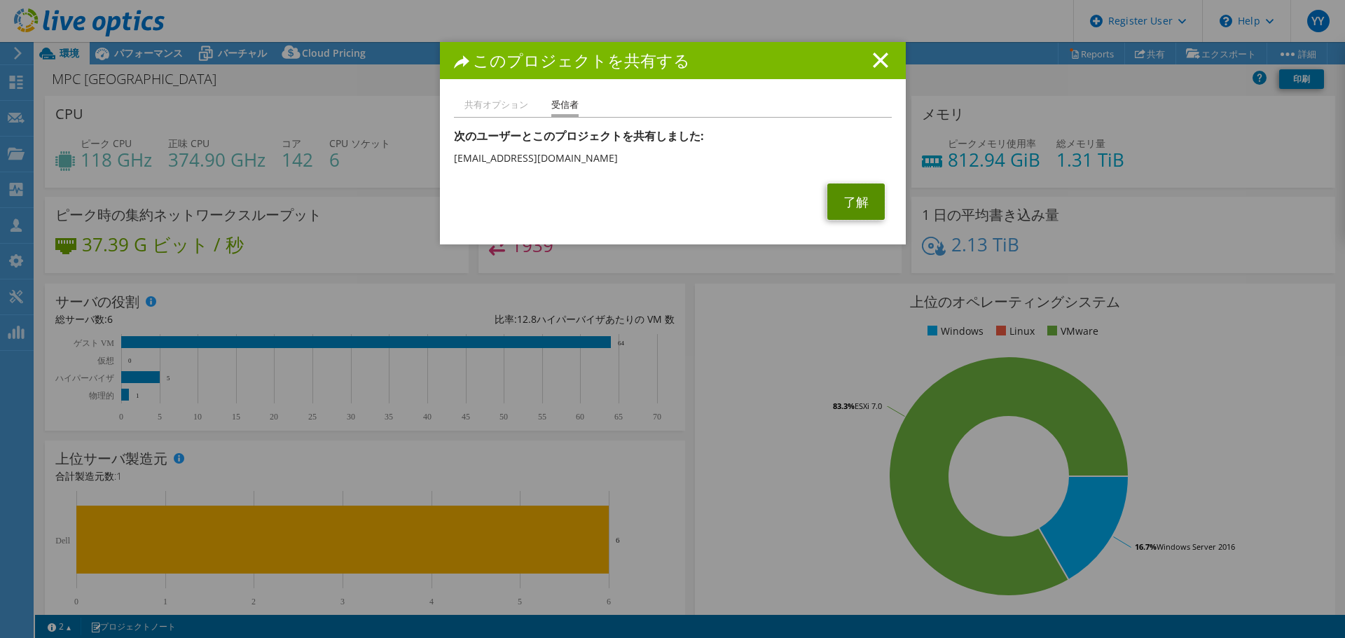
click at [846, 207] on link "了解" at bounding box center [856, 202] width 57 height 36
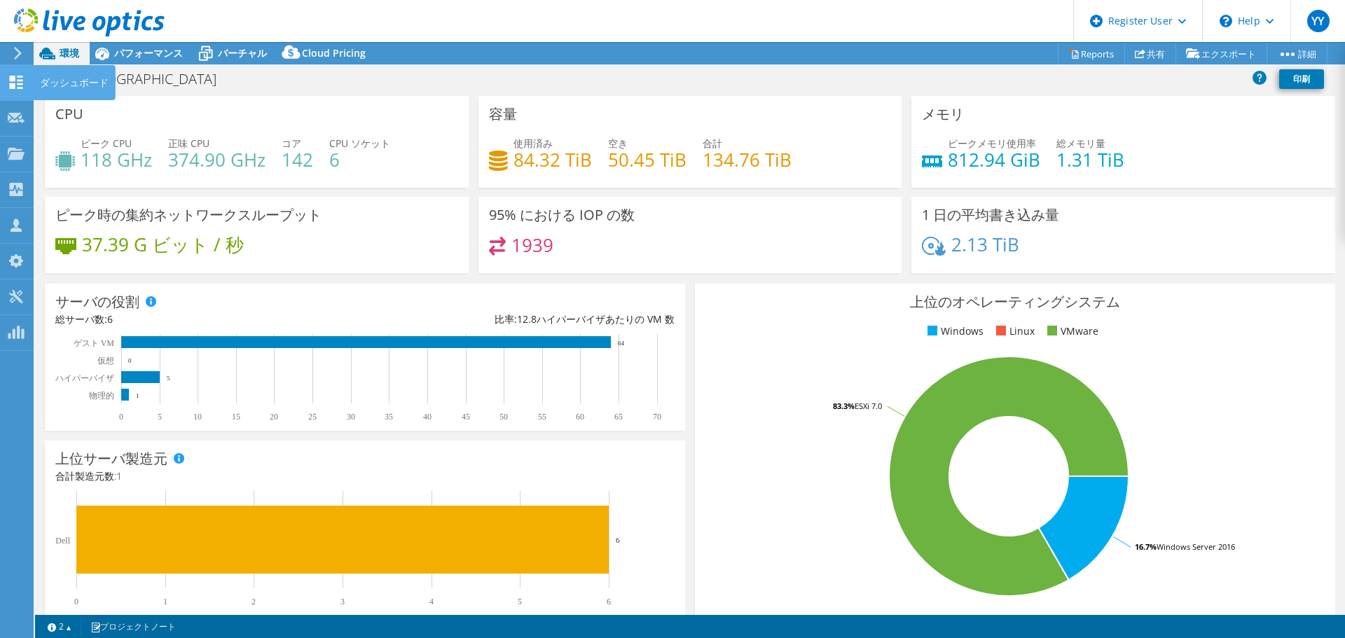
click at [18, 83] on use at bounding box center [16, 82] width 13 height 13
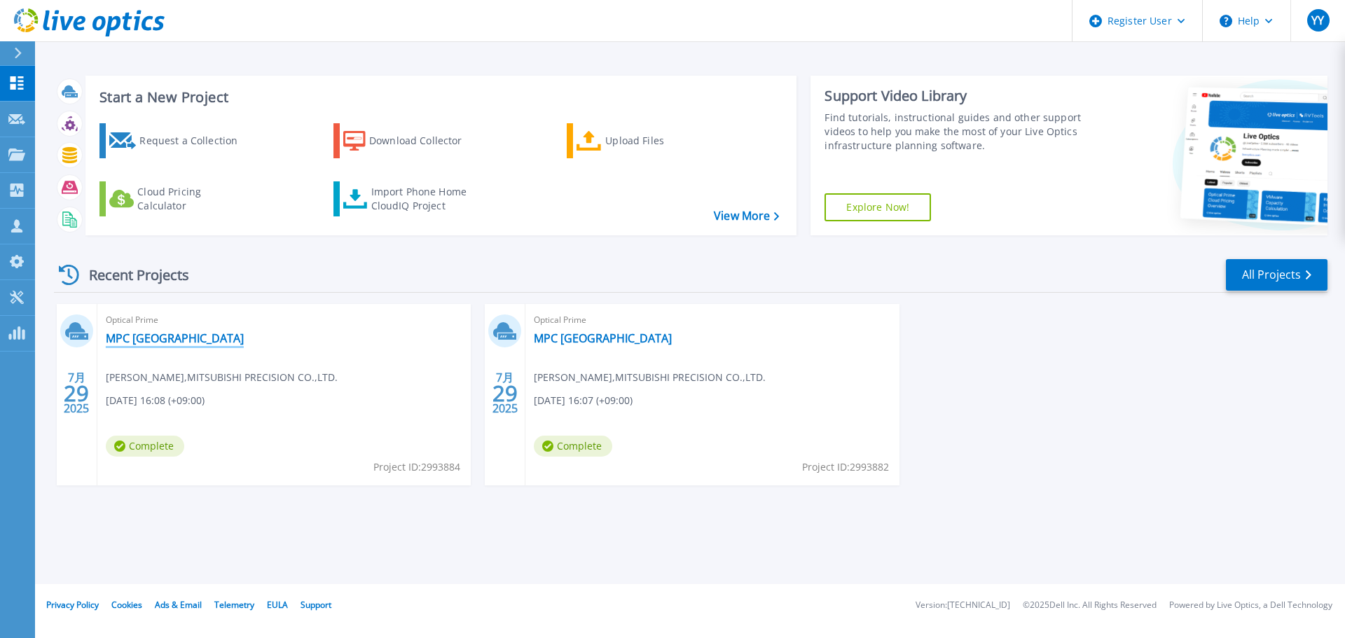
click at [146, 338] on link "MPC Osaka" at bounding box center [175, 338] width 138 height 14
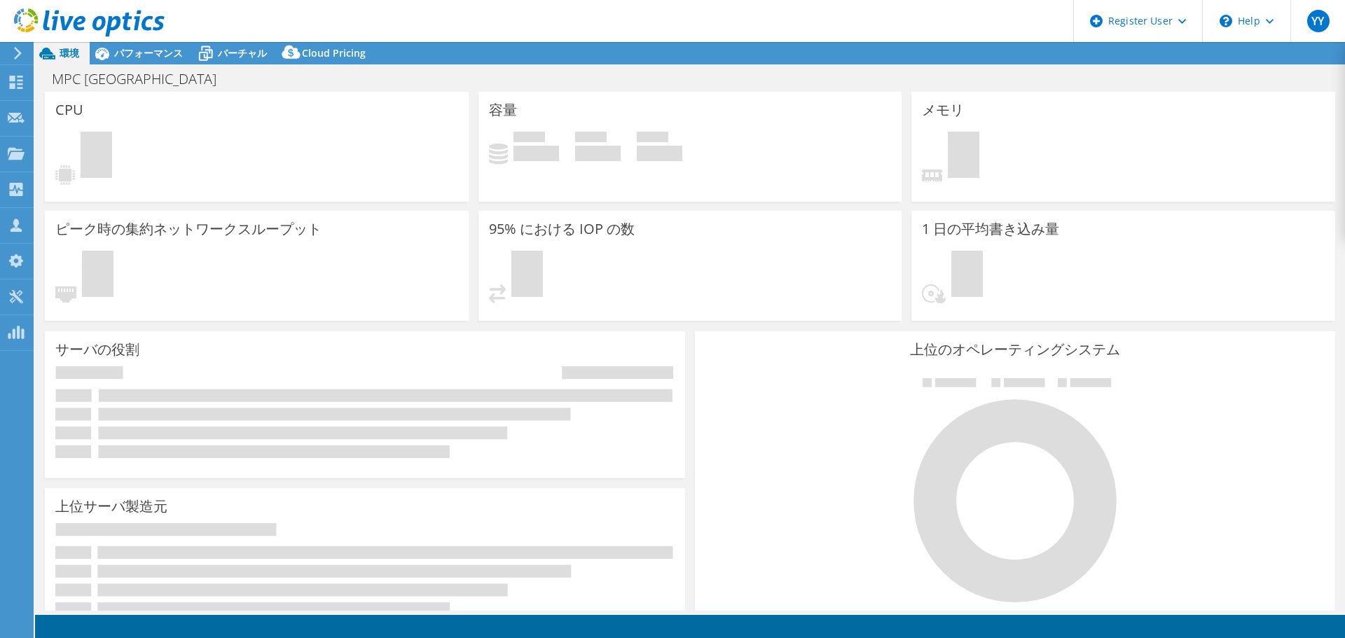
select select "[GEOGRAPHIC_DATA]"
select select "JPY"
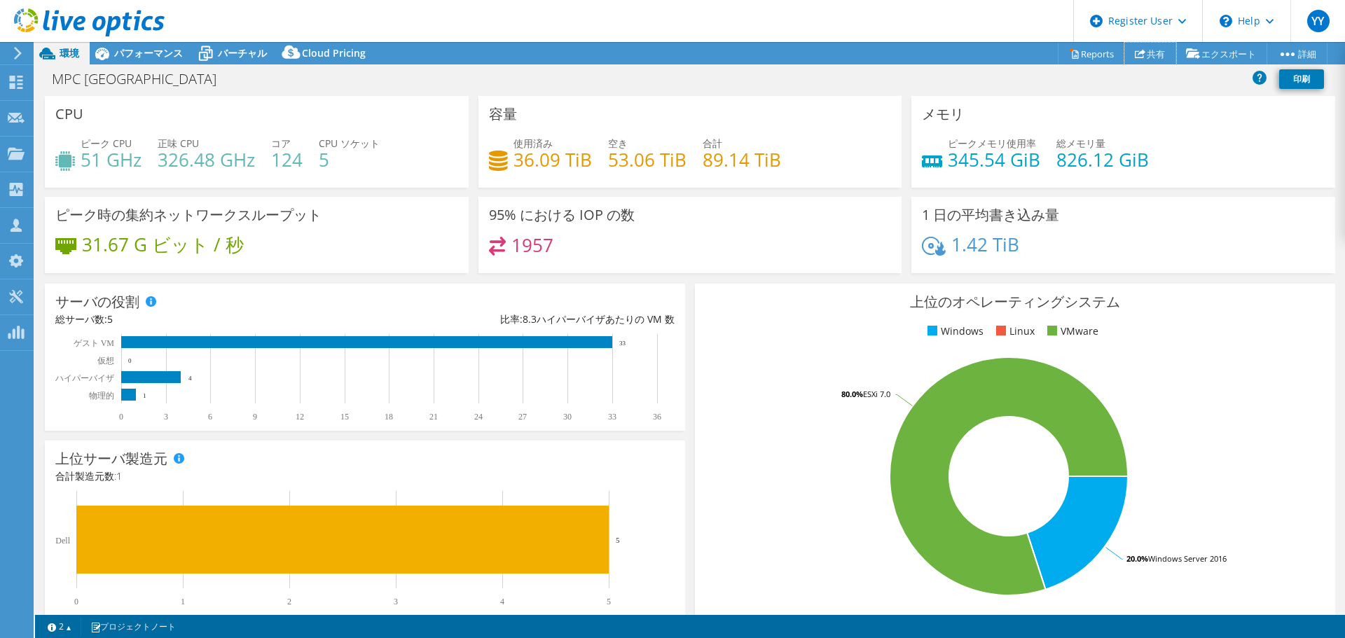
click at [1138, 55] on icon at bounding box center [1140, 53] width 11 height 11
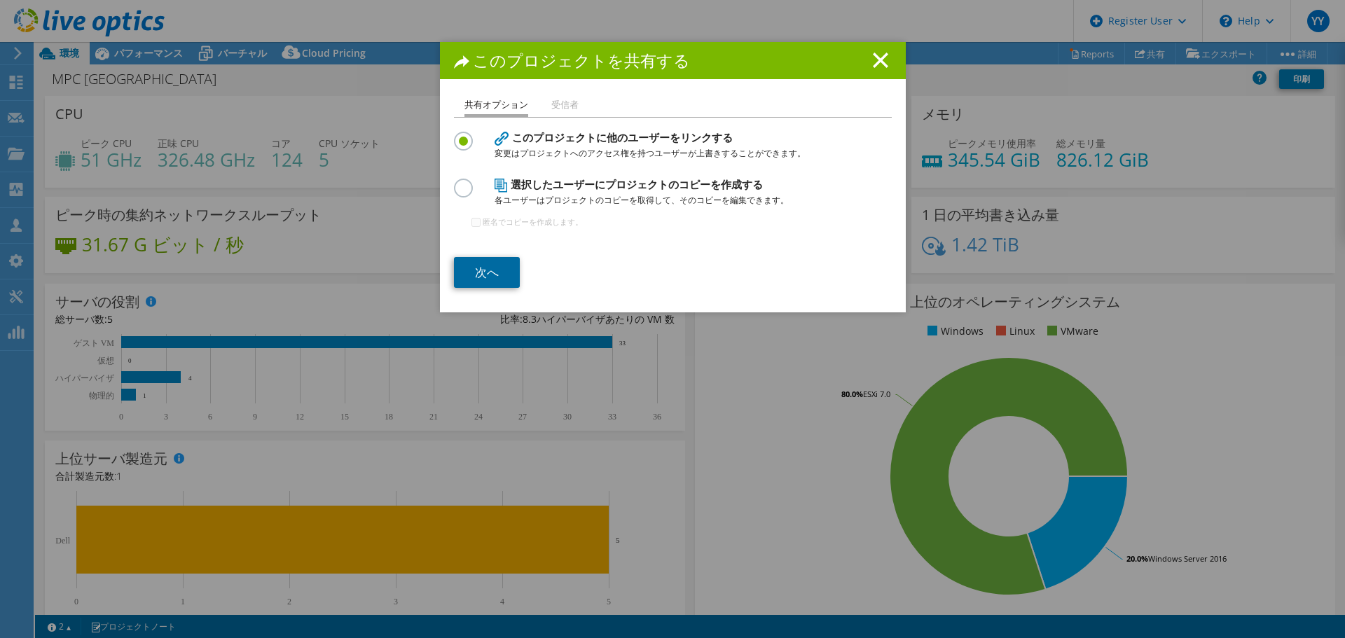
click at [484, 275] on link "次へ" at bounding box center [487, 272] width 66 height 31
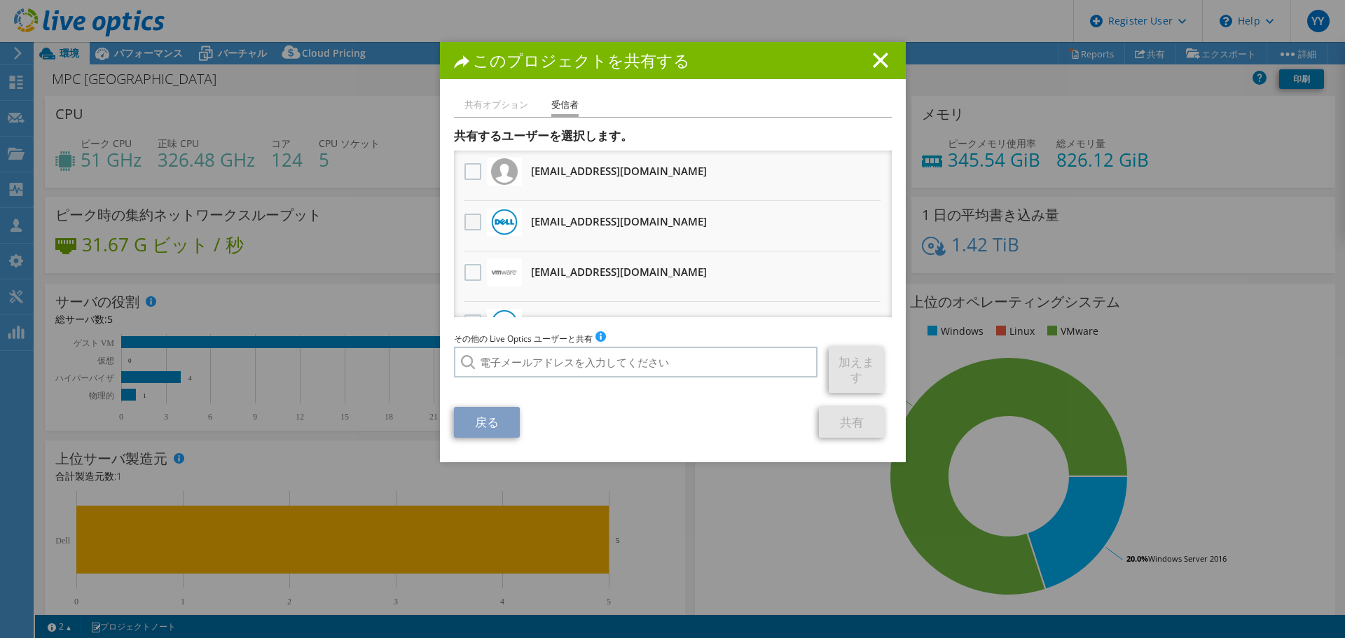
click at [470, 226] on label at bounding box center [475, 222] width 20 height 17
click at [0, 0] on input "checkbox" at bounding box center [0, 0] width 0 height 0
click at [842, 425] on link "共有" at bounding box center [852, 422] width 66 height 31
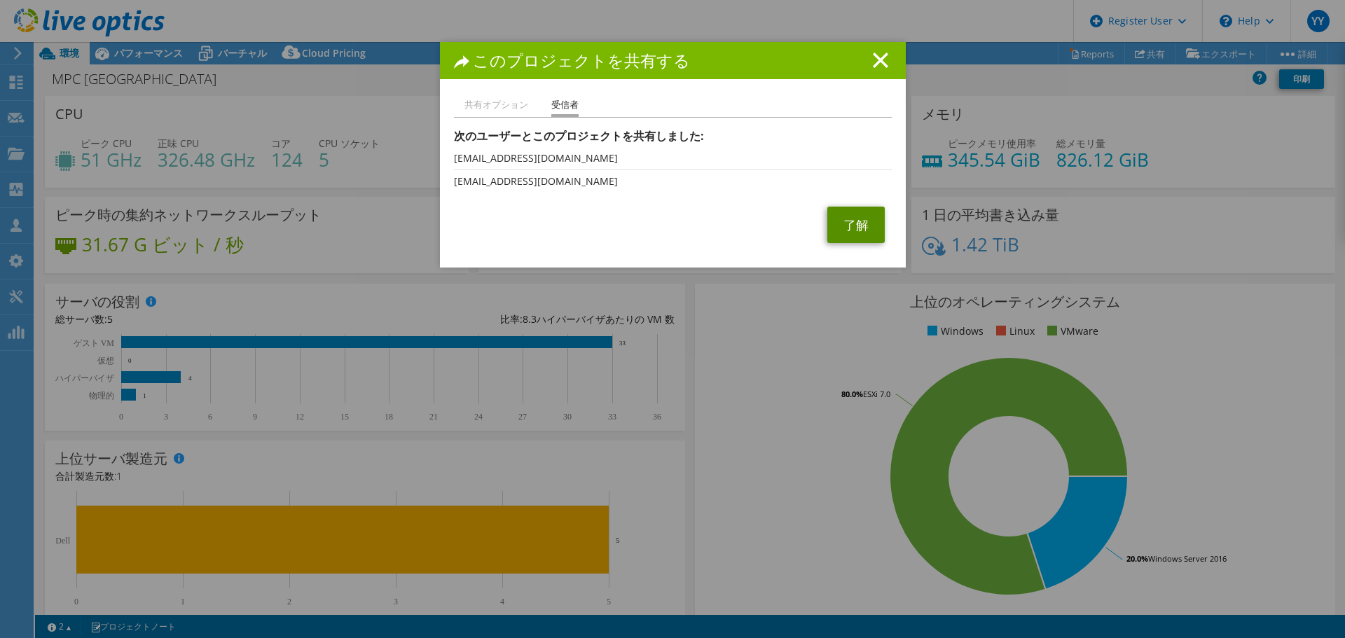
click at [851, 240] on link "了解" at bounding box center [856, 225] width 57 height 36
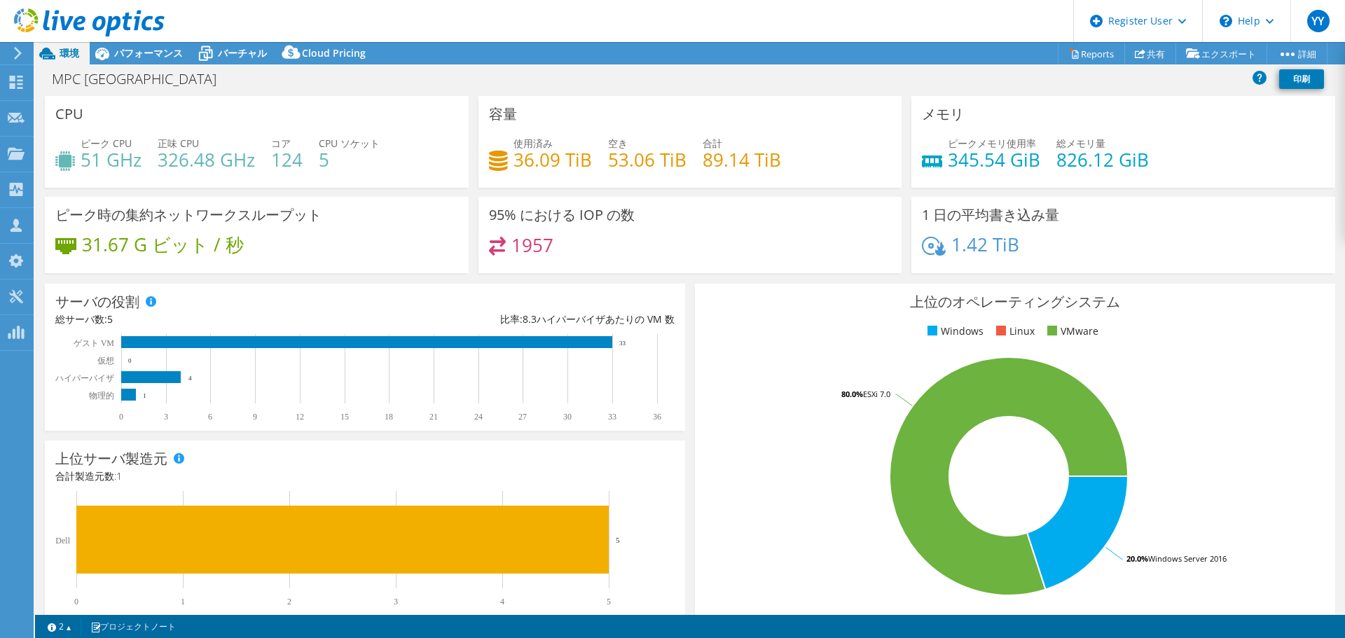
click at [456, 459] on div "上位サーバ製造元 利用可能な場合、物理サーバとハイパーバイザサーバの製造元が表示されます。 合計製造元数: 1 0 1 2 3 4 5 Dell 5" at bounding box center [365, 530] width 640 height 179
